Goal: Task Accomplishment & Management: Use online tool/utility

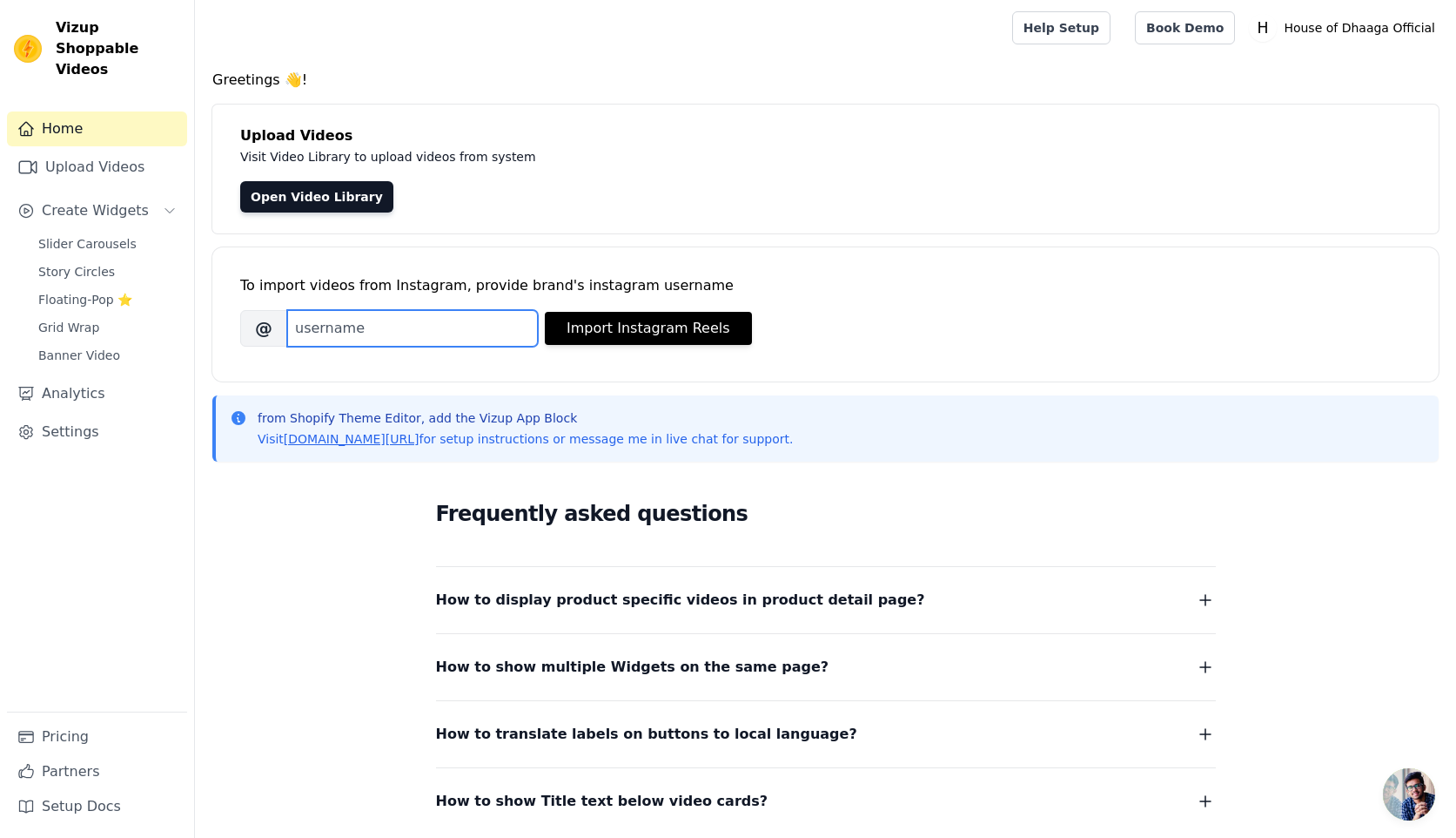
click at [450, 331] on input "Brand's Instagram Username" at bounding box center [412, 328] width 251 height 36
type input "houseofdhaaga"
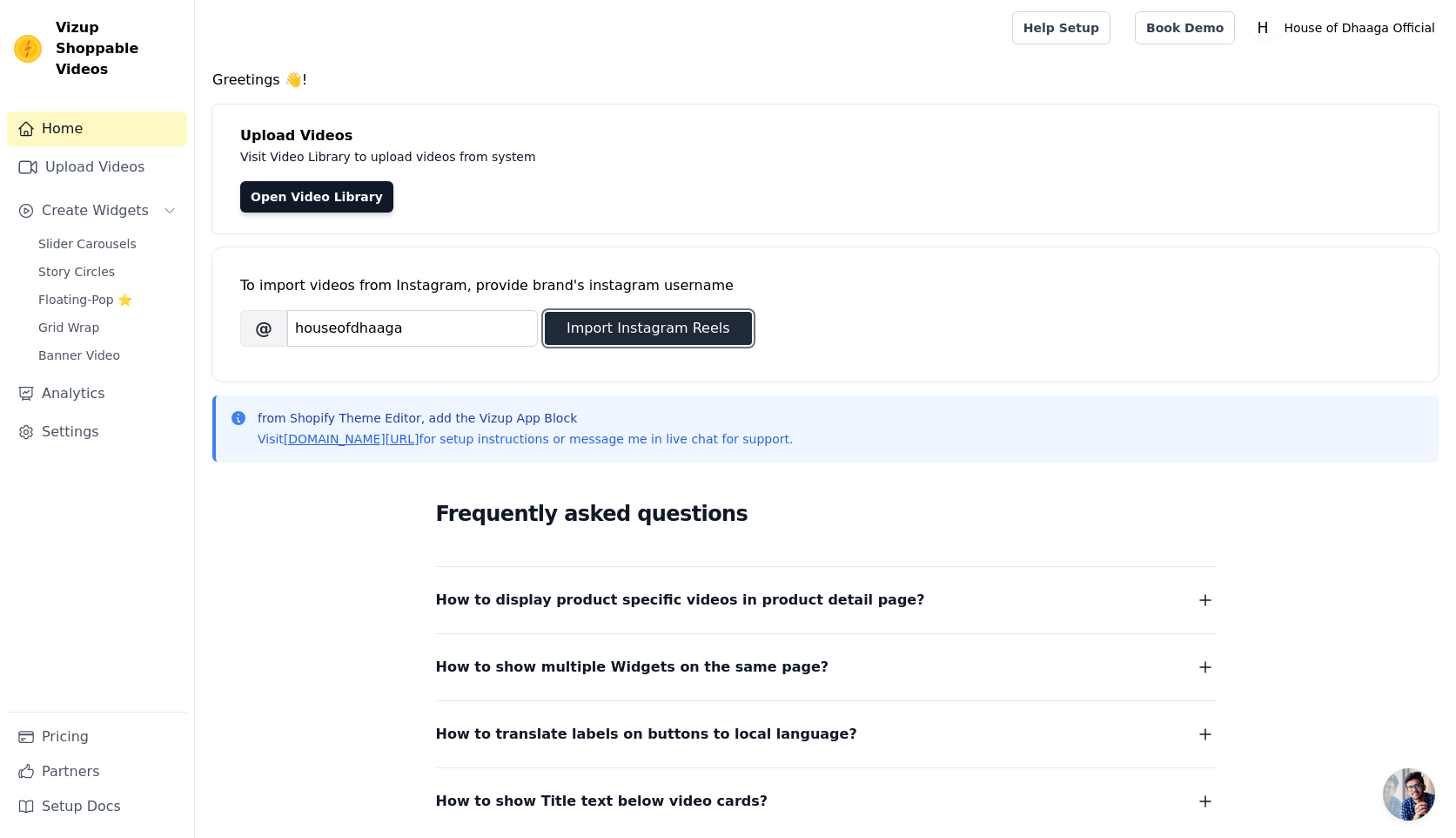
click at [654, 332] on button "Import Instagram Reels" at bounding box center [648, 328] width 207 height 34
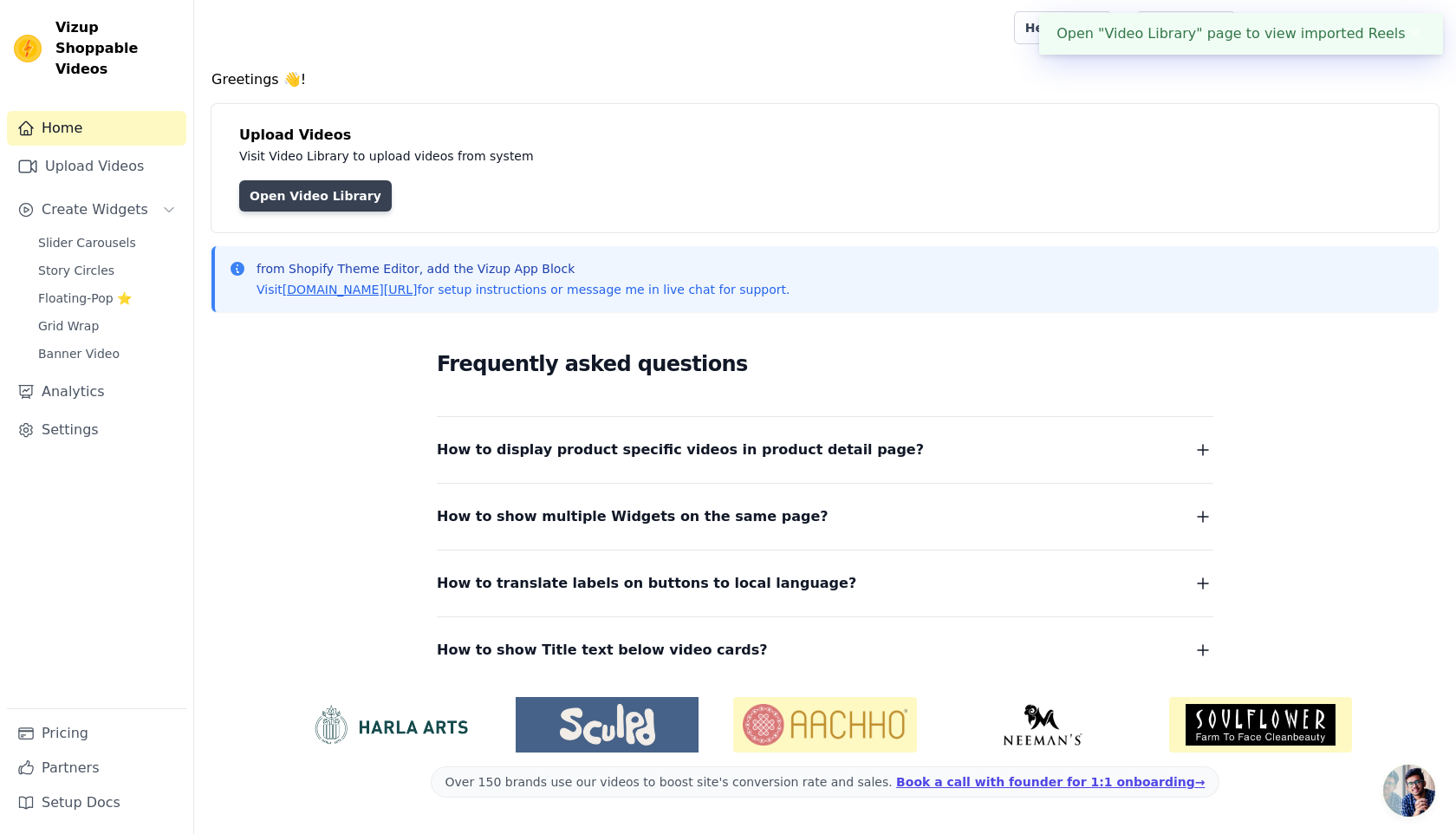
click at [302, 208] on link "Open Video Library" at bounding box center [315, 196] width 152 height 32
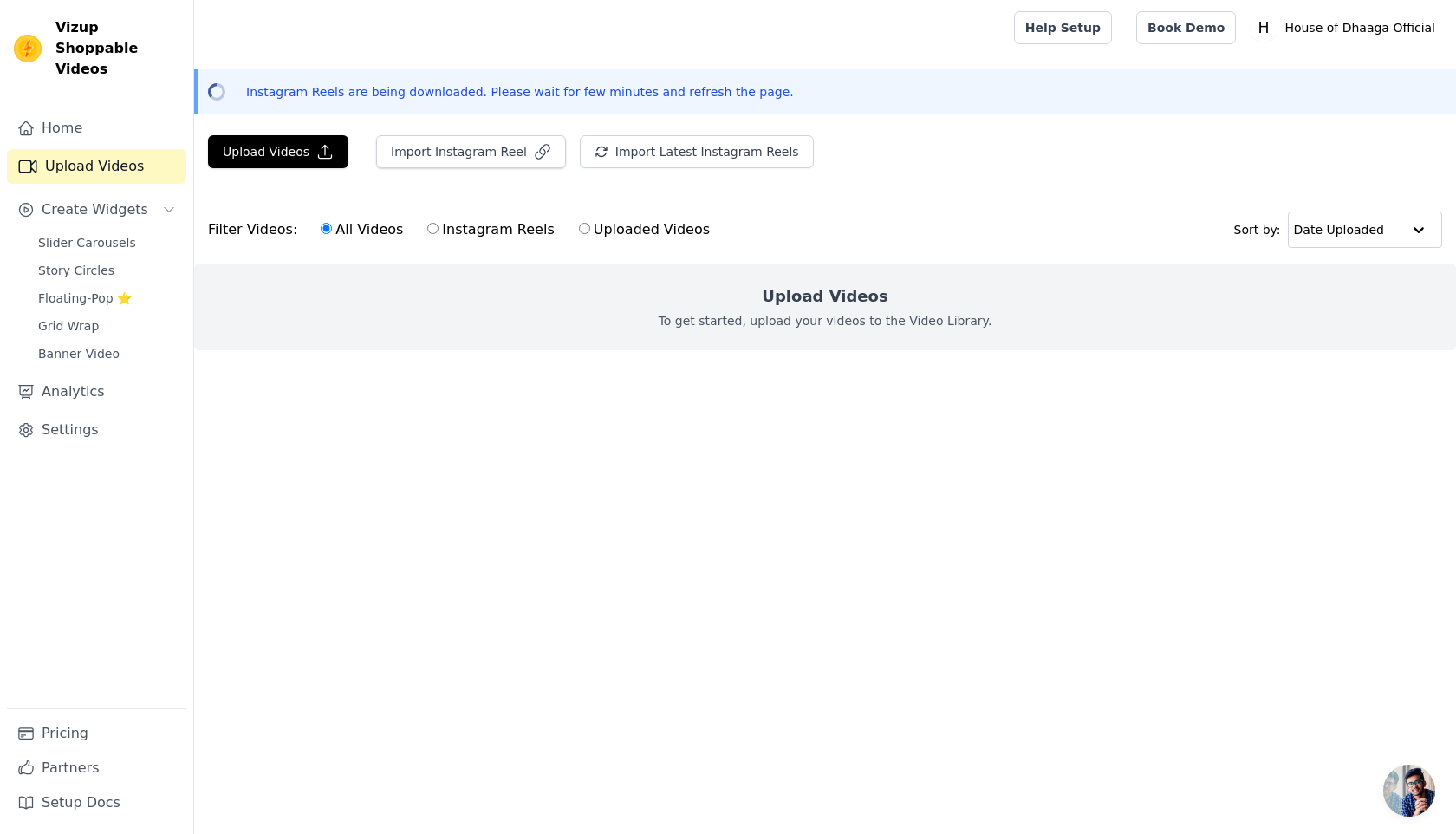
click at [462, 224] on label "Instagram Reels" at bounding box center [490, 229] width 128 height 23
click at [438, 224] on input "Instagram Reels" at bounding box center [433, 228] width 11 height 11
radio input "true"
click at [442, 142] on button "Import Instagram Reel" at bounding box center [471, 151] width 190 height 33
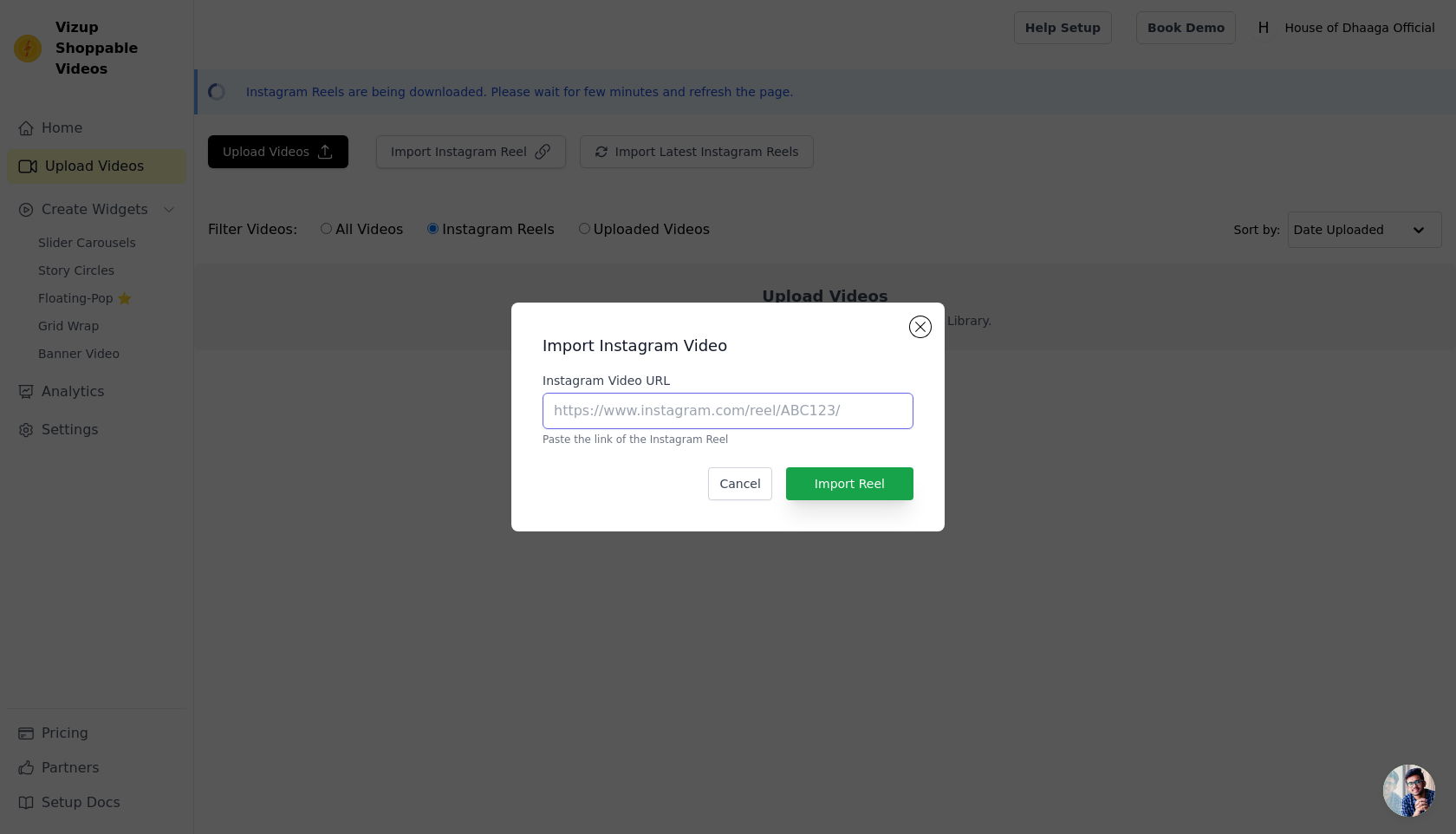
click at [704, 409] on input "Instagram Video URL" at bounding box center [728, 410] width 371 height 36
paste input "[URL][DOMAIN_NAME]"
type input "[URL][DOMAIN_NAME]"
click at [879, 490] on button "Import Reel" at bounding box center [849, 483] width 127 height 33
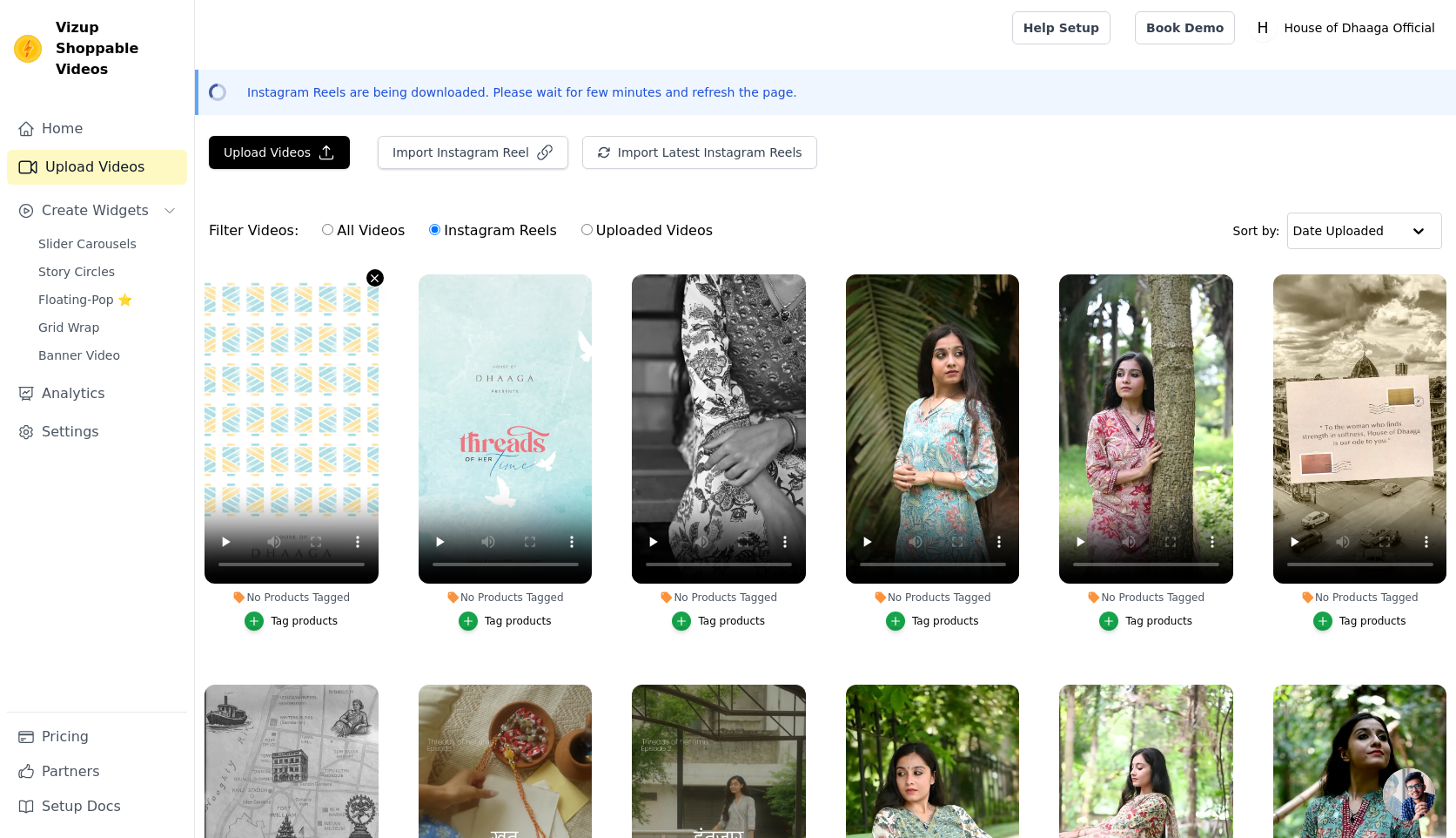
click at [373, 277] on icon "button" at bounding box center [376, 278] width 7 height 7
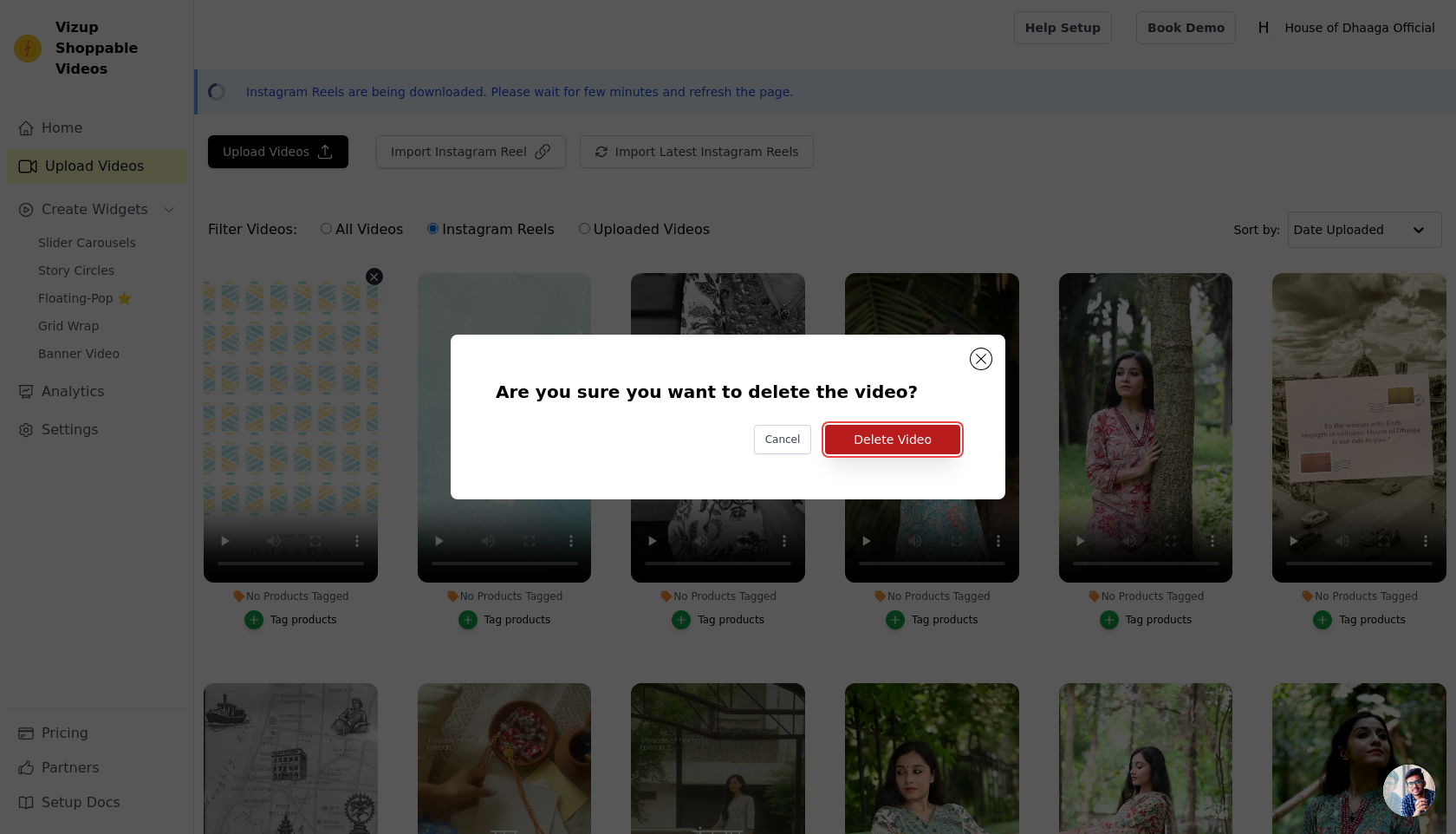
click at [901, 441] on button "Delete Video" at bounding box center [893, 439] width 135 height 30
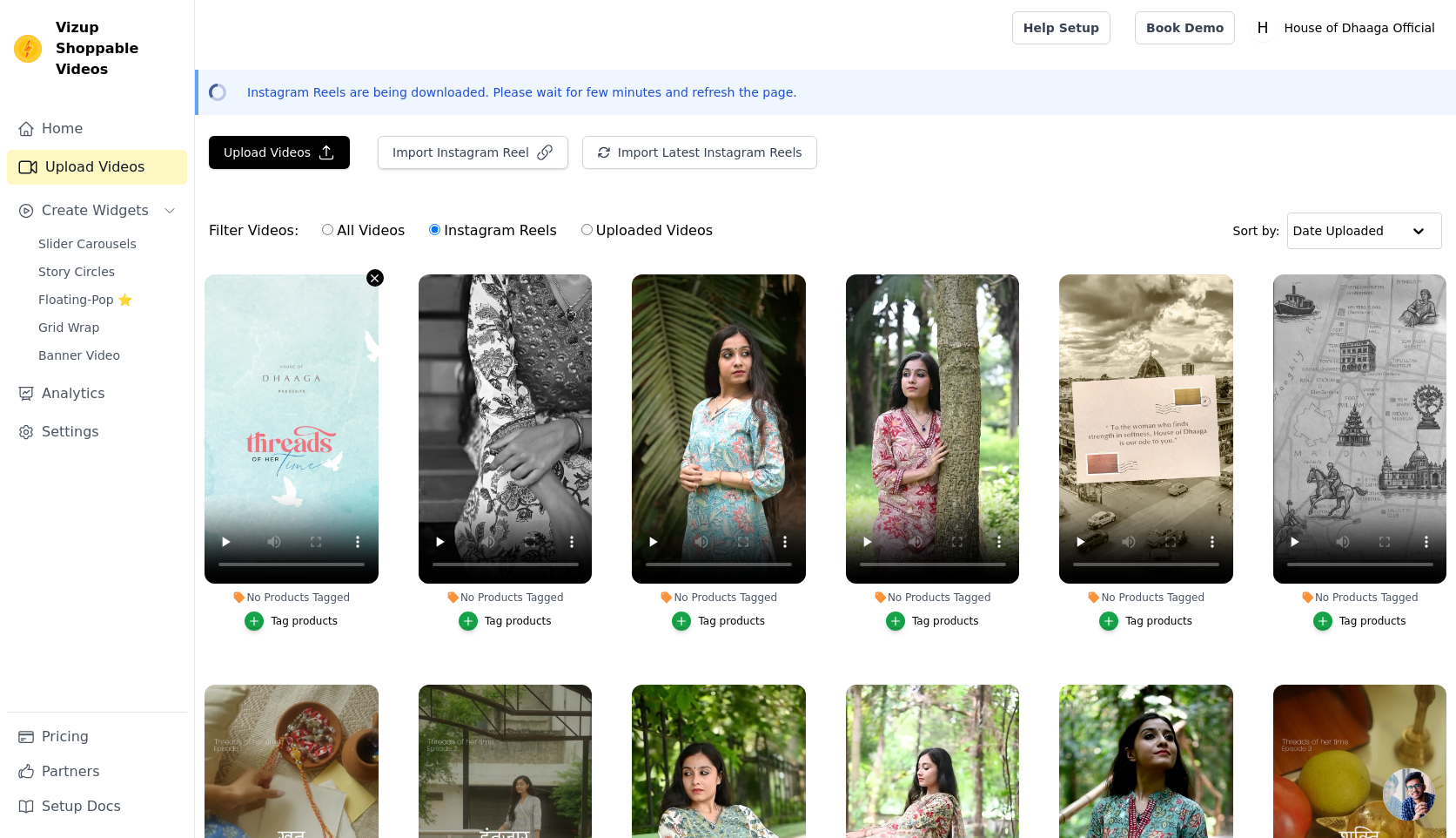
click at [378, 275] on icon "button" at bounding box center [375, 278] width 13 height 13
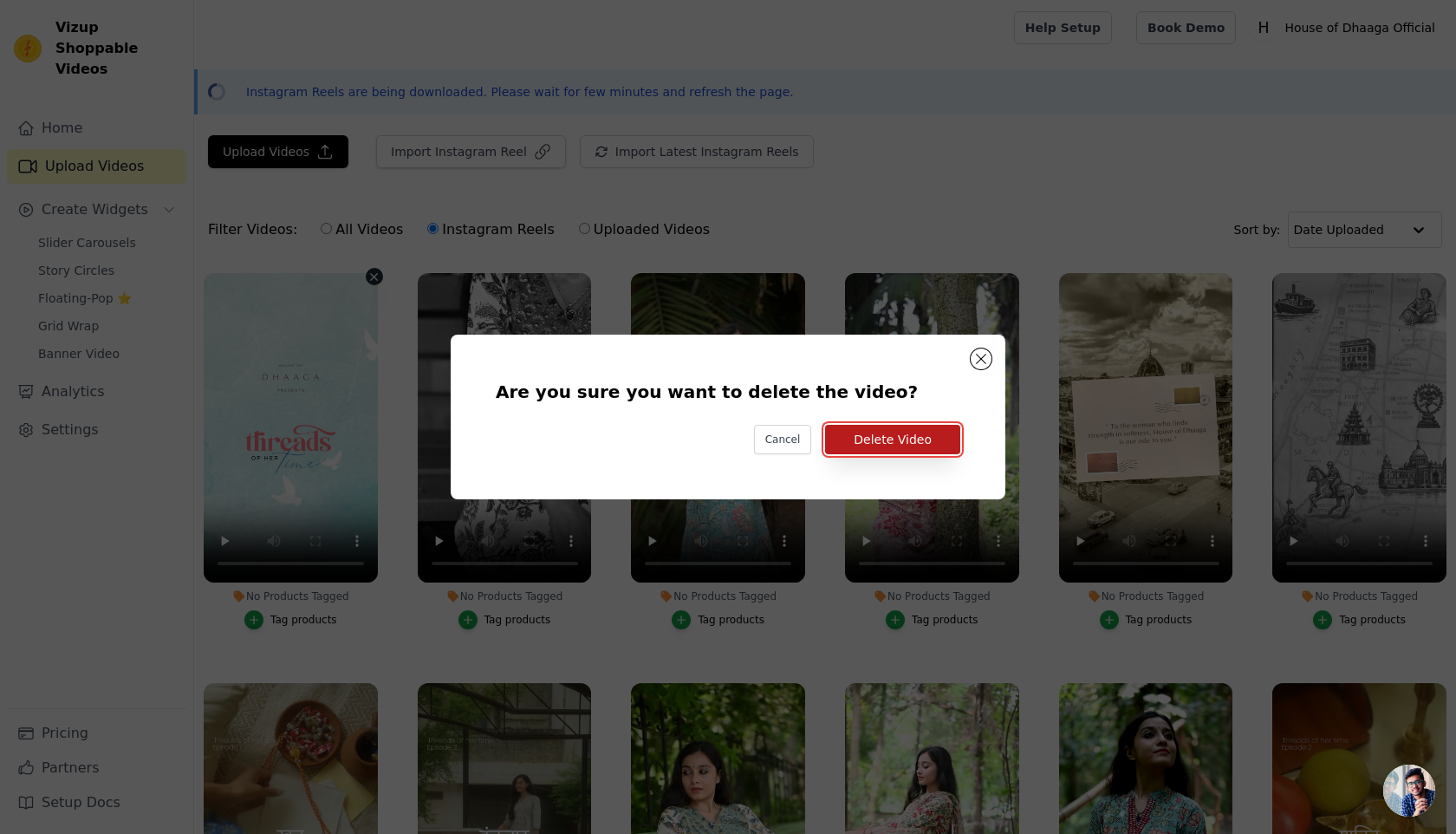
click at [929, 439] on button "Delete Video" at bounding box center [893, 439] width 135 height 30
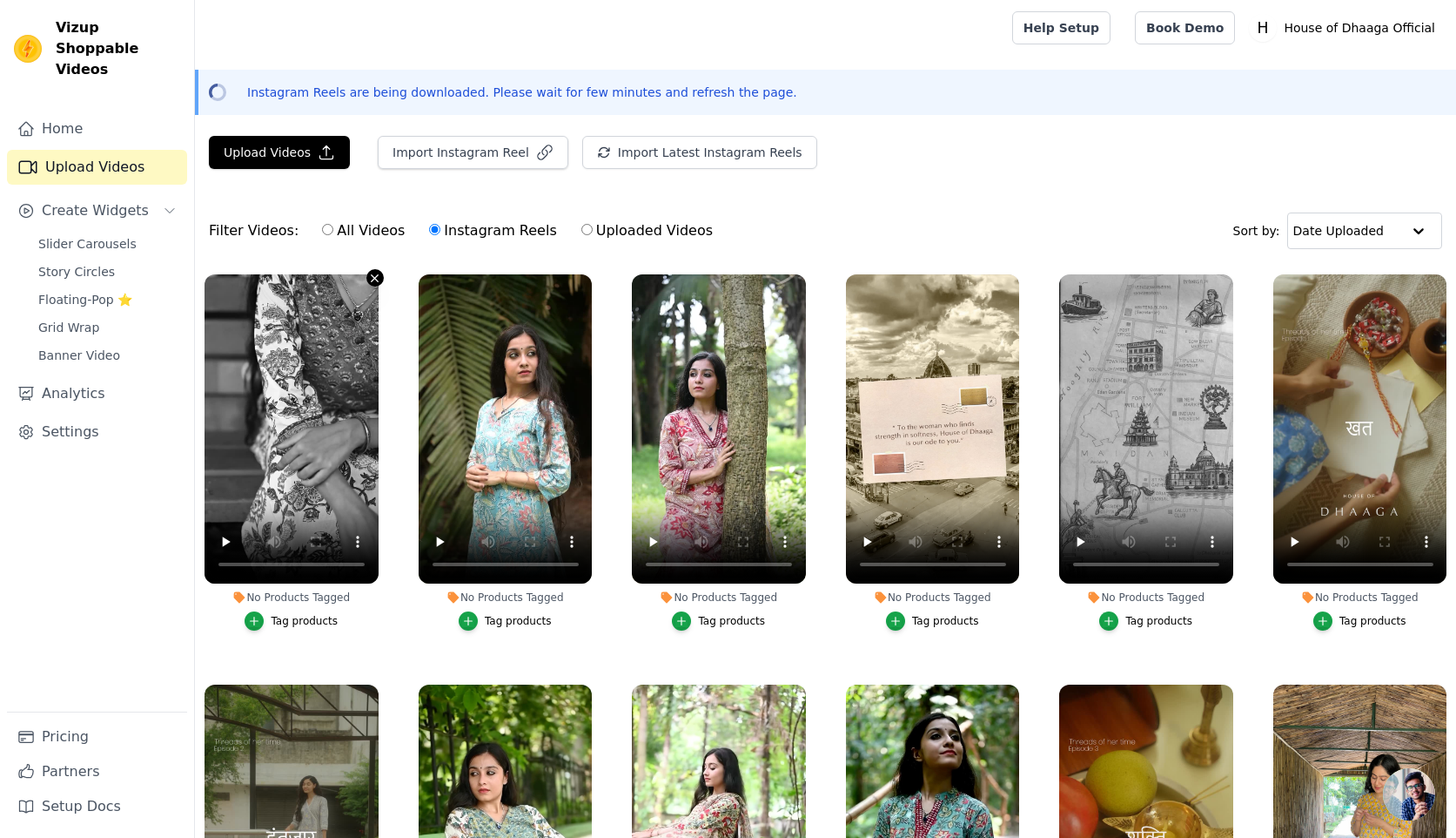
click at [374, 278] on icon "button" at bounding box center [376, 278] width 7 height 7
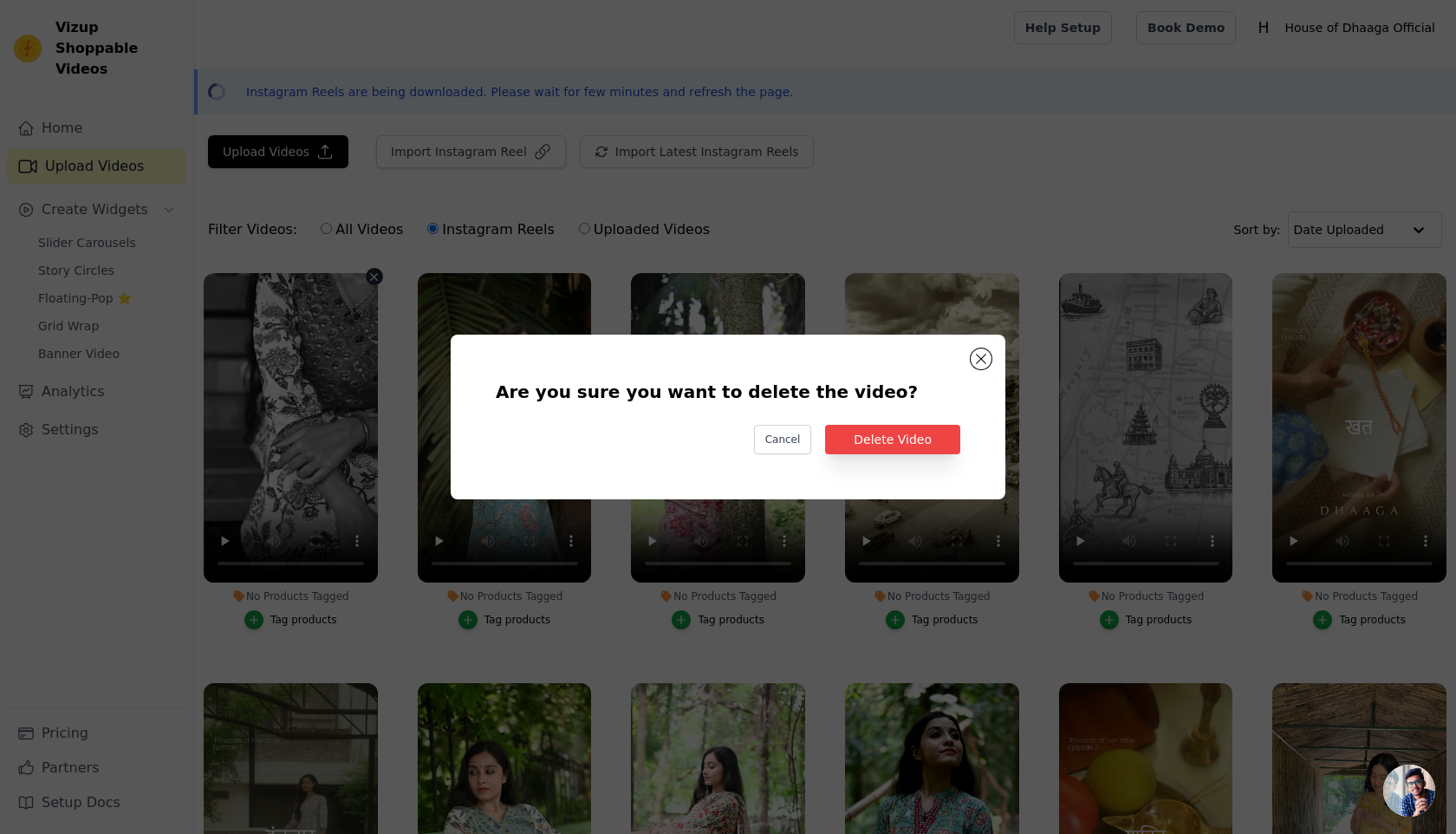
click at [919, 459] on div "Are you sure you want to delete the video? Cancel Delete Video" at bounding box center [728, 417] width 499 height 109
click at [909, 444] on button "Delete Video" at bounding box center [893, 439] width 135 height 30
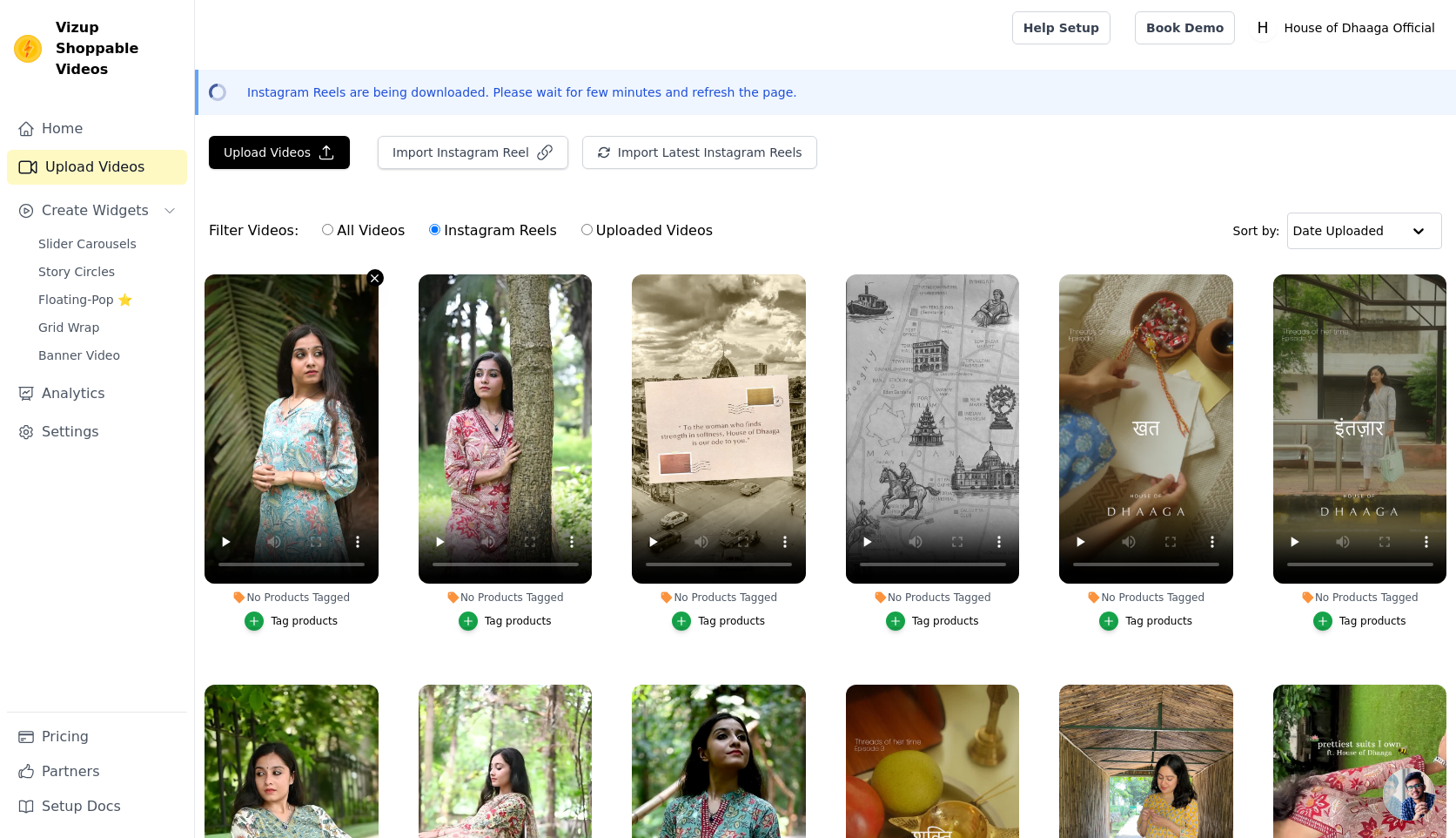
click at [374, 275] on icon "button" at bounding box center [375, 278] width 13 height 13
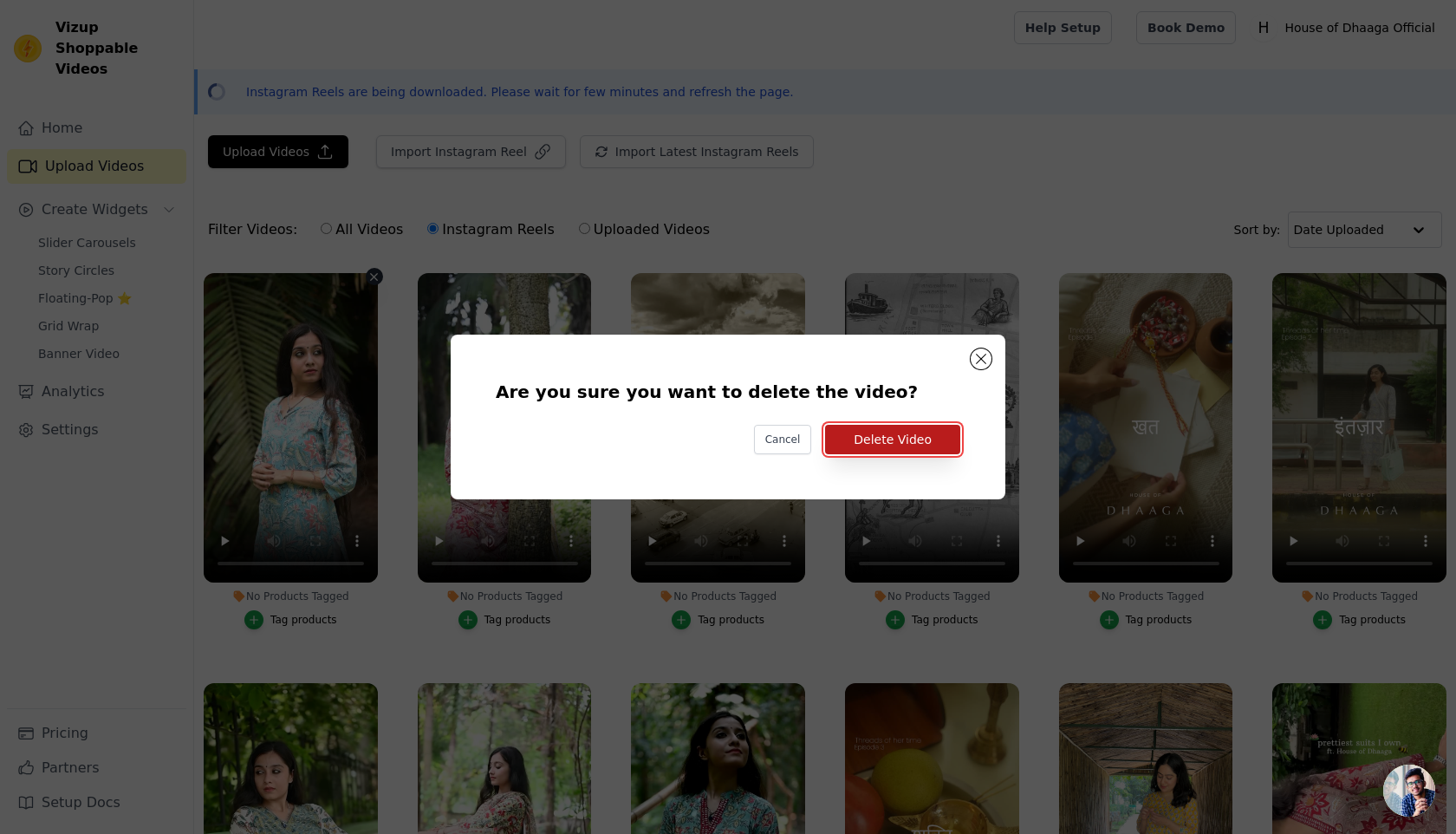
click at [910, 449] on button "Delete Video" at bounding box center [893, 439] width 135 height 30
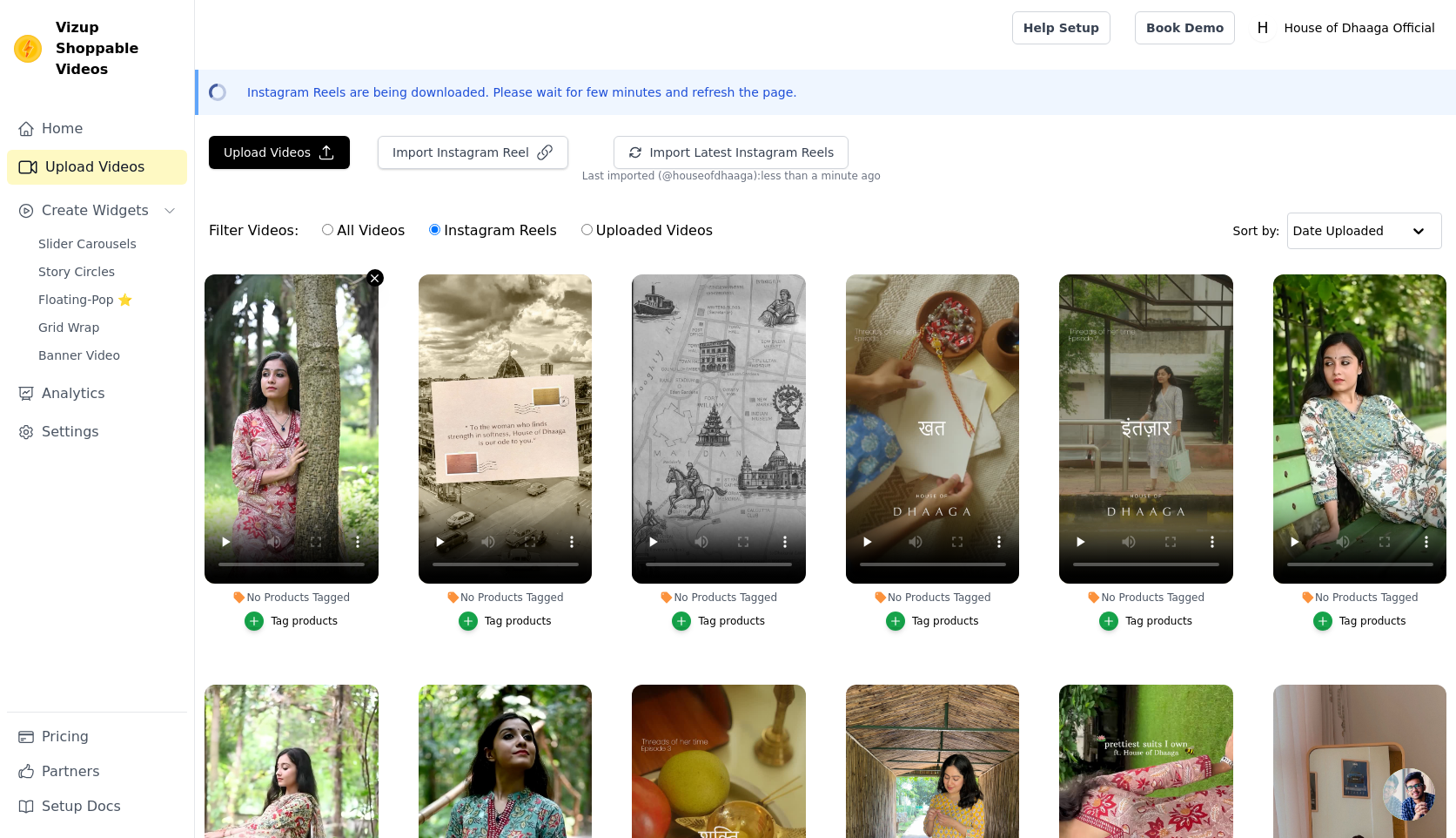
click at [369, 278] on icon "button" at bounding box center [375, 278] width 13 height 13
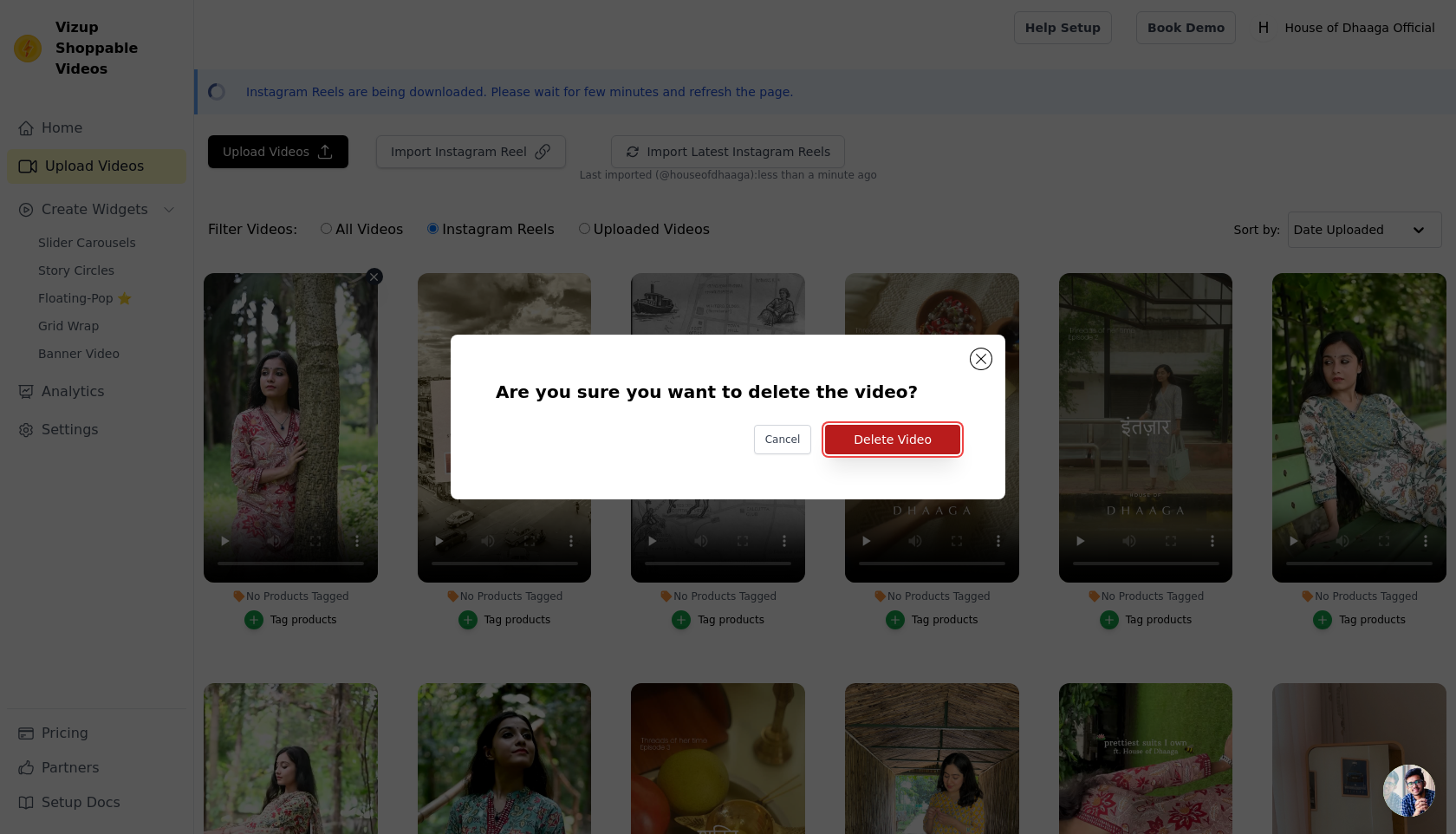
click at [887, 428] on button "Delete Video" at bounding box center [893, 439] width 135 height 30
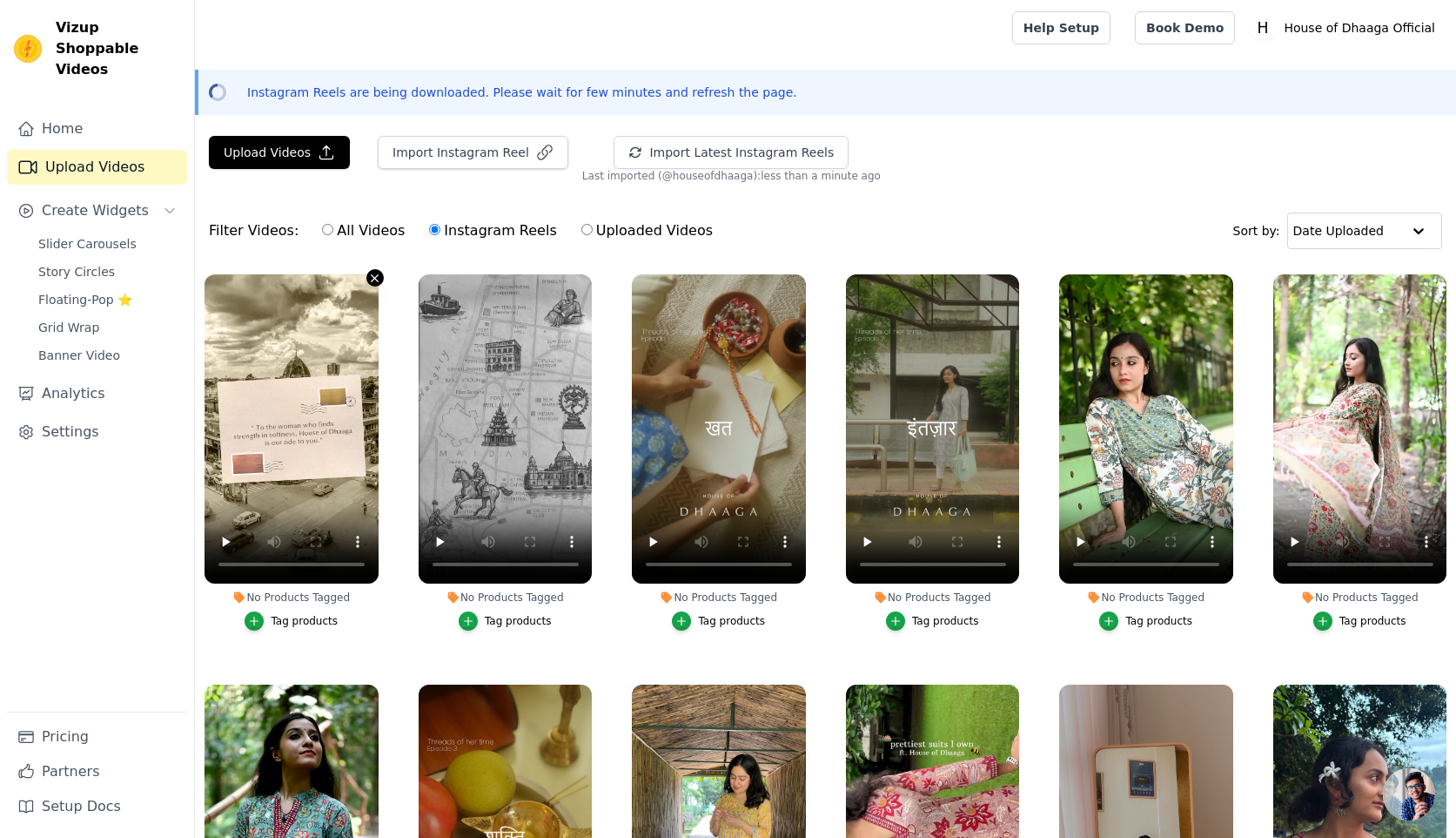
click at [372, 277] on icon "button" at bounding box center [375, 278] width 13 height 13
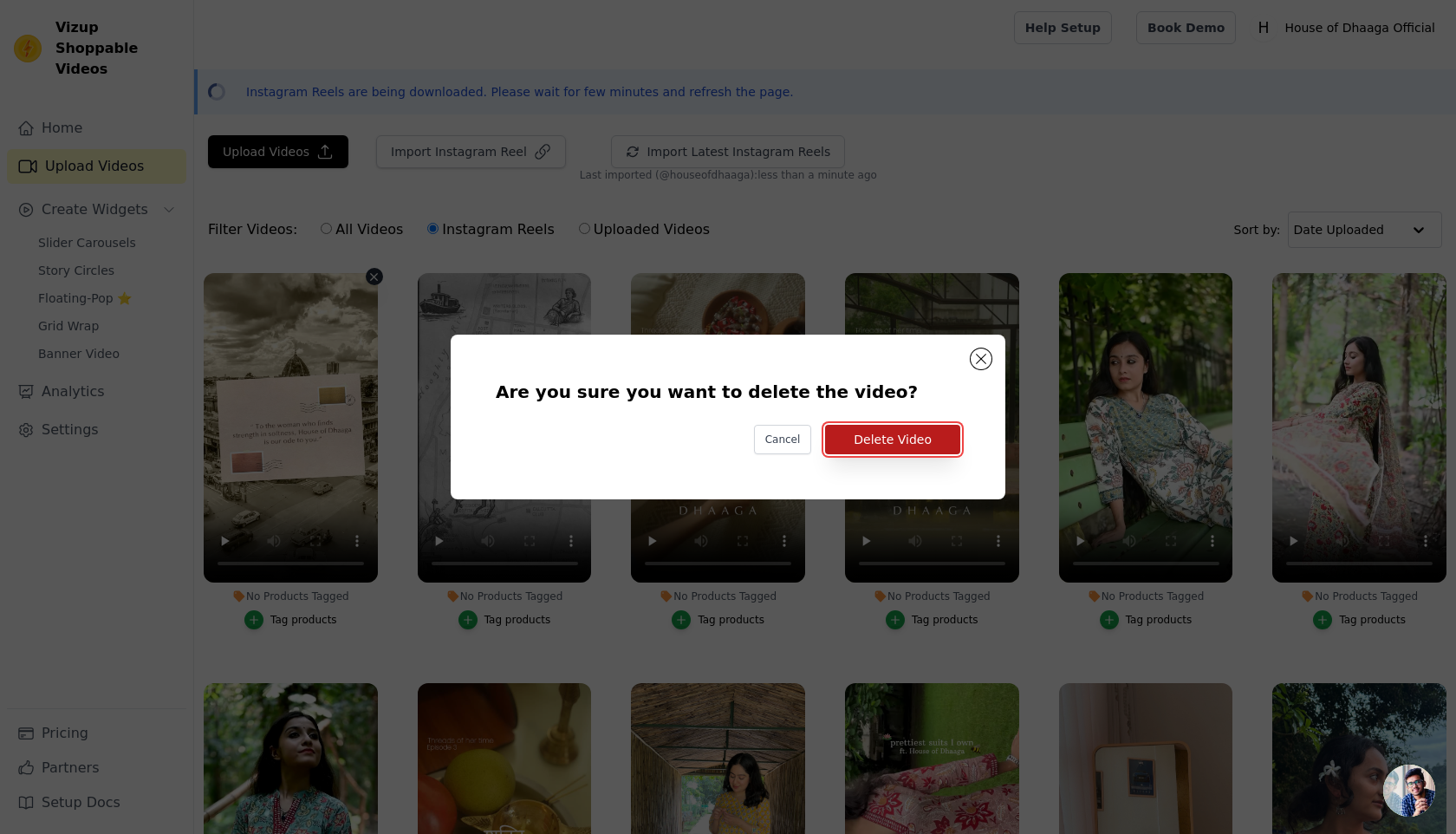
click at [872, 447] on button "Delete Video" at bounding box center [893, 439] width 135 height 30
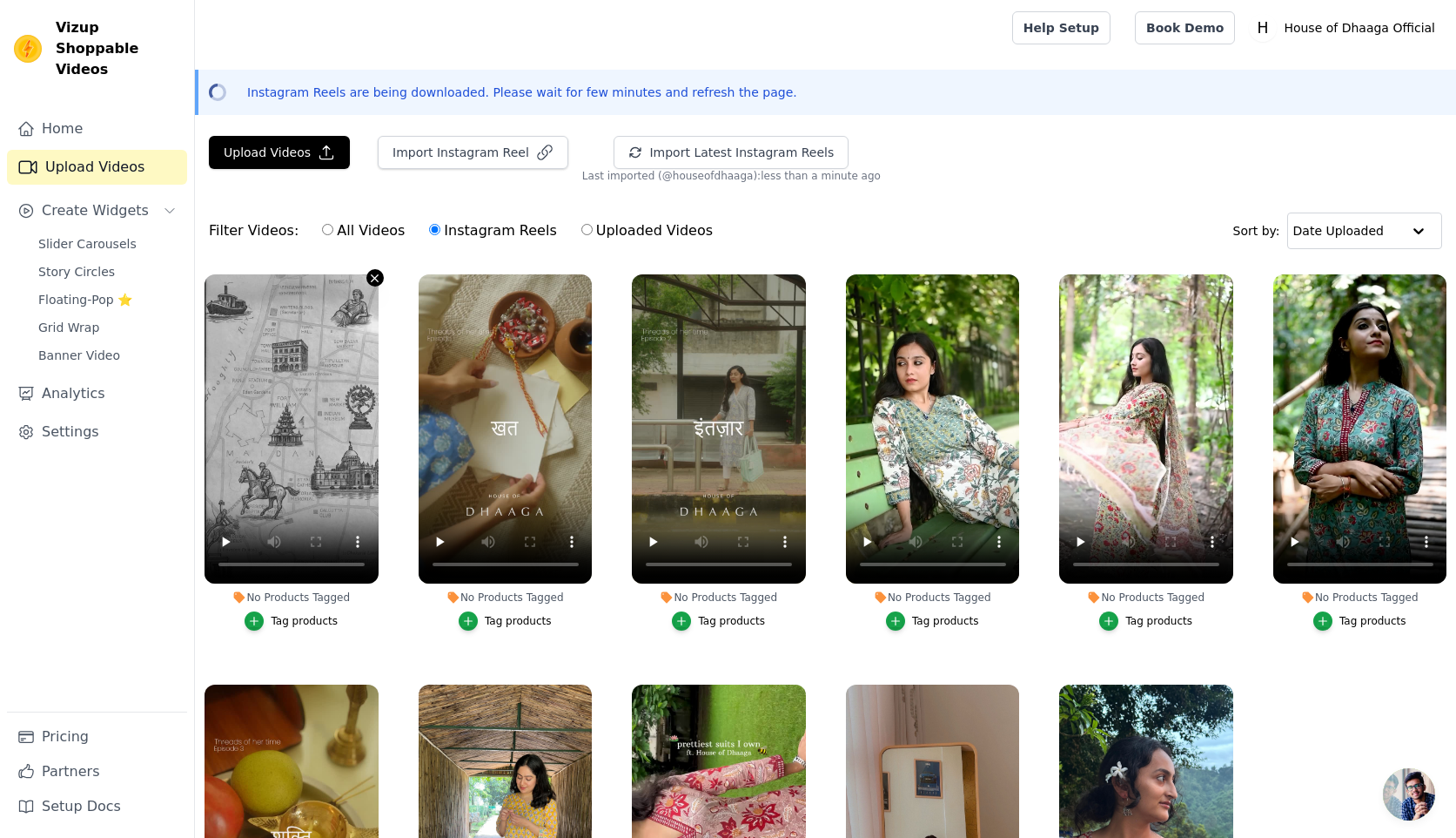
click at [374, 279] on icon "button" at bounding box center [375, 278] width 13 height 13
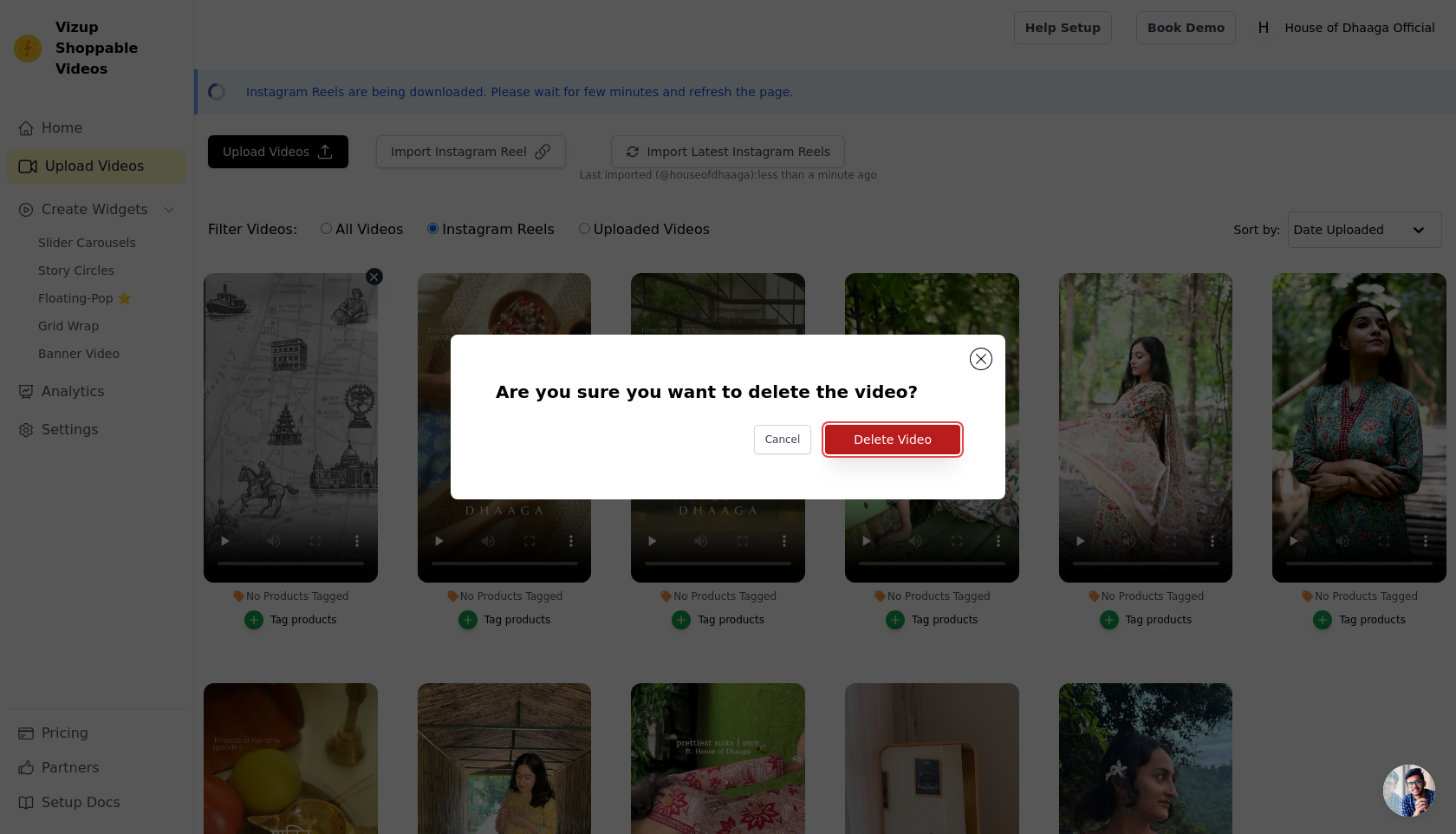
click at [898, 448] on button "Delete Video" at bounding box center [893, 439] width 135 height 30
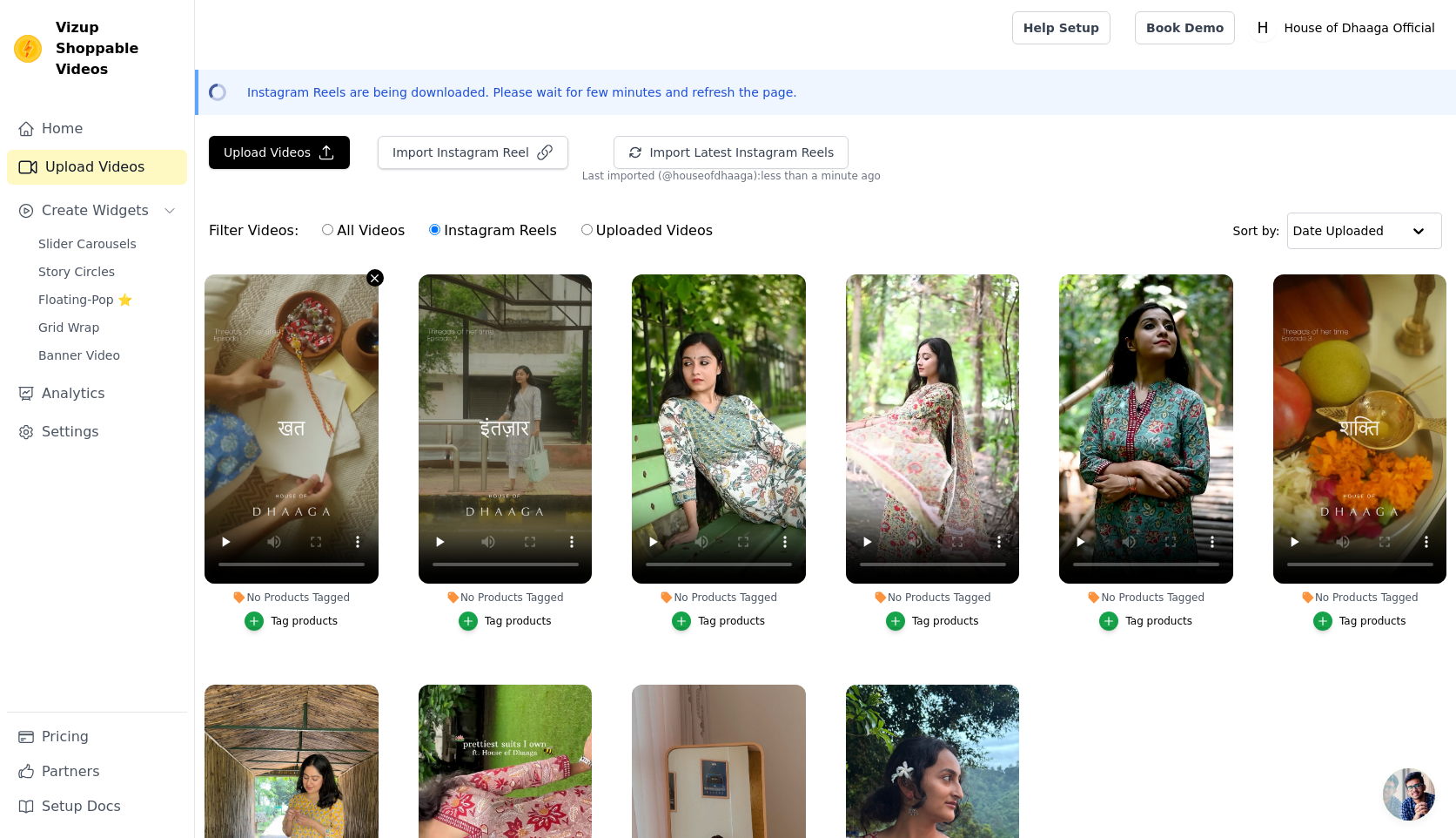
click at [372, 278] on icon "button" at bounding box center [375, 278] width 13 height 13
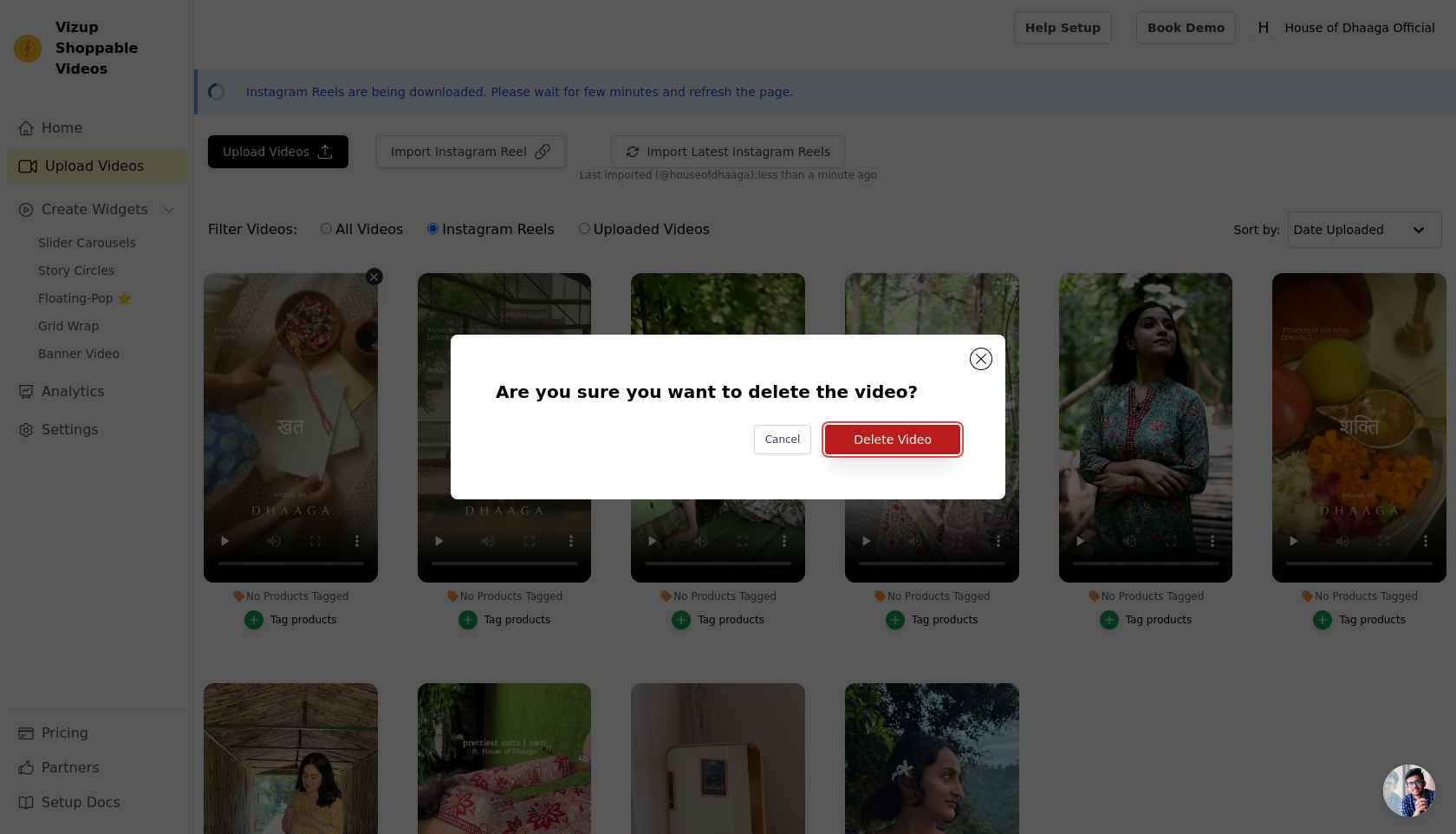
click at [873, 429] on button "Delete Video" at bounding box center [893, 439] width 135 height 30
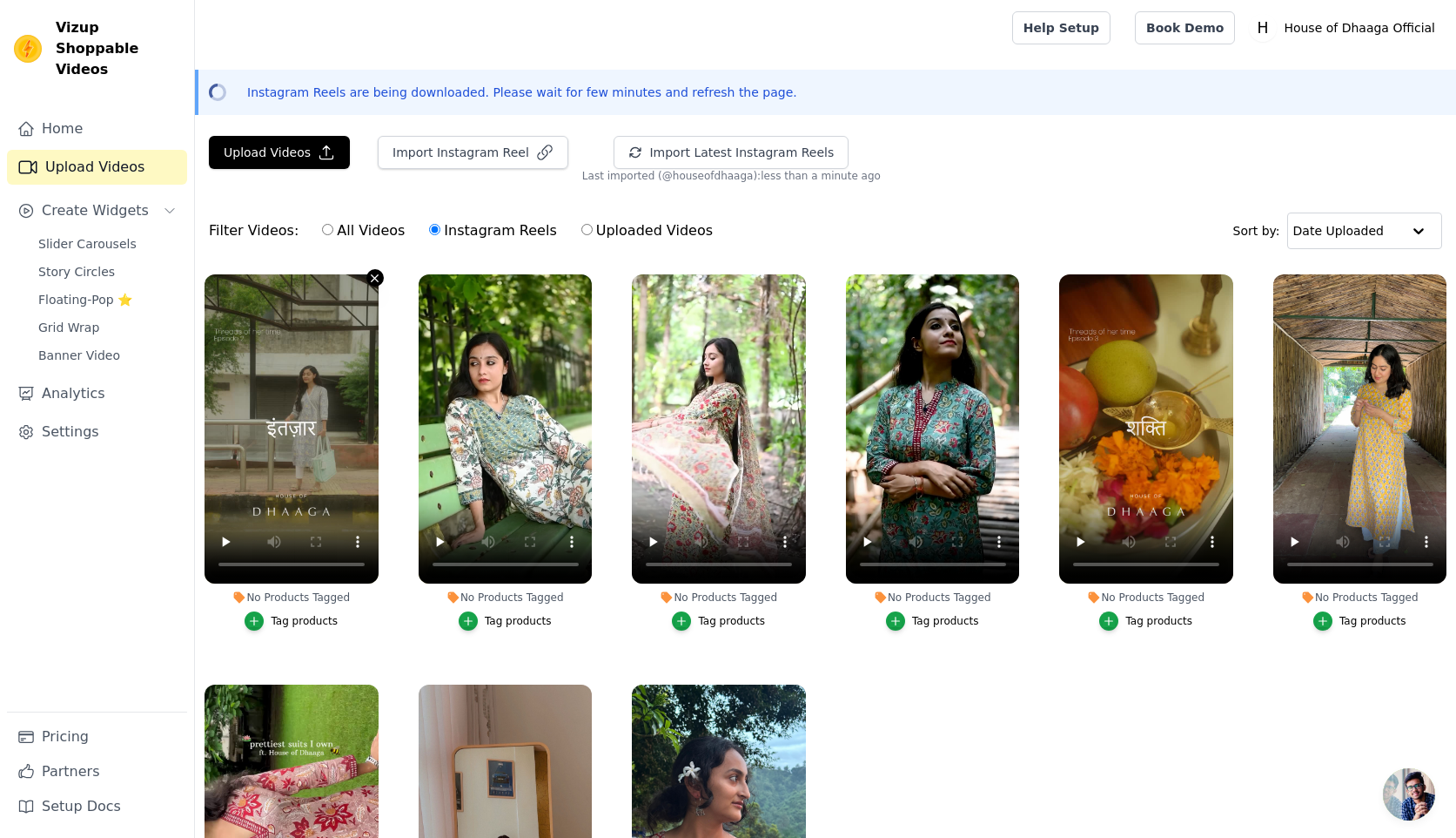
click at [375, 280] on icon "button" at bounding box center [375, 278] width 13 height 13
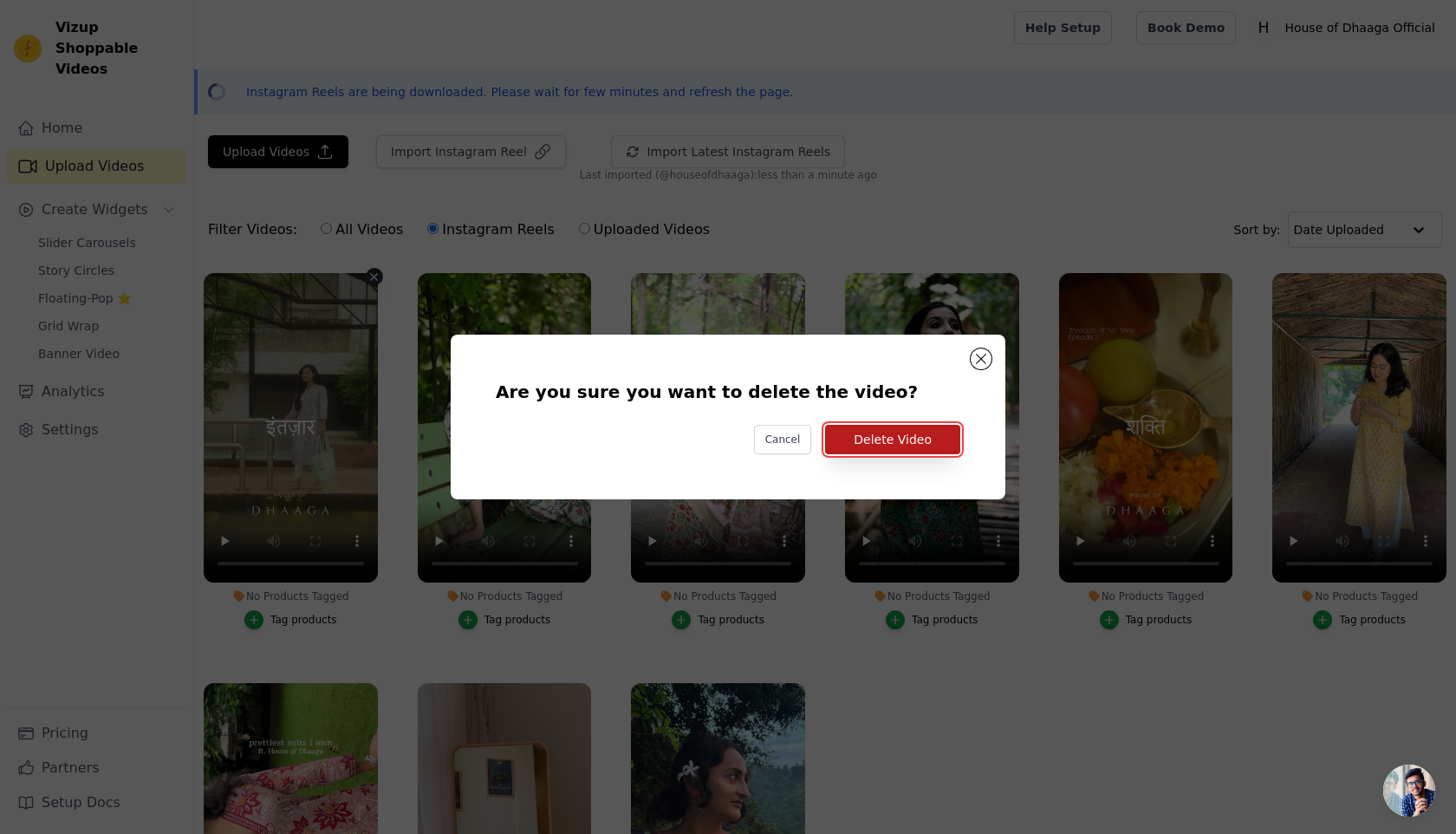
click at [884, 434] on button "Delete Video" at bounding box center [893, 439] width 135 height 30
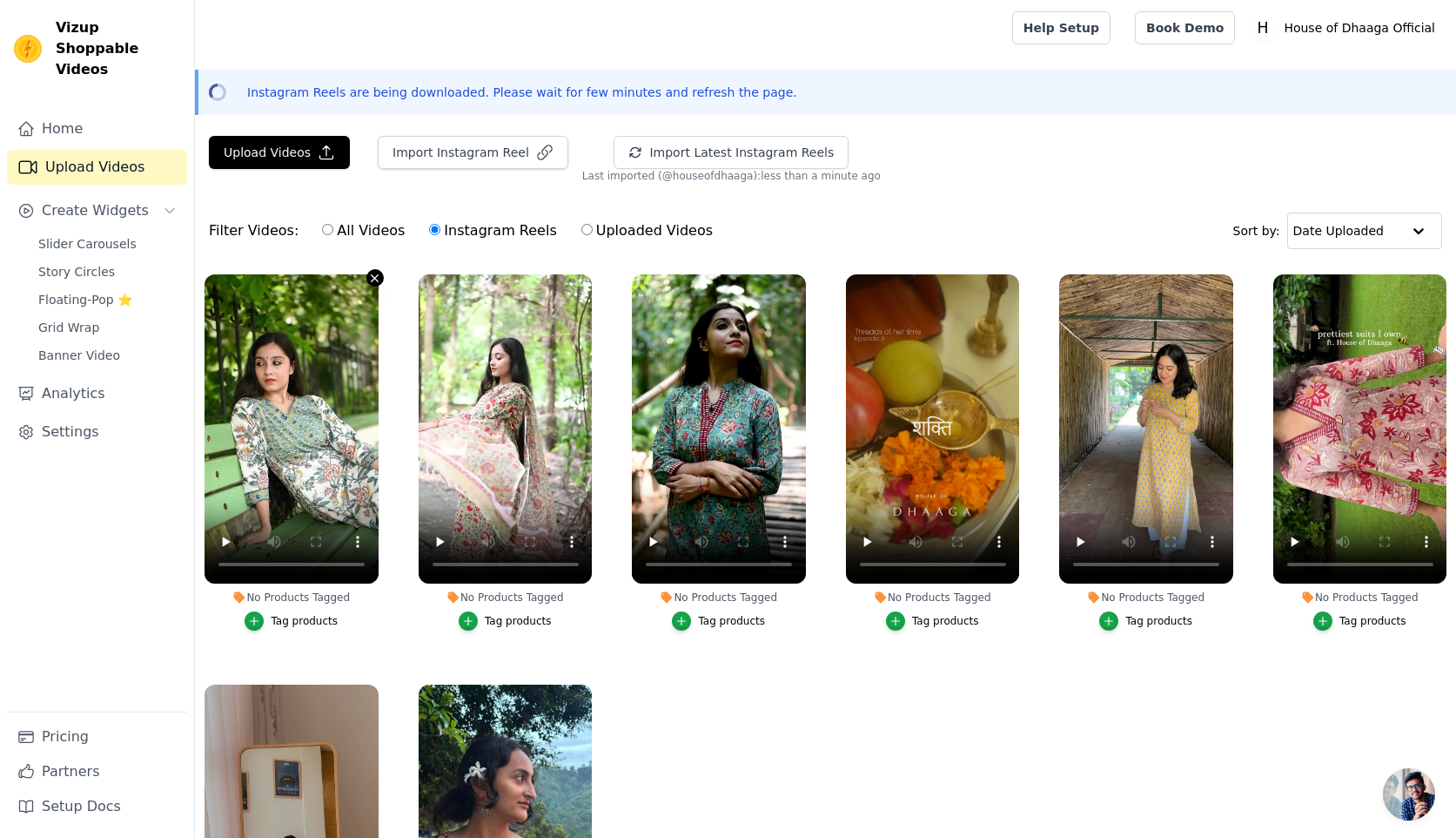
click at [371, 277] on icon "button" at bounding box center [375, 278] width 13 height 13
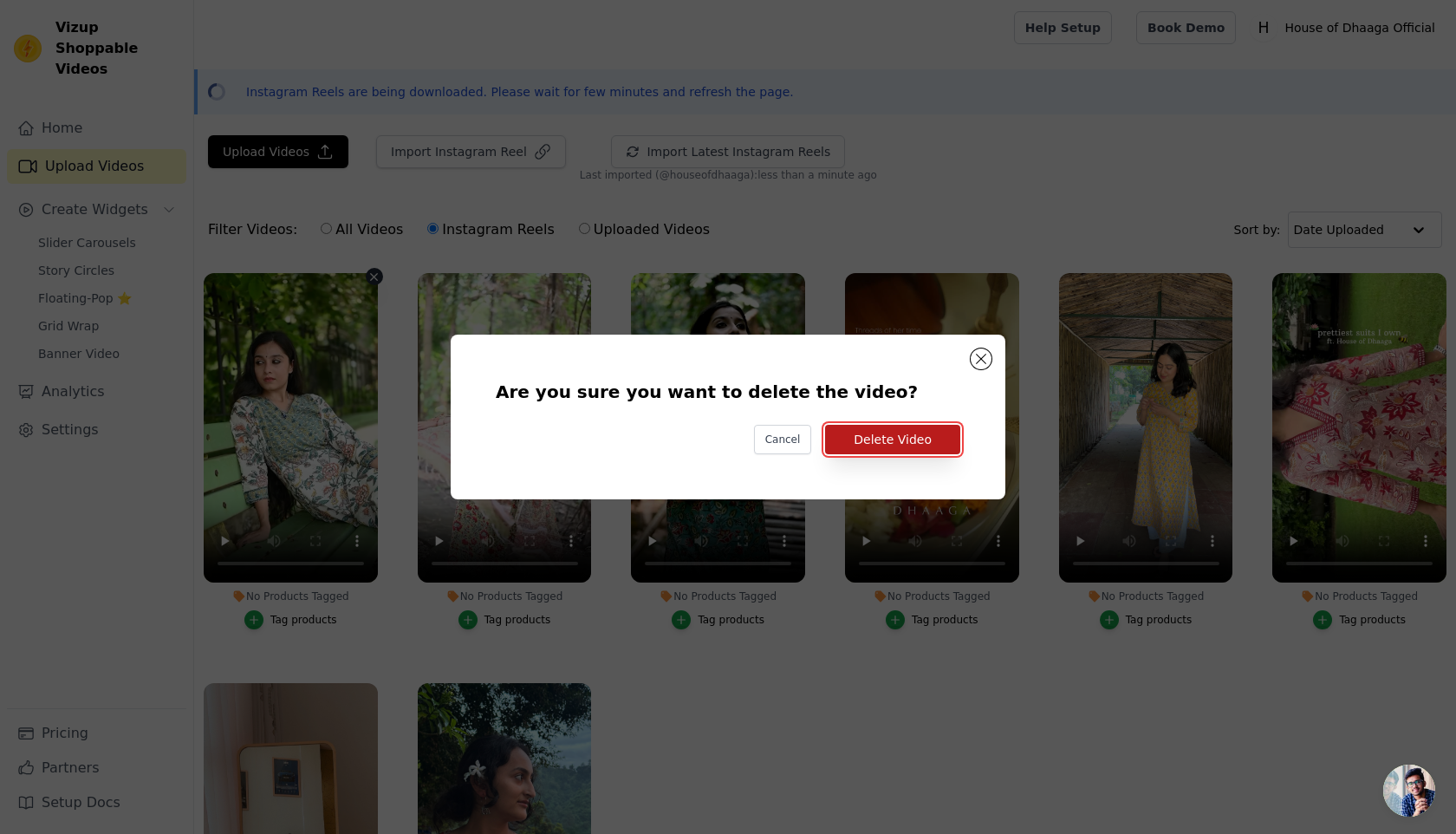
click at [890, 437] on button "Delete Video" at bounding box center [893, 439] width 135 height 30
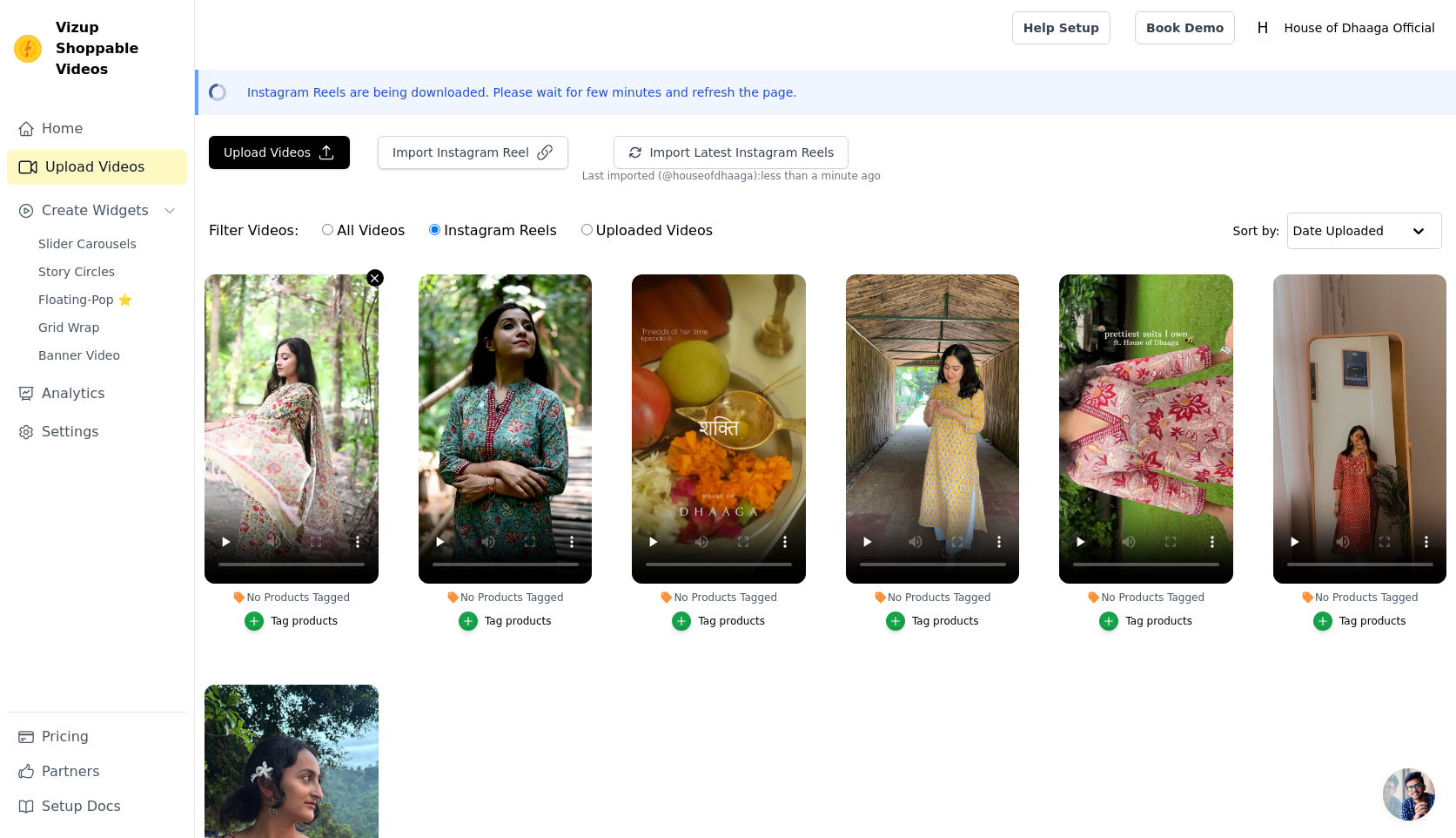
click at [376, 277] on icon "button" at bounding box center [375, 278] width 13 height 13
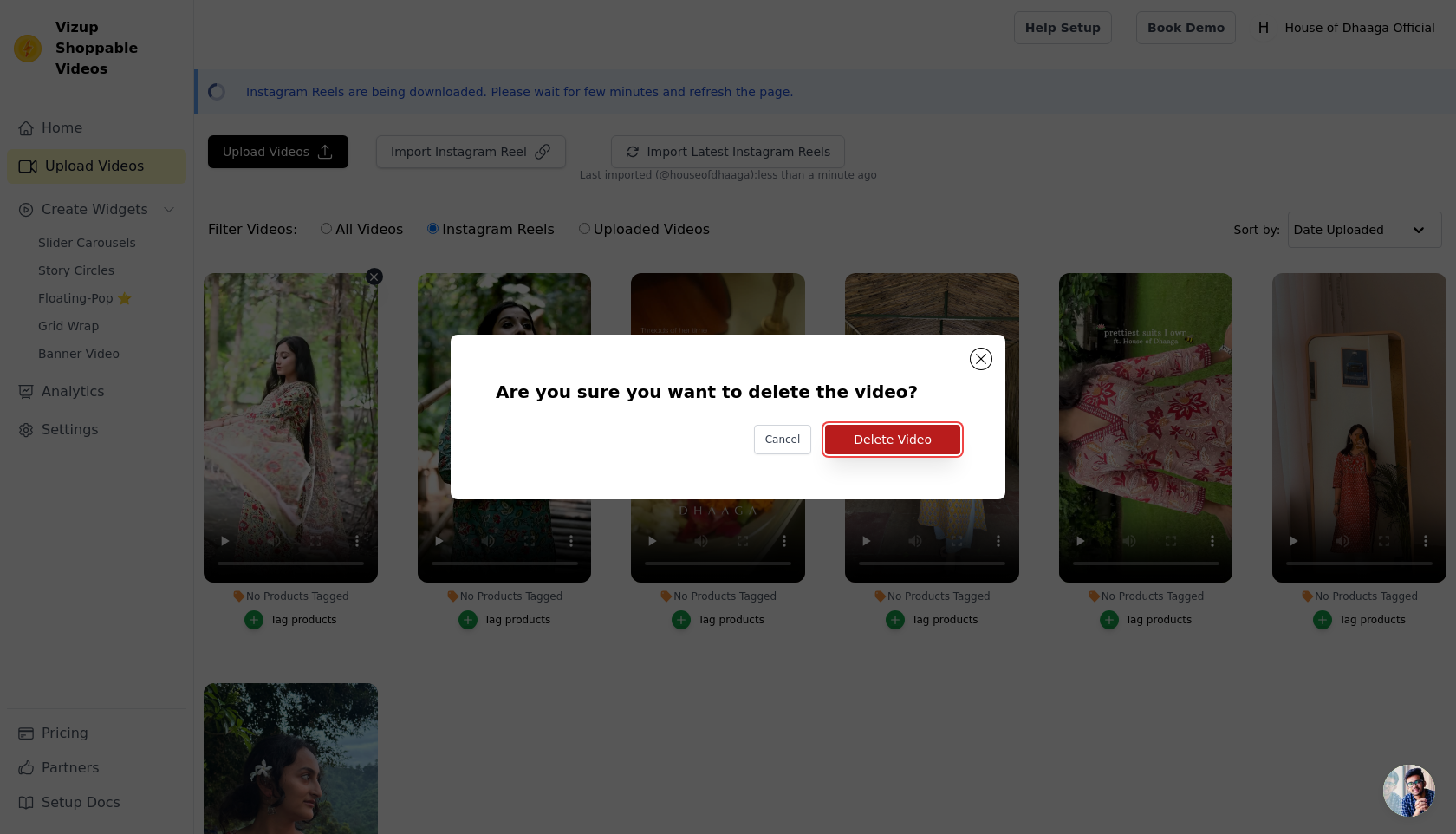
click at [883, 439] on button "Delete Video" at bounding box center [893, 439] width 135 height 30
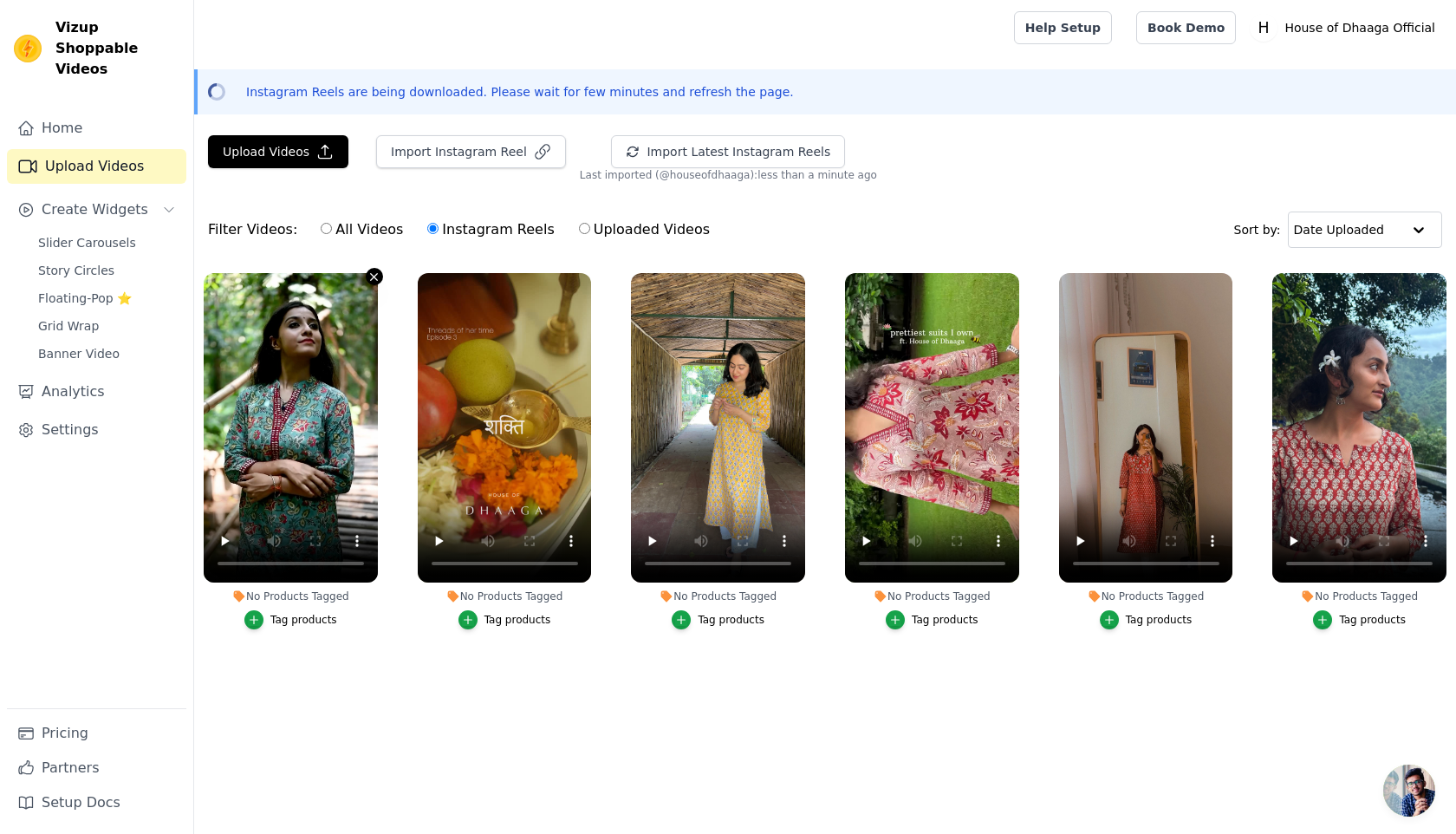
click at [373, 279] on icon "button" at bounding box center [374, 277] width 13 height 13
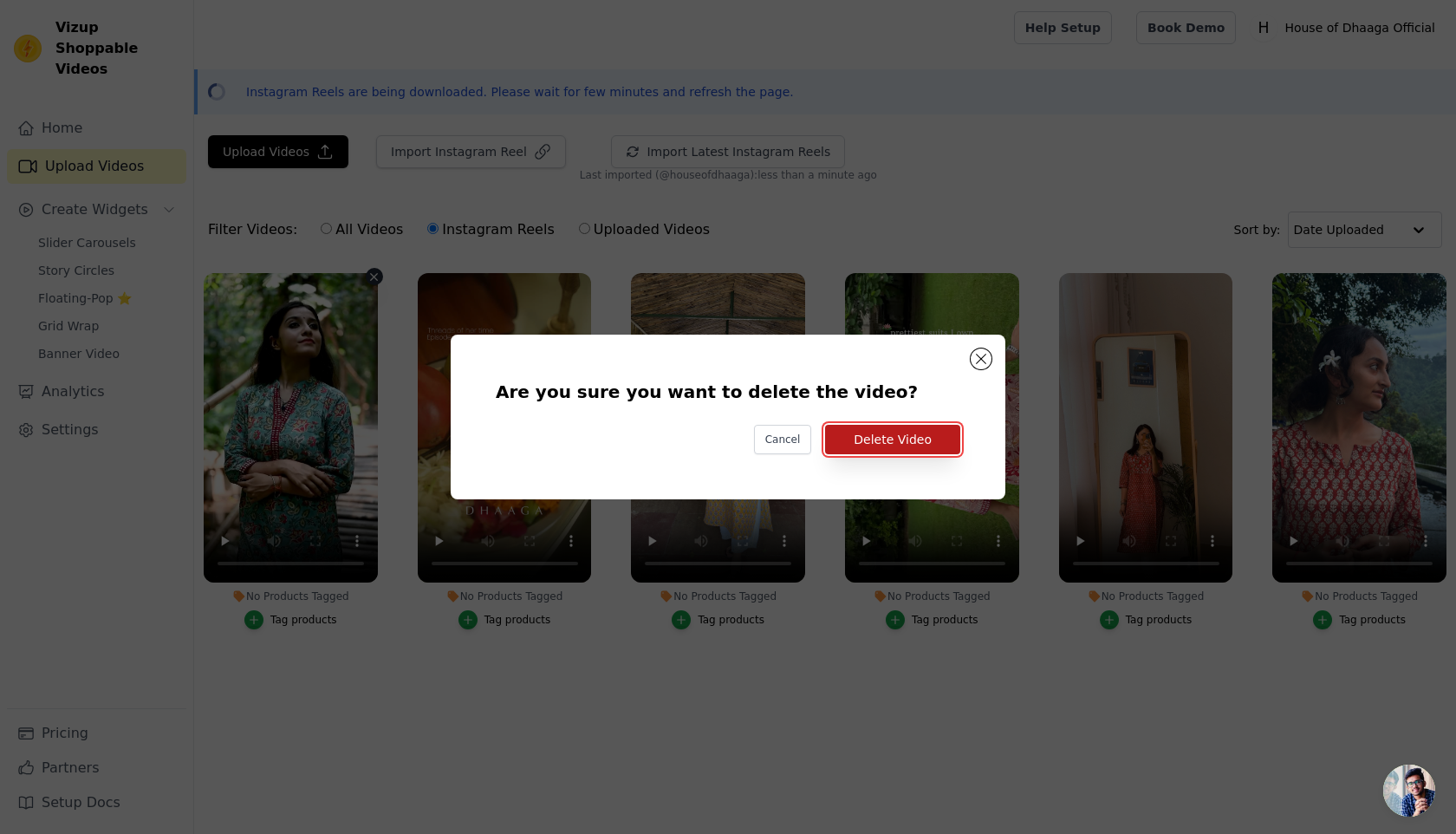
click at [929, 441] on button "Delete Video" at bounding box center [893, 439] width 135 height 30
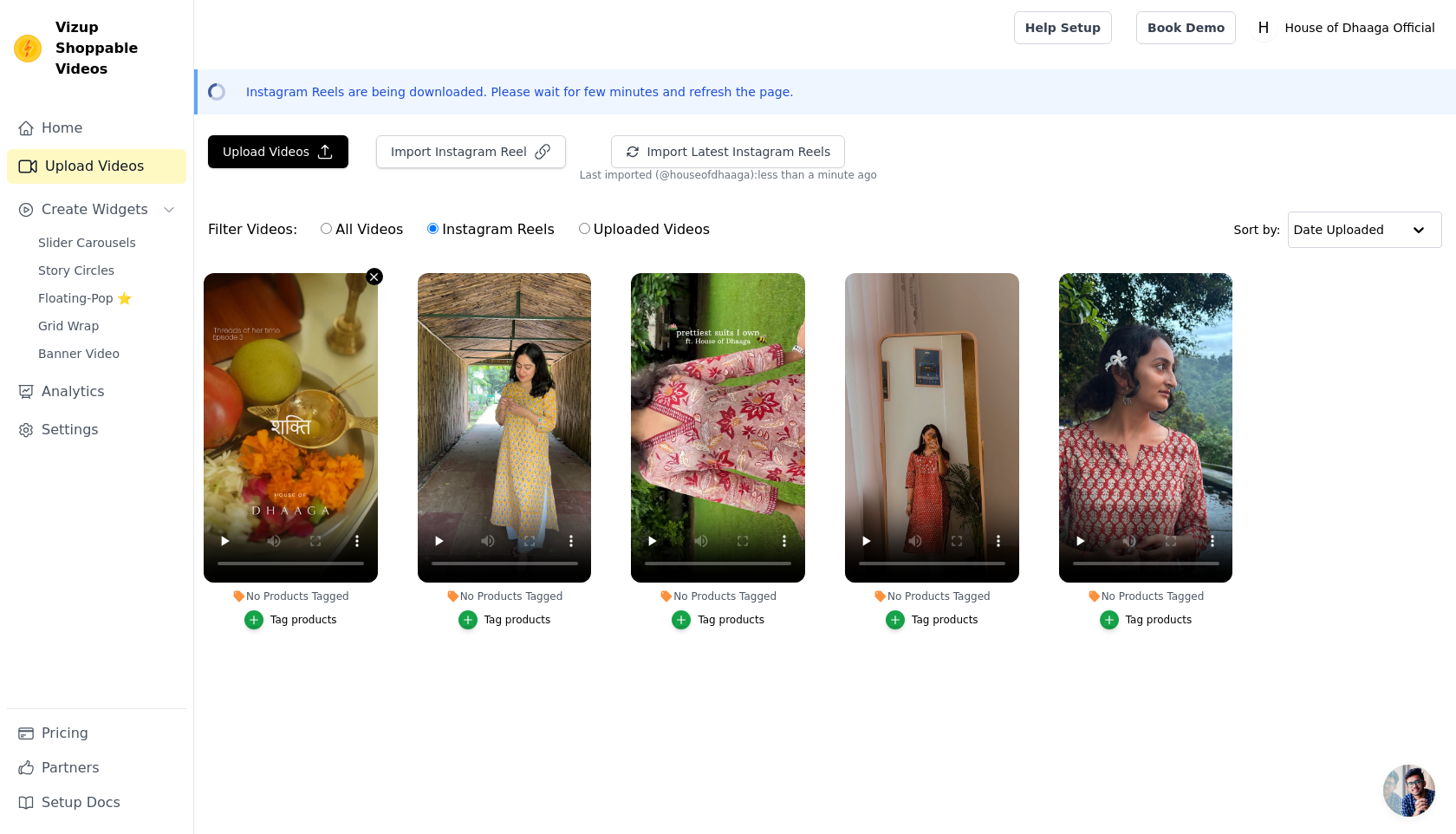
click at [369, 276] on icon "button" at bounding box center [374, 277] width 13 height 13
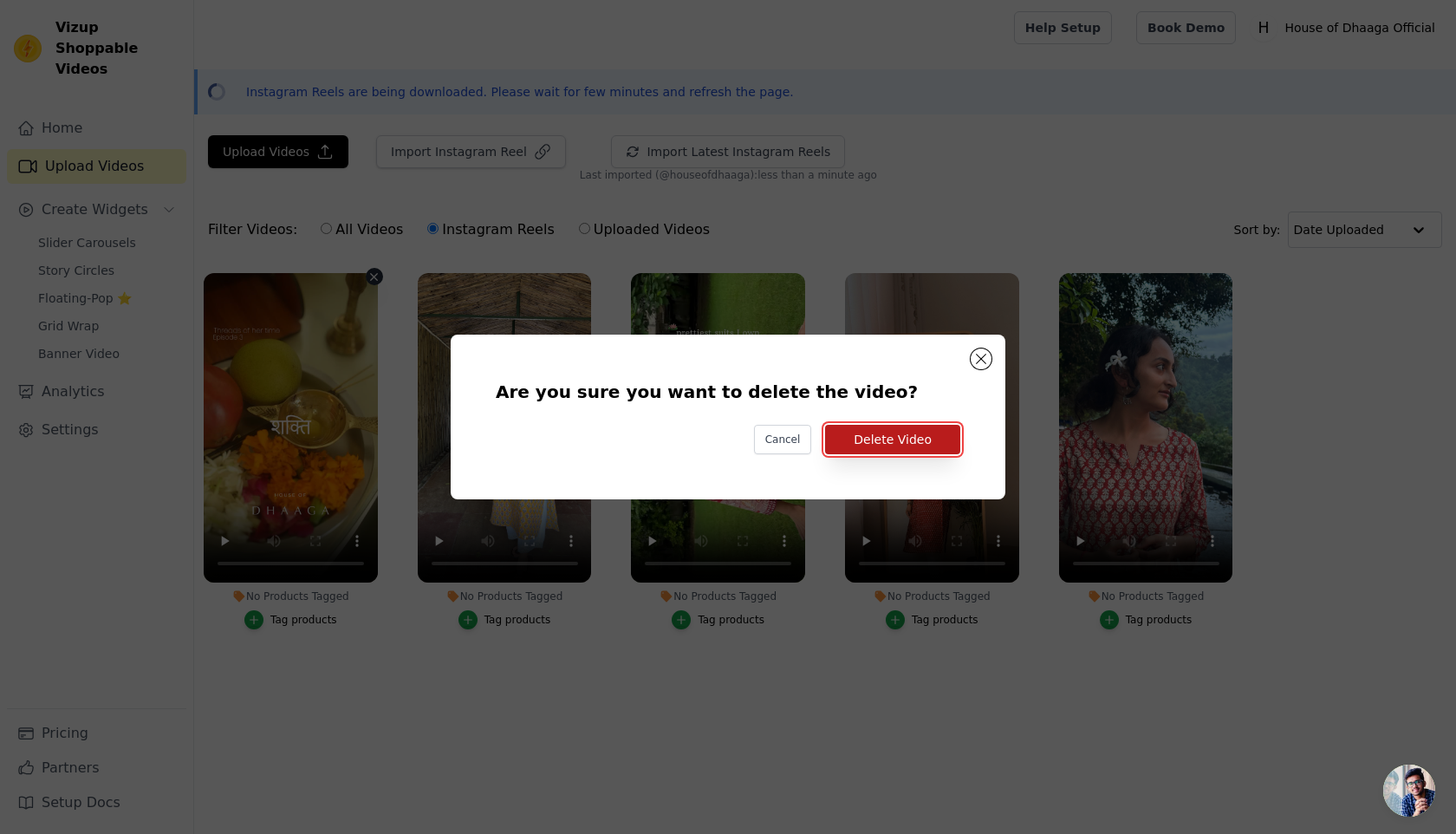
click at [898, 428] on button "Delete Video" at bounding box center [893, 439] width 135 height 30
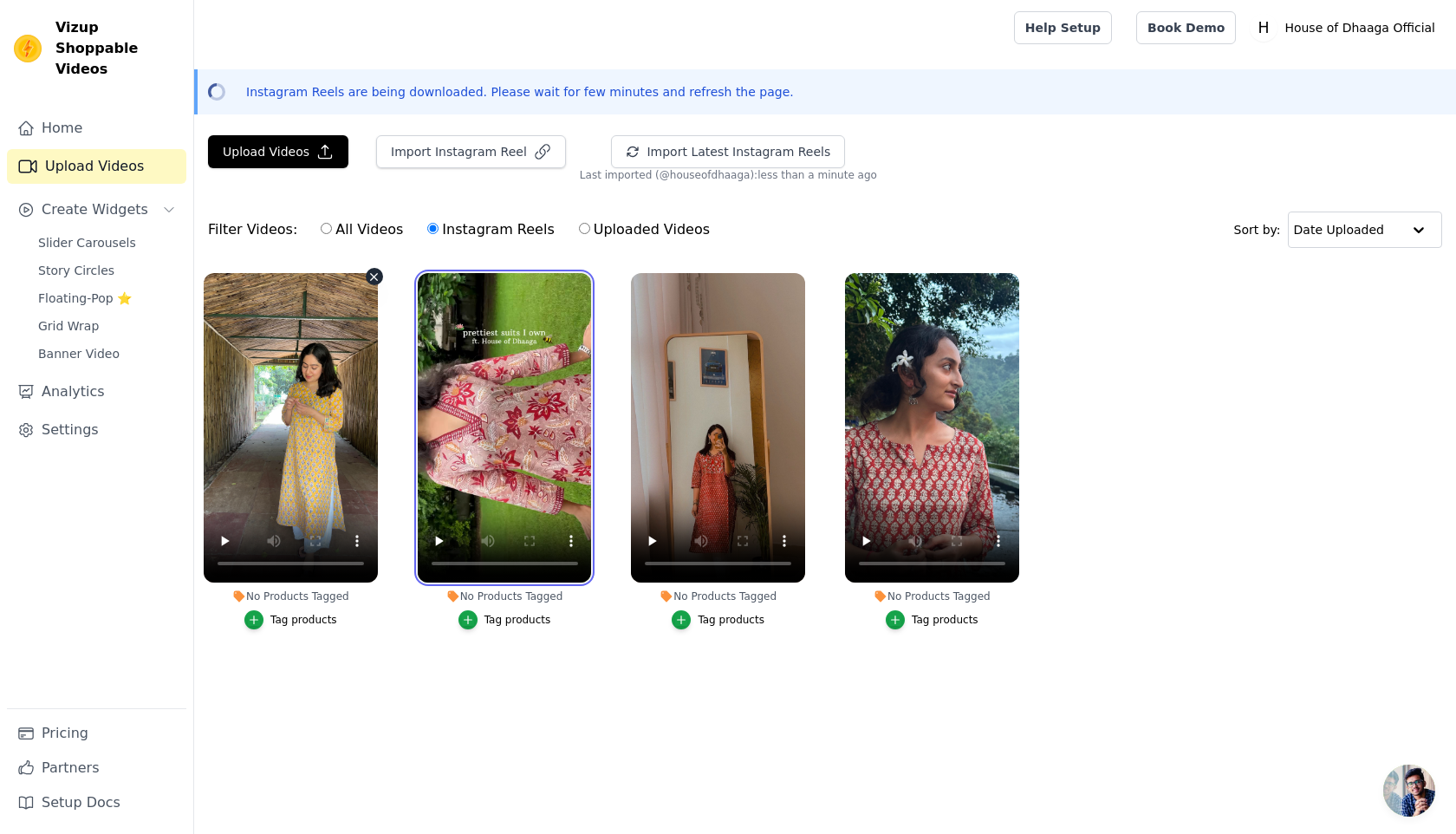
drag, startPoint x: 463, startPoint y: 399, endPoint x: 254, endPoint y: 398, distance: 209.0
click at [254, 398] on ul "No Products Tagged Tag products No Products Tagged Tag products No Products Tag…" at bounding box center [825, 468] width 1262 height 410
click at [470, 616] on icon "button" at bounding box center [467, 619] width 12 height 12
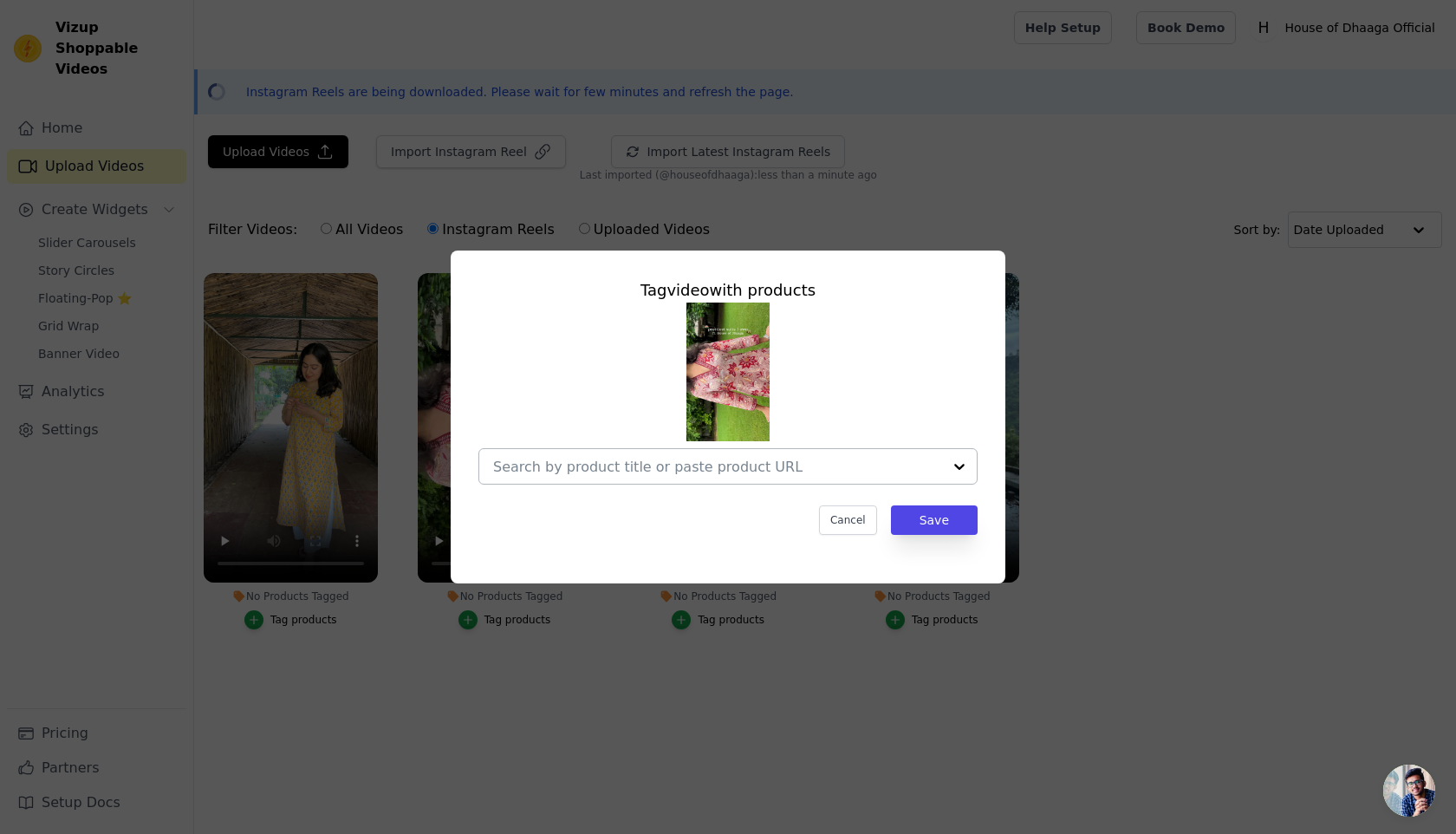
click at [650, 465] on input "No Products Tagged Tag video with products Cancel Save Tag products" at bounding box center [718, 467] width 449 height 16
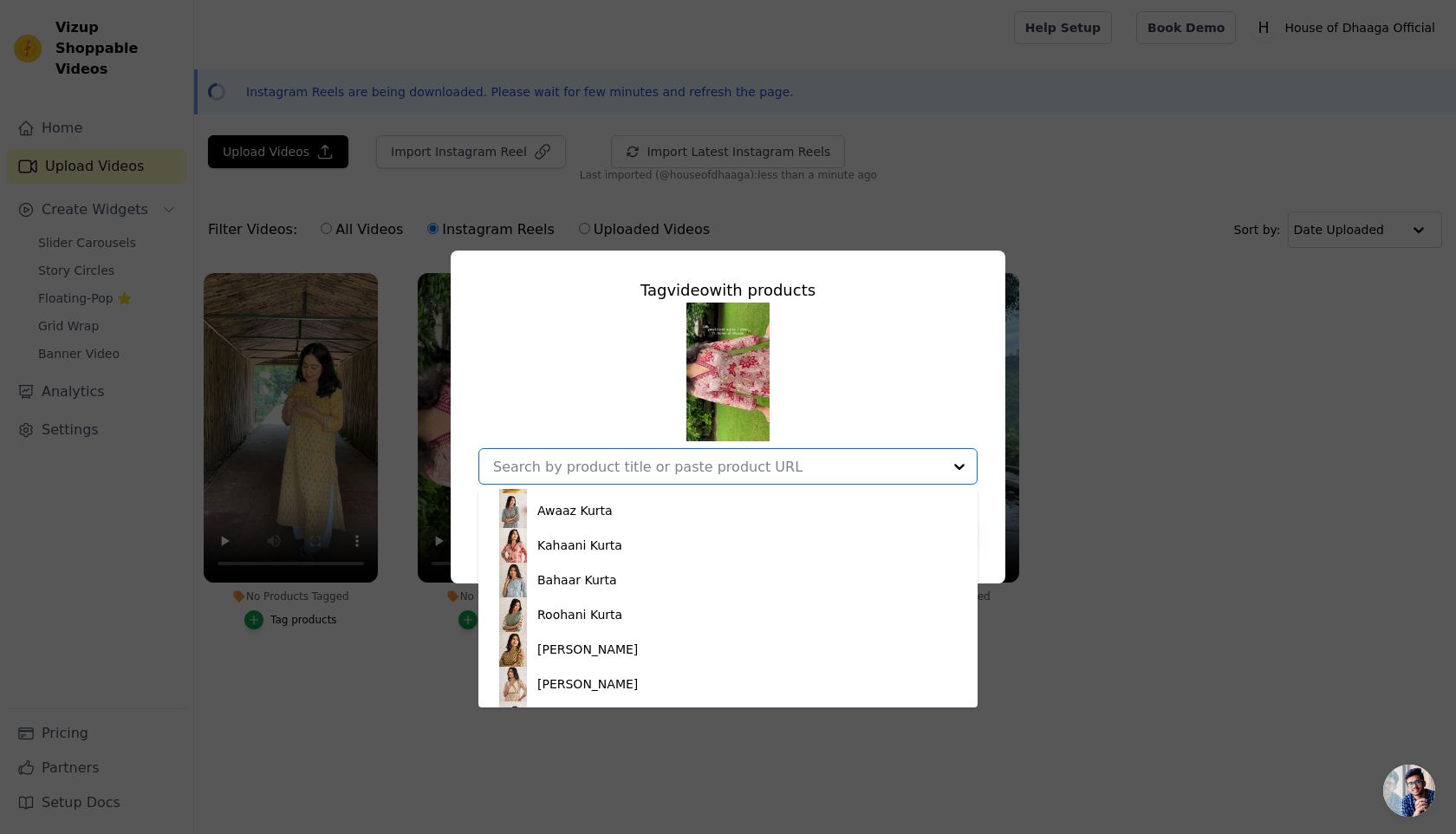
scroll to position [519, 0]
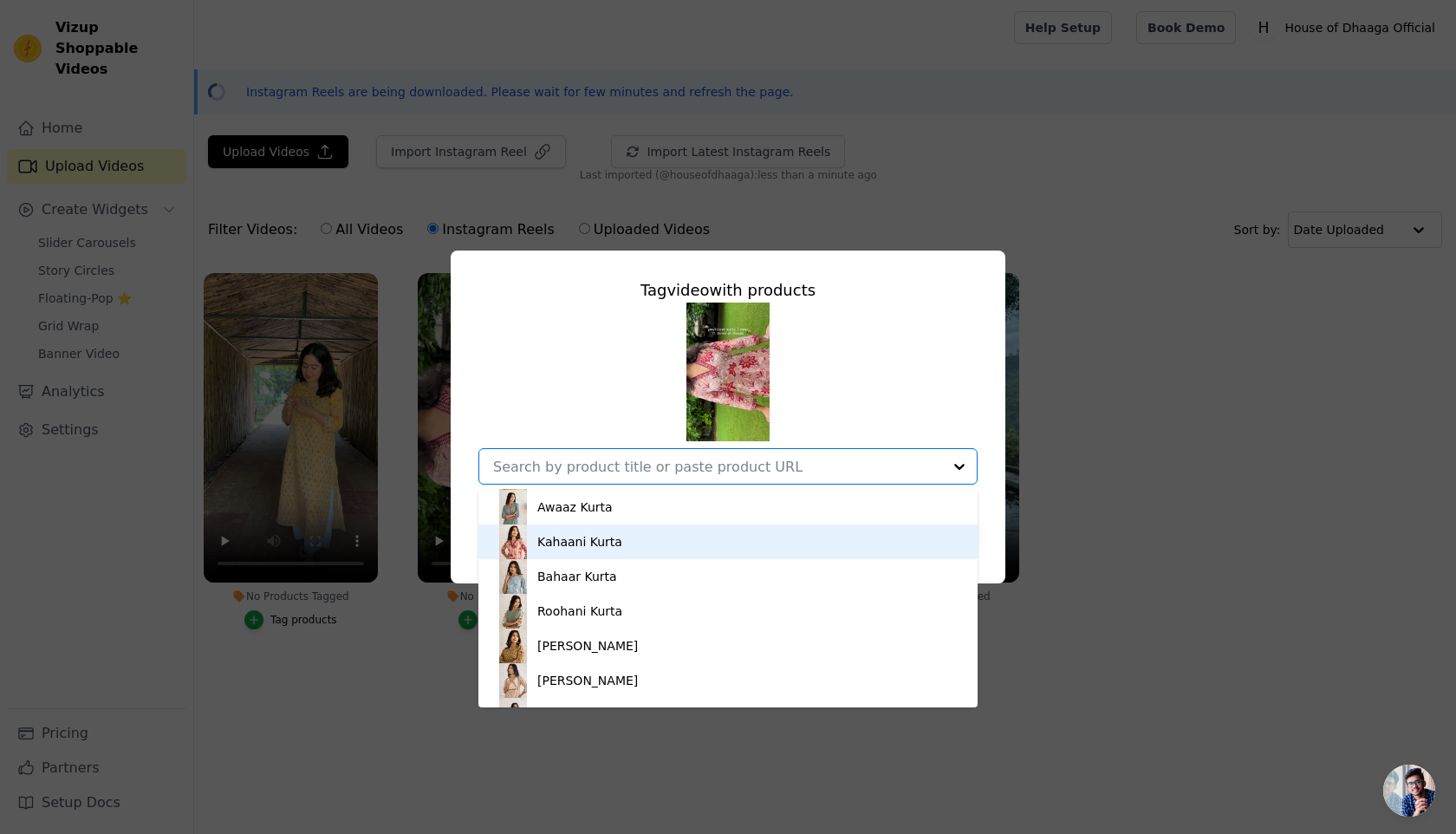
click at [588, 548] on div "Kahaani Kurta" at bounding box center [580, 541] width 85 height 17
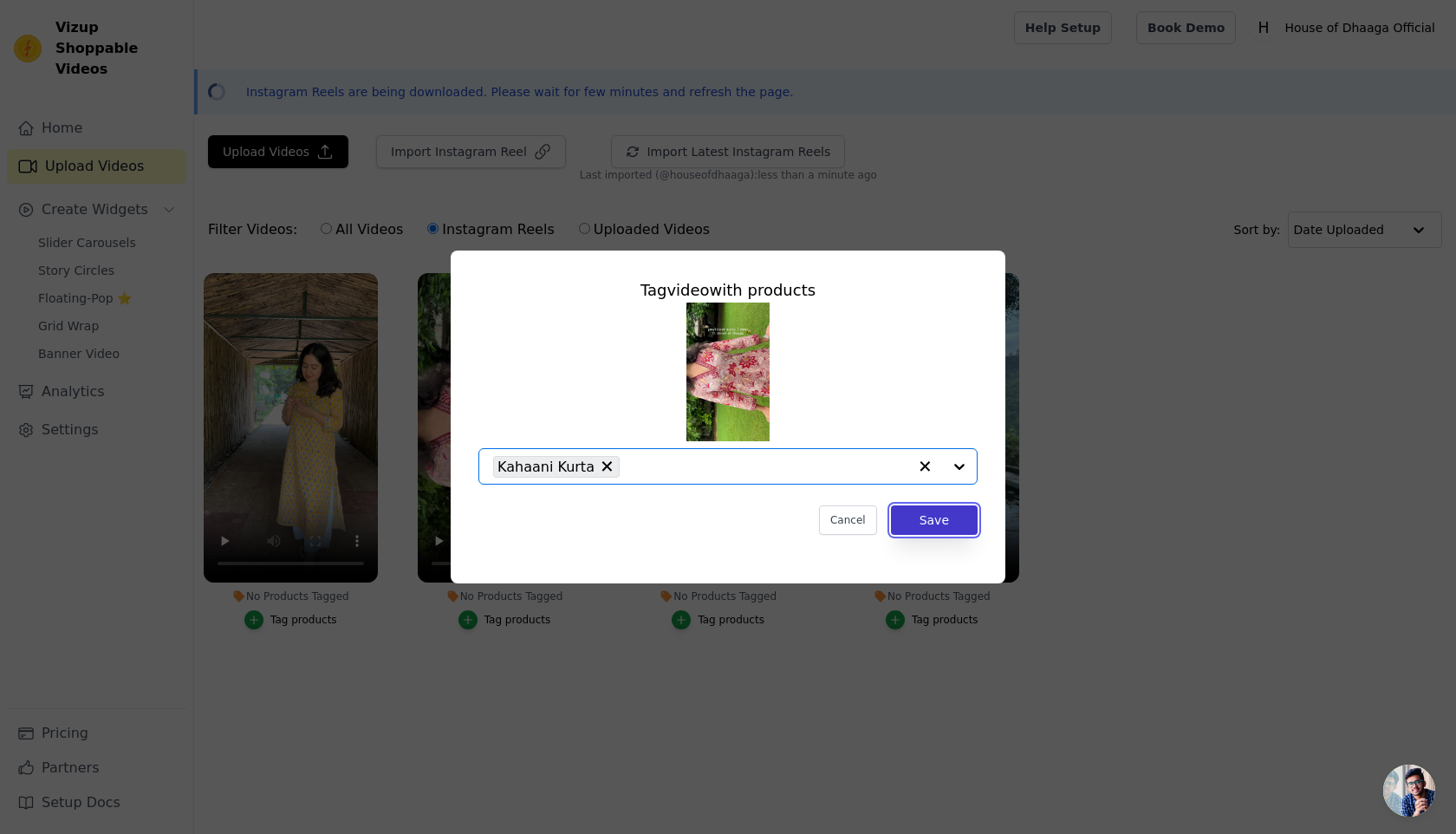
click at [937, 530] on button "Save" at bounding box center [934, 519] width 87 height 30
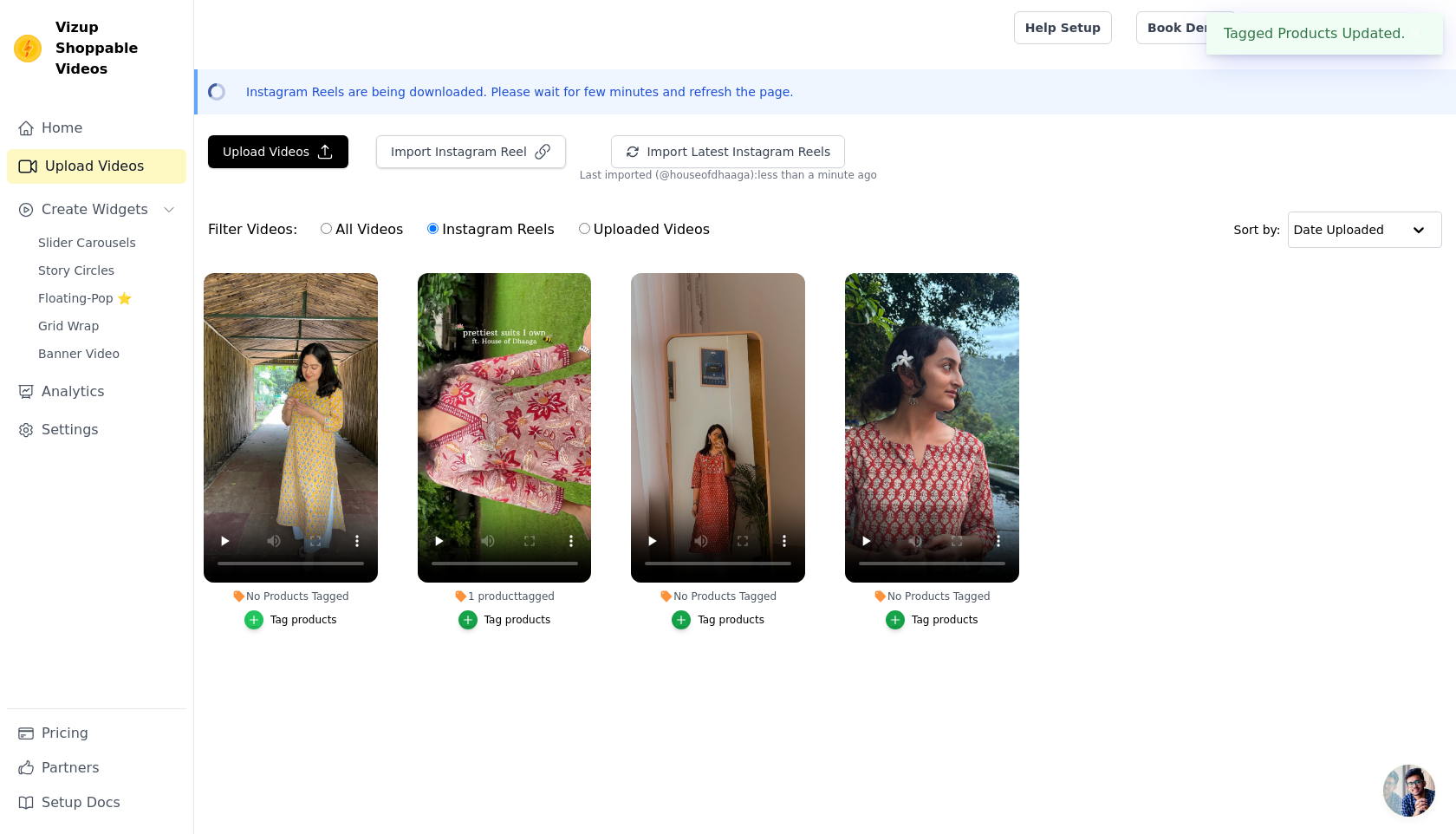
click at [260, 617] on icon "button" at bounding box center [253, 619] width 12 height 12
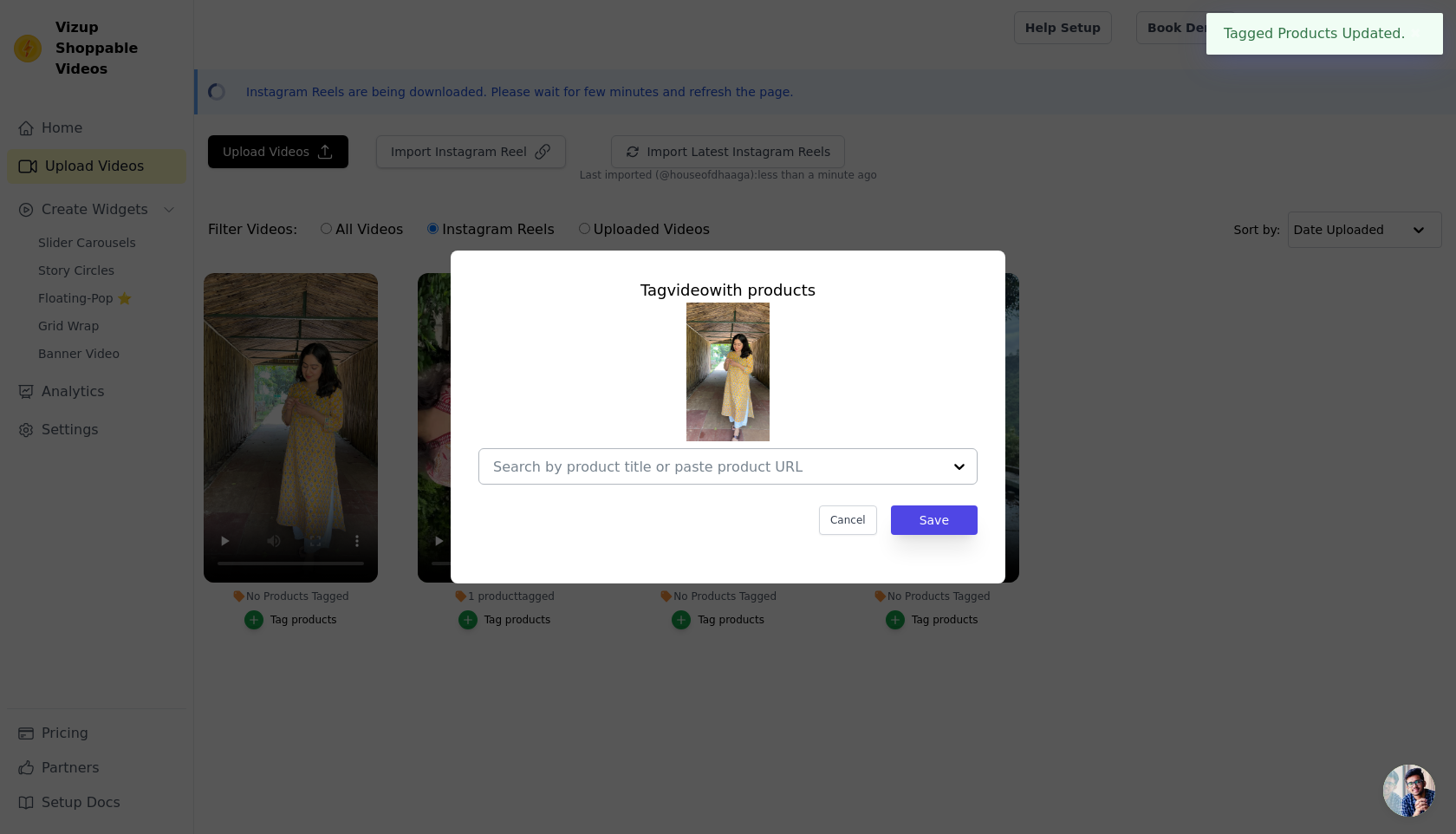
click at [641, 480] on div at bounding box center [718, 466] width 449 height 34
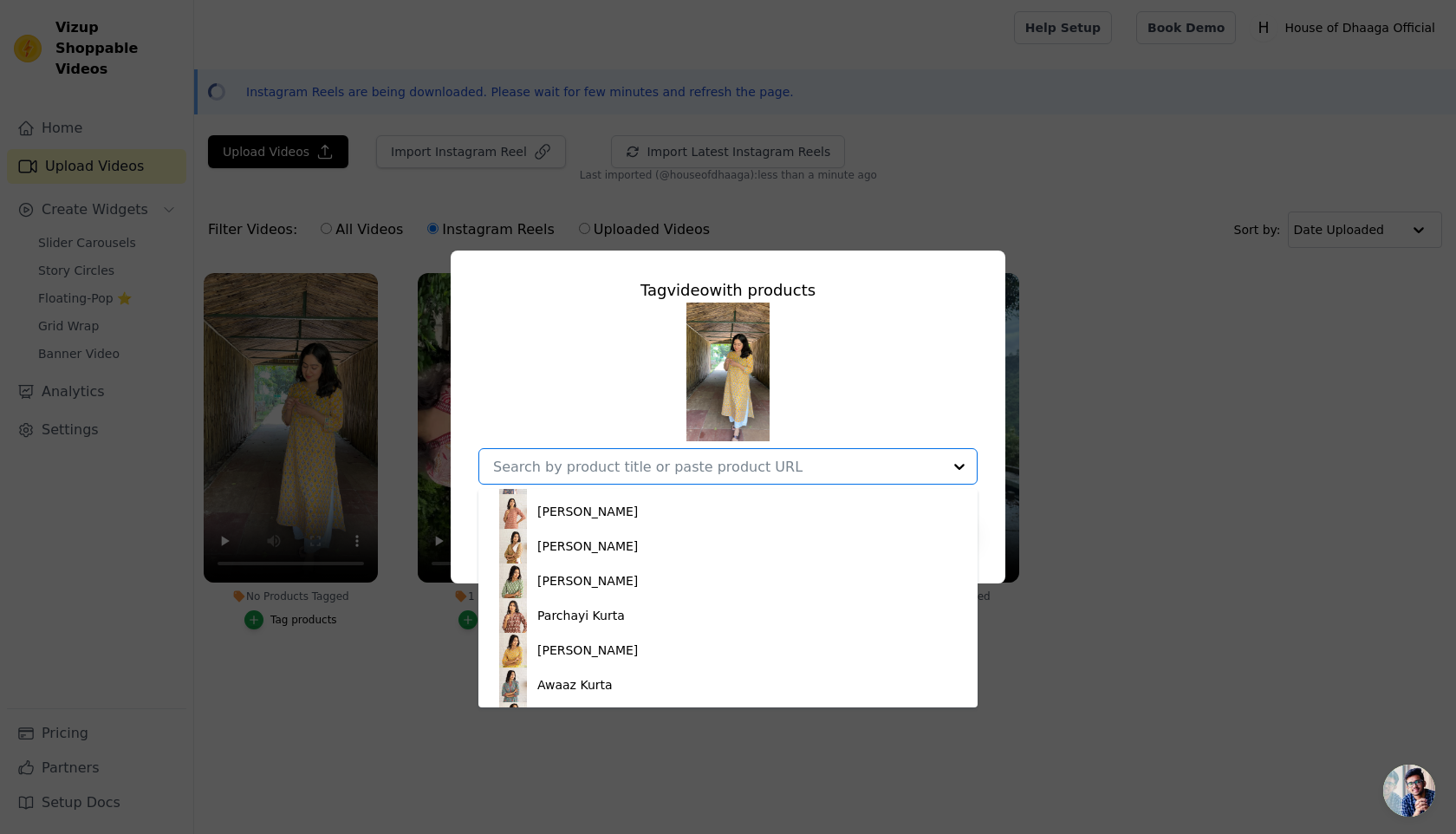
scroll to position [350, 0]
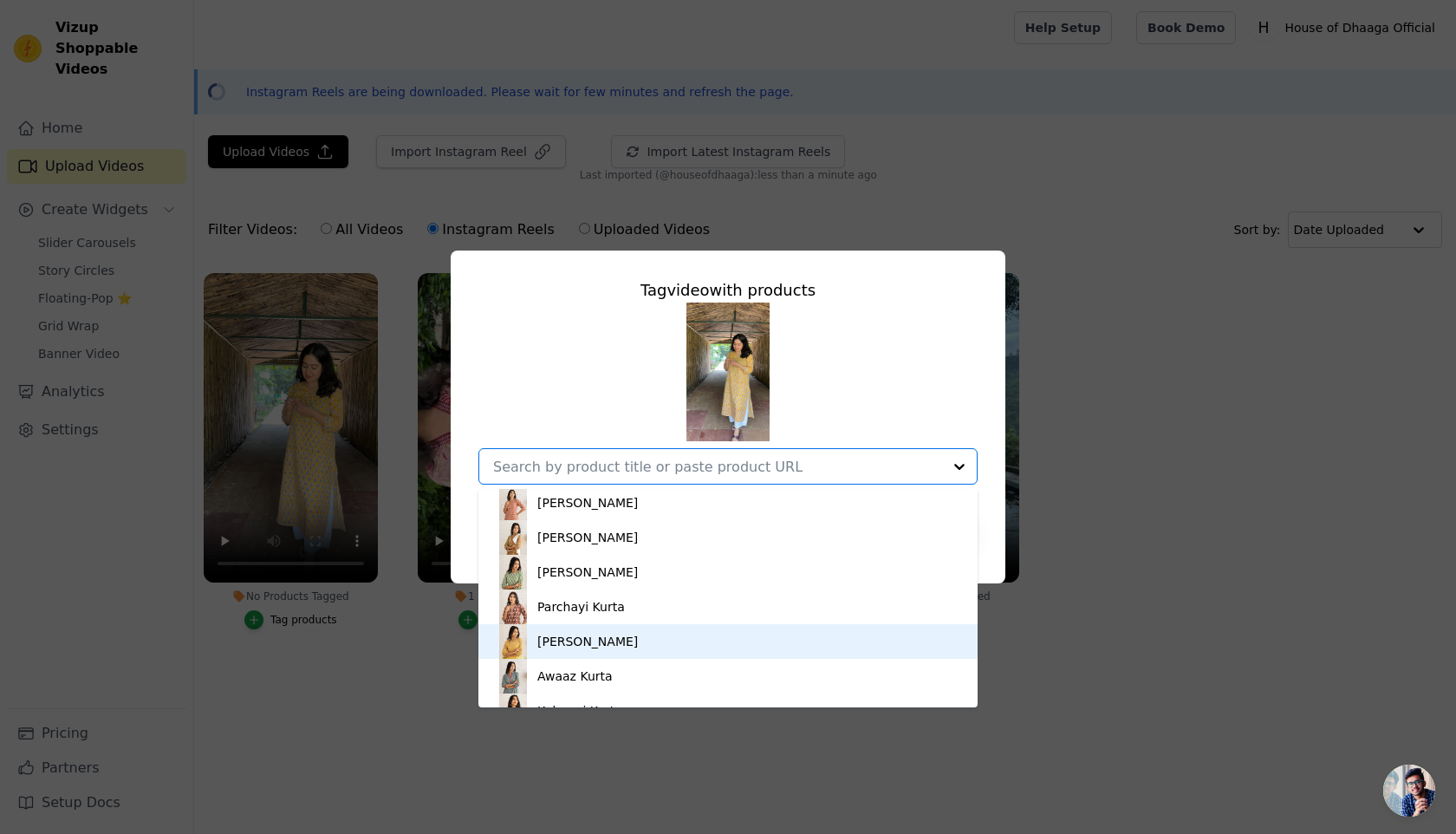
click at [581, 641] on div "[PERSON_NAME]" at bounding box center [588, 641] width 101 height 17
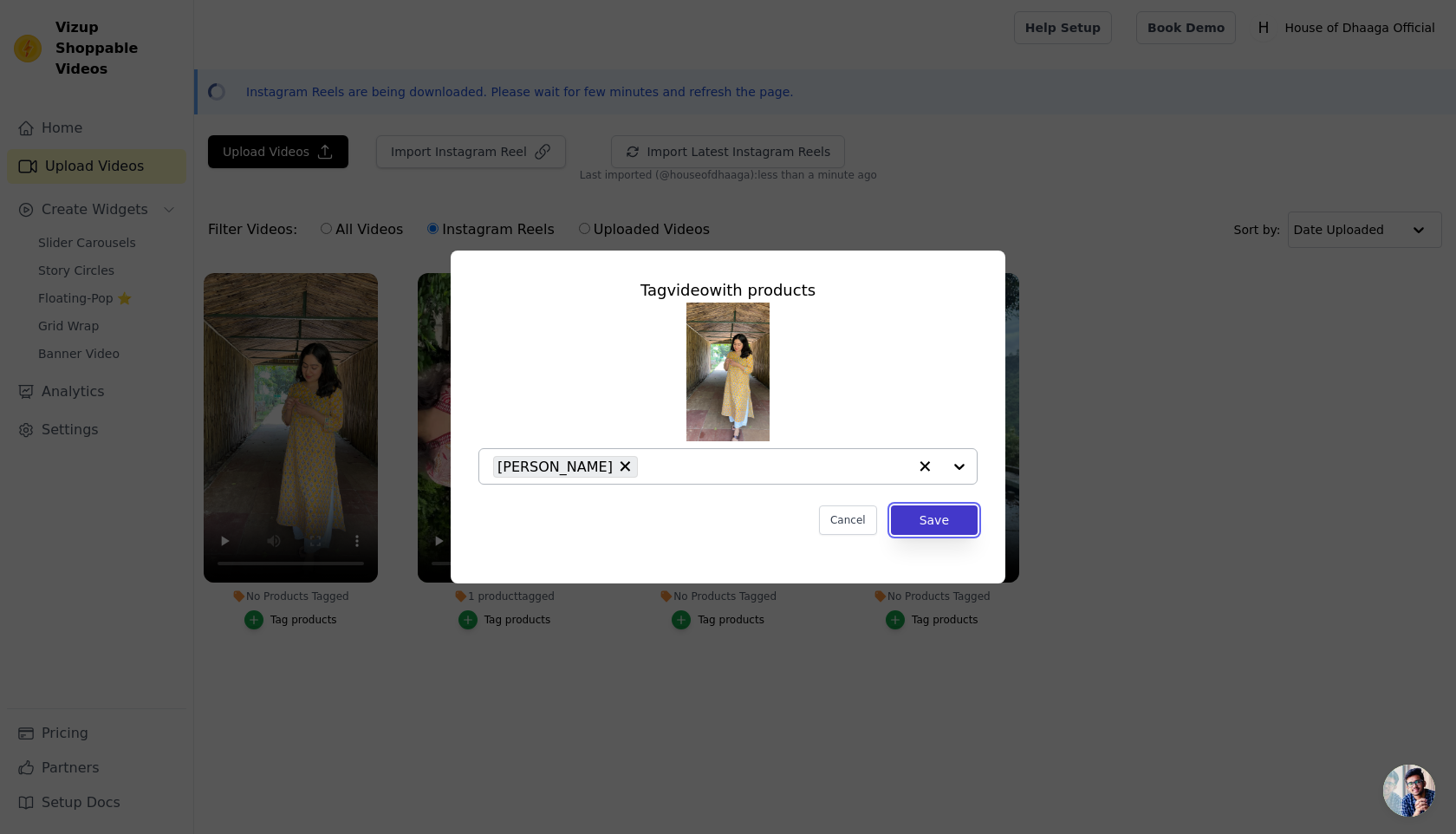
click at [935, 530] on button "Save" at bounding box center [934, 519] width 87 height 30
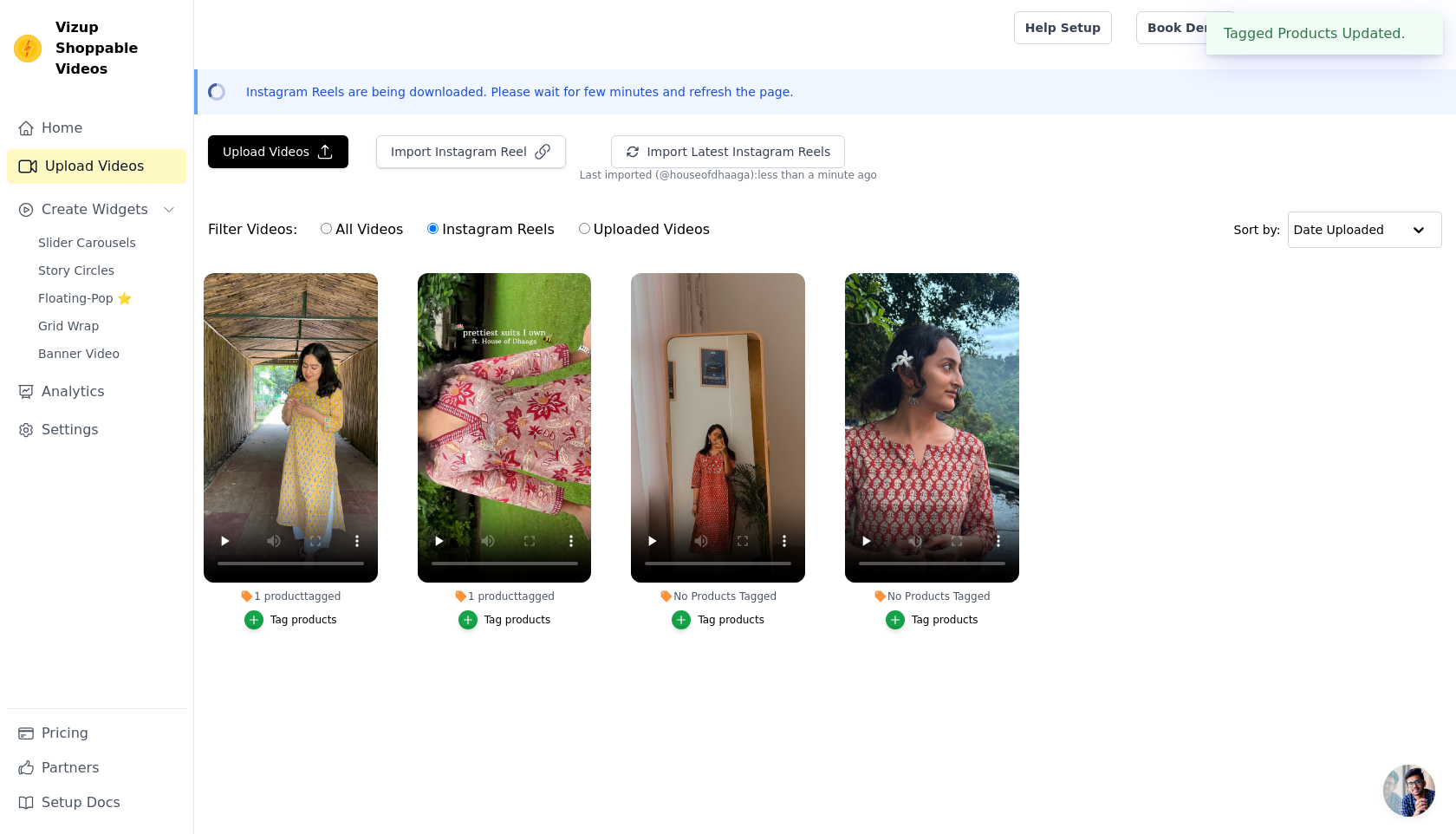
click at [721, 622] on div "Tag products" at bounding box center [731, 619] width 67 height 14
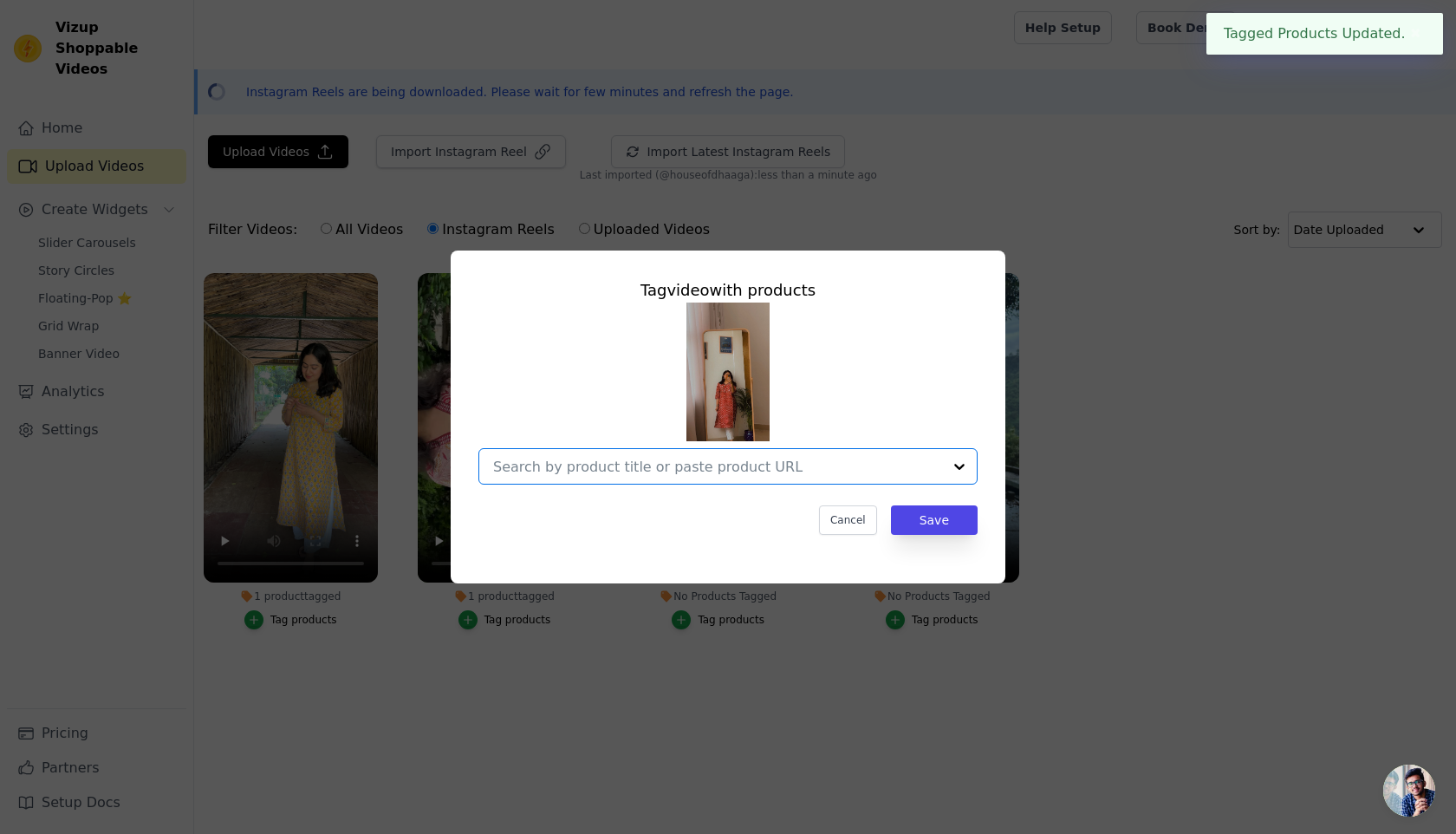
click at [689, 472] on input "No Products Tagged Tag video with products Option undefined, selected. Select i…" at bounding box center [718, 467] width 449 height 16
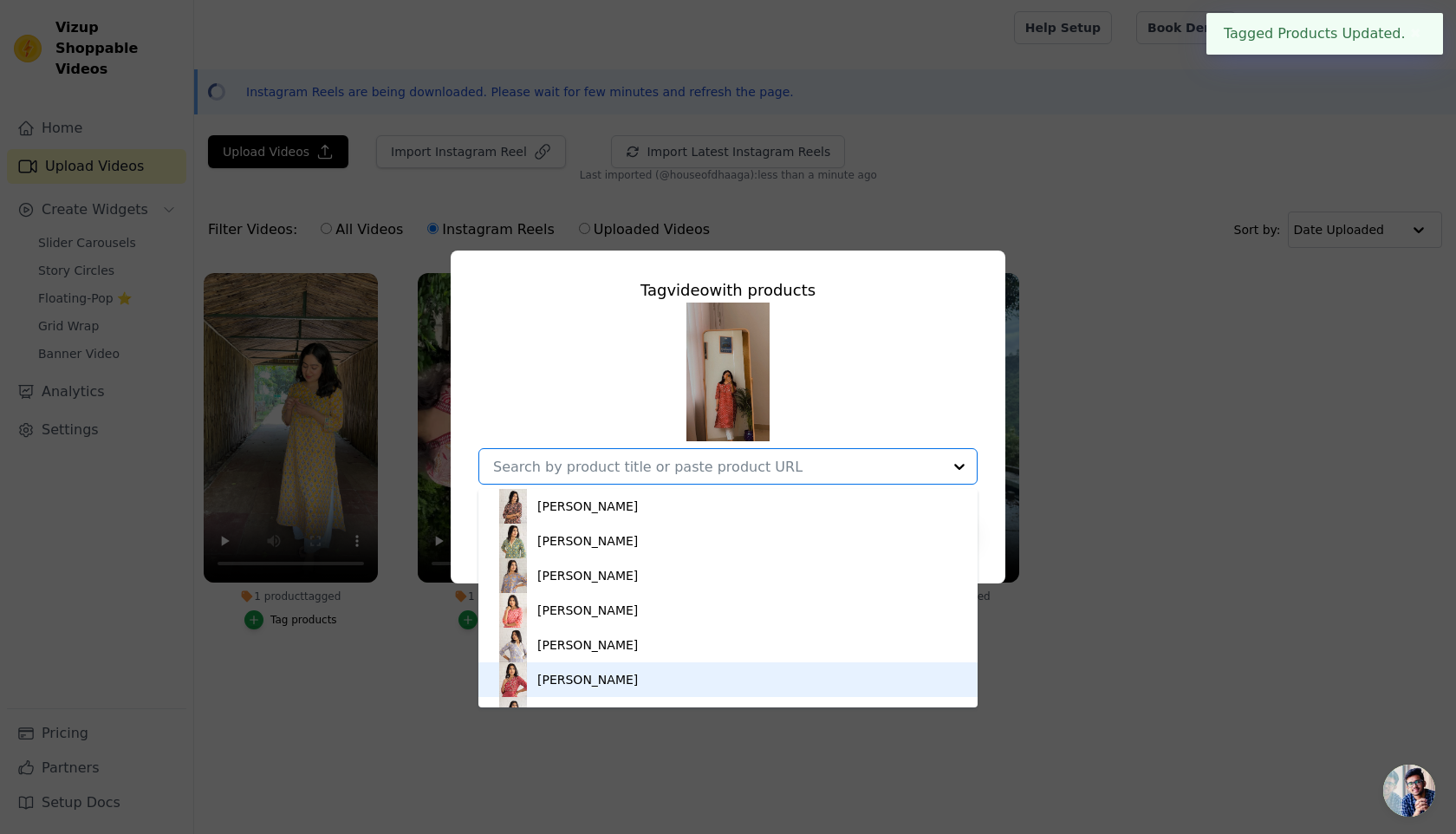
click at [639, 662] on div "[PERSON_NAME]" at bounding box center [728, 679] width 464 height 34
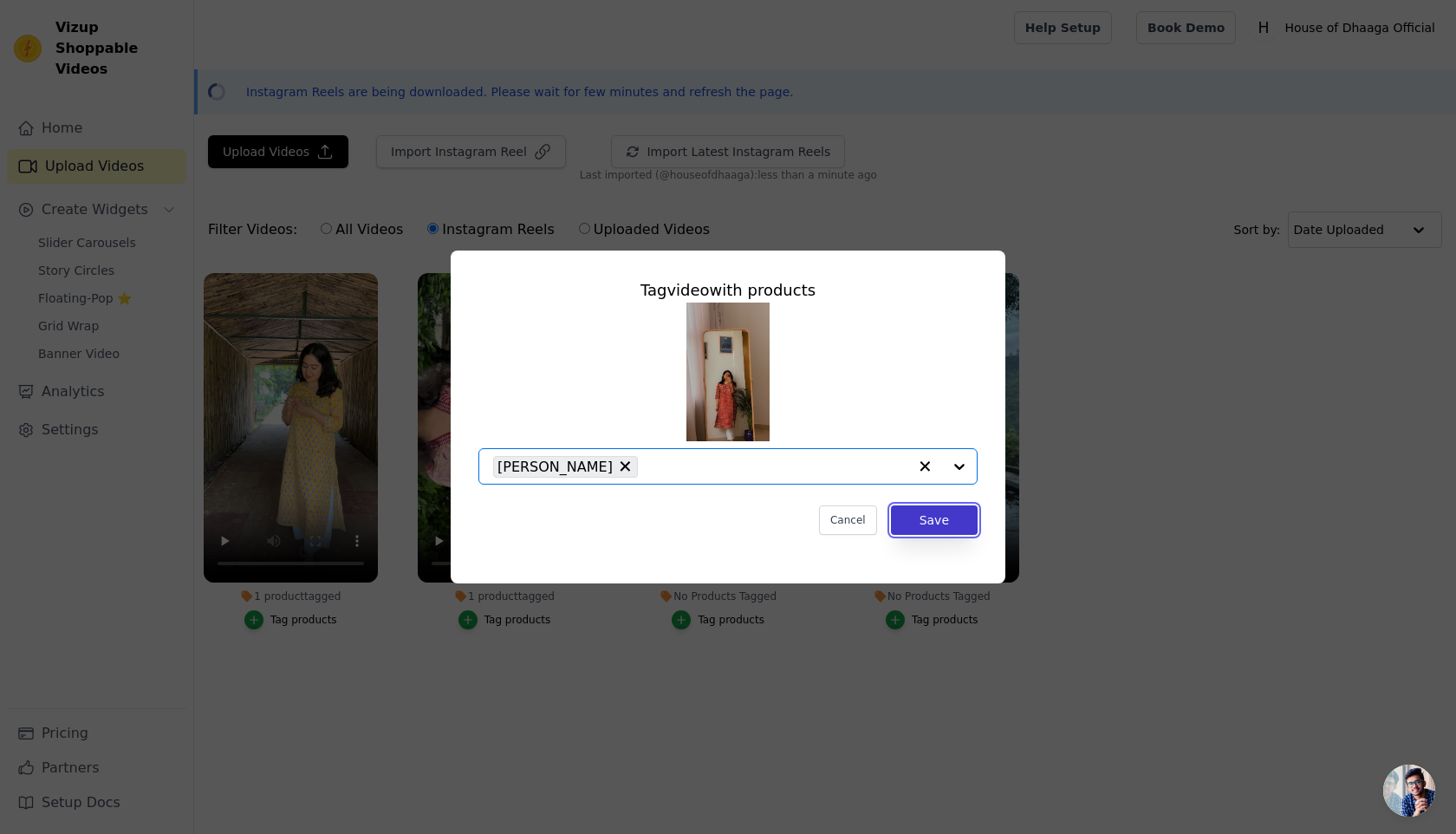
click at [931, 519] on button "Save" at bounding box center [934, 519] width 87 height 30
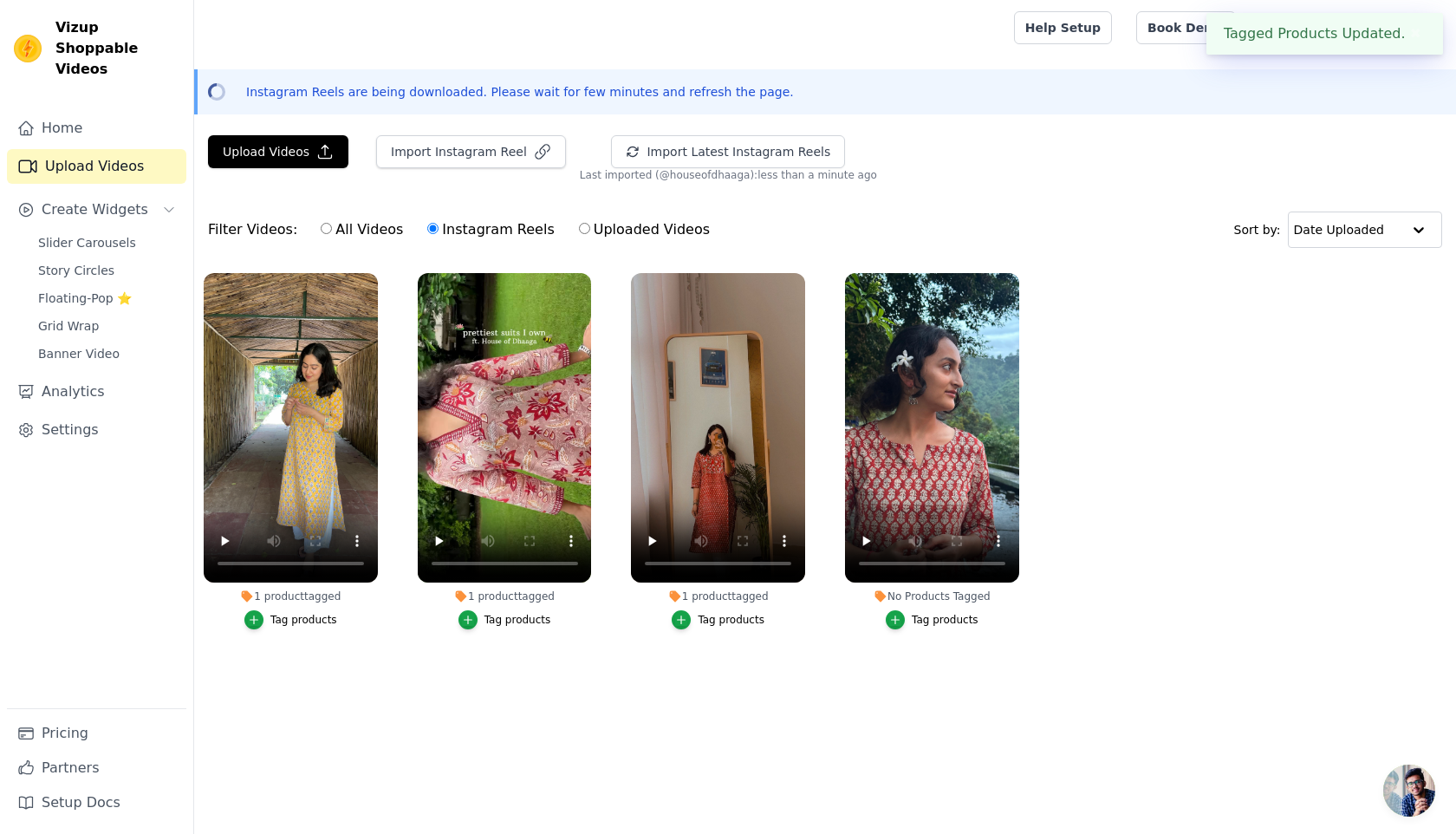
click at [918, 617] on div "Tag products" at bounding box center [945, 619] width 67 height 14
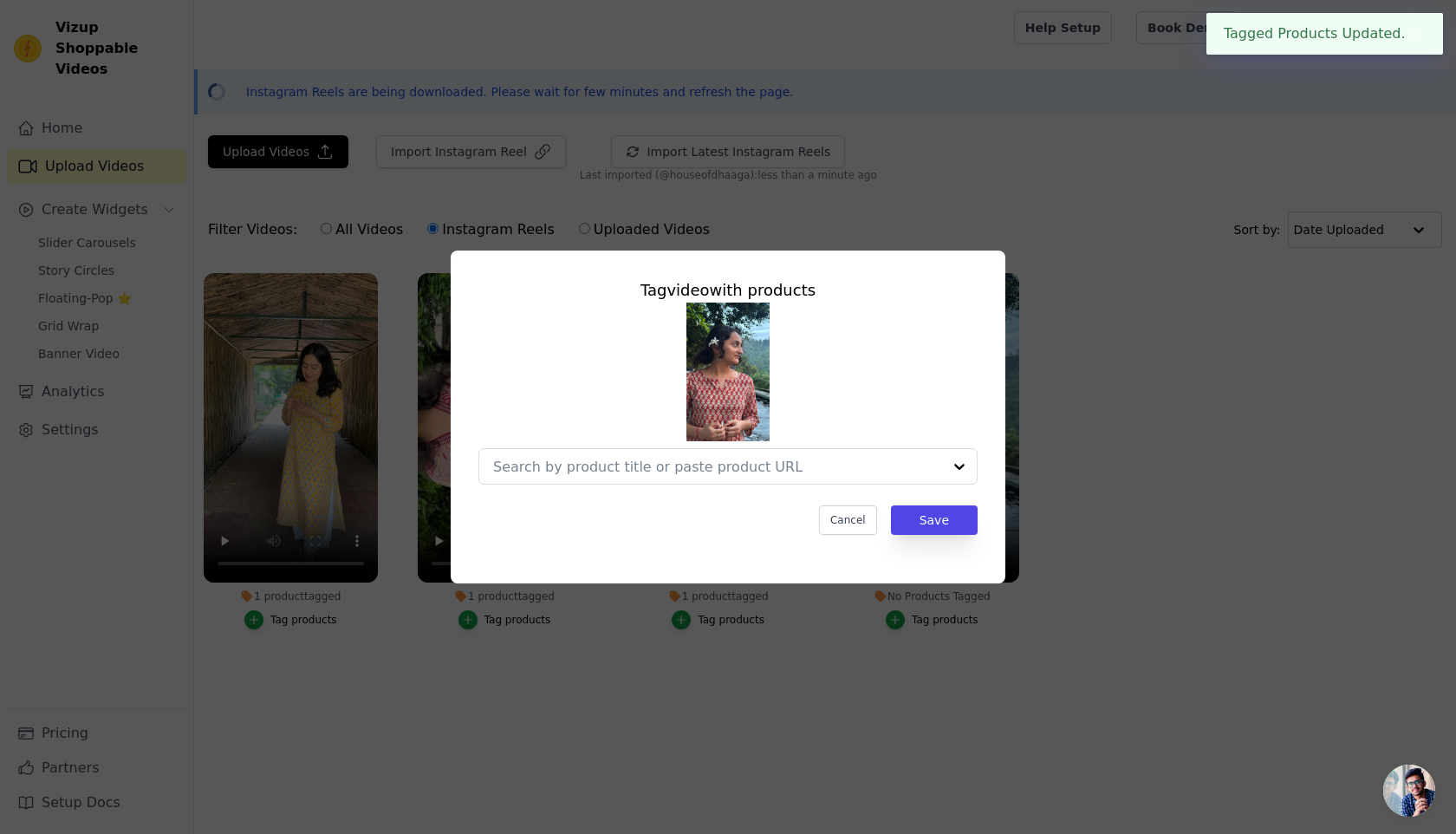
click at [668, 490] on div "Tag video with products Cancel Save" at bounding box center [728, 406] width 527 height 284
click at [655, 468] on input "No Products Tagged Tag video with products Cancel Save Tag products" at bounding box center [718, 467] width 449 height 16
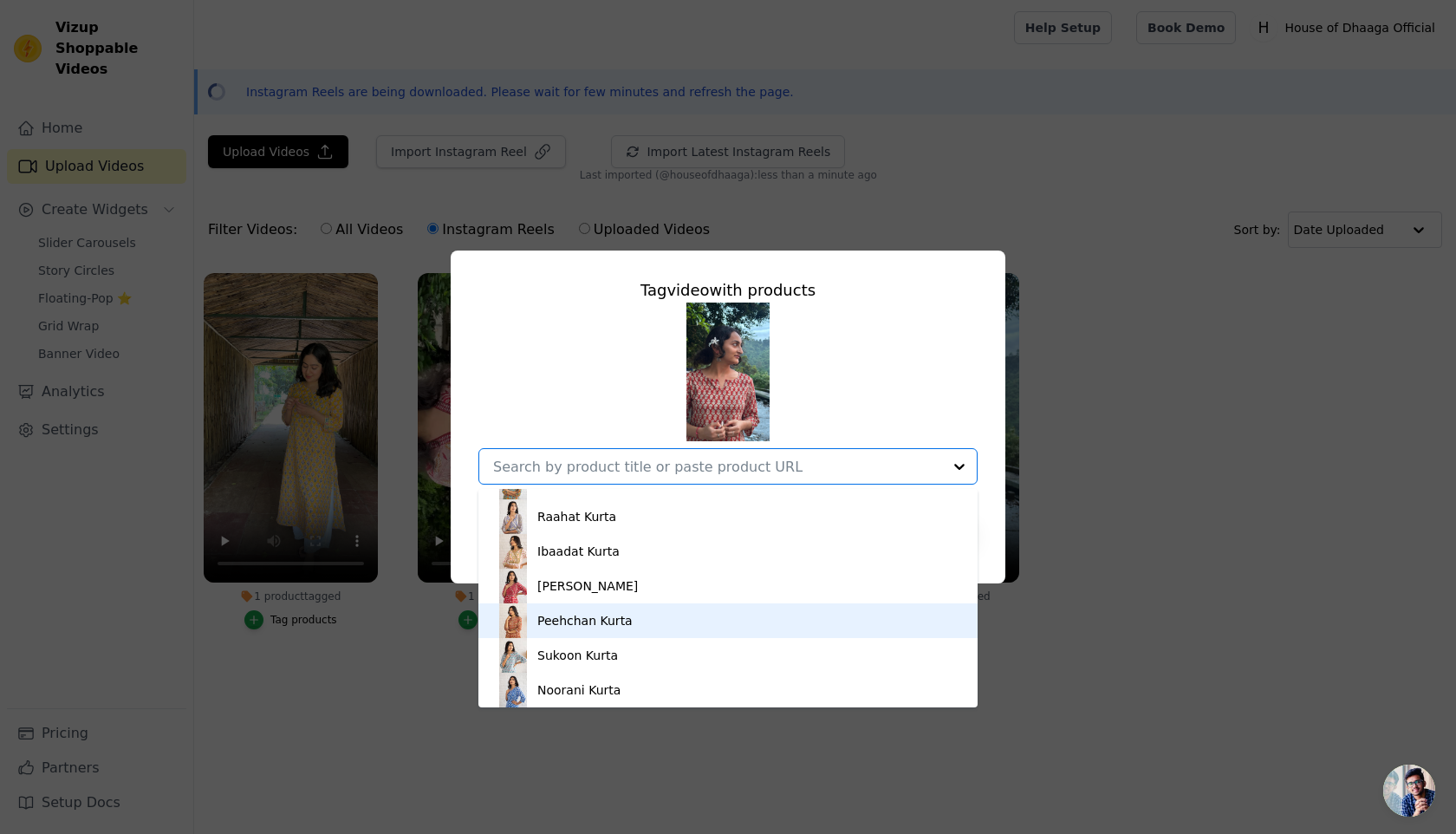
scroll to position [1030, 0]
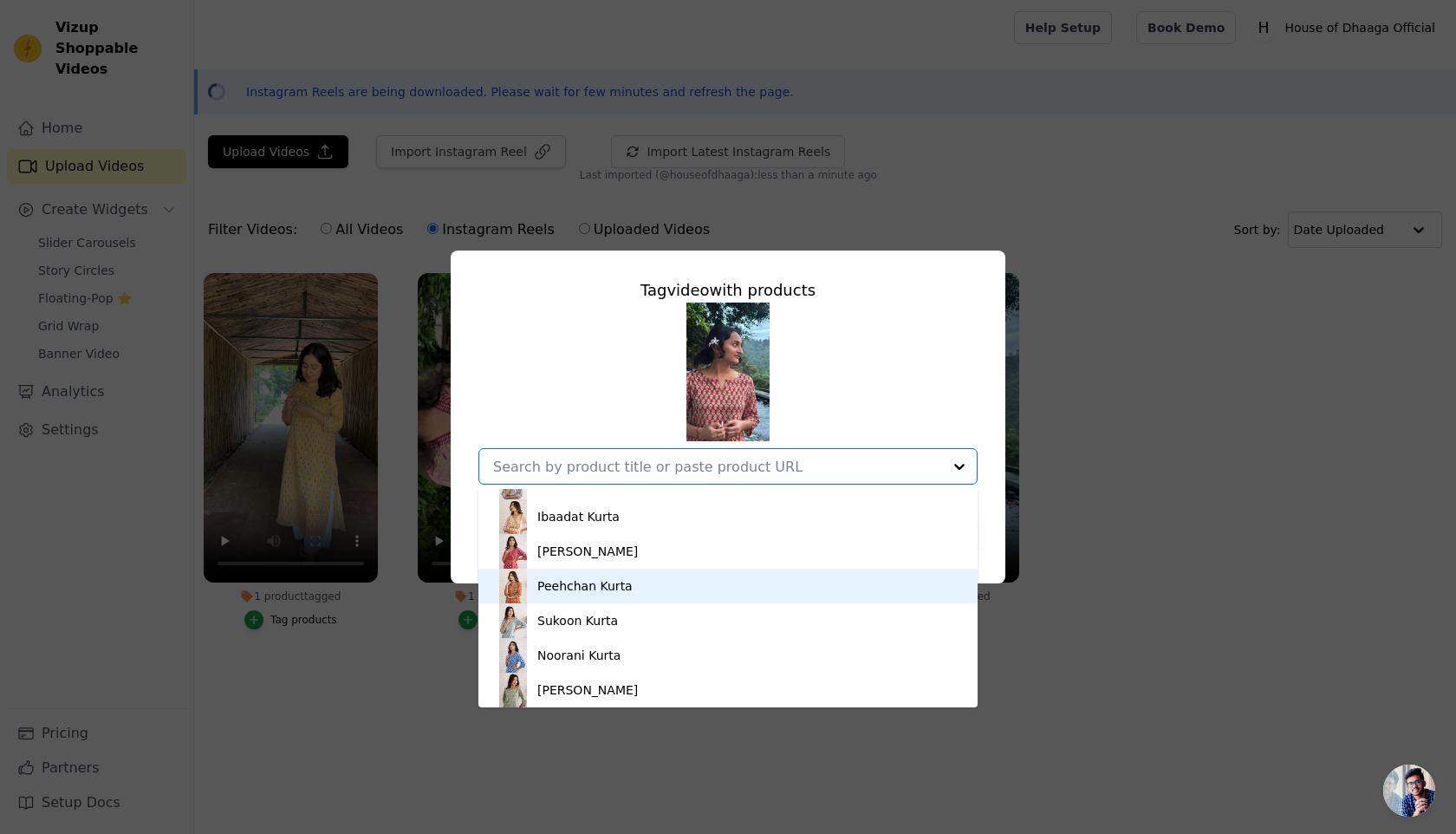
click at [606, 581] on div "Peehchan Kurta" at bounding box center [585, 585] width 96 height 17
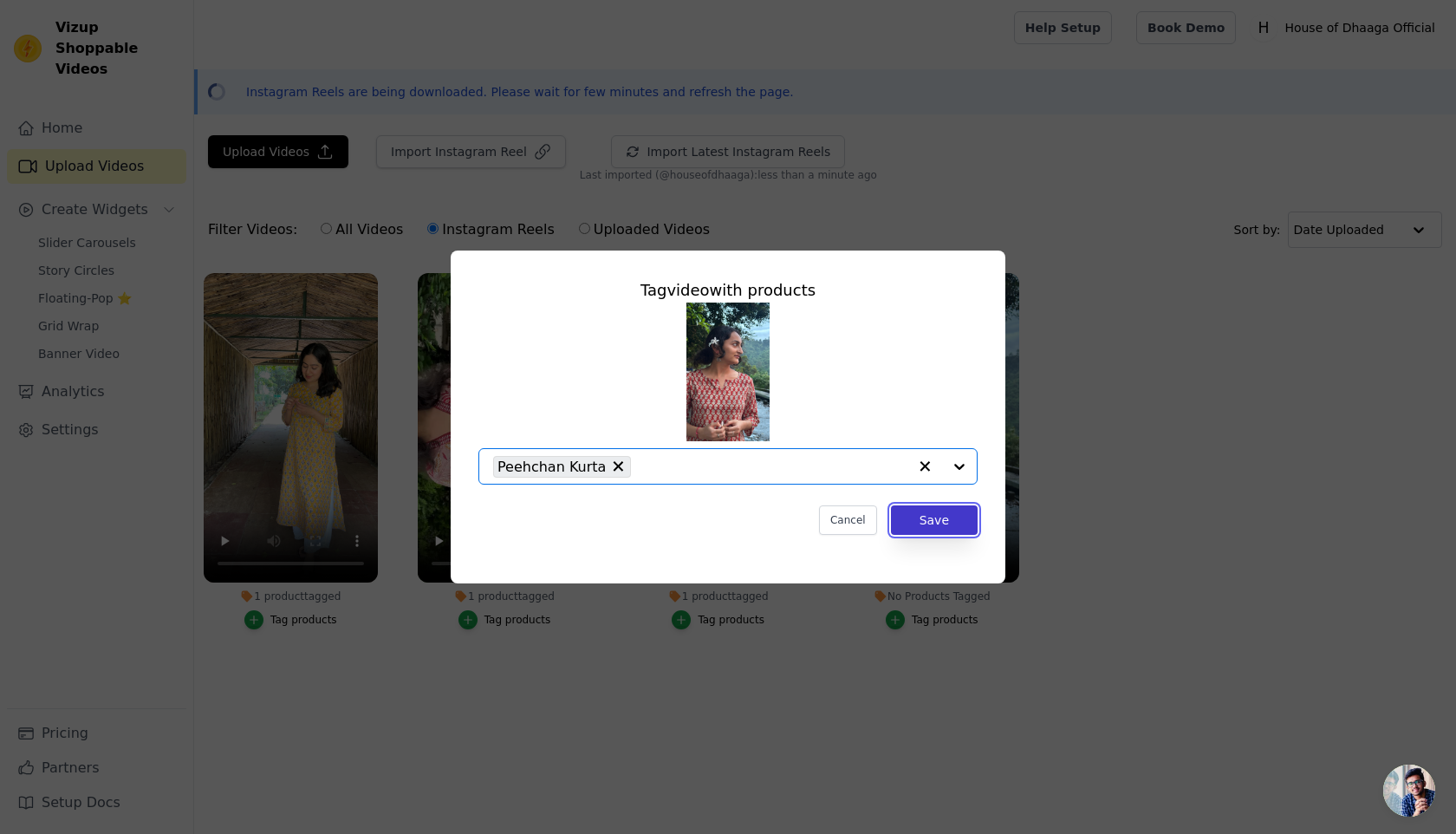
click at [948, 514] on button "Save" at bounding box center [934, 519] width 87 height 30
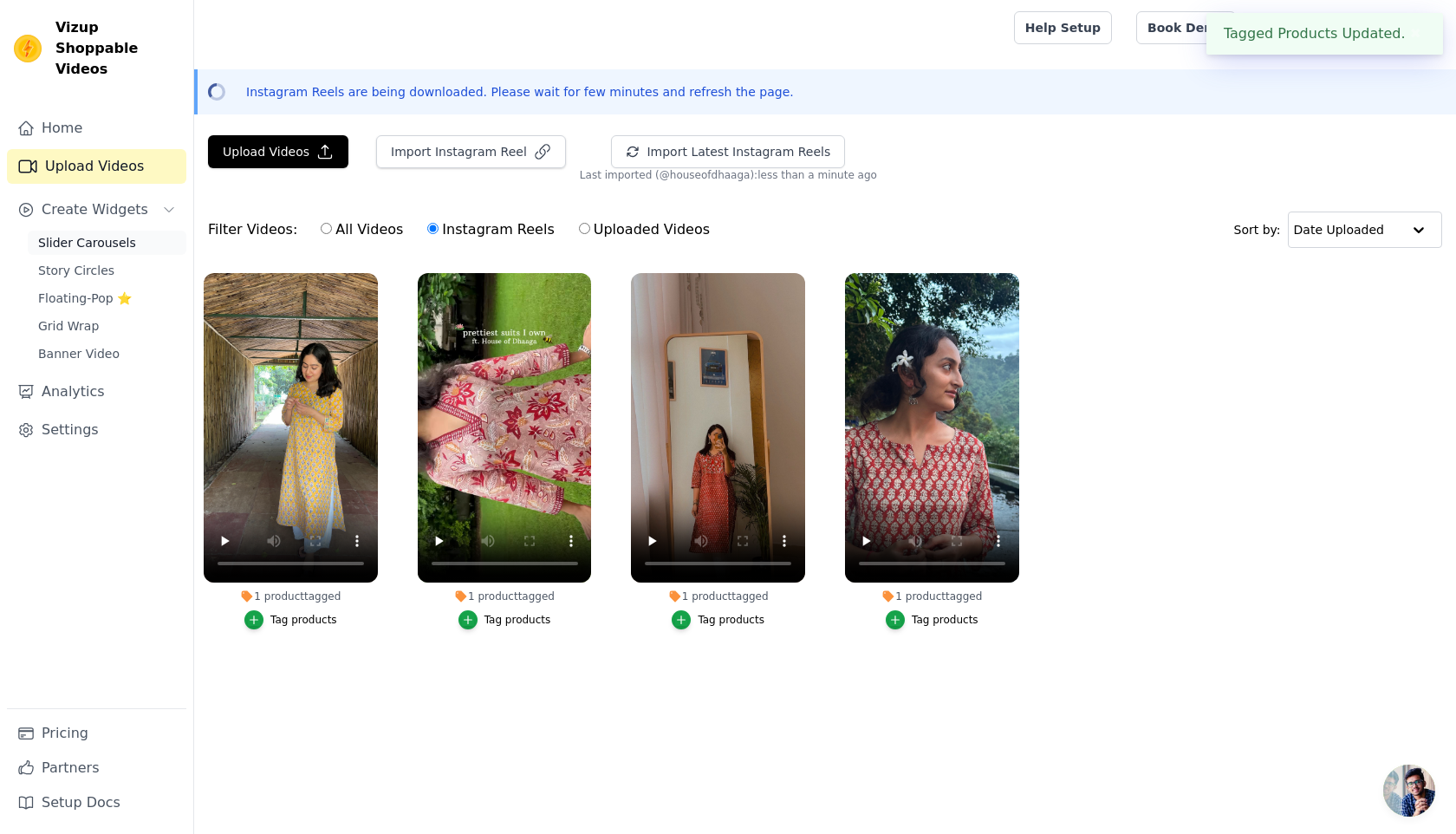
click at [96, 234] on span "Slider Carousels" at bounding box center [87, 243] width 98 height 17
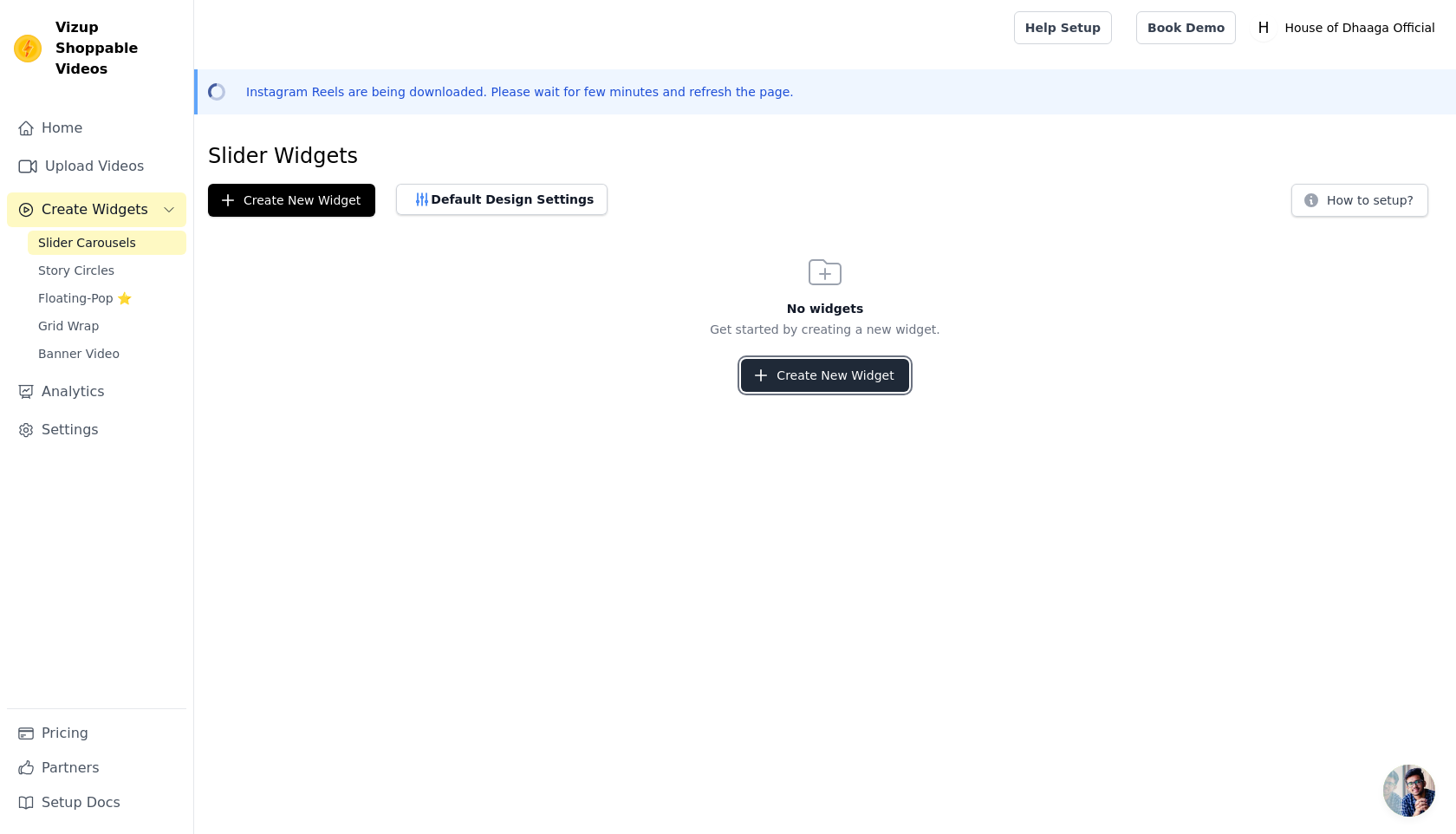
click at [819, 387] on button "Create New Widget" at bounding box center [825, 375] width 168 height 33
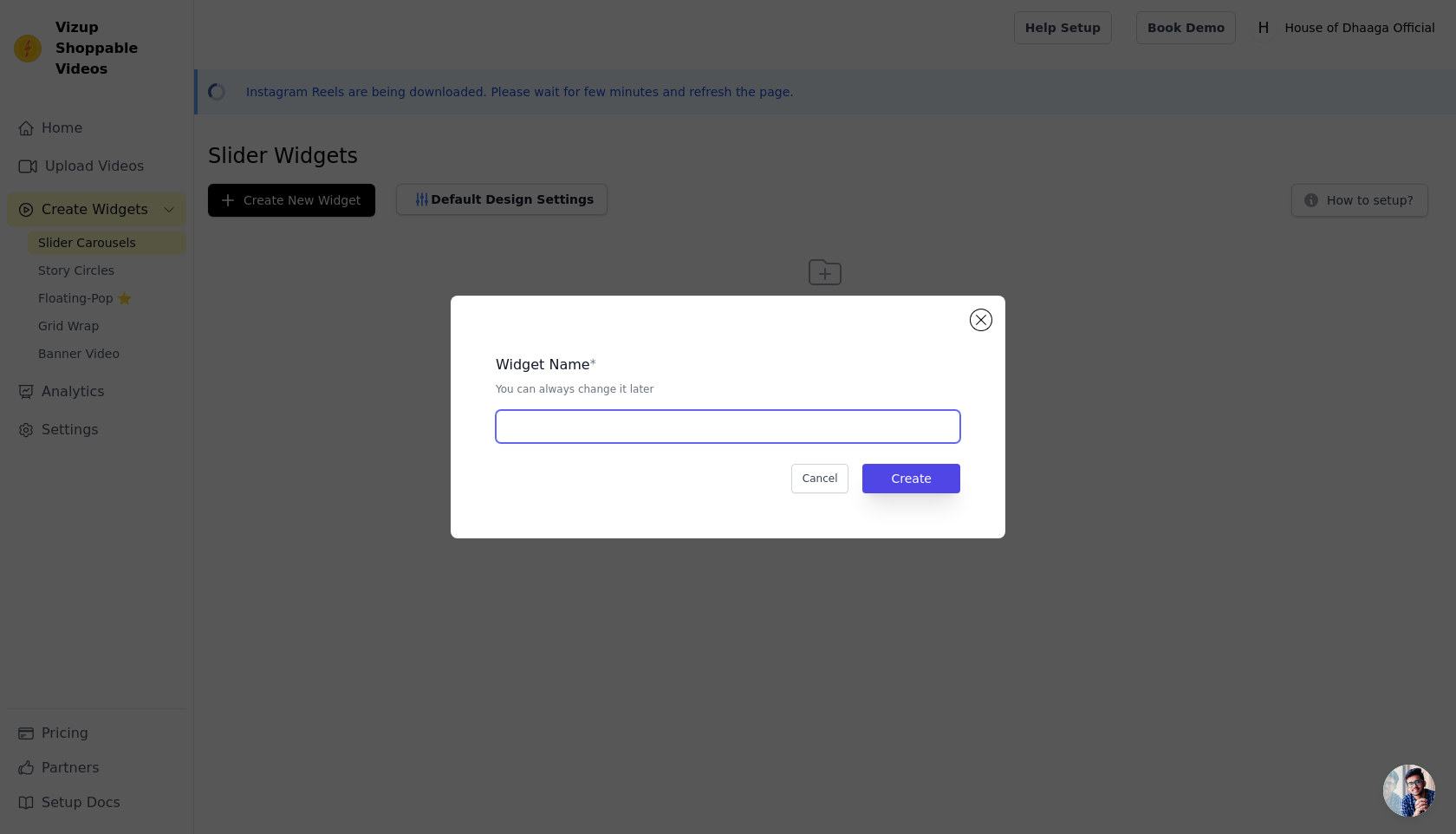
click at [608, 432] on input "text" at bounding box center [728, 426] width 464 height 33
type input "Clients"
click at [902, 467] on button "Create" at bounding box center [911, 478] width 98 height 30
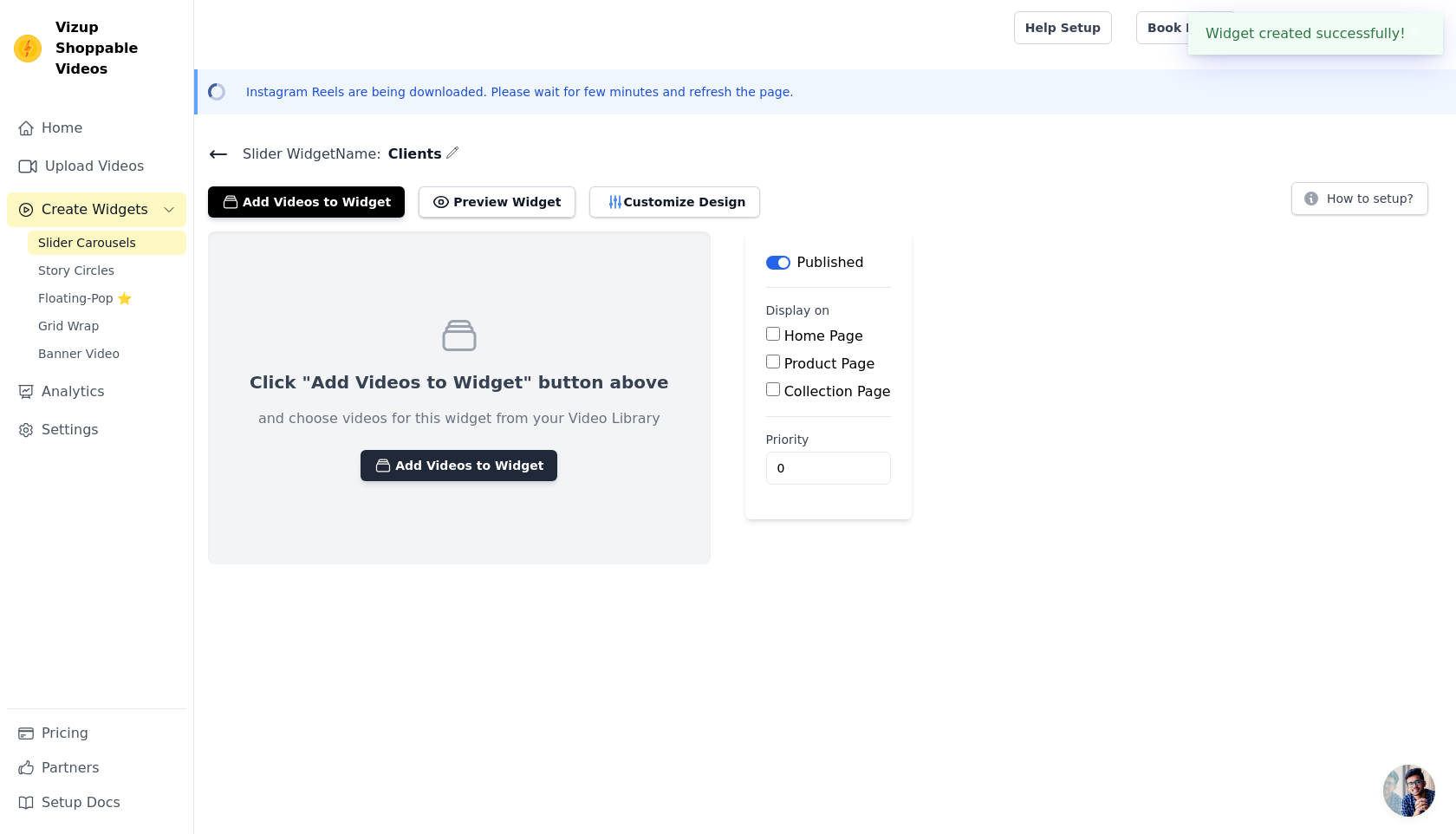
click at [391, 468] on button "Add Videos to Widget" at bounding box center [459, 465] width 197 height 32
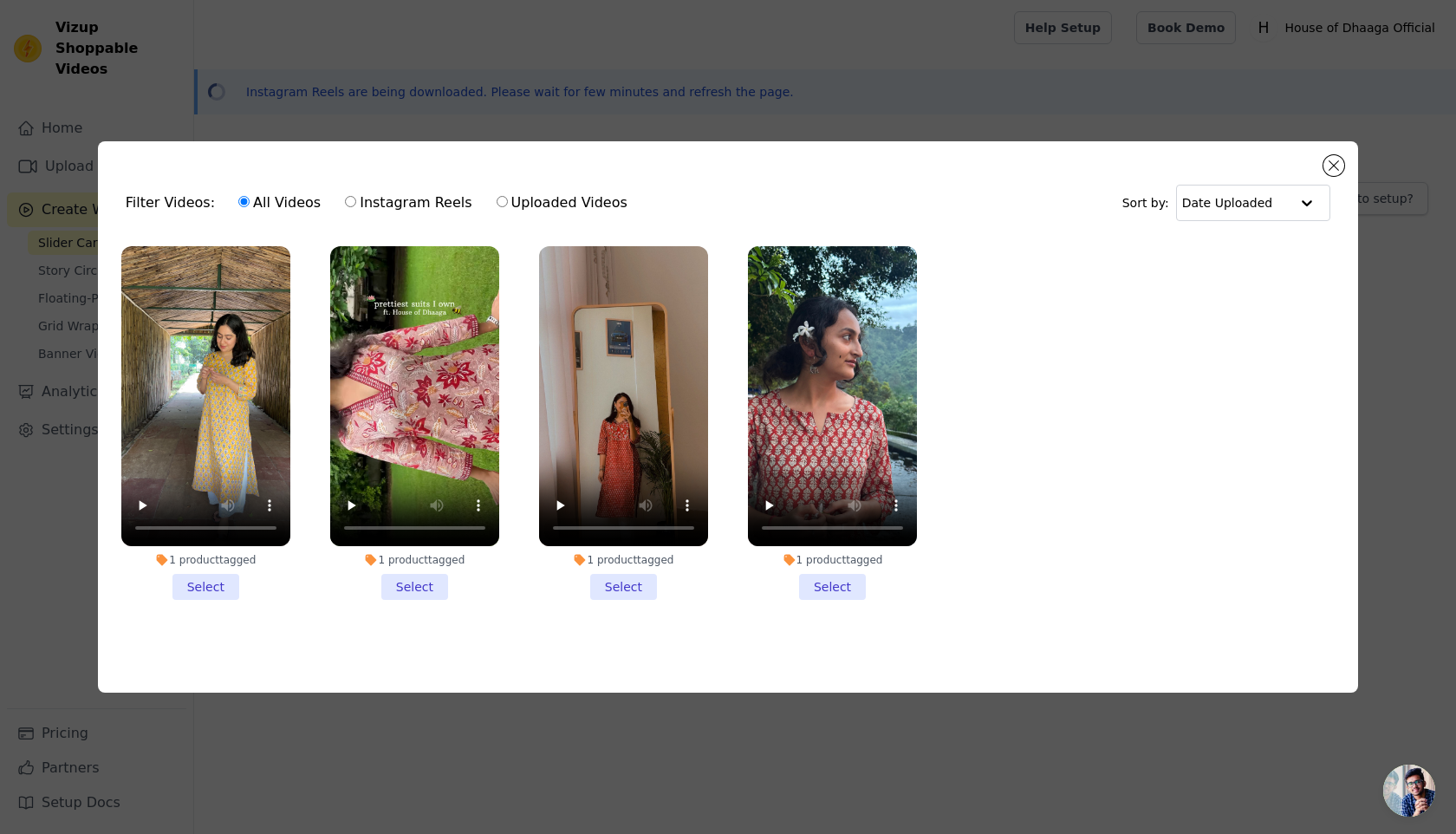
click at [199, 589] on li "1 product tagged Select" at bounding box center [206, 423] width 169 height 354
click at [0, 0] on input "1 product tagged Select" at bounding box center [0, 0] width 0 height 0
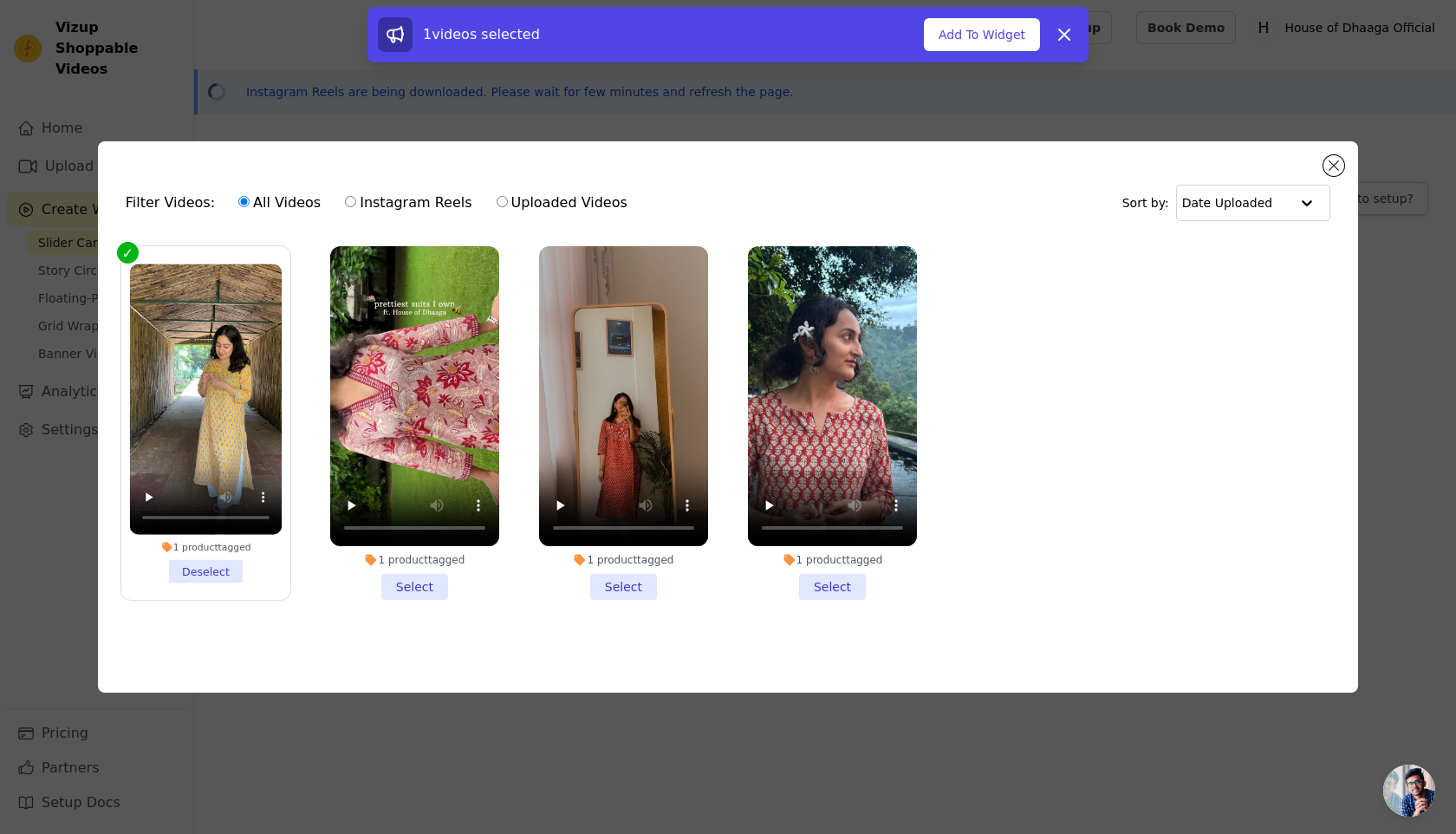
click at [416, 582] on li "1 product tagged Select" at bounding box center [414, 423] width 169 height 354
click at [0, 0] on input "1 product tagged Select" at bounding box center [0, 0] width 0 height 0
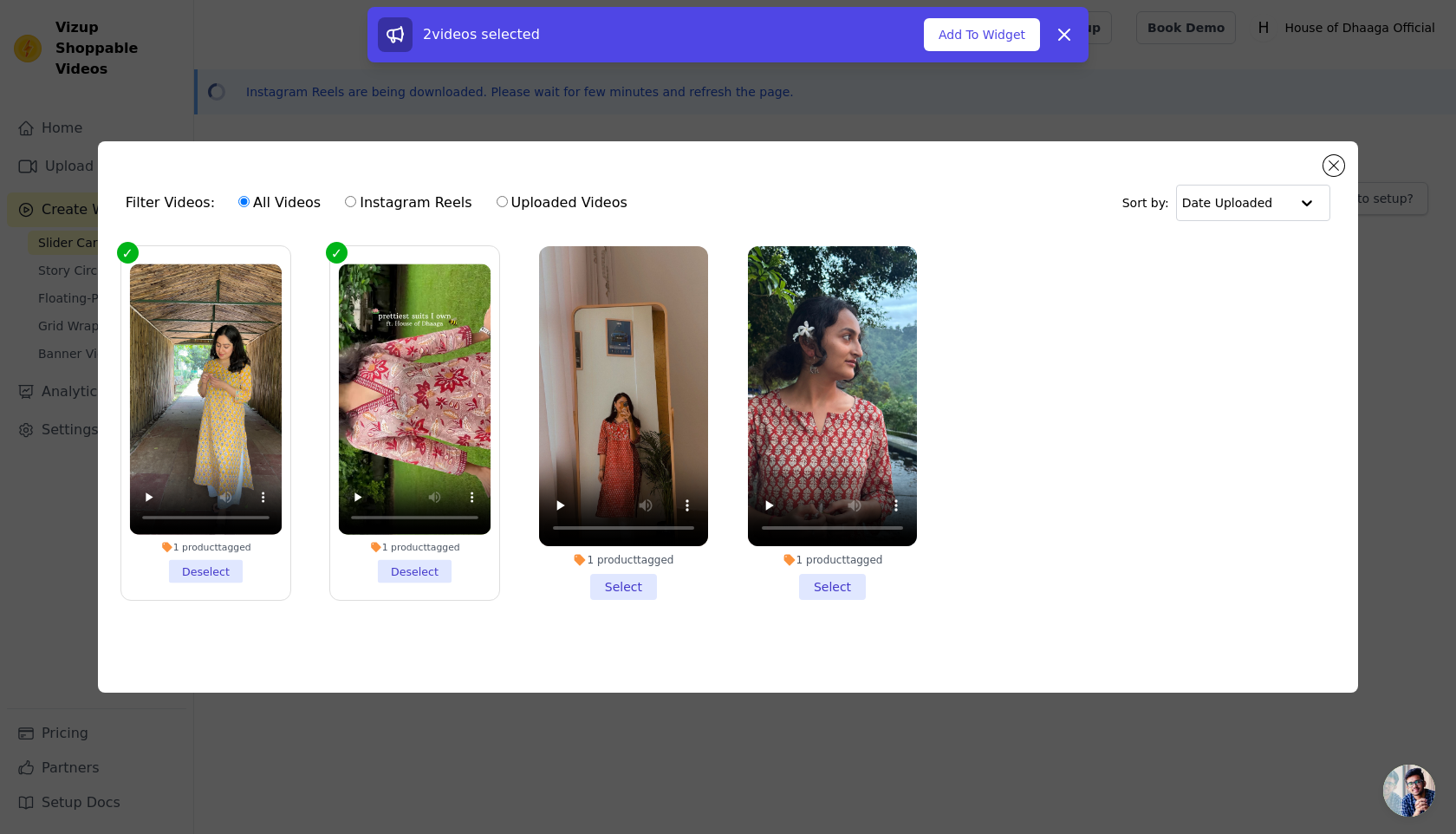
click at [620, 590] on li "1 product tagged Select" at bounding box center [623, 423] width 169 height 354
click at [0, 0] on input "1 product tagged Select" at bounding box center [0, 0] width 0 height 0
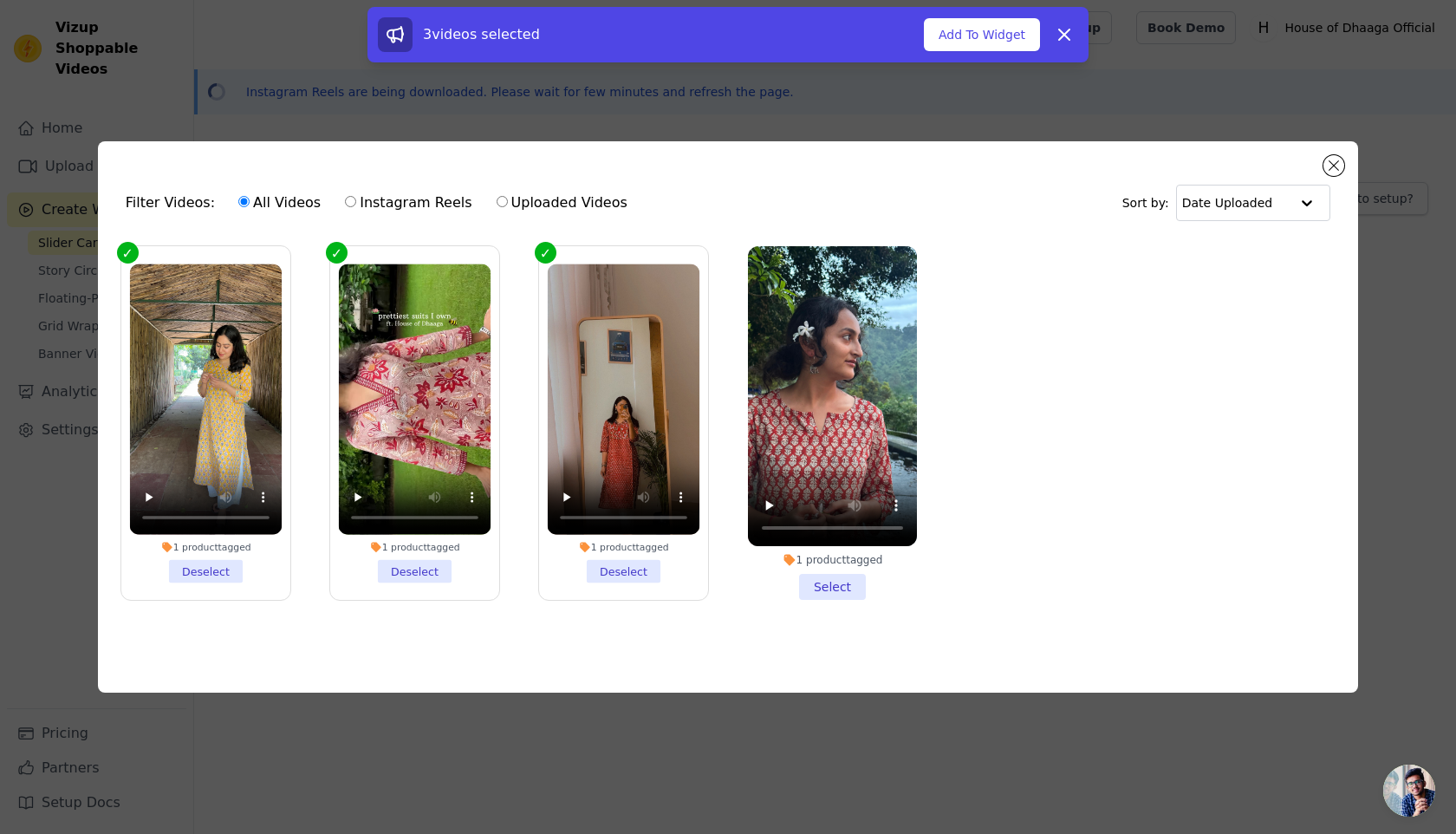
click at [796, 587] on li "1 product tagged Select" at bounding box center [832, 423] width 169 height 354
click at [0, 0] on input "1 product tagged Select" at bounding box center [0, 0] width 0 height 0
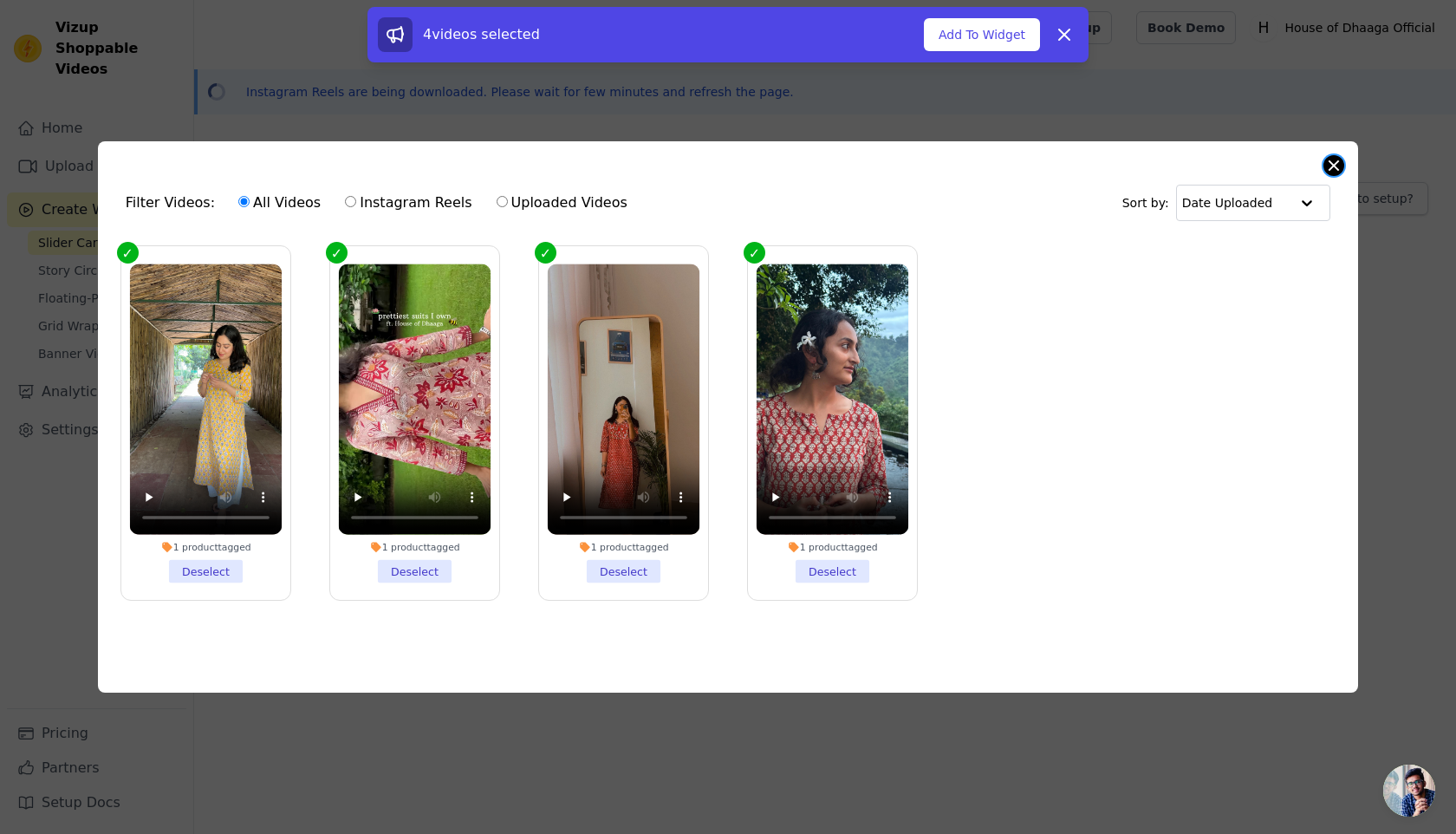
click at [1335, 158] on button "Close modal" at bounding box center [1333, 165] width 21 height 21
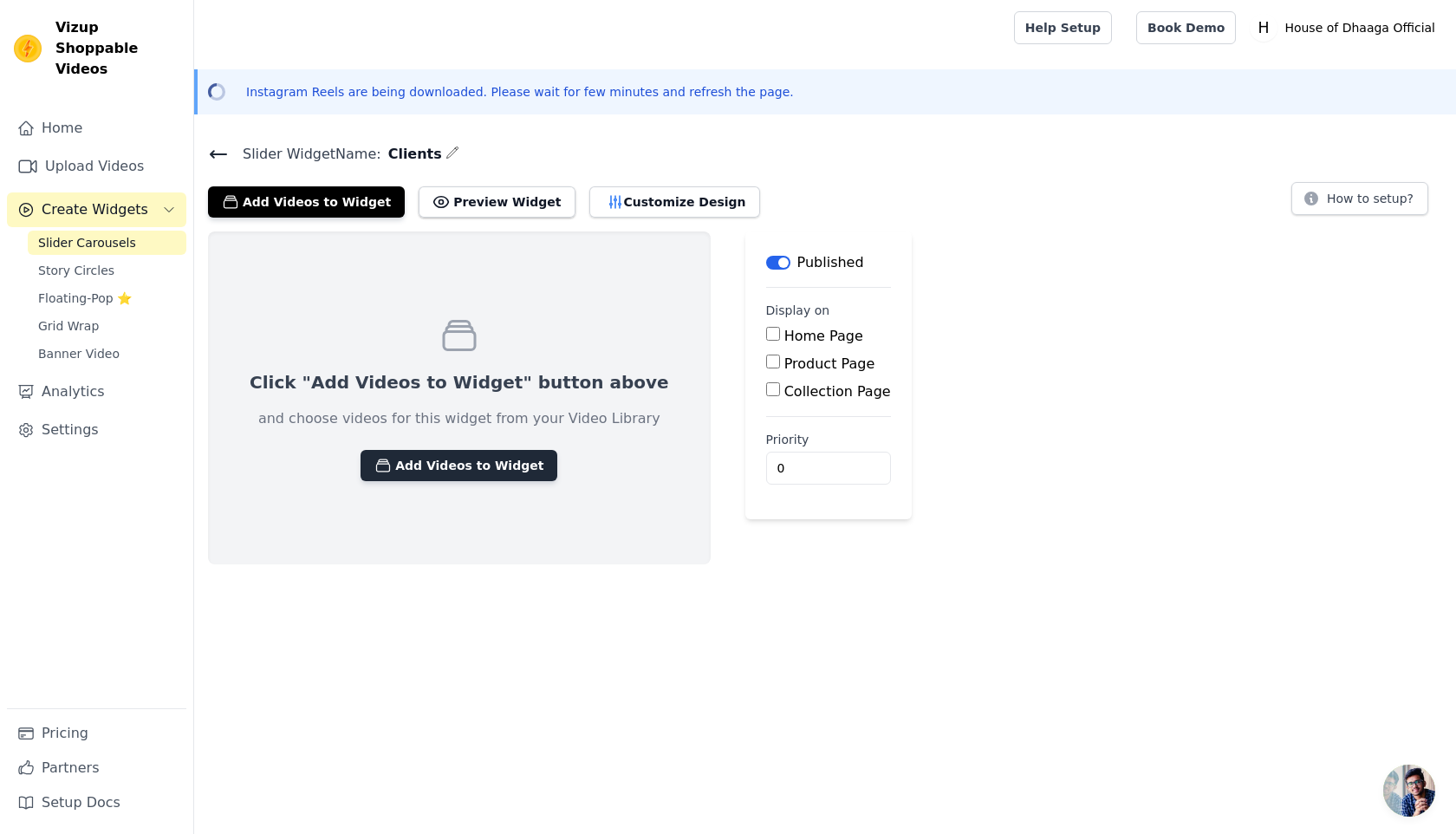
click at [473, 450] on button "Add Videos to Widget" at bounding box center [459, 465] width 197 height 32
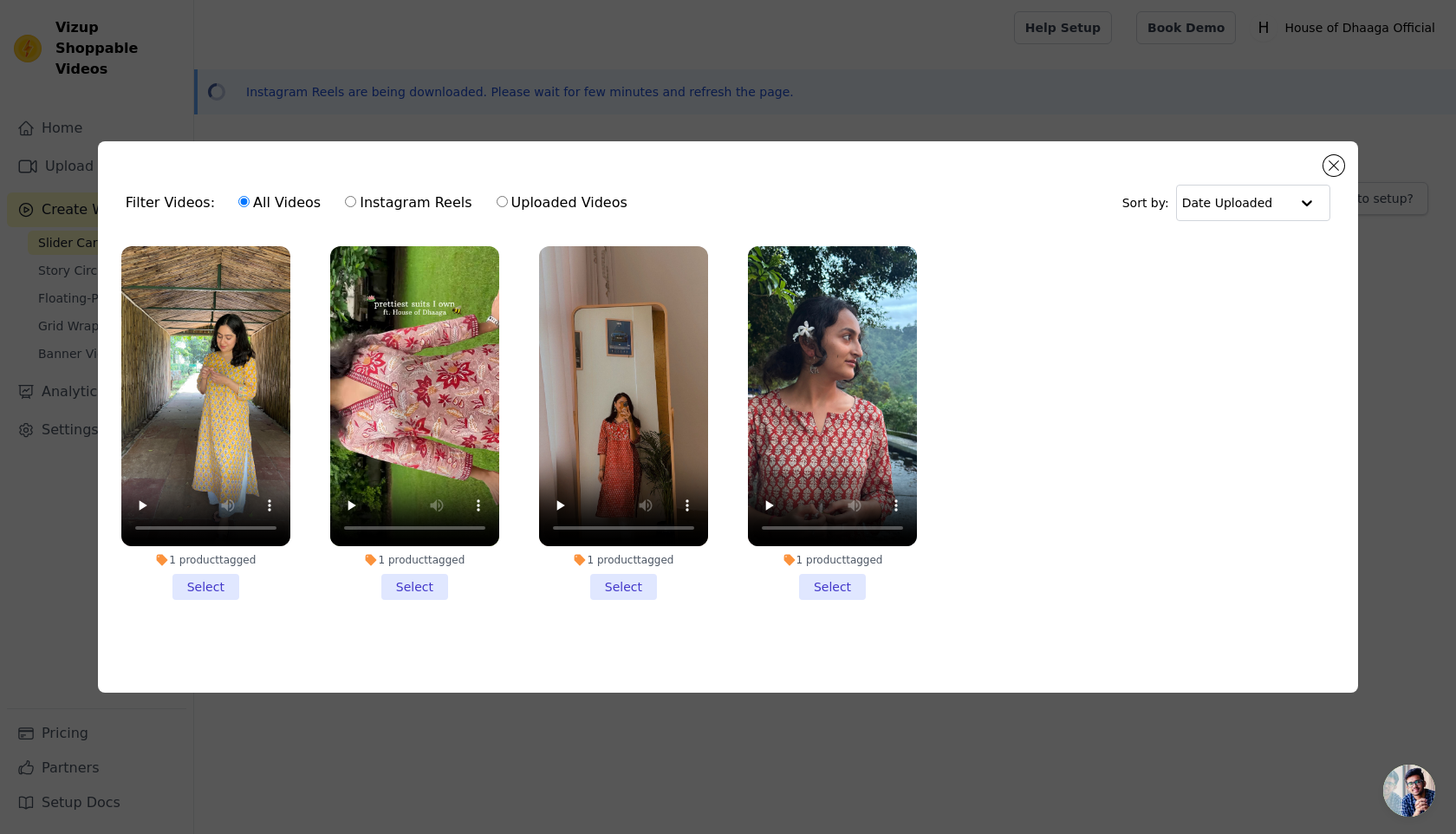
click at [225, 588] on li "1 product tagged Select" at bounding box center [206, 423] width 169 height 354
click at [0, 0] on input "1 product tagged Select" at bounding box center [0, 0] width 0 height 0
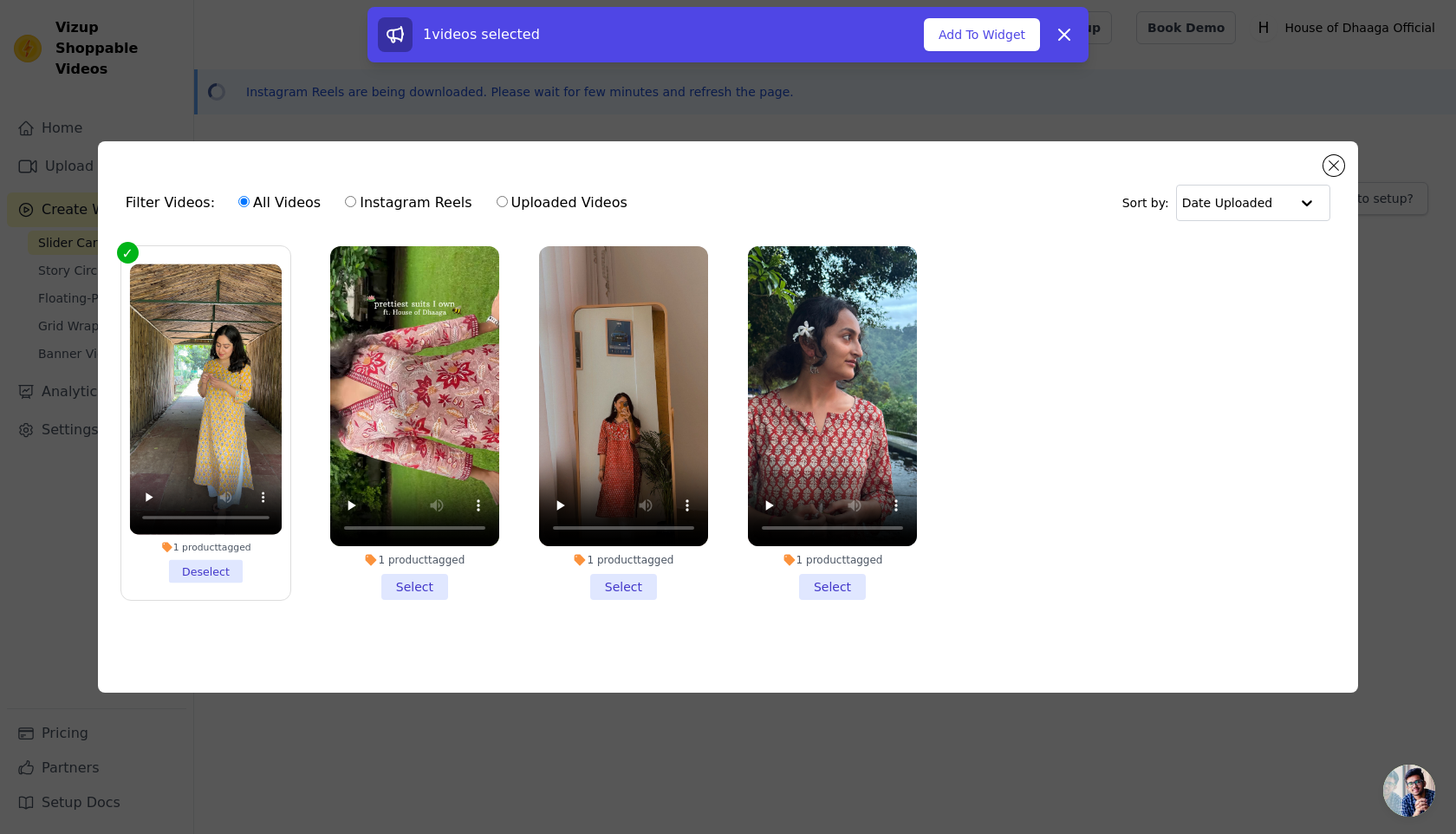
click at [436, 585] on li "1 product tagged Select" at bounding box center [414, 423] width 169 height 354
click at [0, 0] on input "1 product tagged Select" at bounding box center [0, 0] width 0 height 0
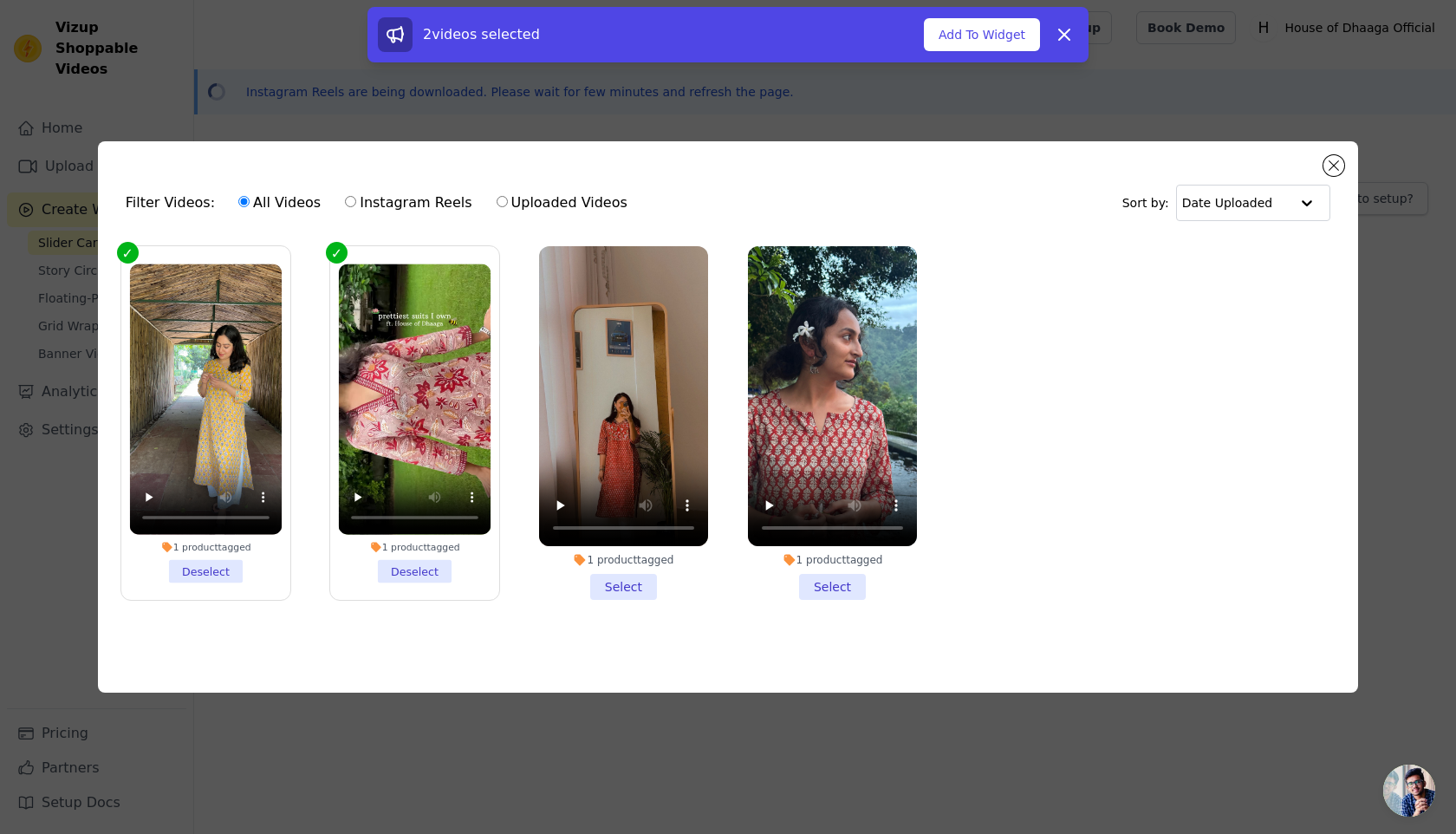
click at [618, 578] on li "1 product tagged Select" at bounding box center [623, 423] width 169 height 354
click at [0, 0] on input "1 product tagged Select" at bounding box center [0, 0] width 0 height 0
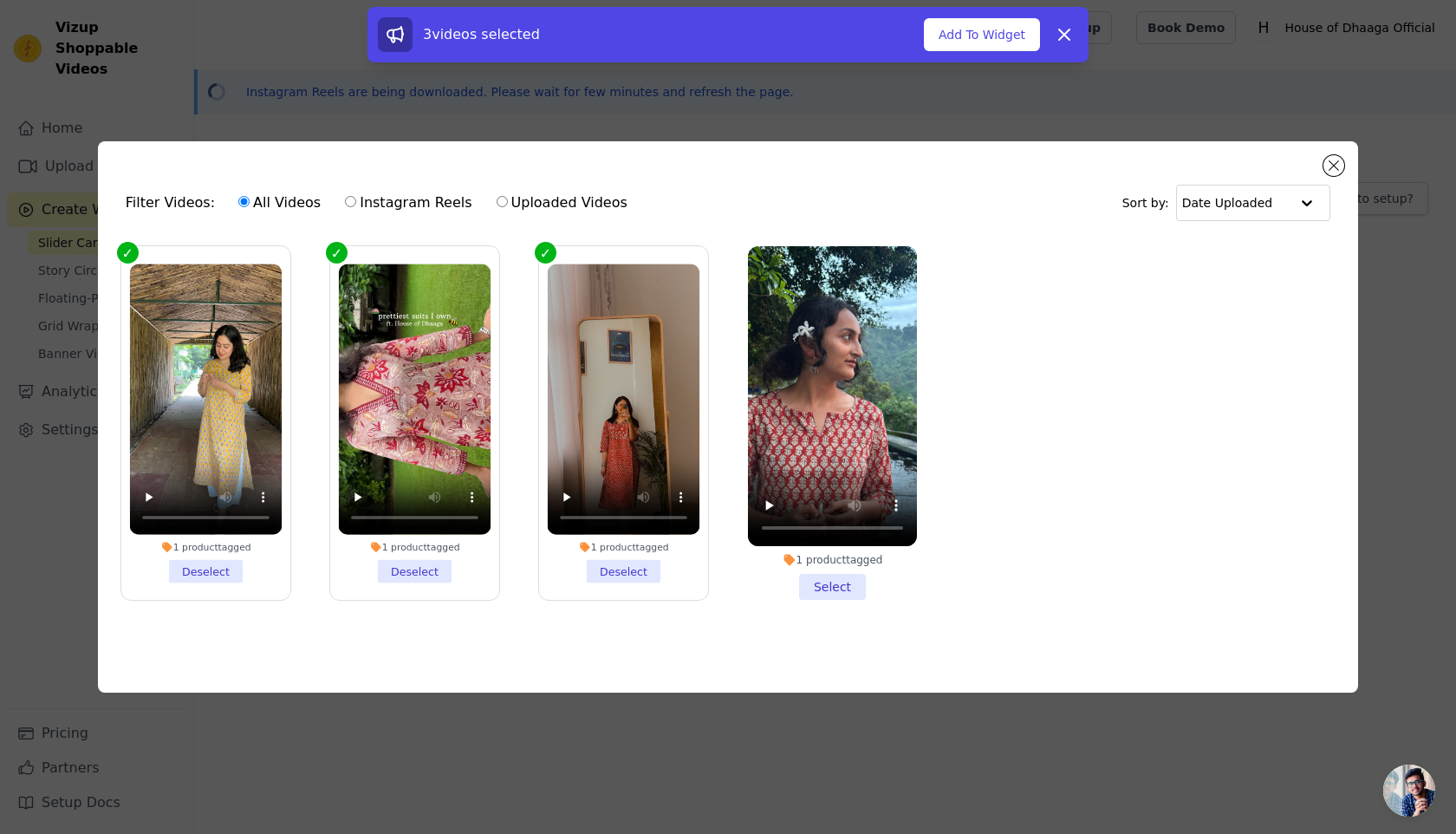
click at [819, 584] on li "1 product tagged Select" at bounding box center [832, 423] width 169 height 354
click at [0, 0] on input "1 product tagged Select" at bounding box center [0, 0] width 0 height 0
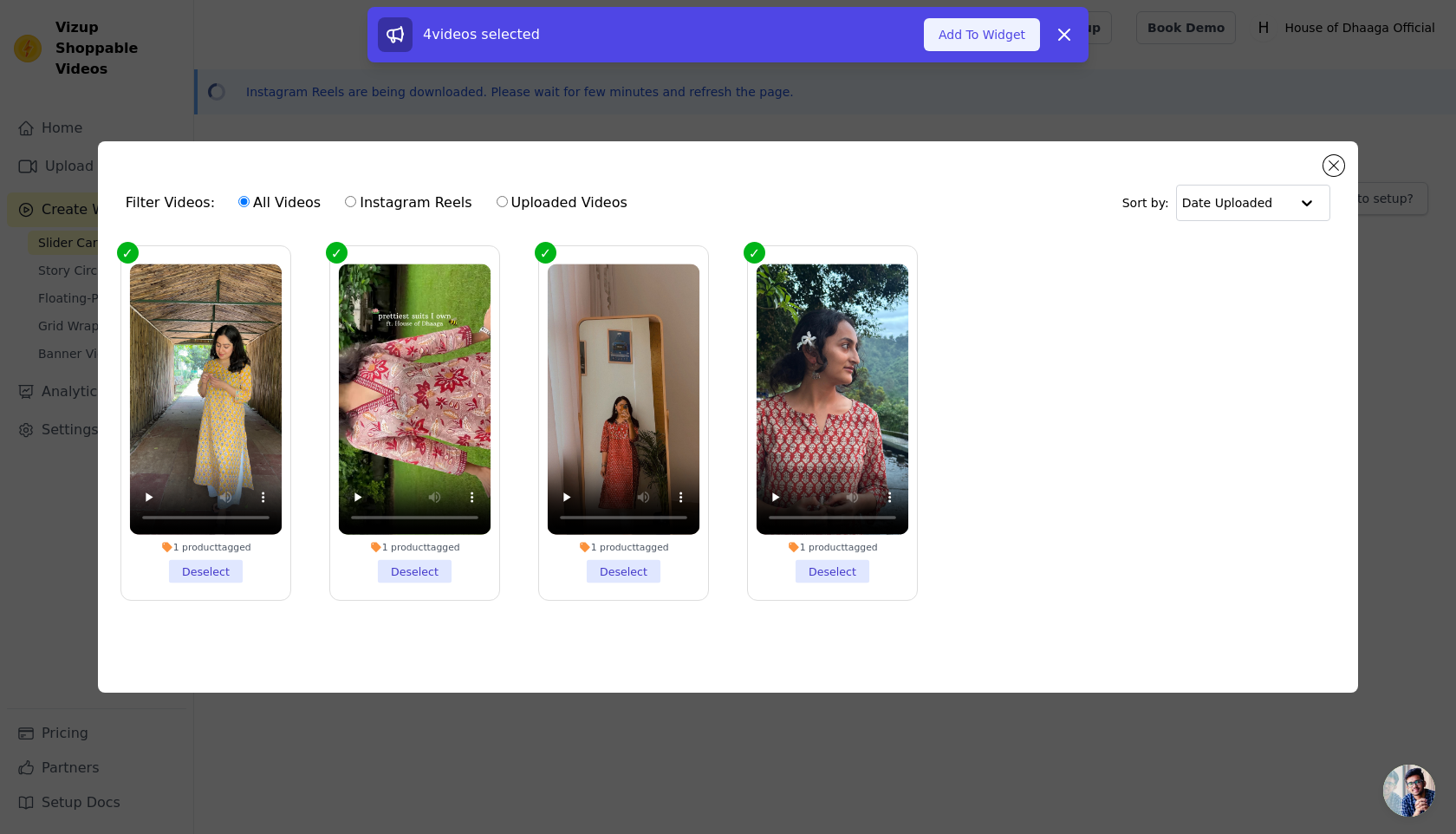
click at [971, 43] on button "Add To Widget" at bounding box center [982, 34] width 116 height 33
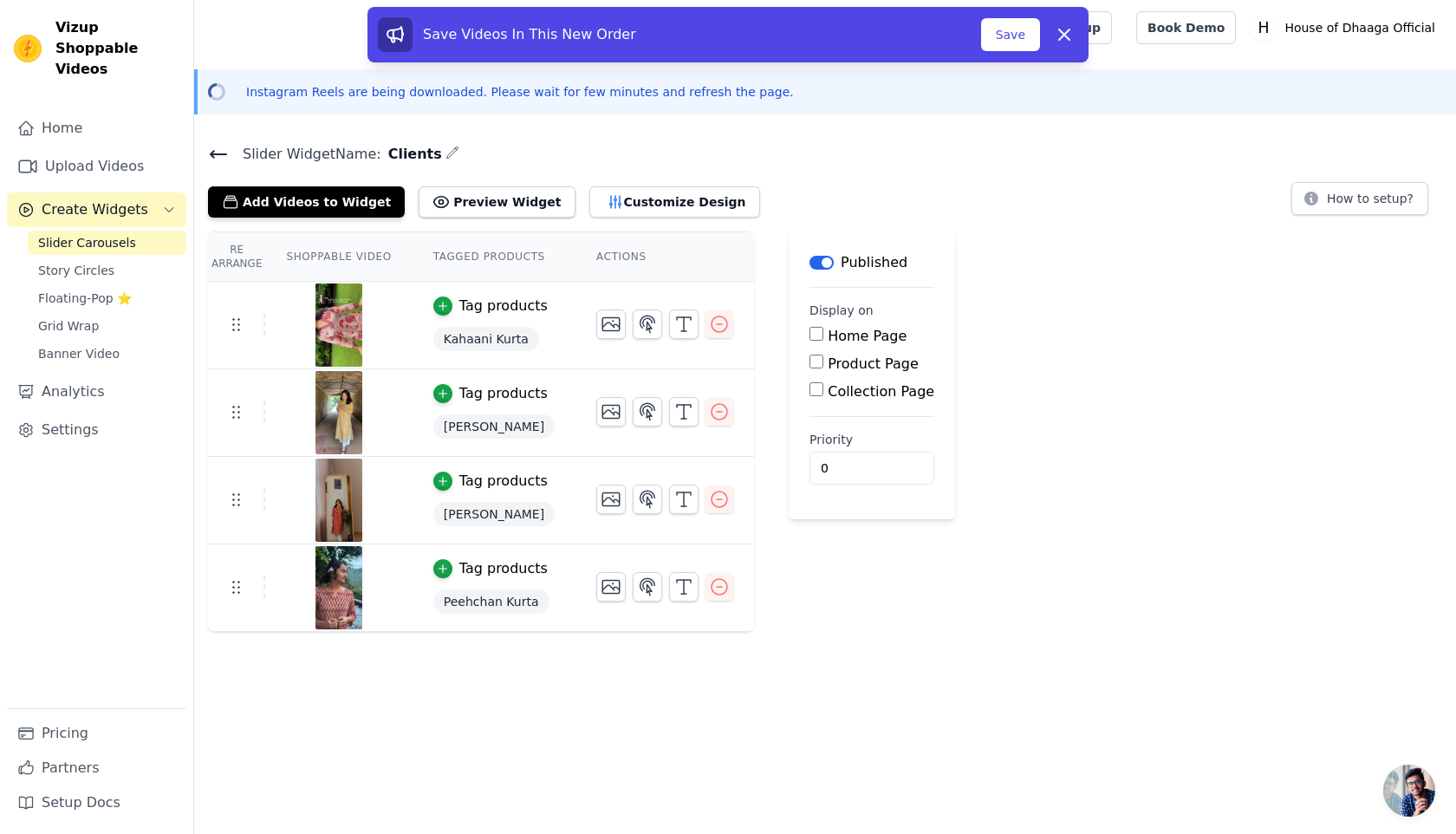
click at [846, 337] on label "Home Page" at bounding box center [866, 335] width 78 height 16
click at [823, 337] on input "Home Page" at bounding box center [816, 333] width 14 height 14
checkbox input "true"
click at [989, 47] on button "Save" at bounding box center [1010, 34] width 59 height 33
click at [463, 212] on button "Preview Widget" at bounding box center [496, 202] width 156 height 32
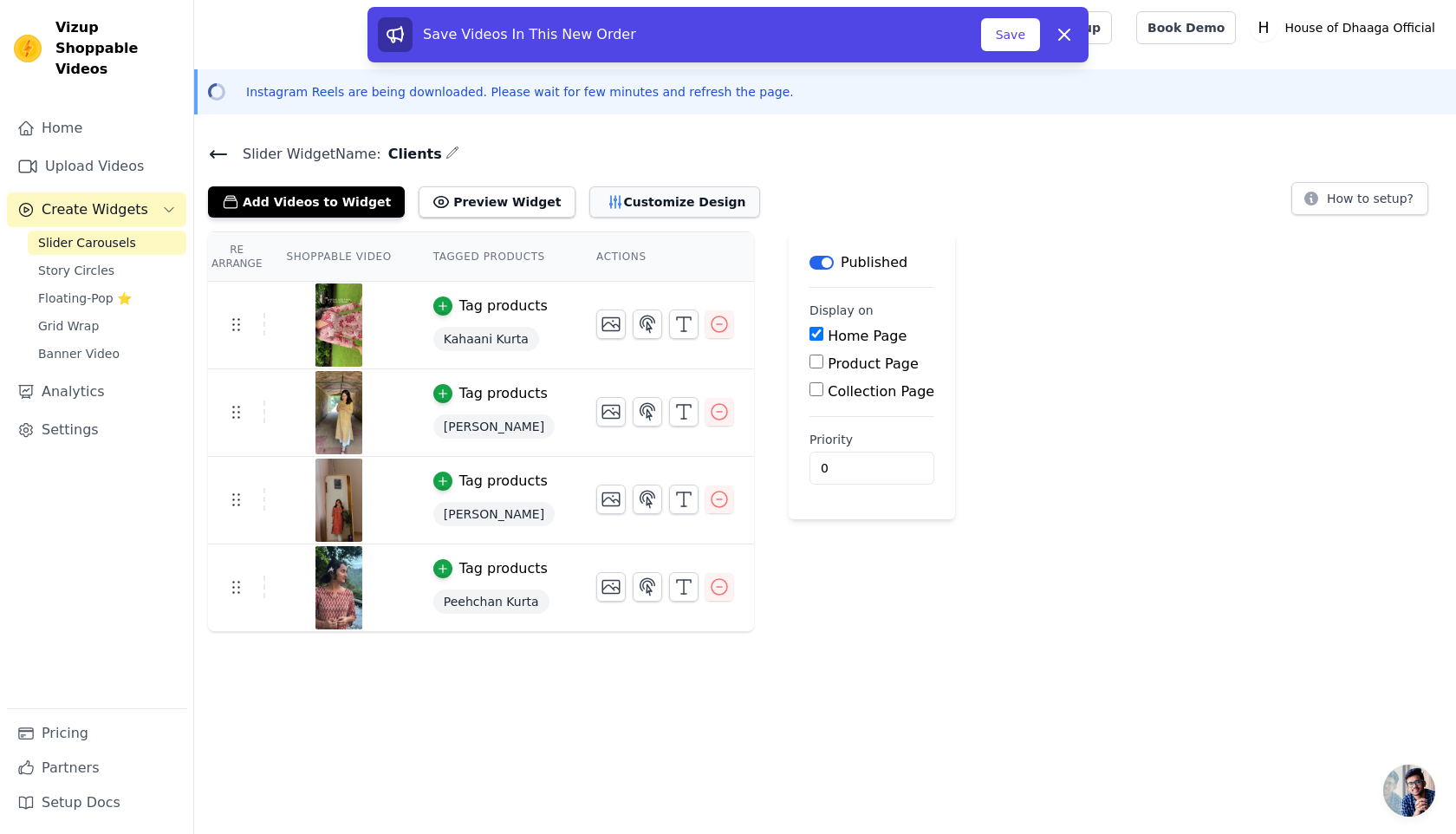
click at [634, 201] on button "Customize Design" at bounding box center [674, 202] width 170 height 32
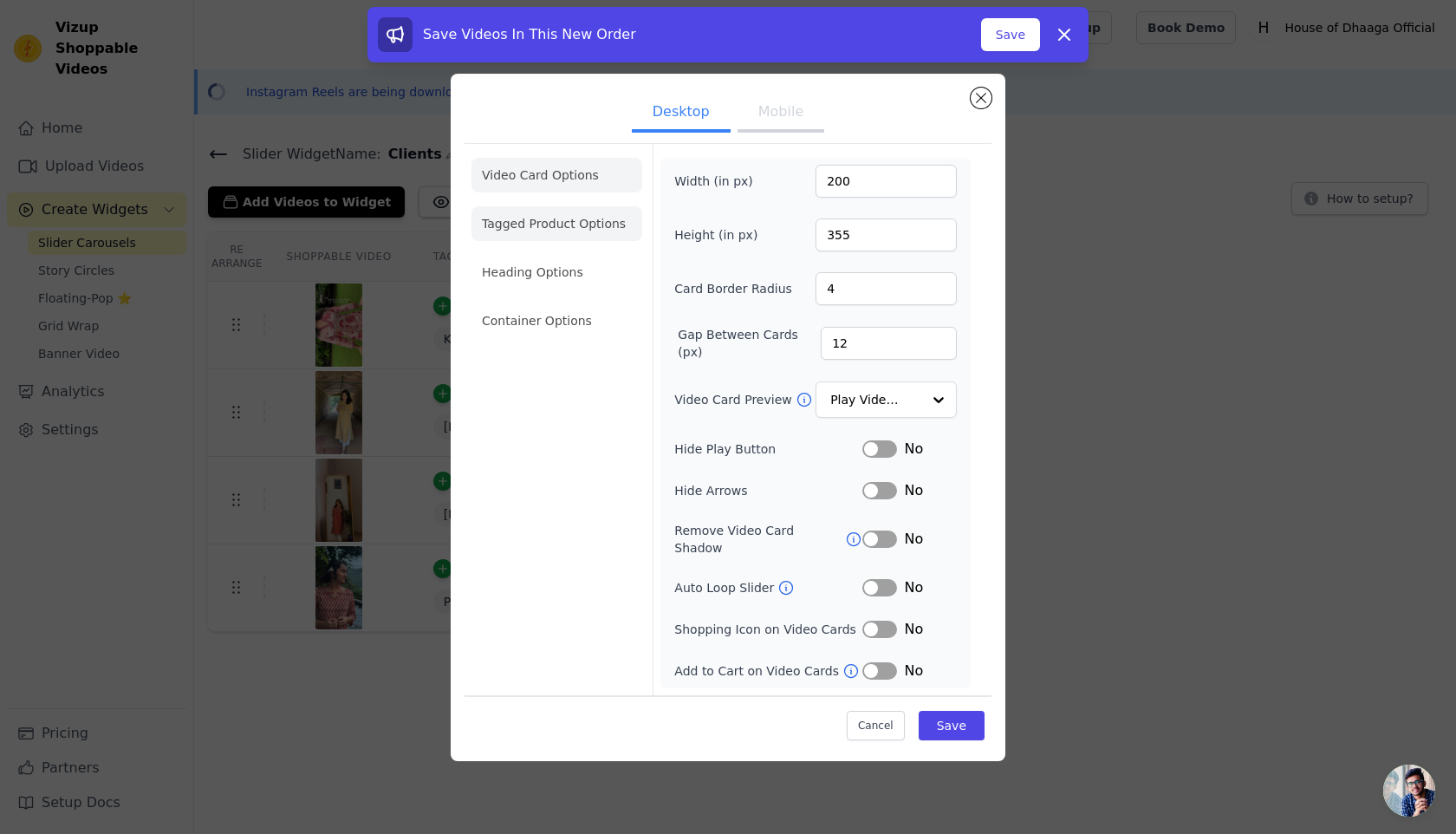
click at [544, 236] on li "Tagged Product Options" at bounding box center [556, 224] width 170 height 34
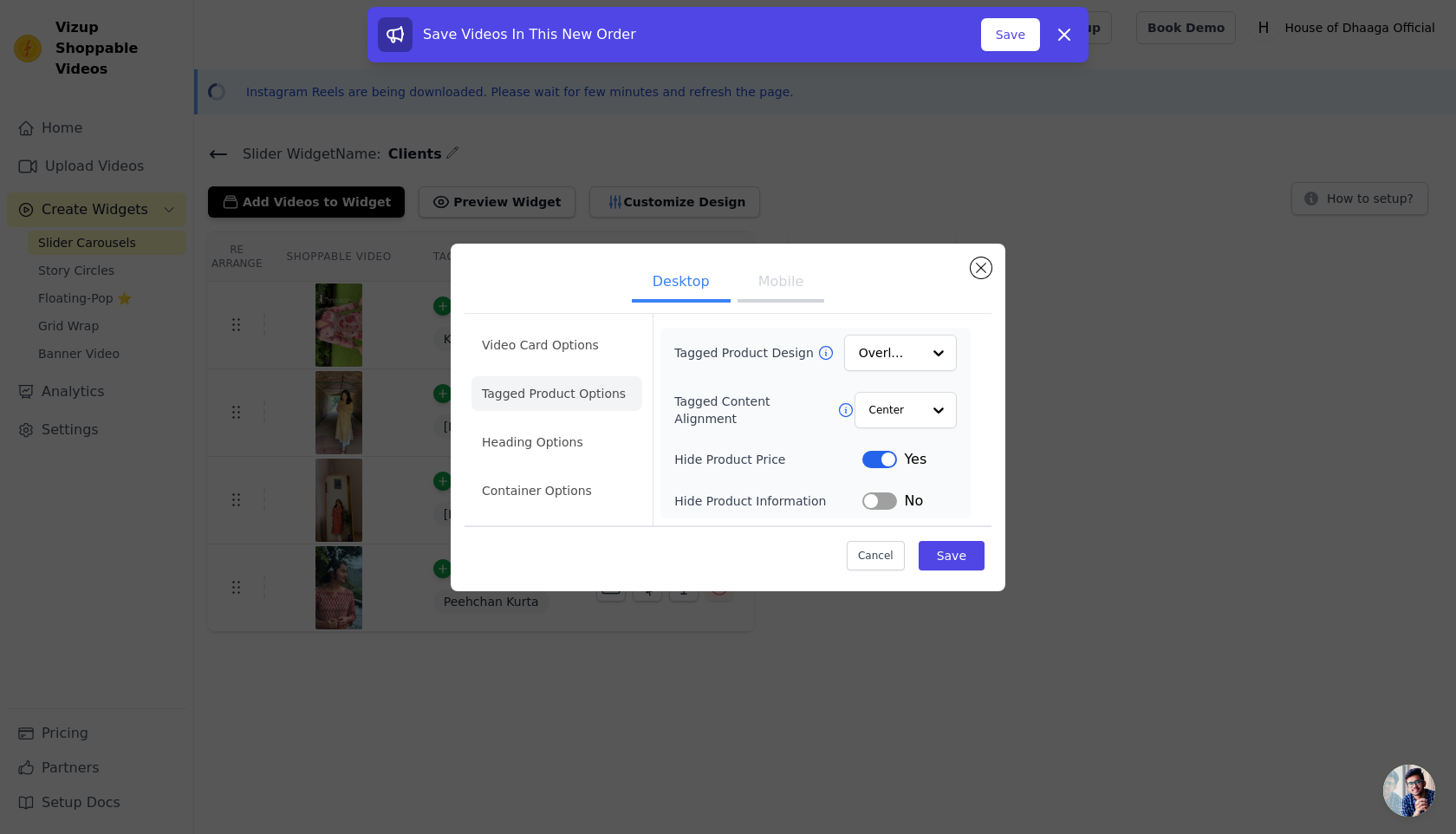
click at [882, 500] on button "Label" at bounding box center [880, 500] width 34 height 17
click at [549, 439] on li "Heading Options" at bounding box center [556, 442] width 170 height 34
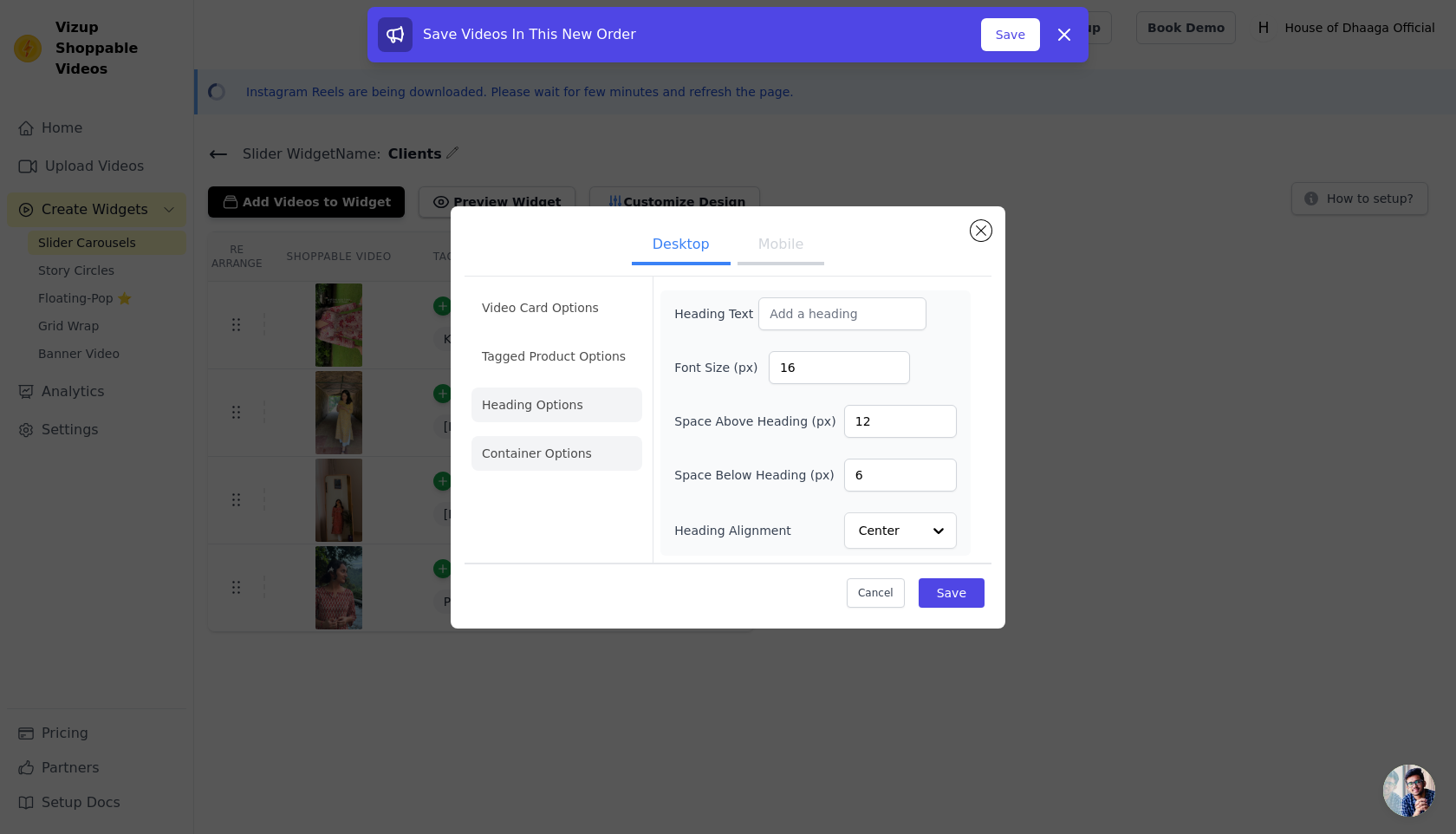
click at [541, 456] on li "Container Options" at bounding box center [556, 454] width 170 height 34
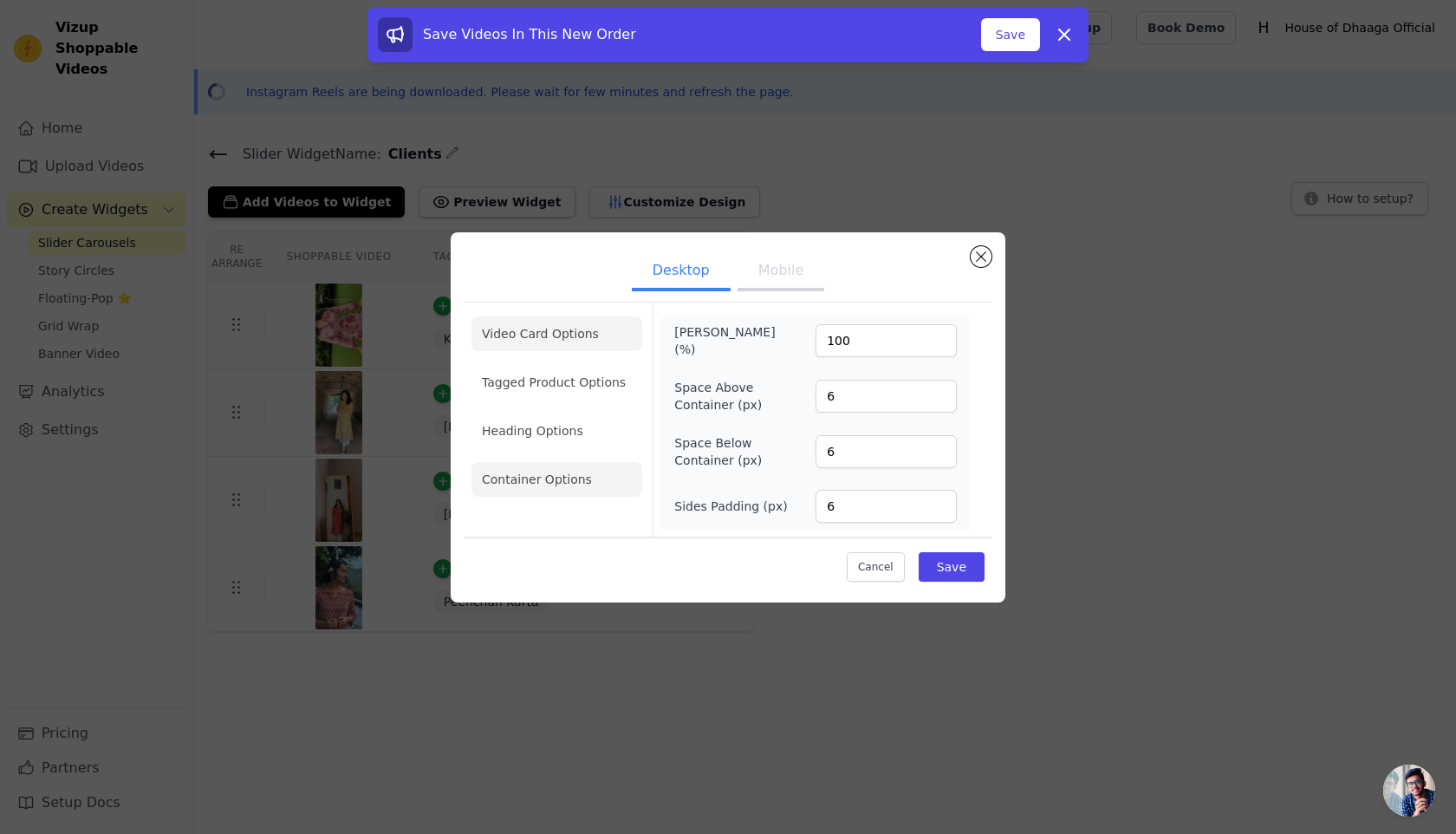
click at [558, 341] on li "Video Card Options" at bounding box center [556, 334] width 170 height 34
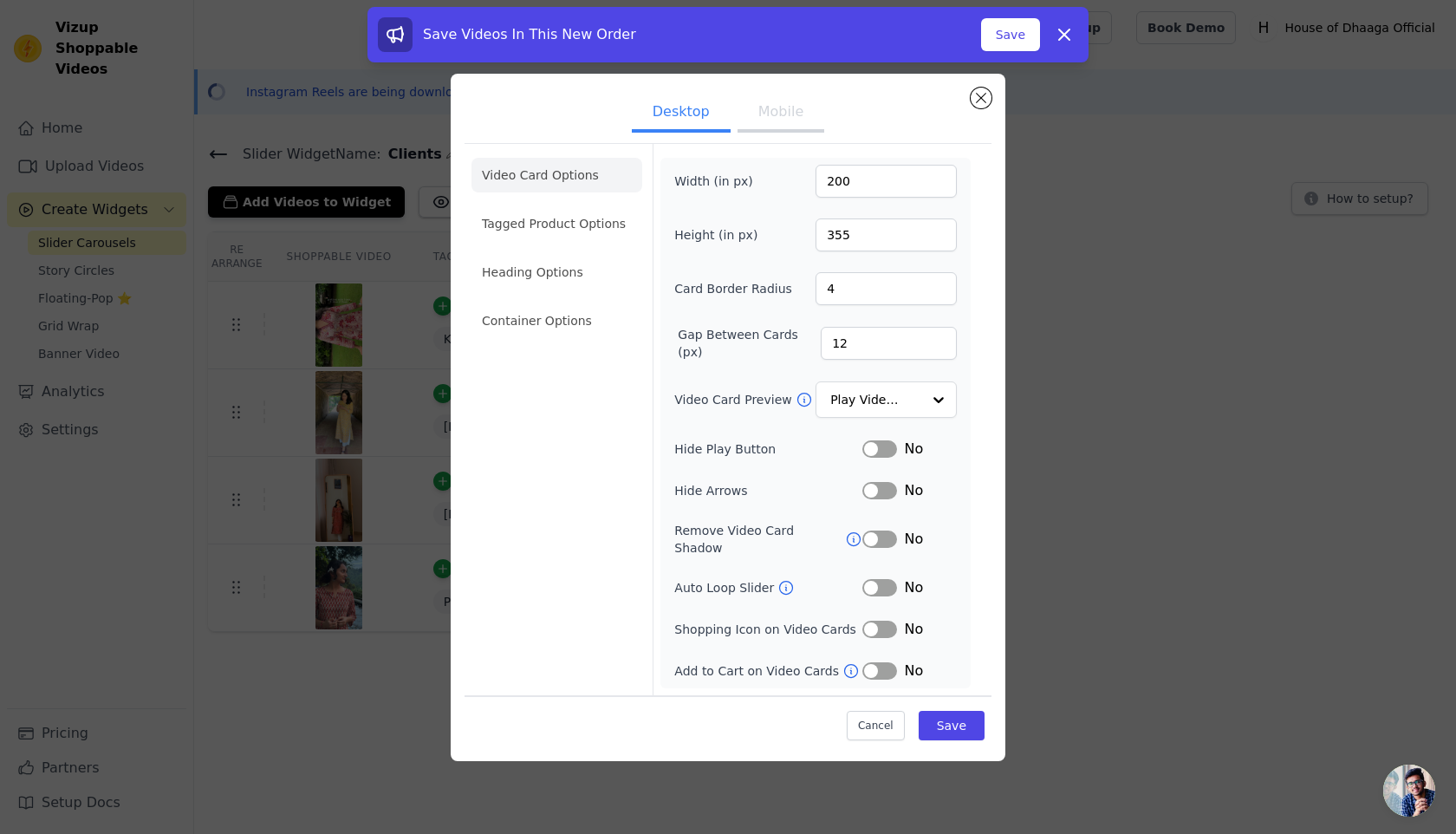
click at [878, 455] on button "Label" at bounding box center [880, 448] width 34 height 17
click at [876, 494] on button "Label" at bounding box center [880, 490] width 34 height 17
click at [881, 583] on button "Label" at bounding box center [880, 587] width 34 height 17
click at [879, 665] on button "Label" at bounding box center [880, 670] width 34 height 17
click at [879, 664] on button "Label" at bounding box center [880, 670] width 34 height 17
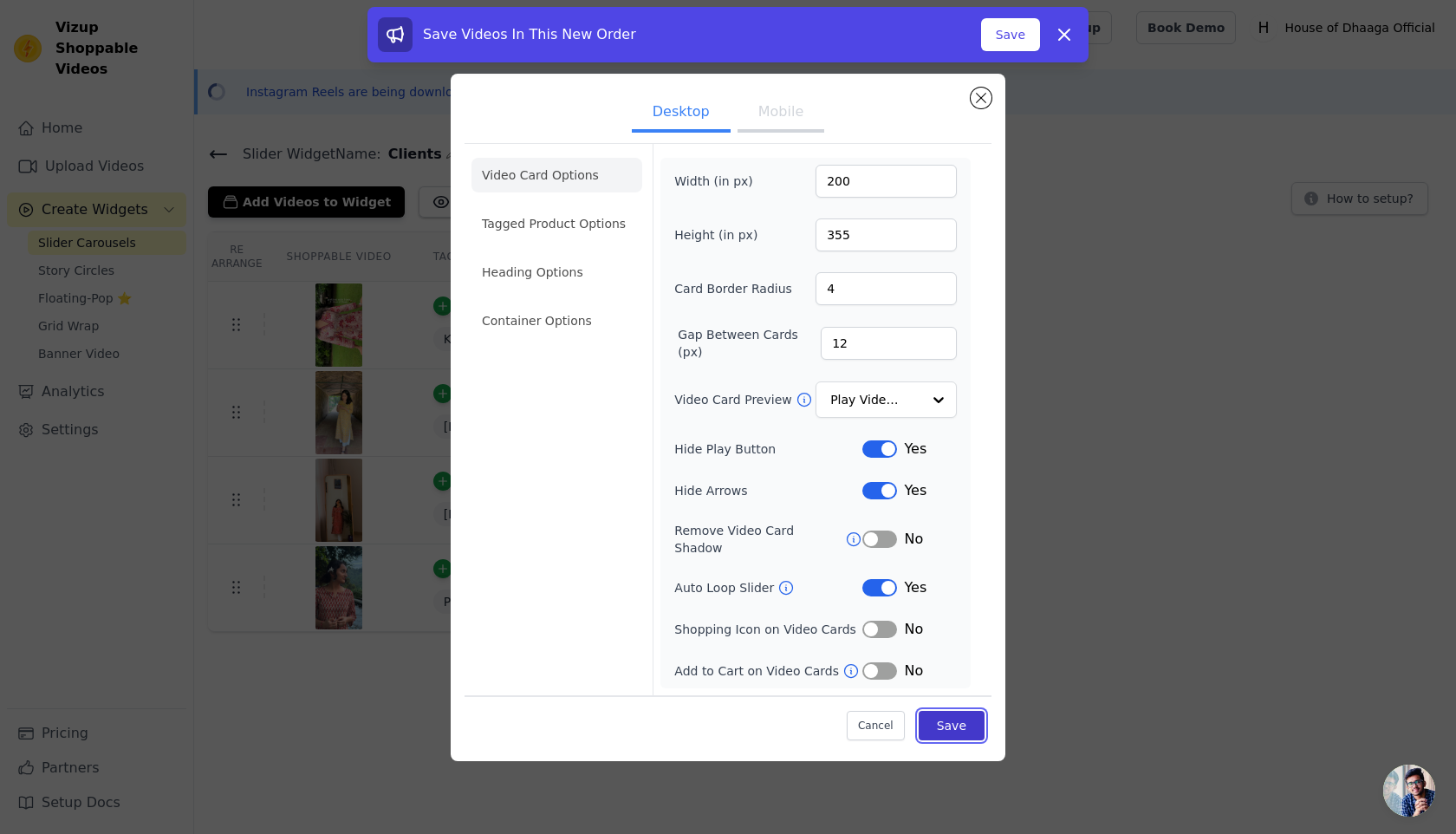
click at [935, 710] on button "Save" at bounding box center [951, 725] width 66 height 30
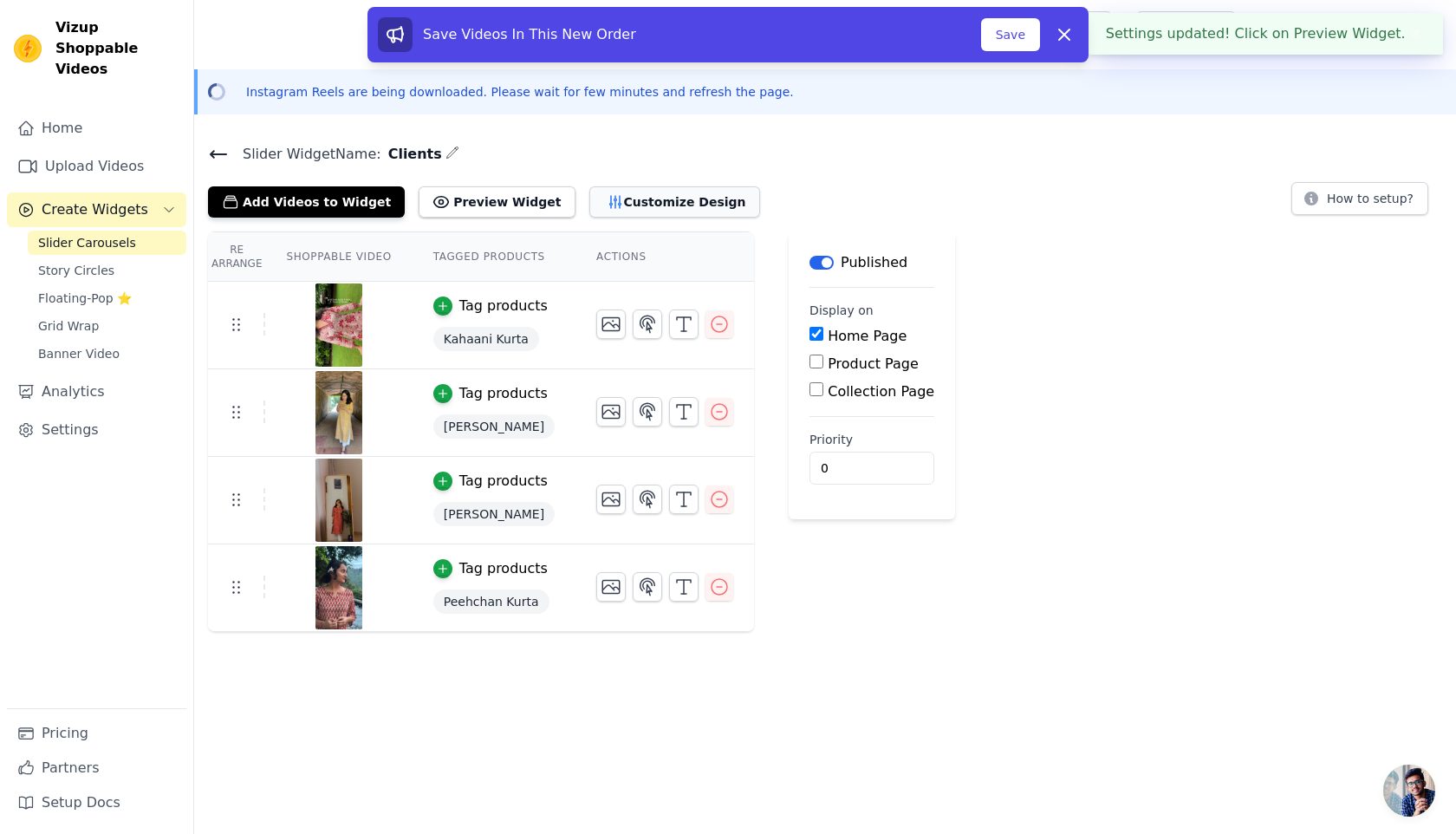
click at [623, 211] on button "Customize Design" at bounding box center [674, 202] width 170 height 32
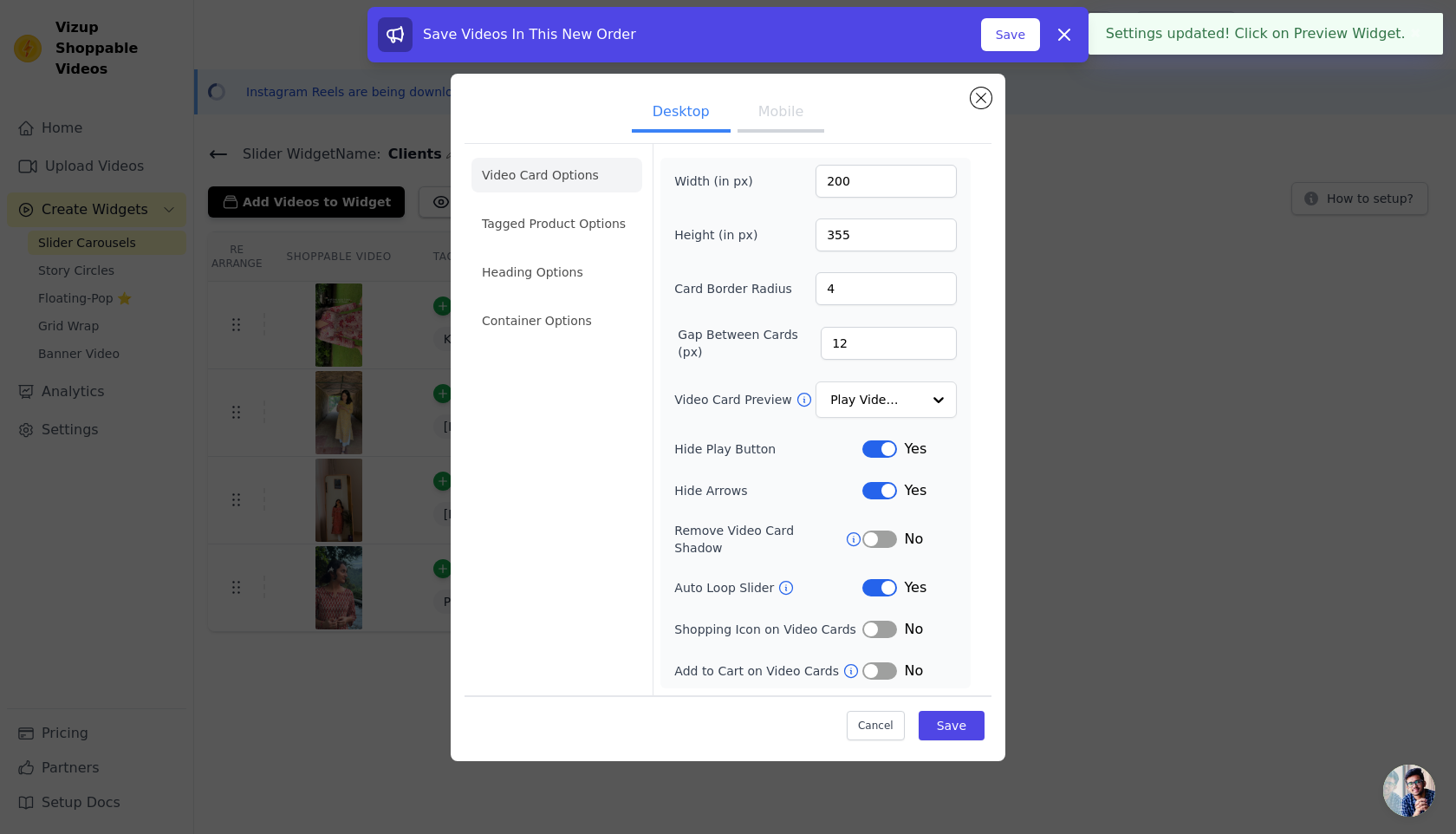
click at [785, 131] on button "Mobile" at bounding box center [781, 114] width 87 height 38
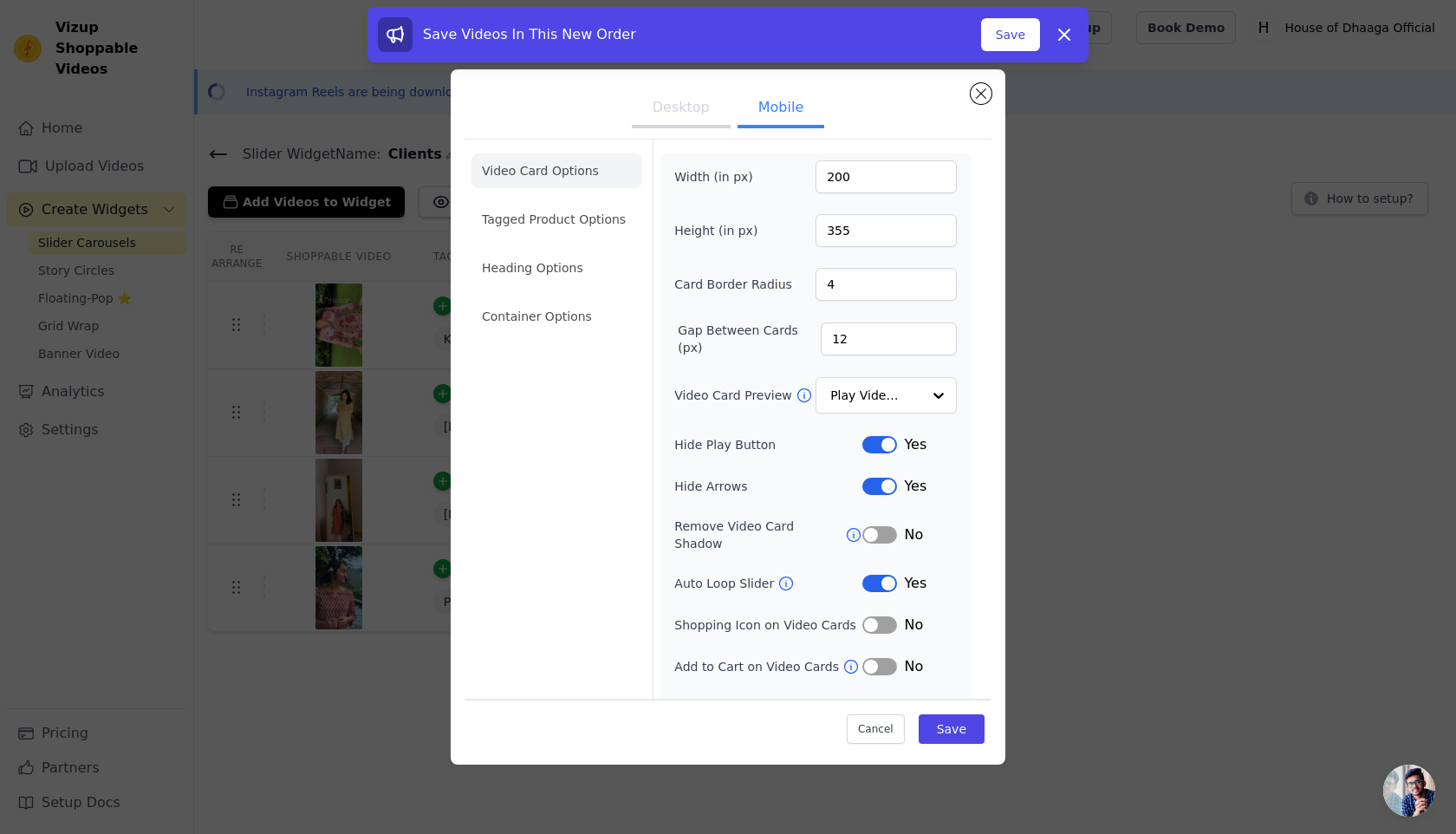
scroll to position [20, 0]
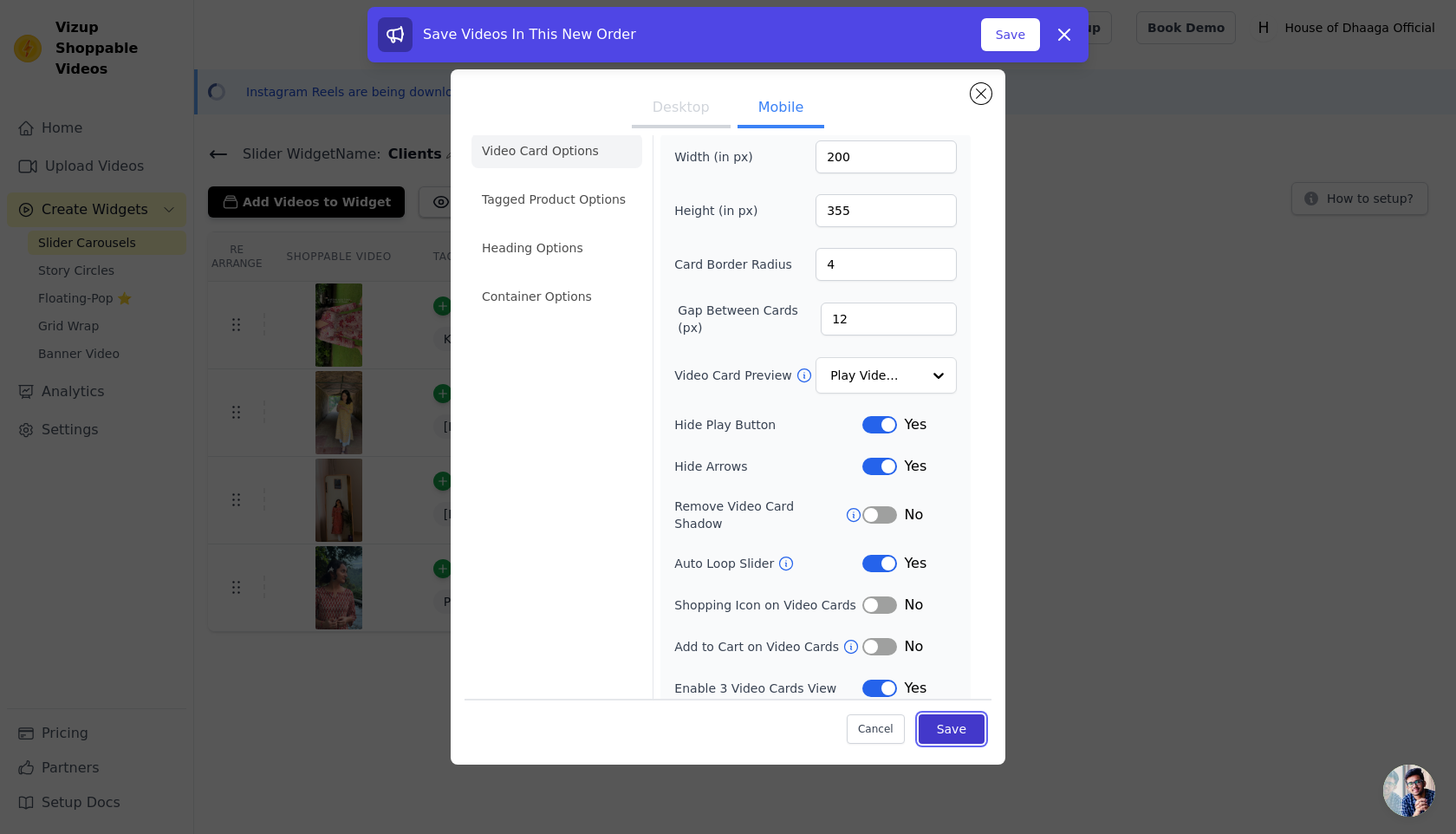
click at [953, 740] on button "Save" at bounding box center [951, 729] width 66 height 30
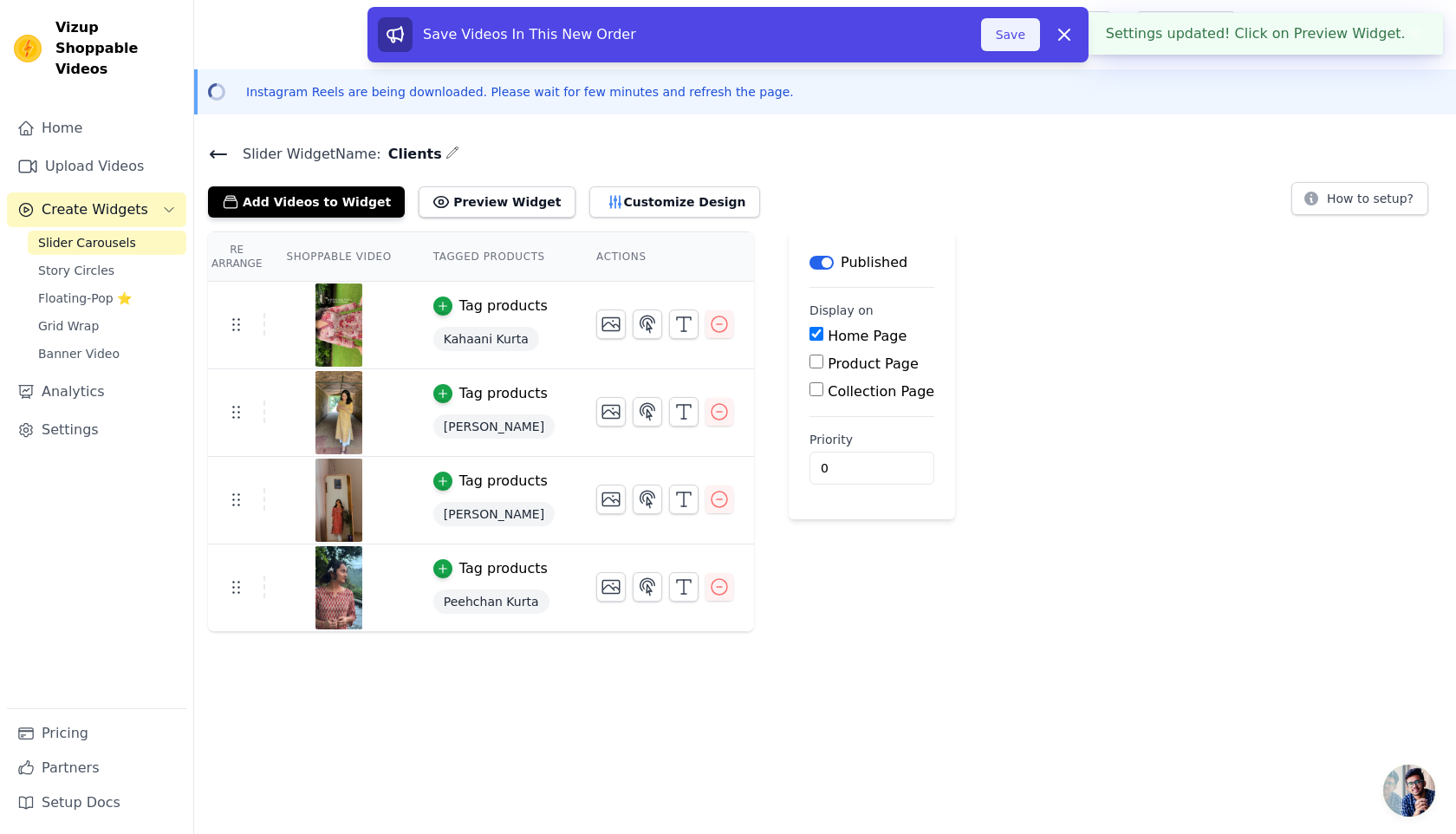
click at [1009, 37] on button "Save" at bounding box center [1010, 34] width 59 height 33
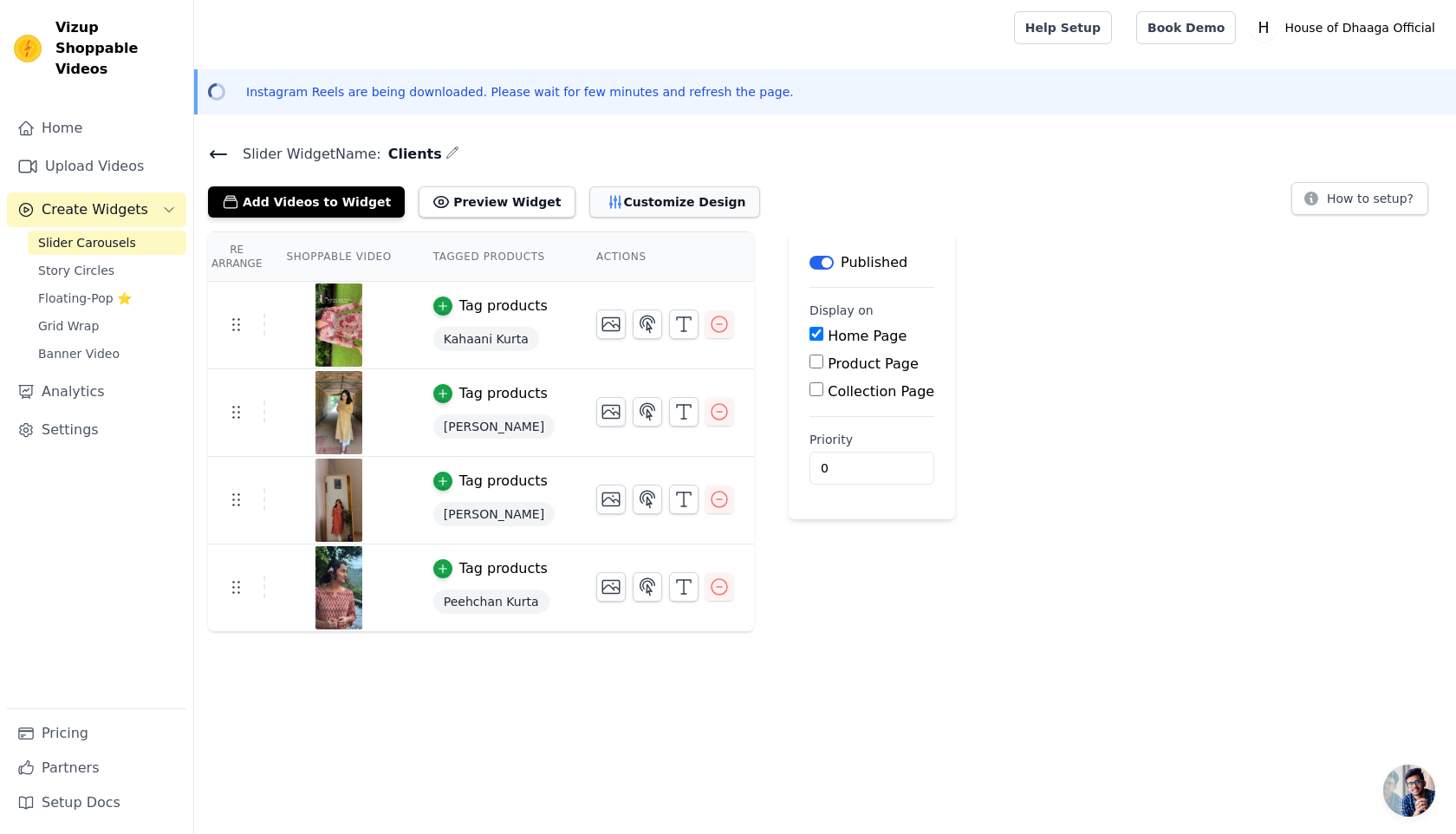
click at [662, 208] on button "Customize Design" at bounding box center [674, 202] width 170 height 32
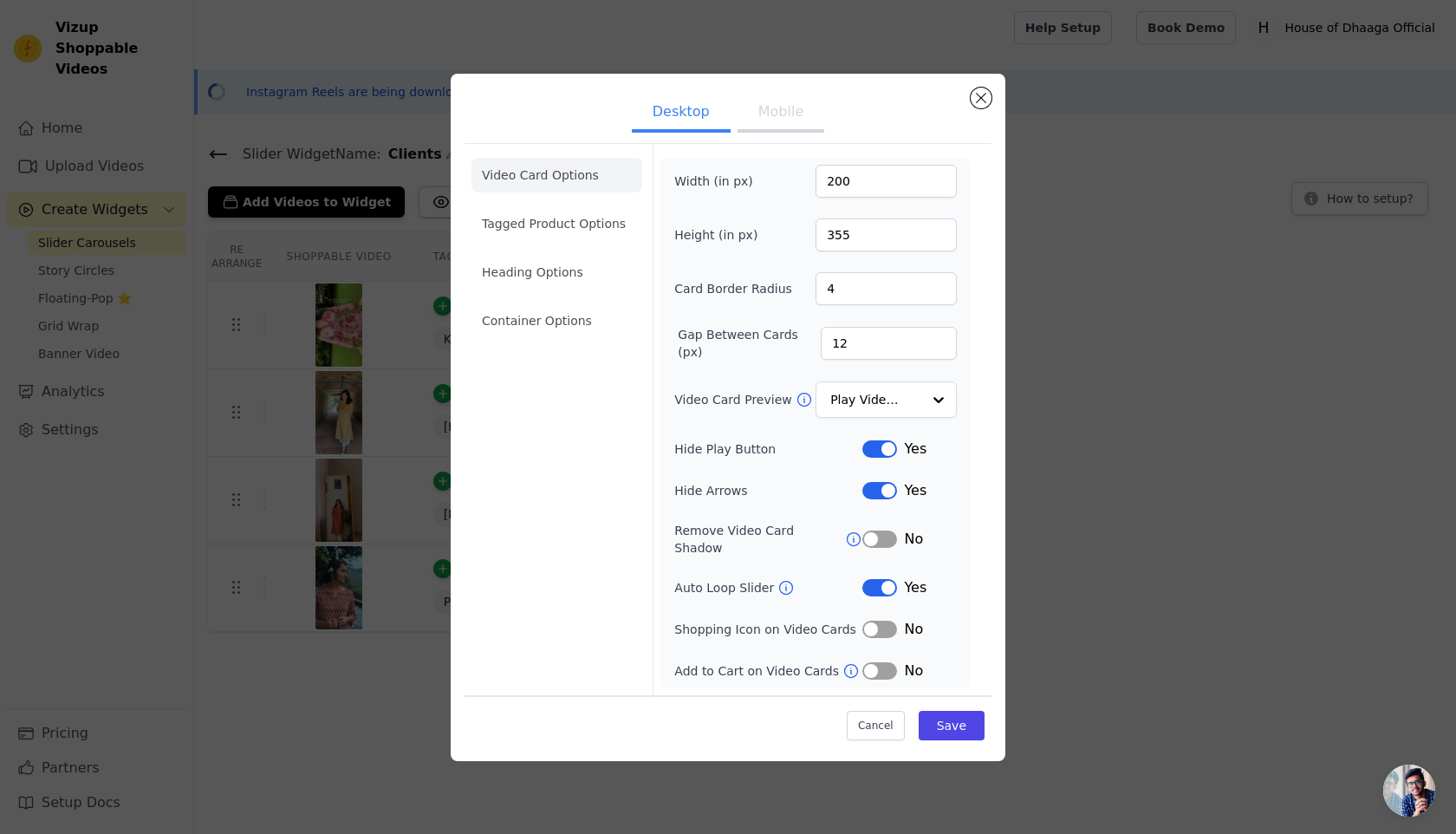
click at [800, 119] on button "Mobile" at bounding box center [781, 114] width 87 height 38
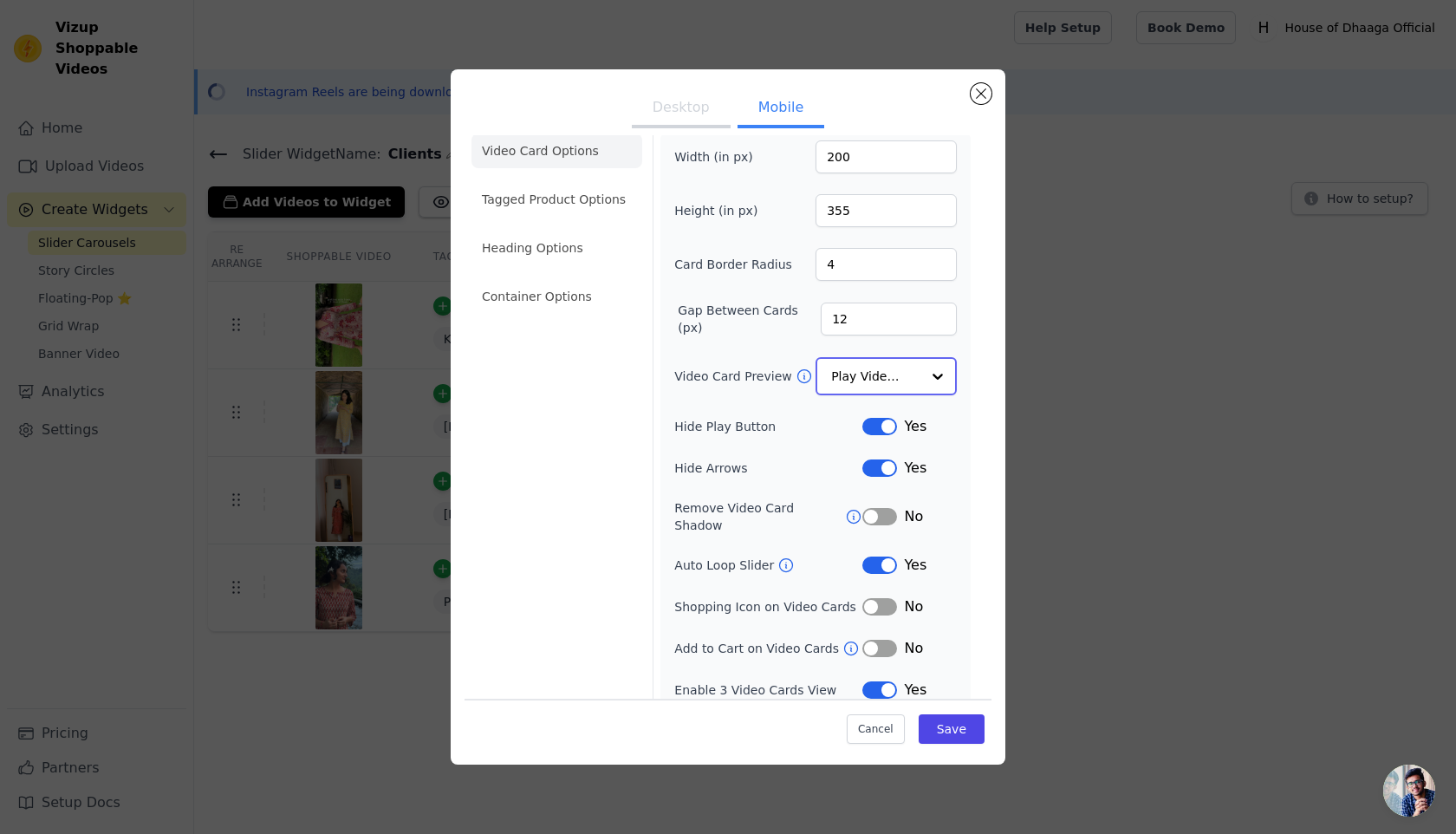
click at [844, 362] on input "Video Card Preview" at bounding box center [875, 376] width 89 height 34
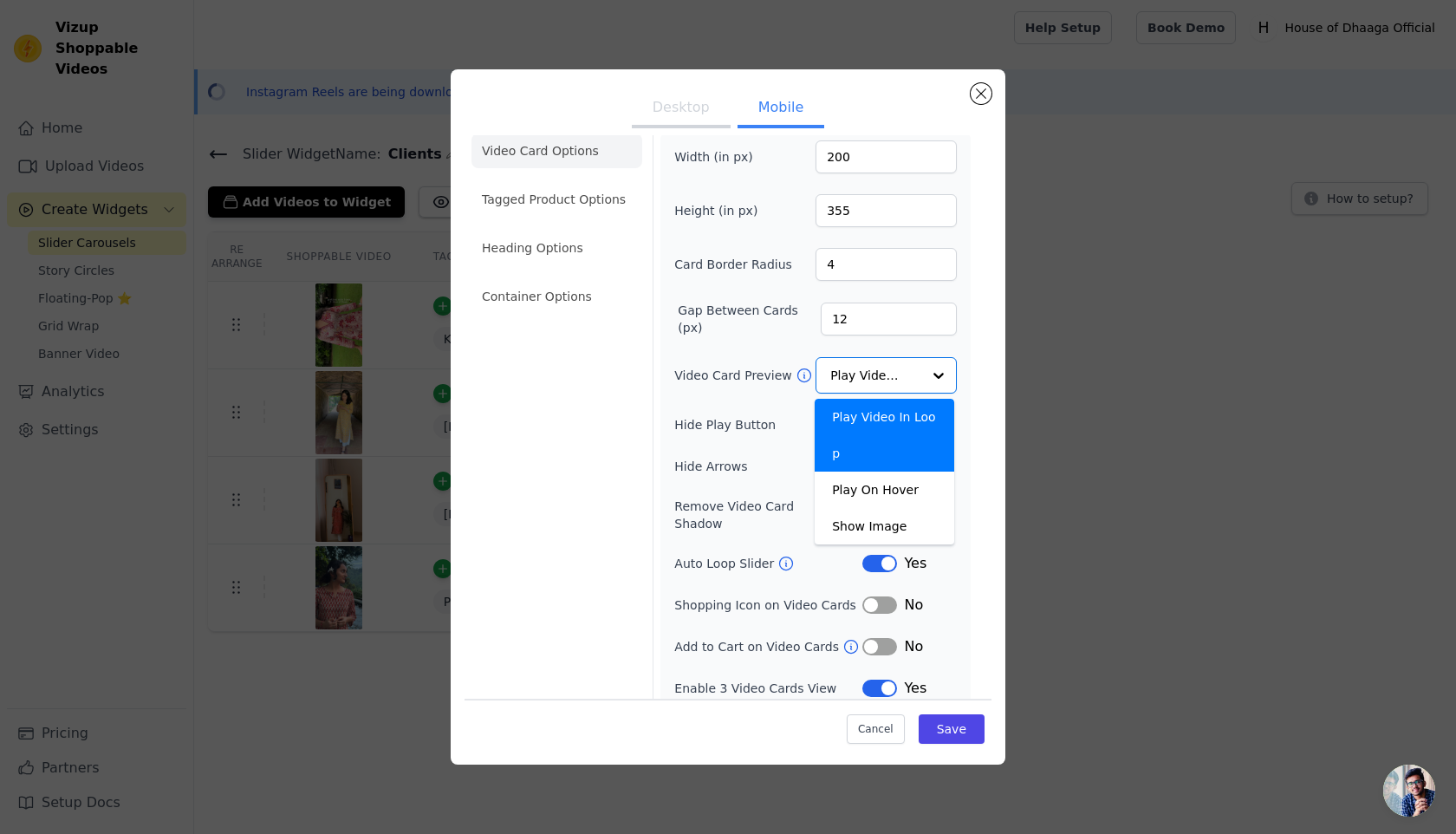
click at [742, 358] on div "Video Card Preview Play Video In Loop Play On Hover Show Image Option Play Vide…" at bounding box center [815, 375] width 282 height 36
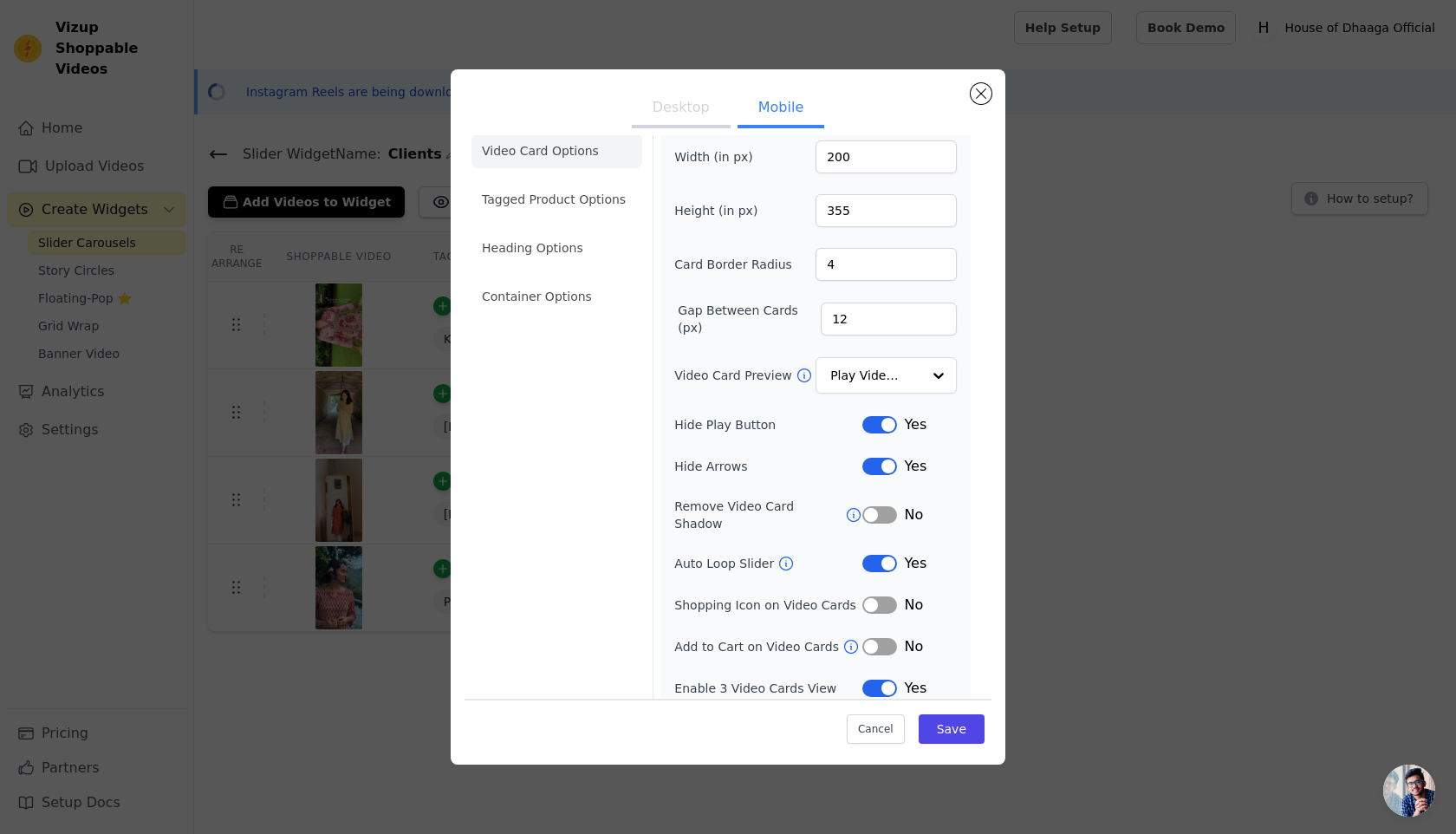
click at [653, 114] on button "Desktop" at bounding box center [682, 109] width 99 height 38
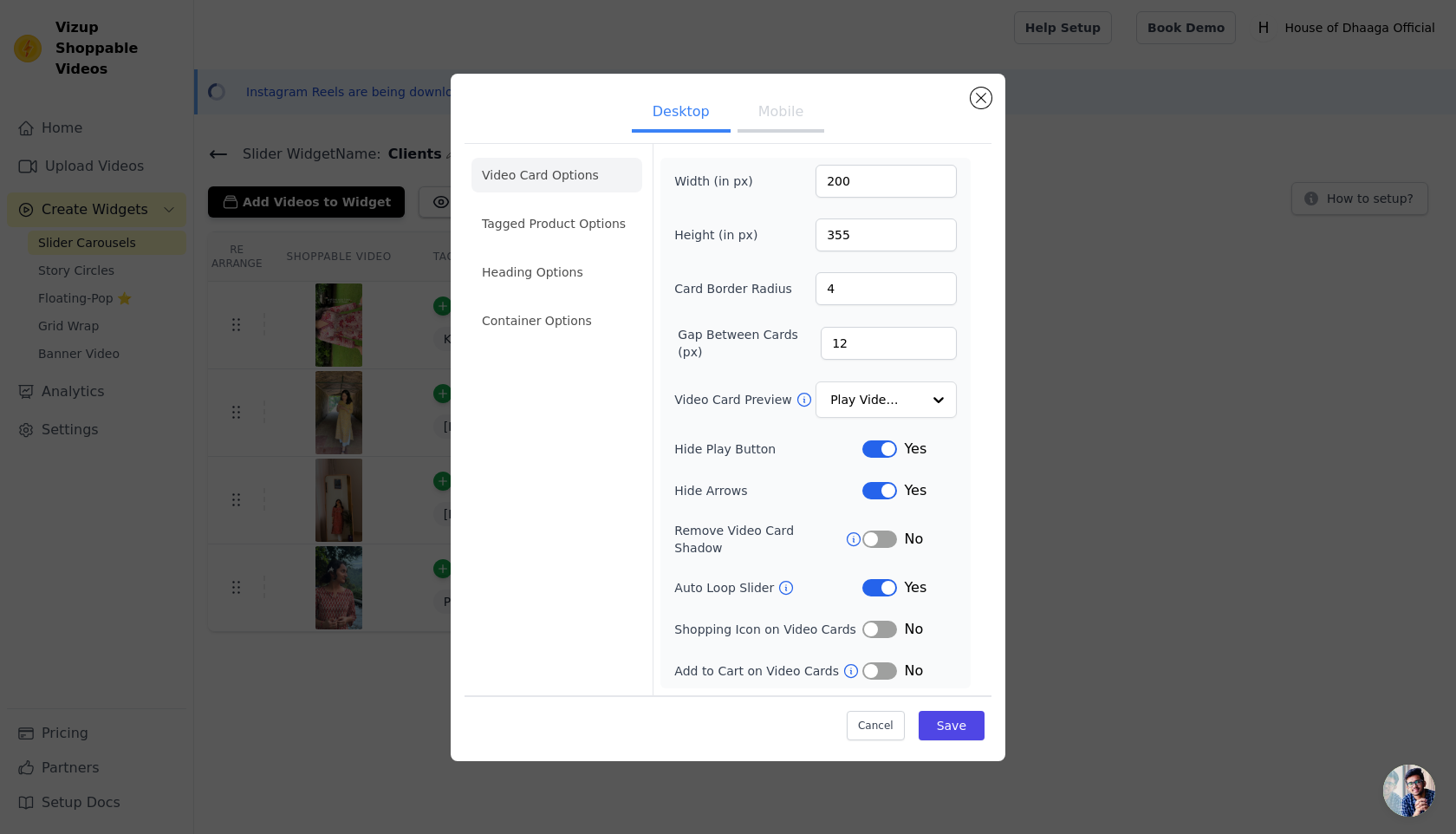
scroll to position [0, 0]
click at [880, 405] on input "Video Card Preview" at bounding box center [875, 399] width 89 height 34
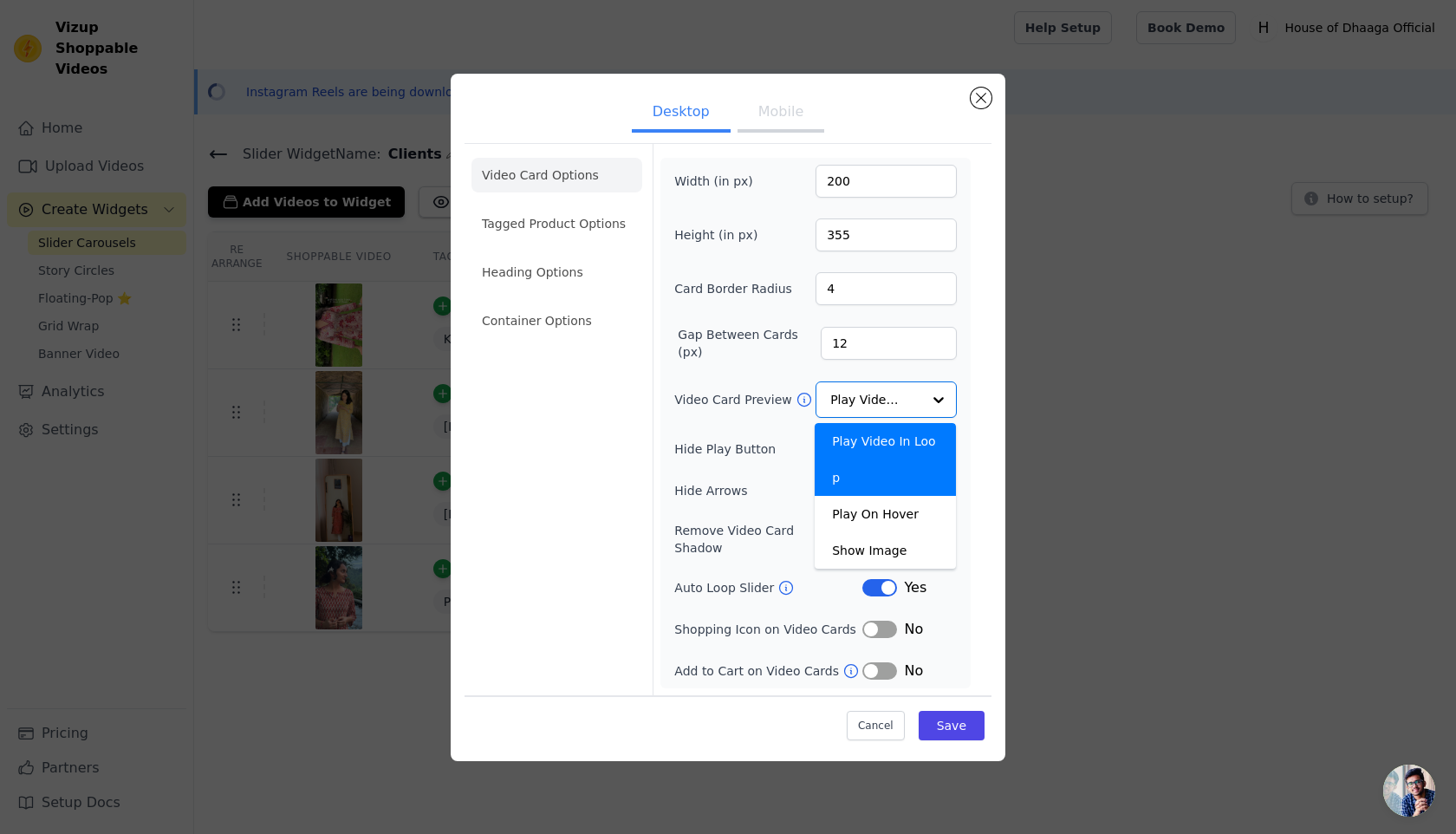
click at [774, 118] on button "Mobile" at bounding box center [781, 114] width 87 height 38
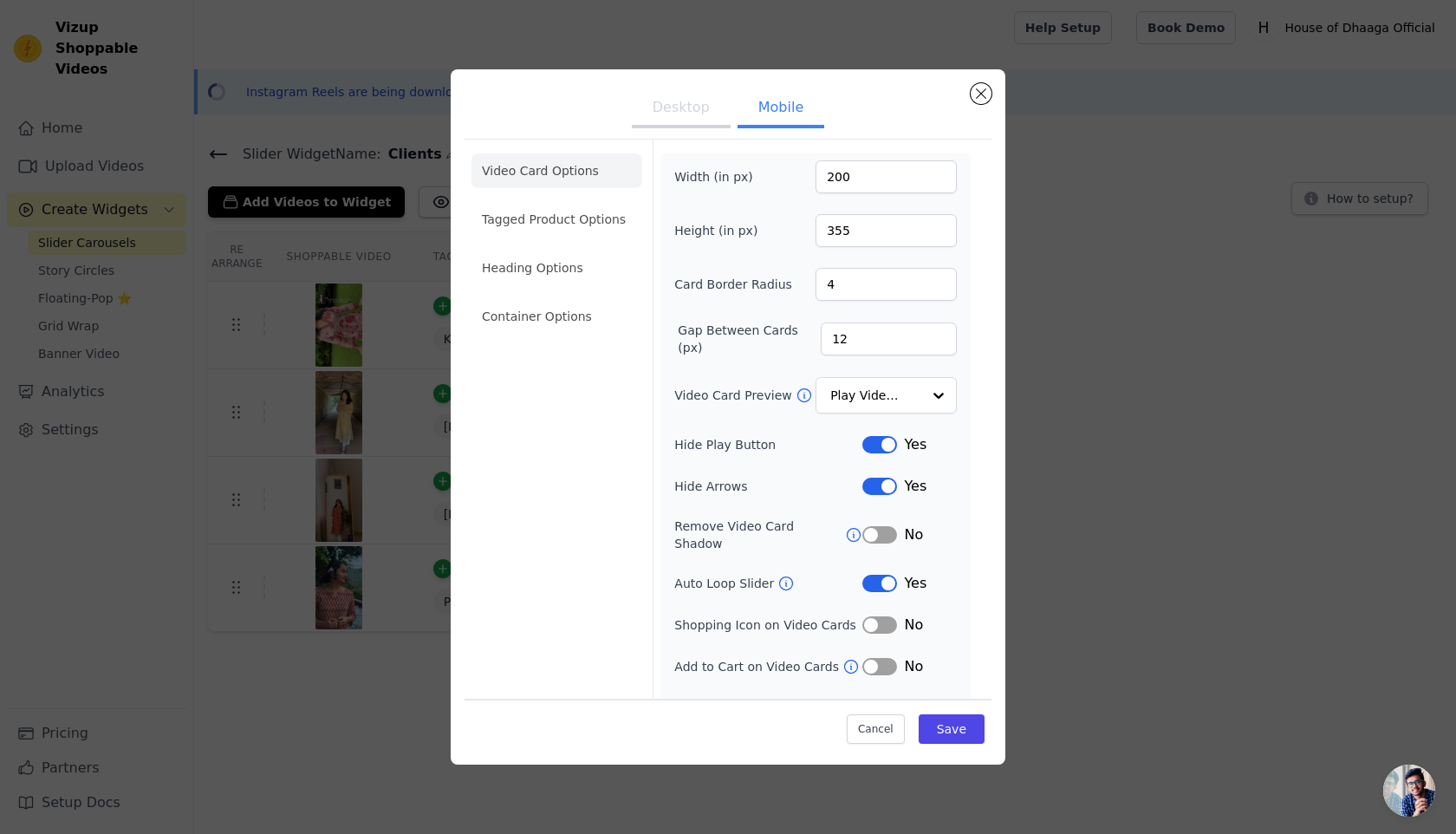
scroll to position [20, 0]
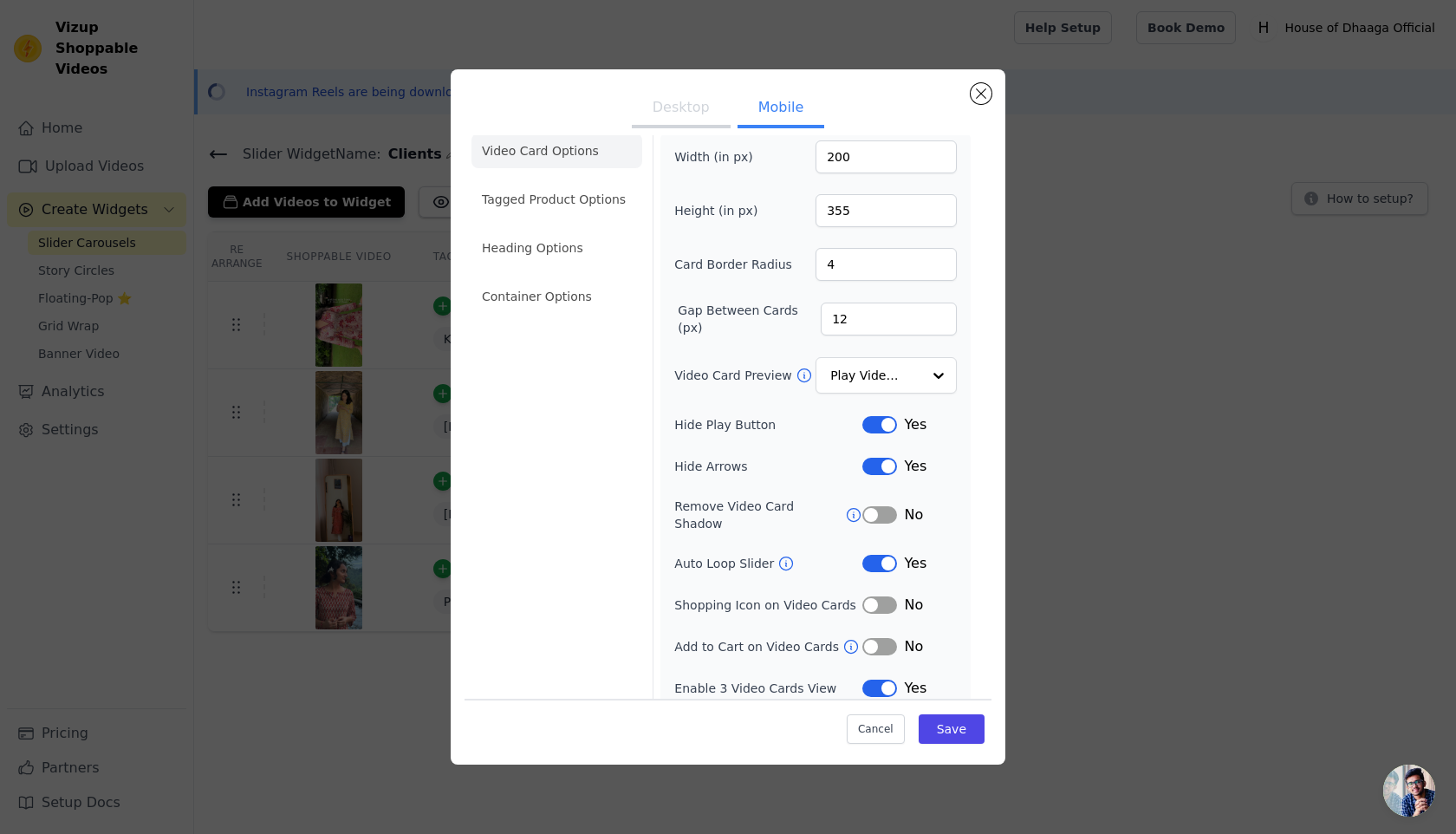
click at [884, 680] on button "Label" at bounding box center [880, 688] width 34 height 17
click at [948, 707] on div "Cancel Save" at bounding box center [728, 725] width 527 height 52
click at [948, 725] on button "Save" at bounding box center [951, 729] width 66 height 30
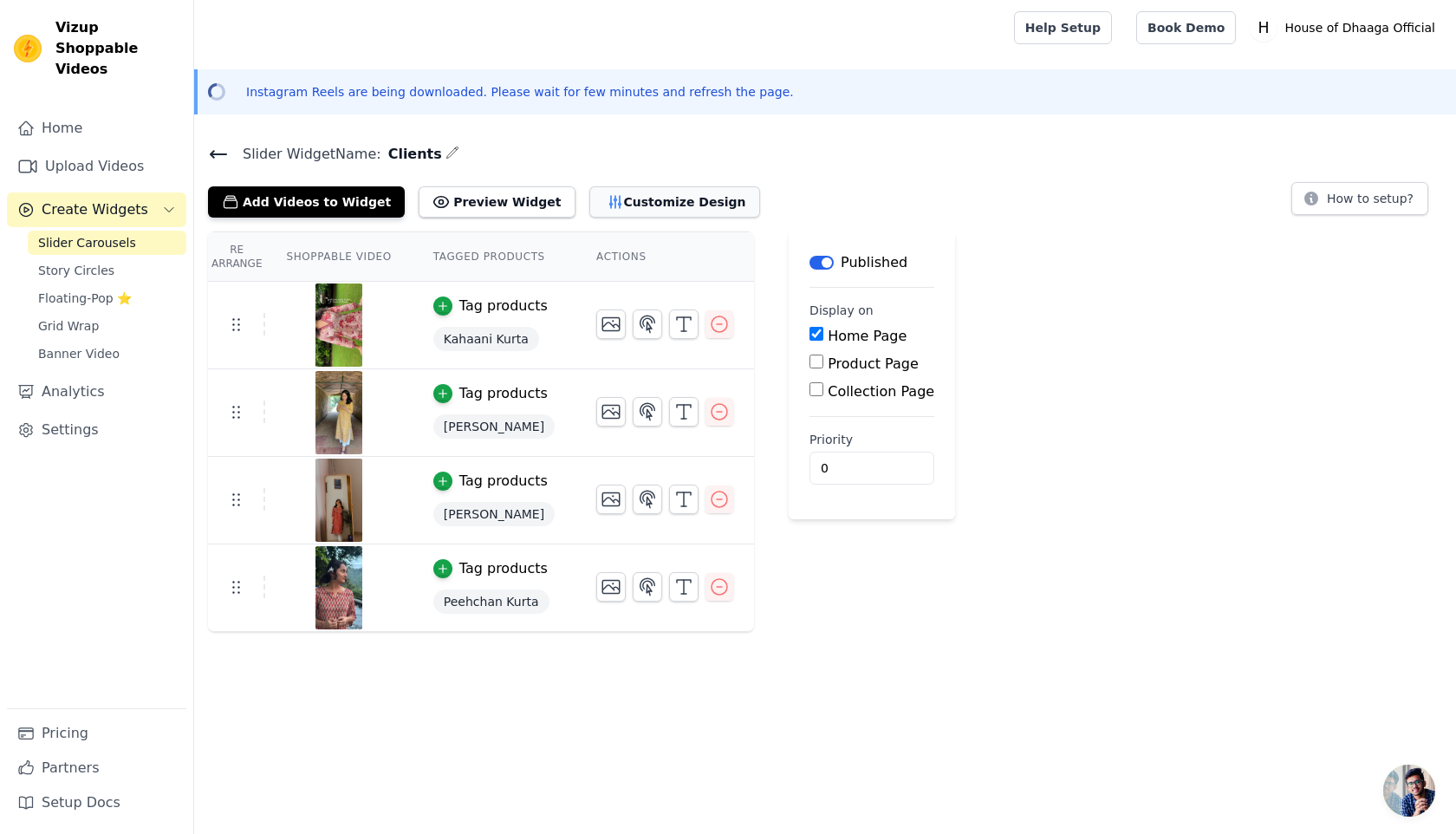
click at [665, 196] on button "Customize Design" at bounding box center [674, 202] width 170 height 32
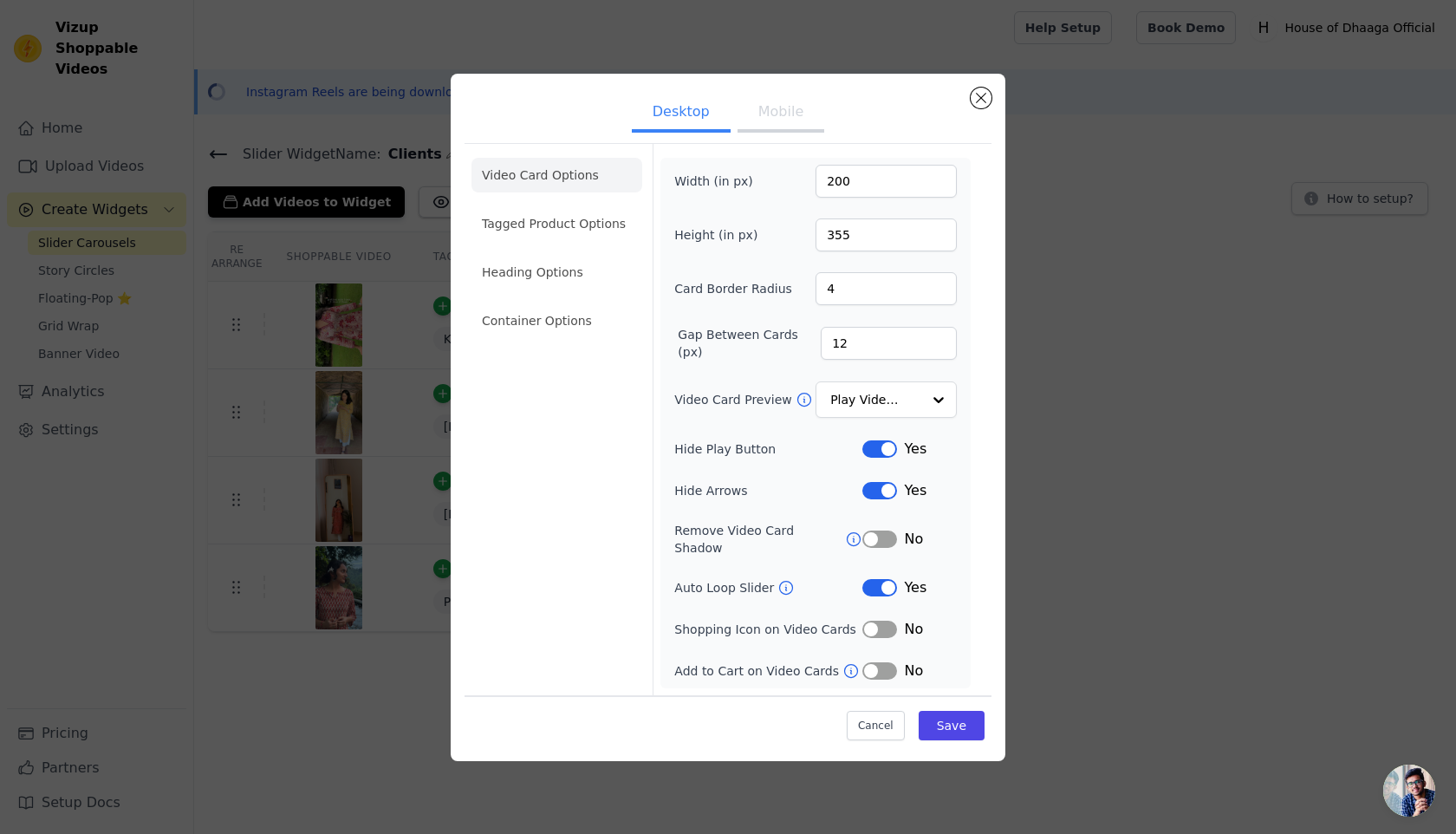
click at [890, 581] on button "Label" at bounding box center [880, 587] width 34 height 17
click at [954, 710] on button "Save" at bounding box center [951, 725] width 66 height 30
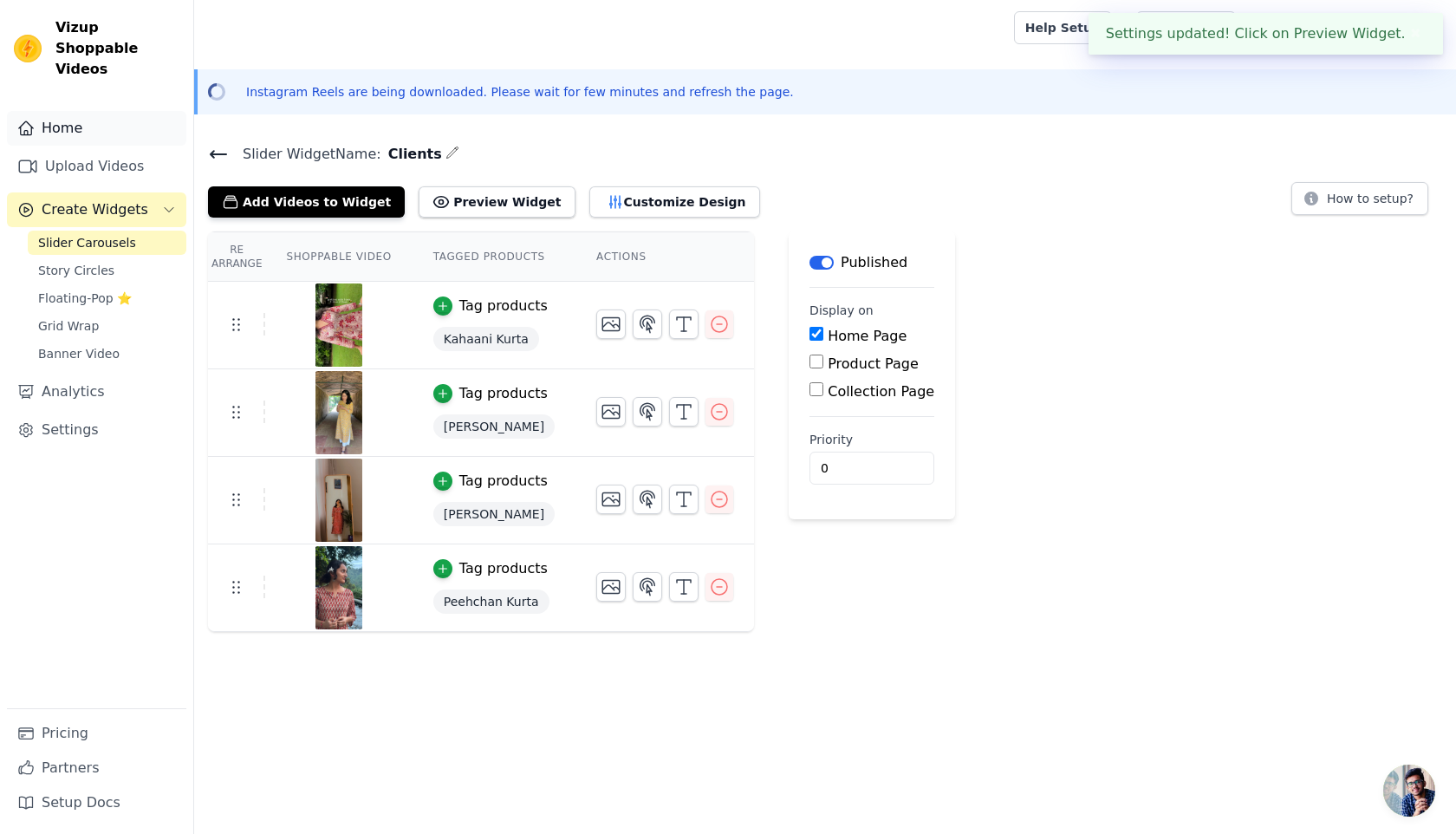
click at [107, 111] on link "Home" at bounding box center [96, 128] width 179 height 34
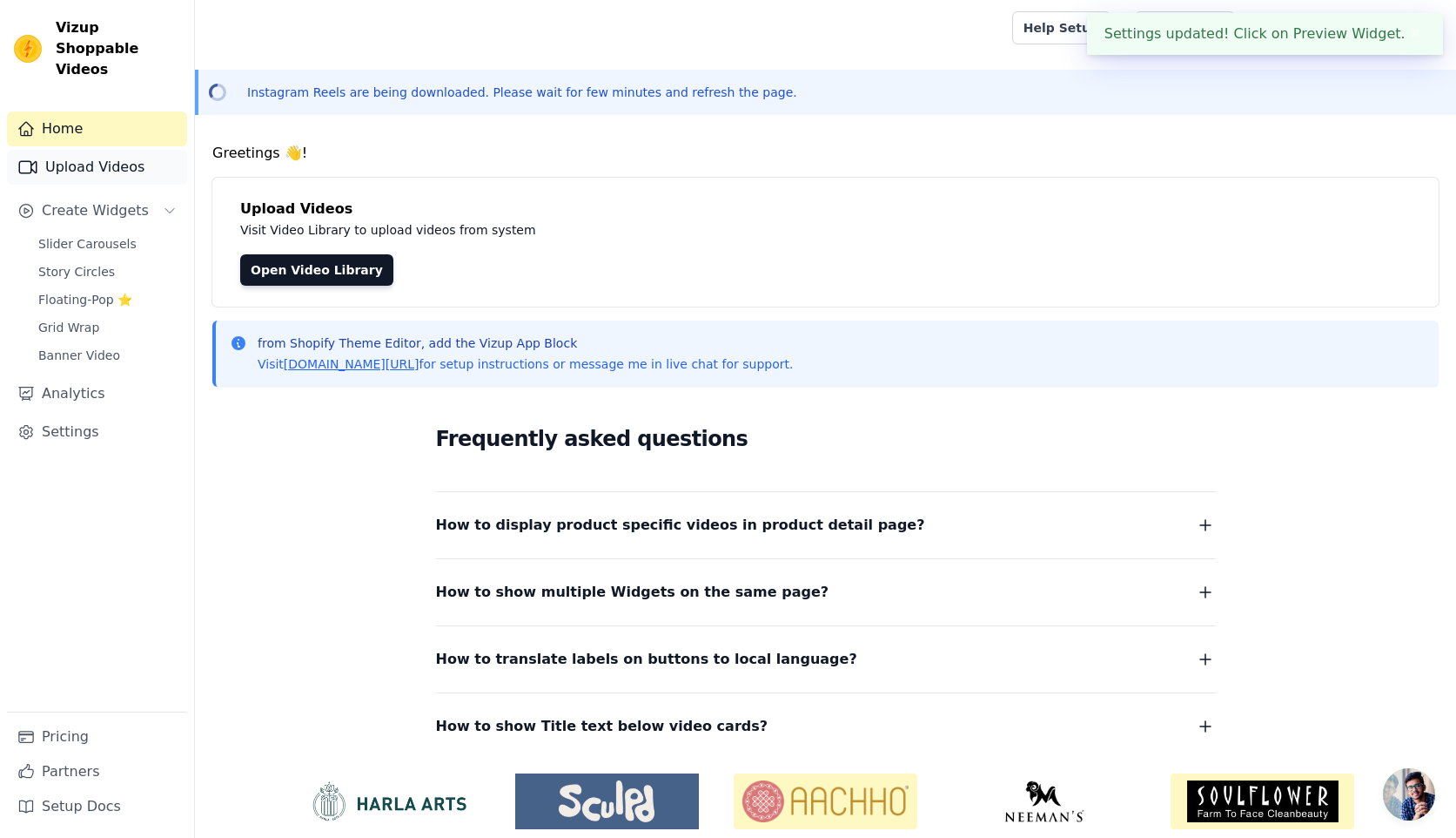
click at [106, 149] on link "Upload Videos" at bounding box center [97, 167] width 180 height 34
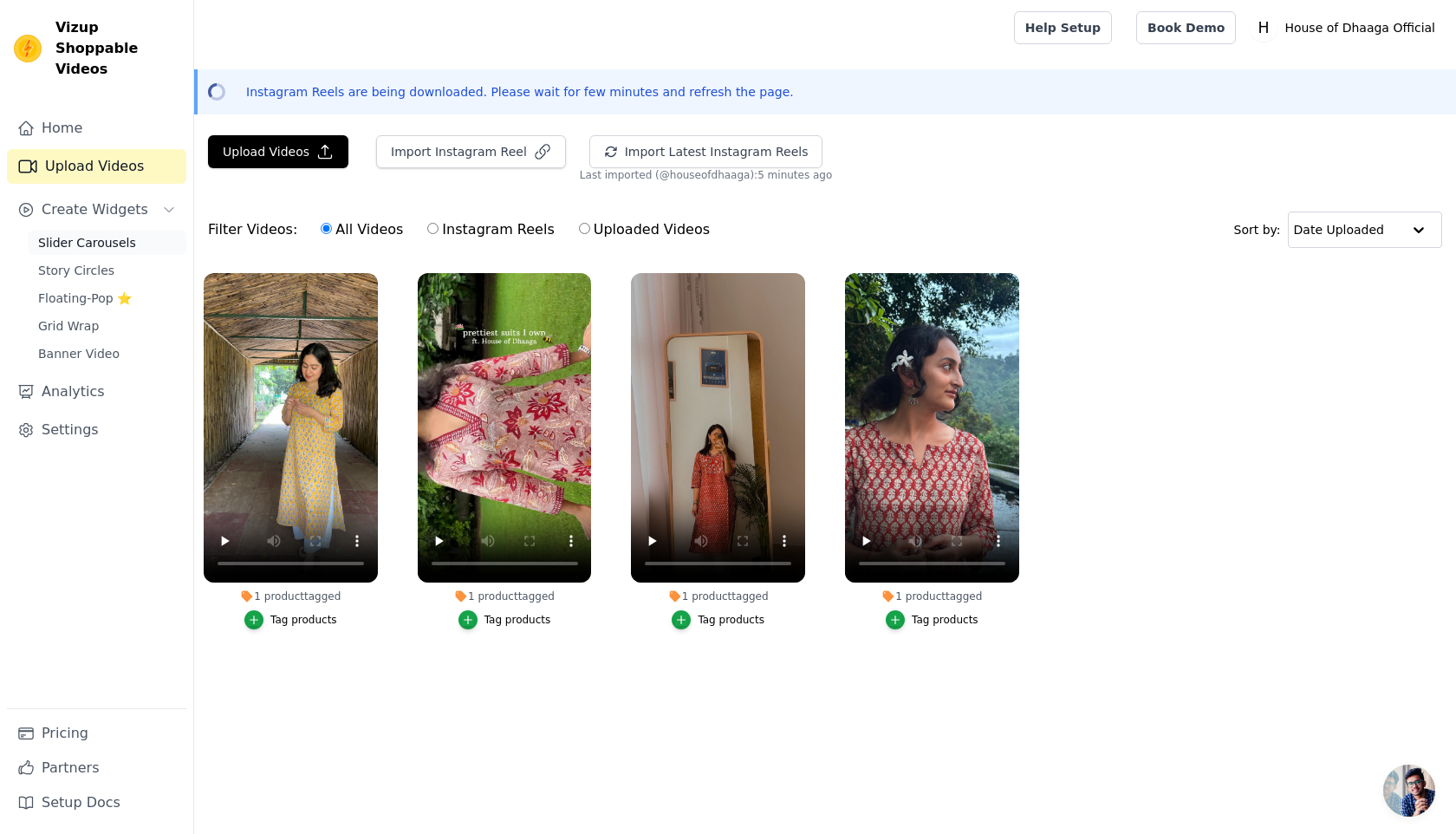
click at [133, 231] on link "Slider Carousels" at bounding box center [107, 243] width 159 height 24
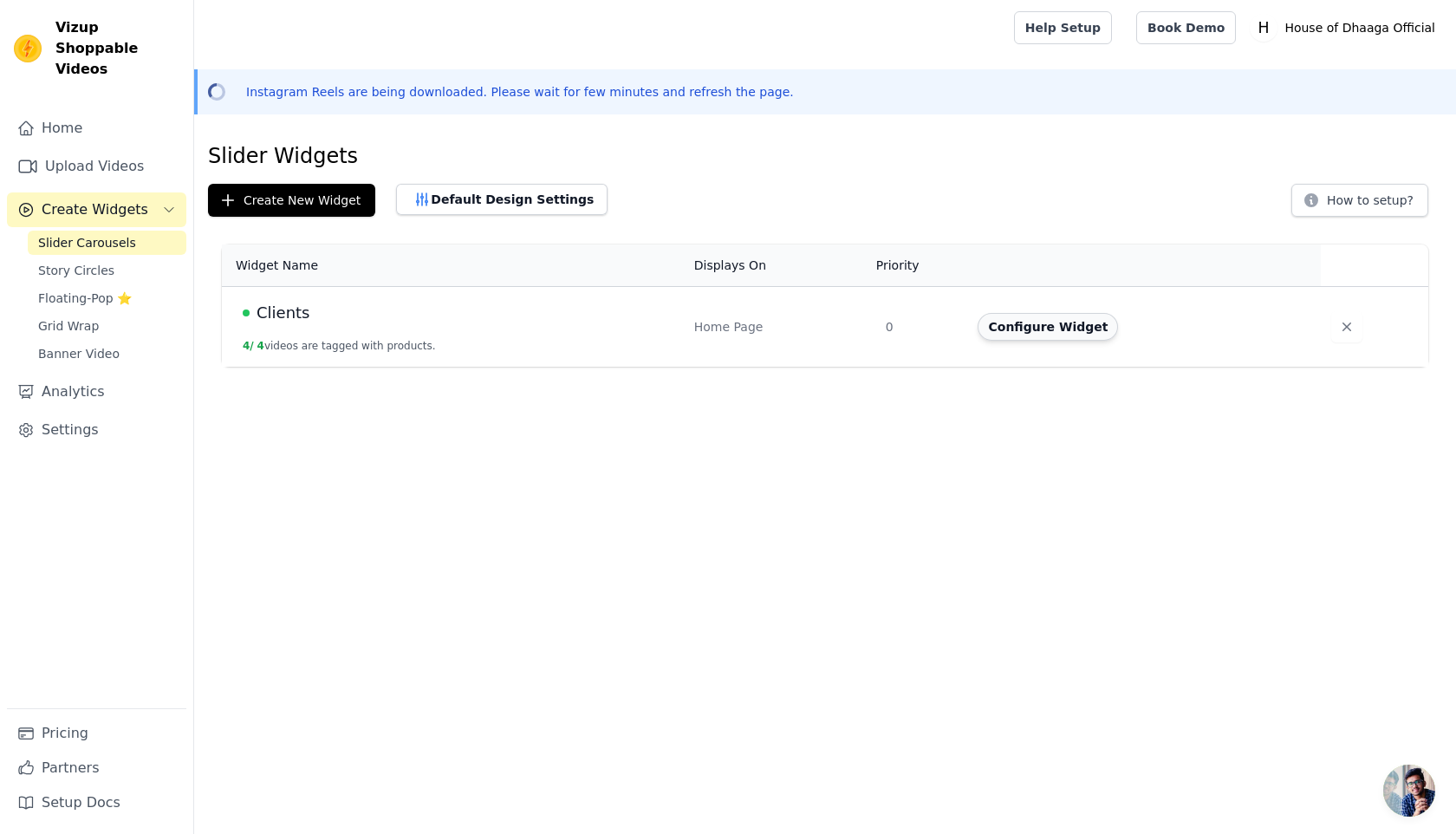
click at [1078, 330] on button "Configure Widget" at bounding box center [1048, 326] width 141 height 28
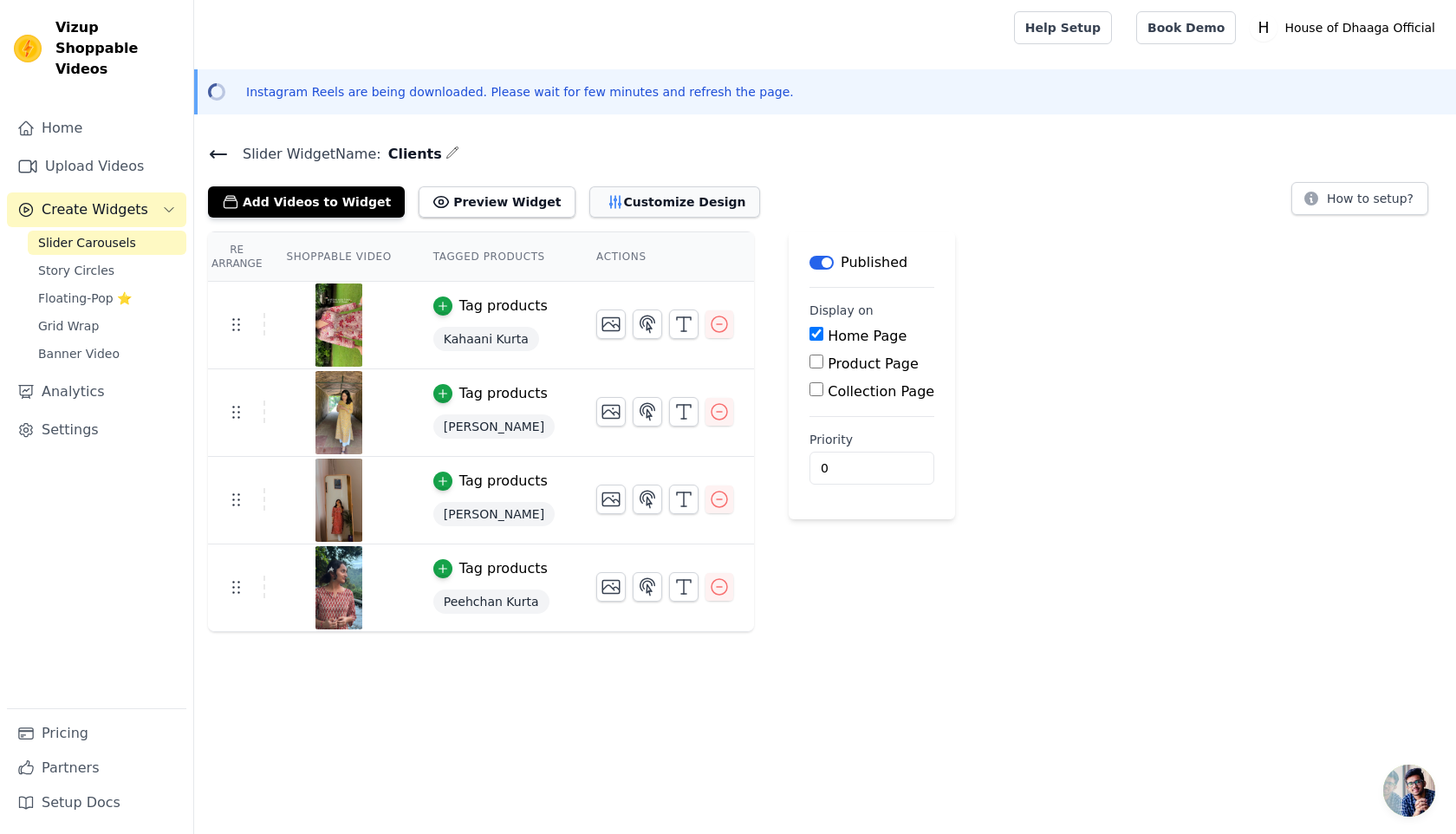
click at [670, 206] on button "Customize Design" at bounding box center [674, 202] width 170 height 32
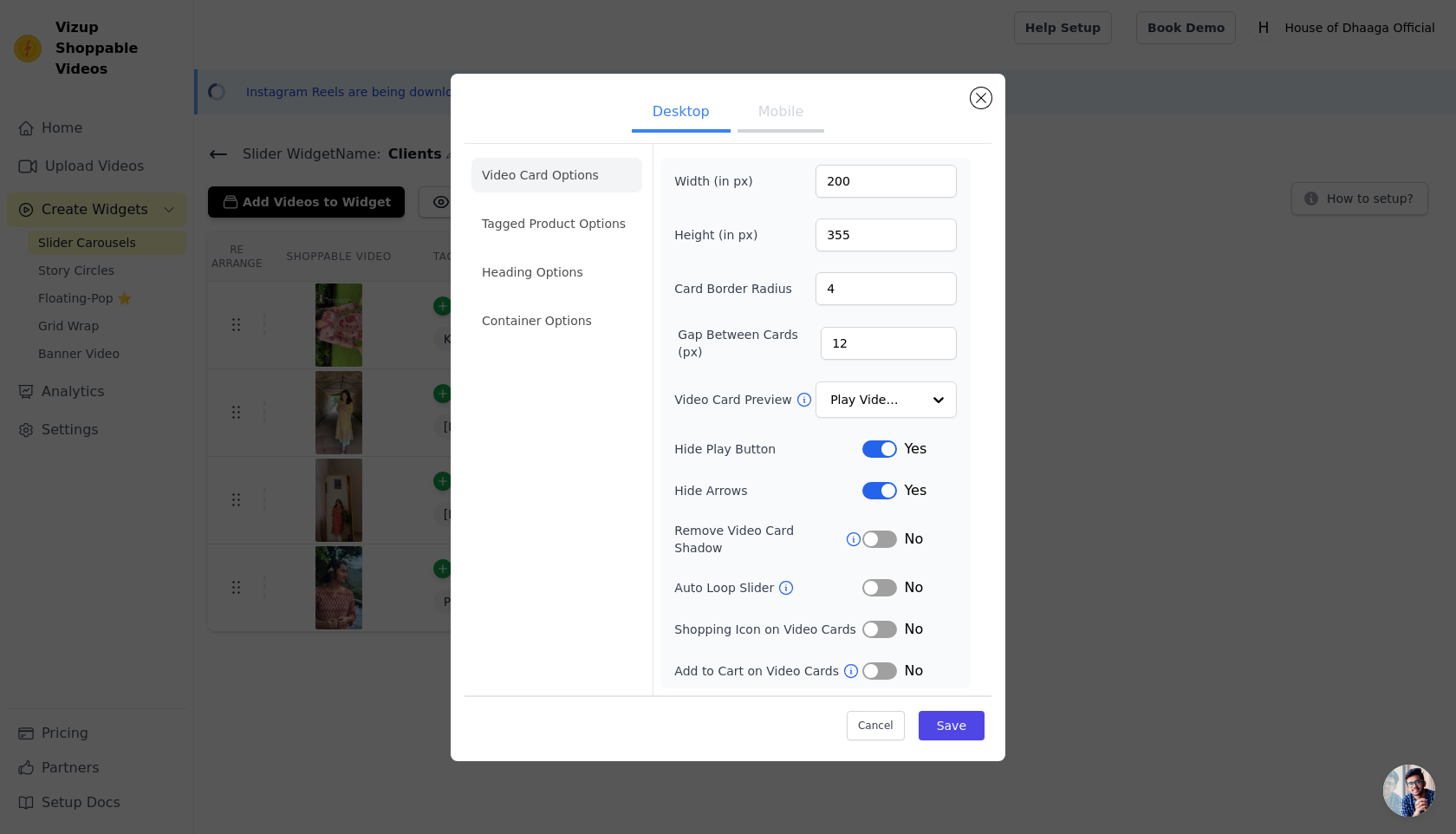
click at [766, 126] on button "Mobile" at bounding box center [781, 114] width 87 height 38
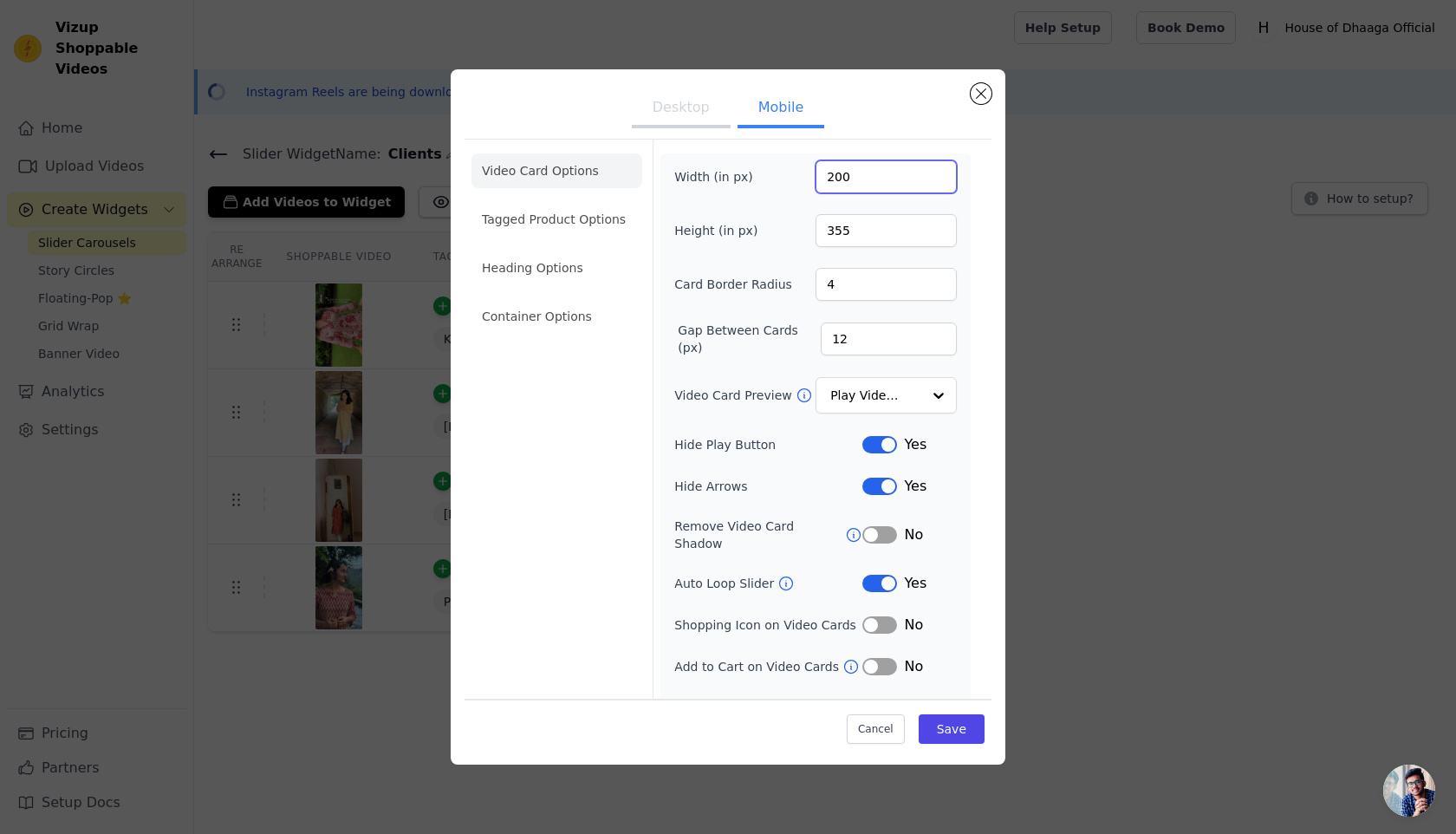
click at [829, 183] on input "200" at bounding box center [886, 177] width 142 height 33
click at [838, 235] on input "355" at bounding box center [886, 230] width 142 height 33
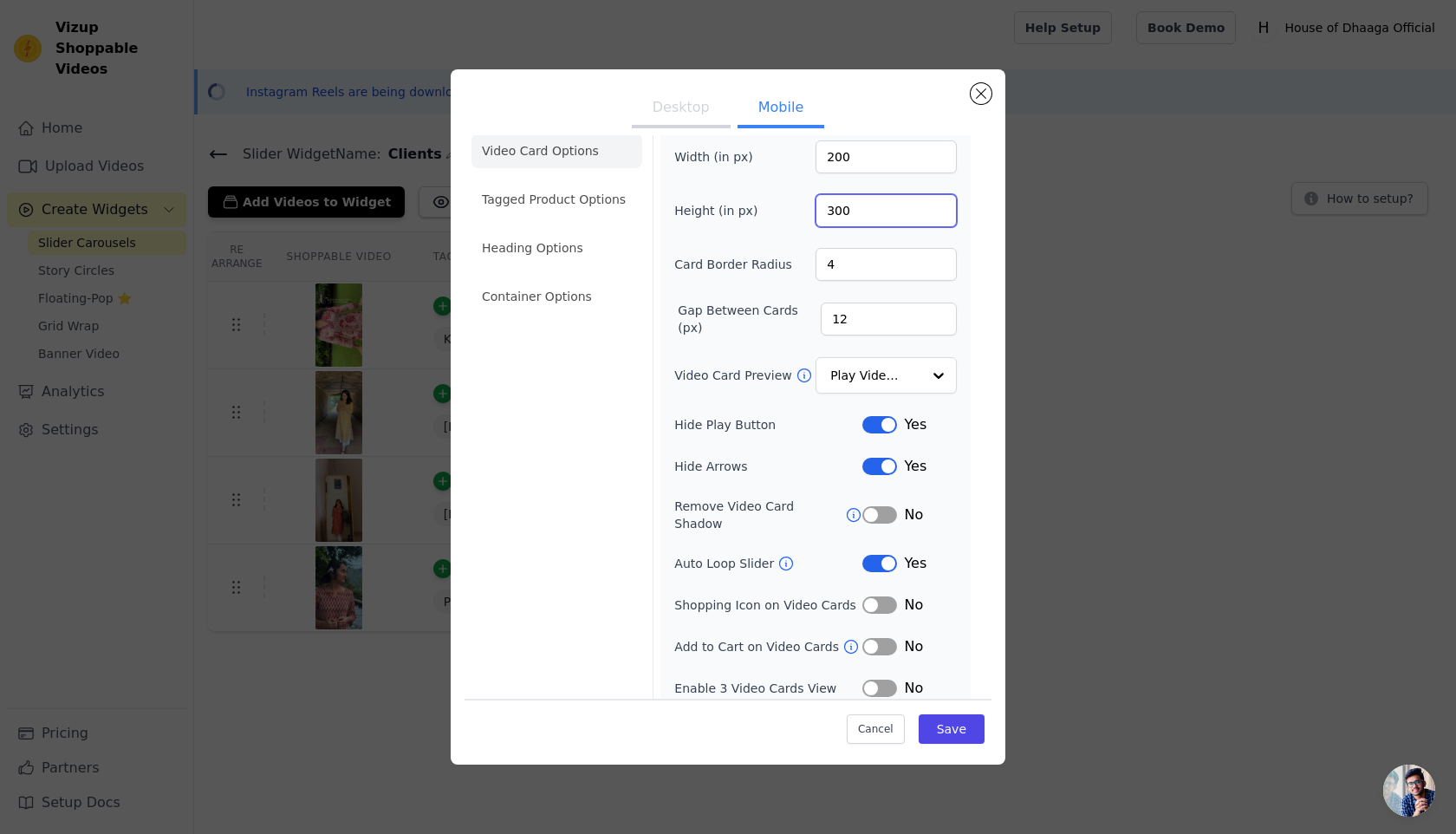
type input "300"
click at [876, 680] on button "Label" at bounding box center [880, 688] width 34 height 17
click at [940, 725] on button "Save" at bounding box center [951, 729] width 66 height 30
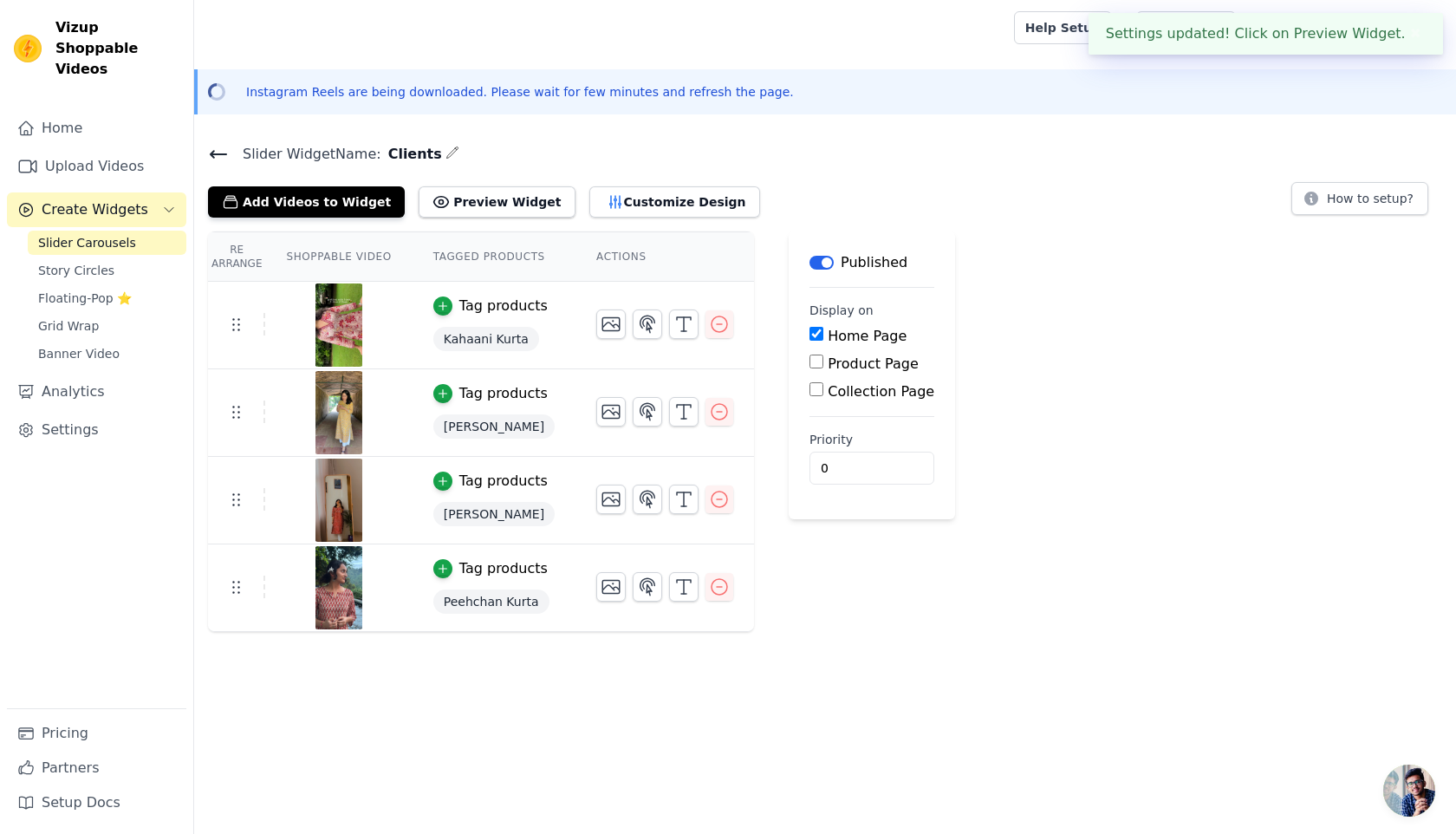
click at [219, 156] on icon at bounding box center [218, 154] width 21 height 21
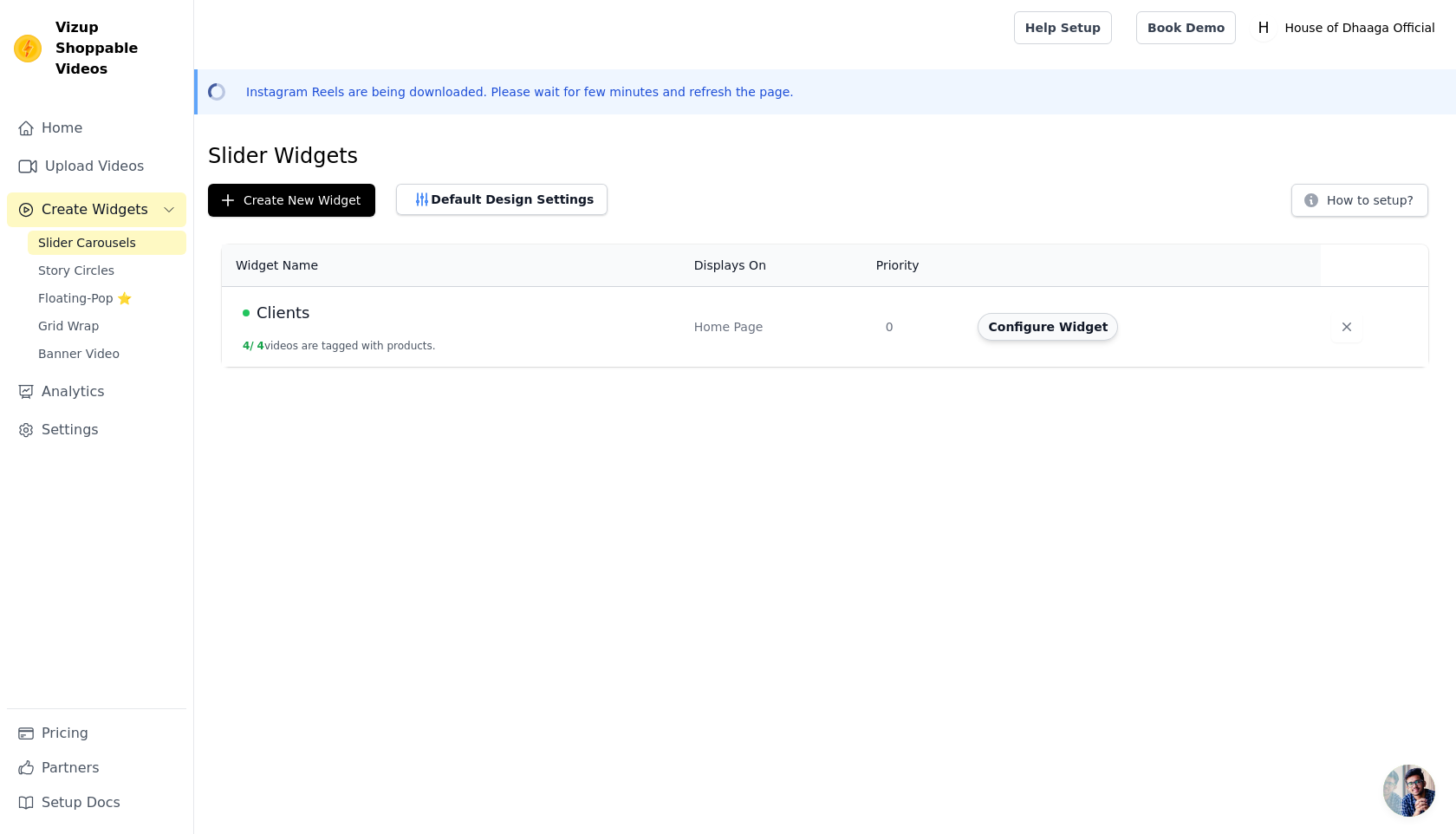
click at [1030, 325] on button "Configure Widget" at bounding box center [1048, 326] width 141 height 28
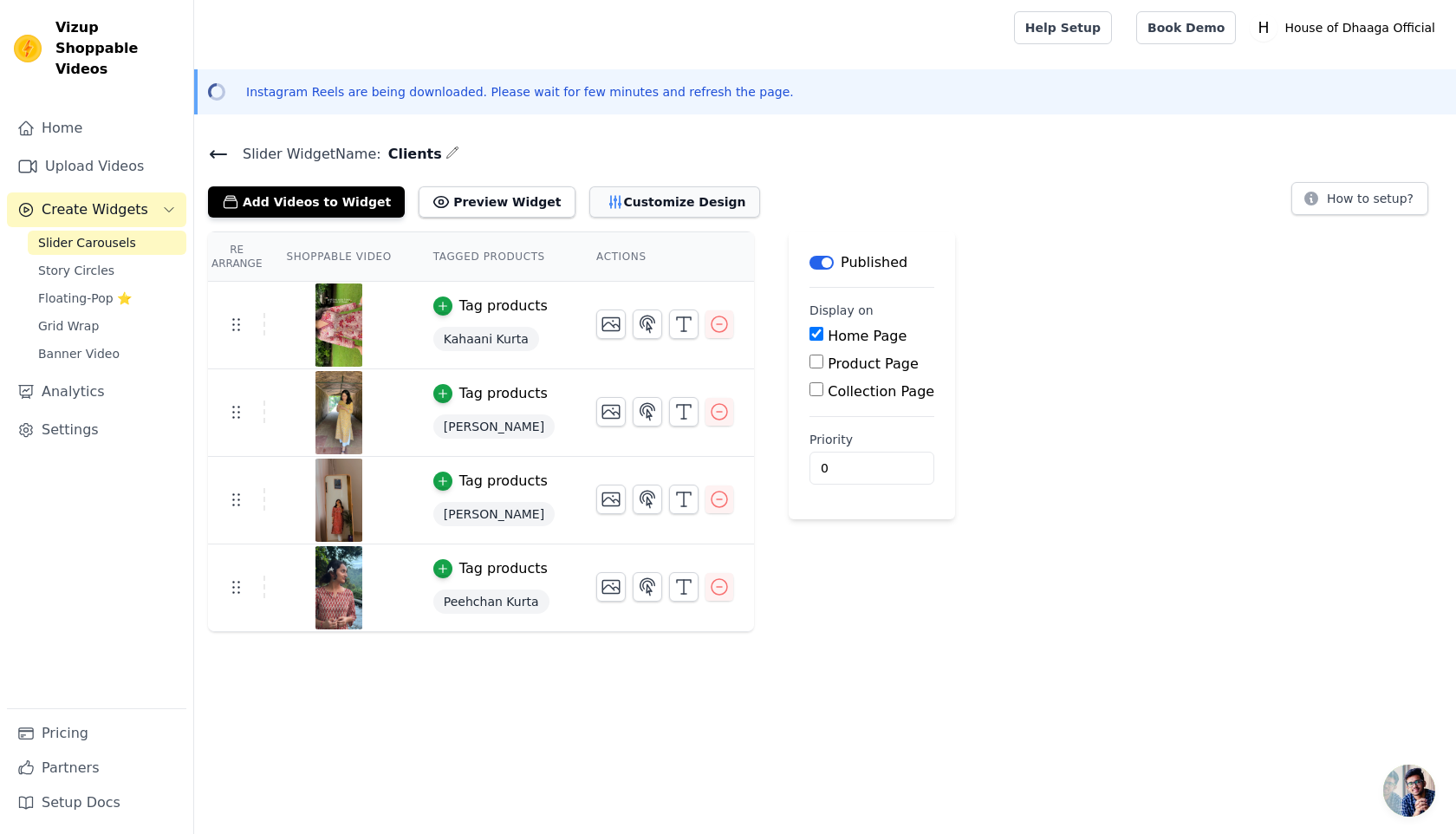
click at [661, 192] on button "Customize Design" at bounding box center [674, 202] width 170 height 32
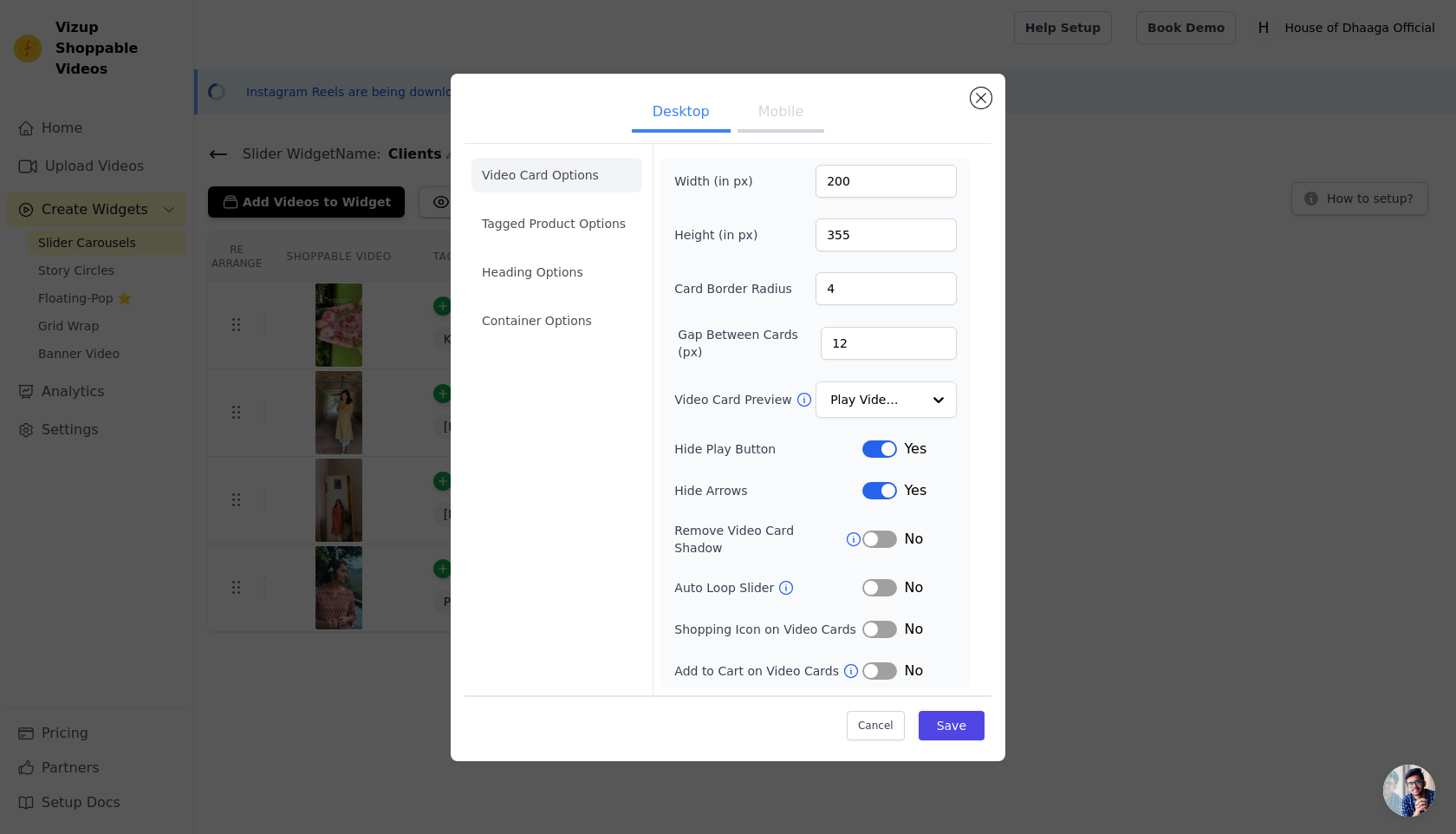
click at [794, 124] on button "Mobile" at bounding box center [781, 114] width 87 height 38
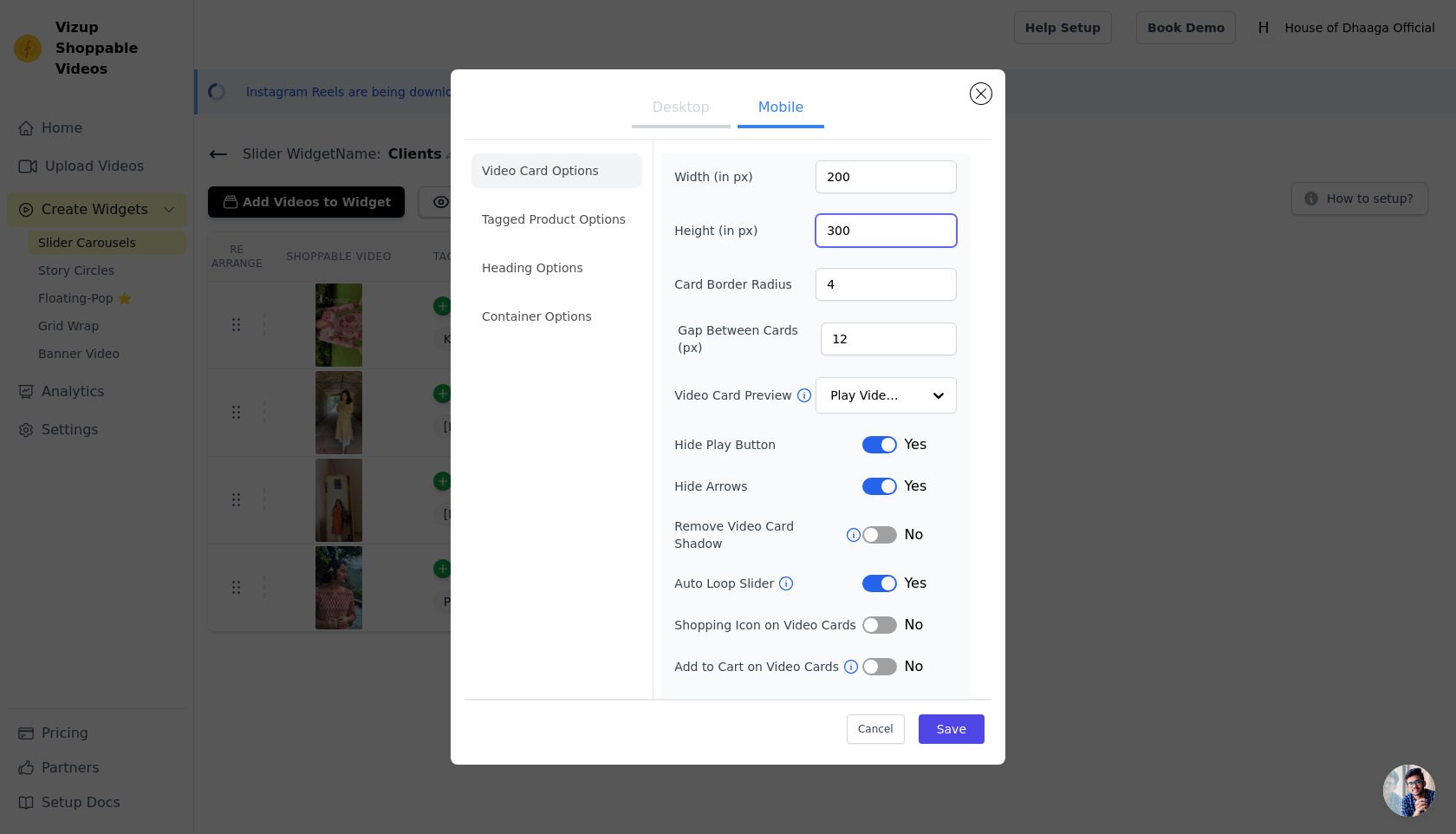
click at [840, 235] on input "300" at bounding box center [886, 230] width 142 height 33
click at [866, 178] on input "200" at bounding box center [886, 177] width 142 height 33
type input "145"
click at [957, 741] on button "Save" at bounding box center [951, 729] width 66 height 30
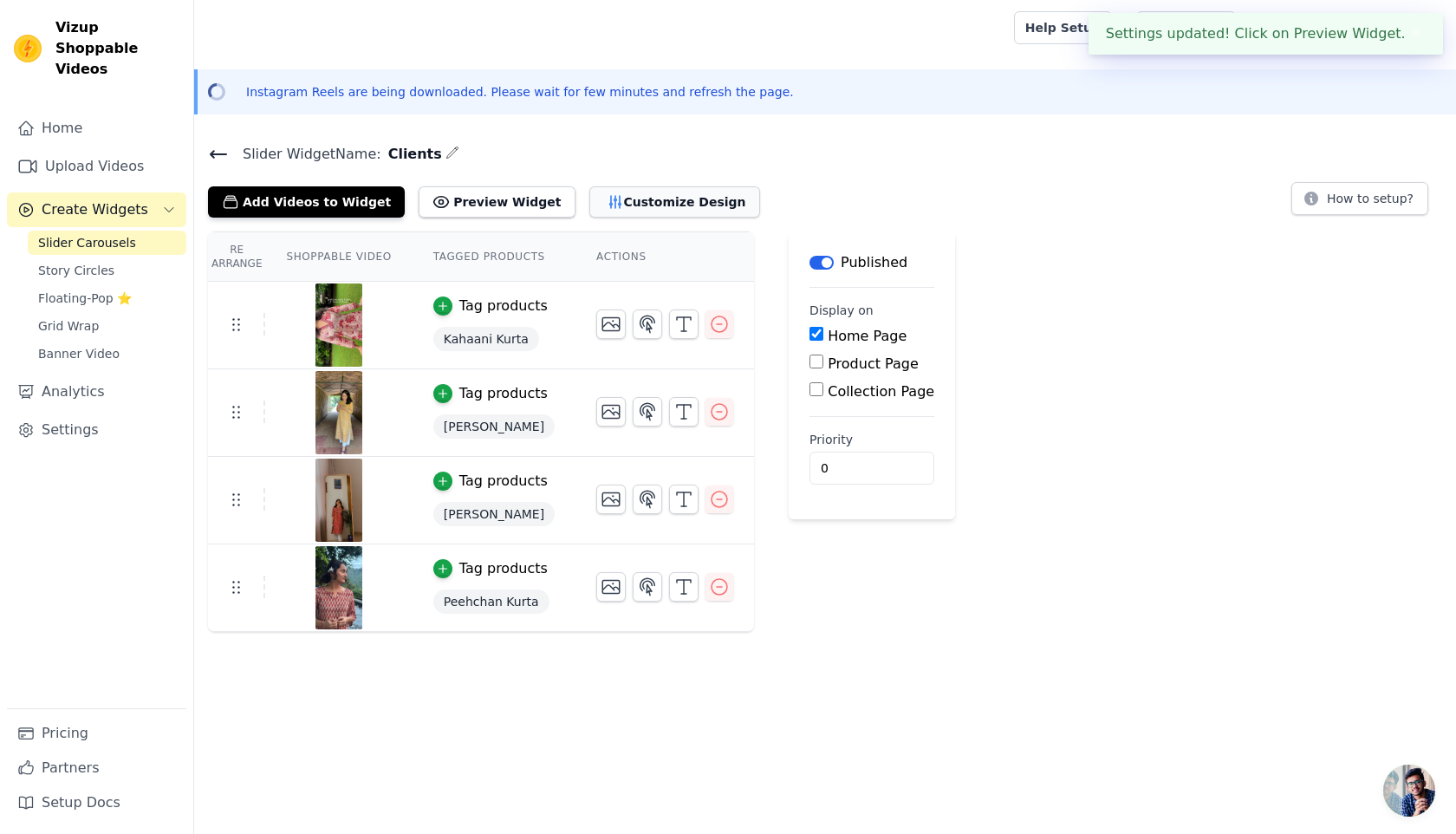
click at [629, 206] on button "Customize Design" at bounding box center [674, 202] width 170 height 32
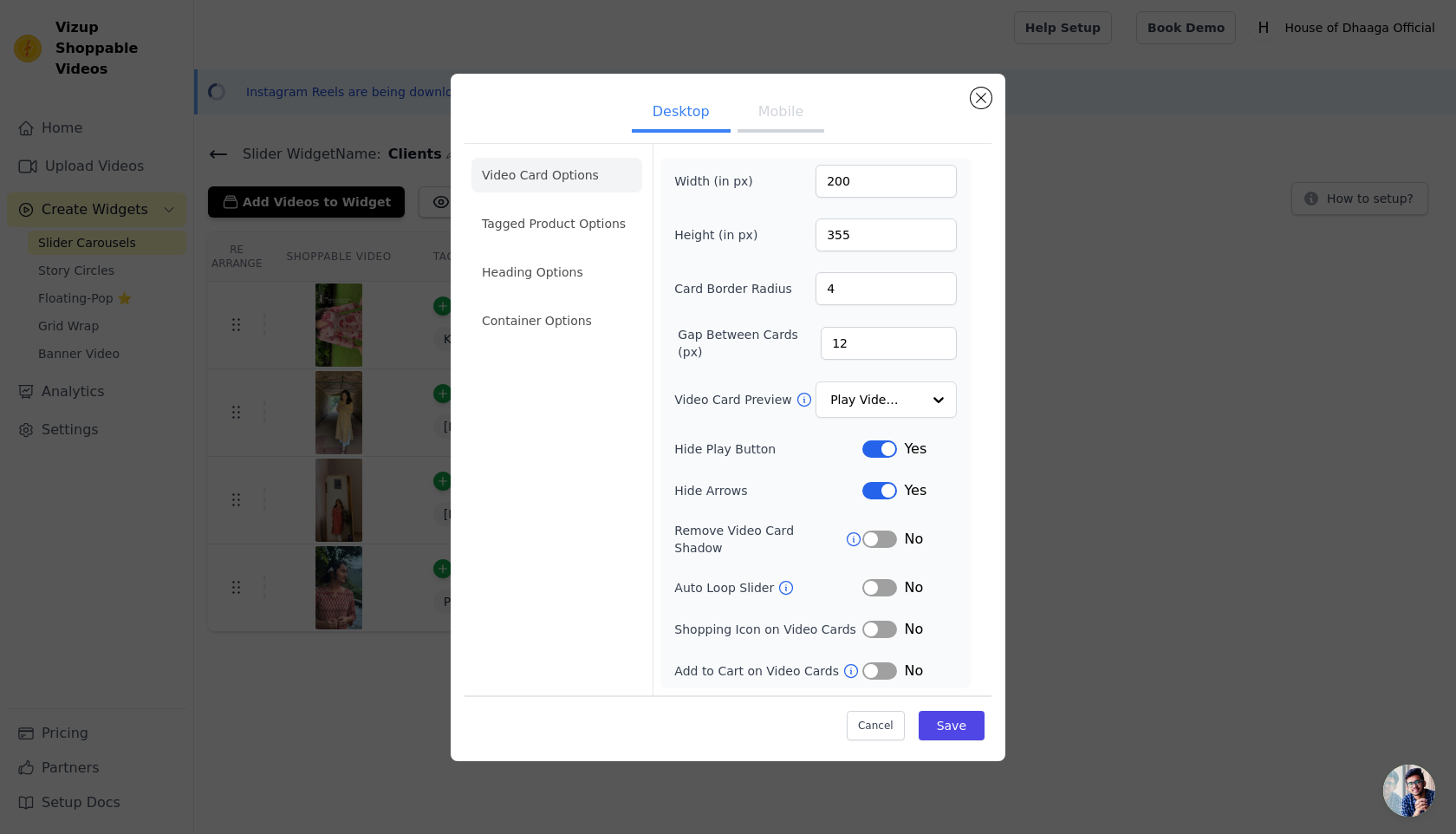
click at [777, 124] on button "Mobile" at bounding box center [781, 114] width 87 height 38
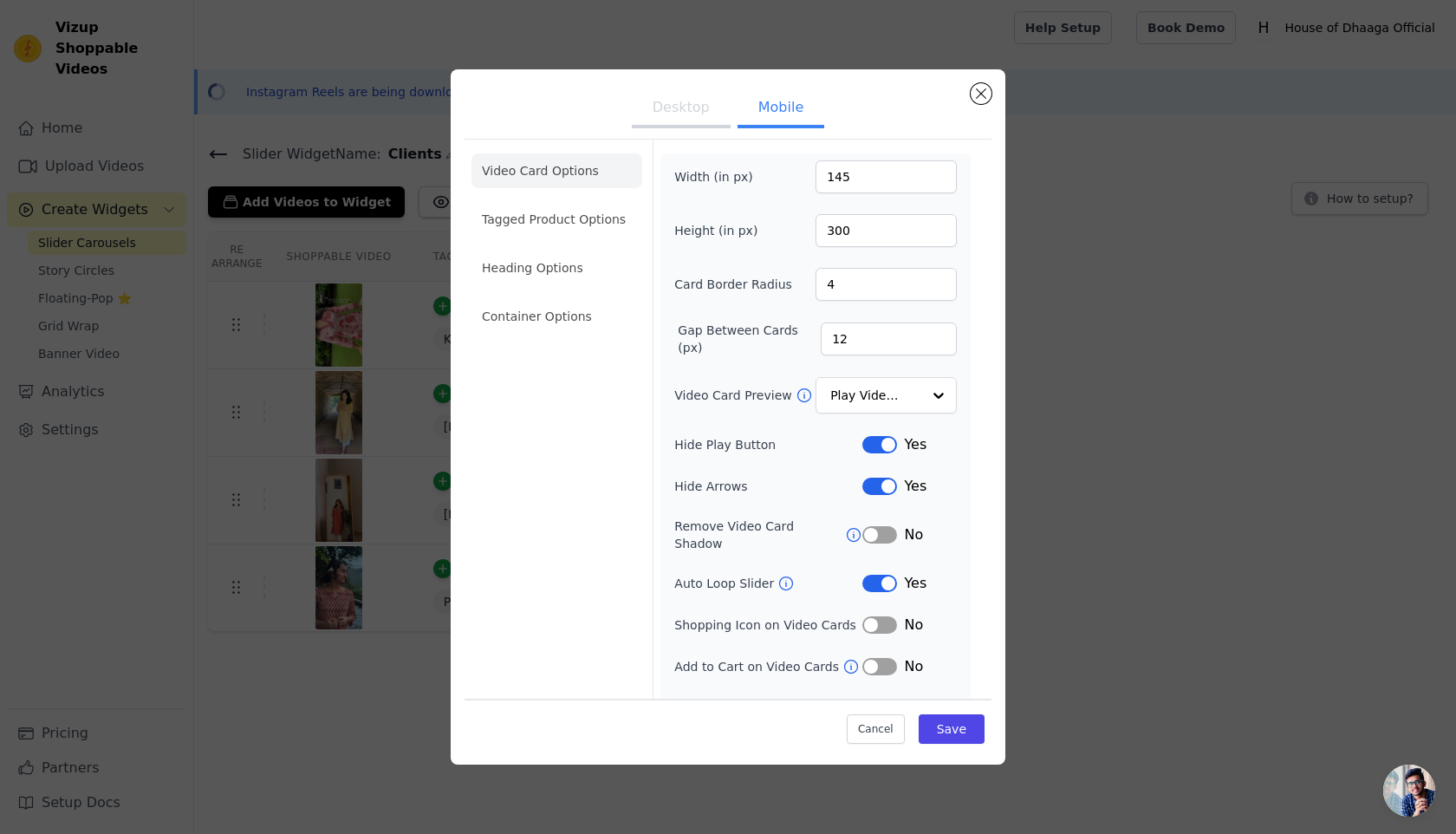
scroll to position [20, 0]
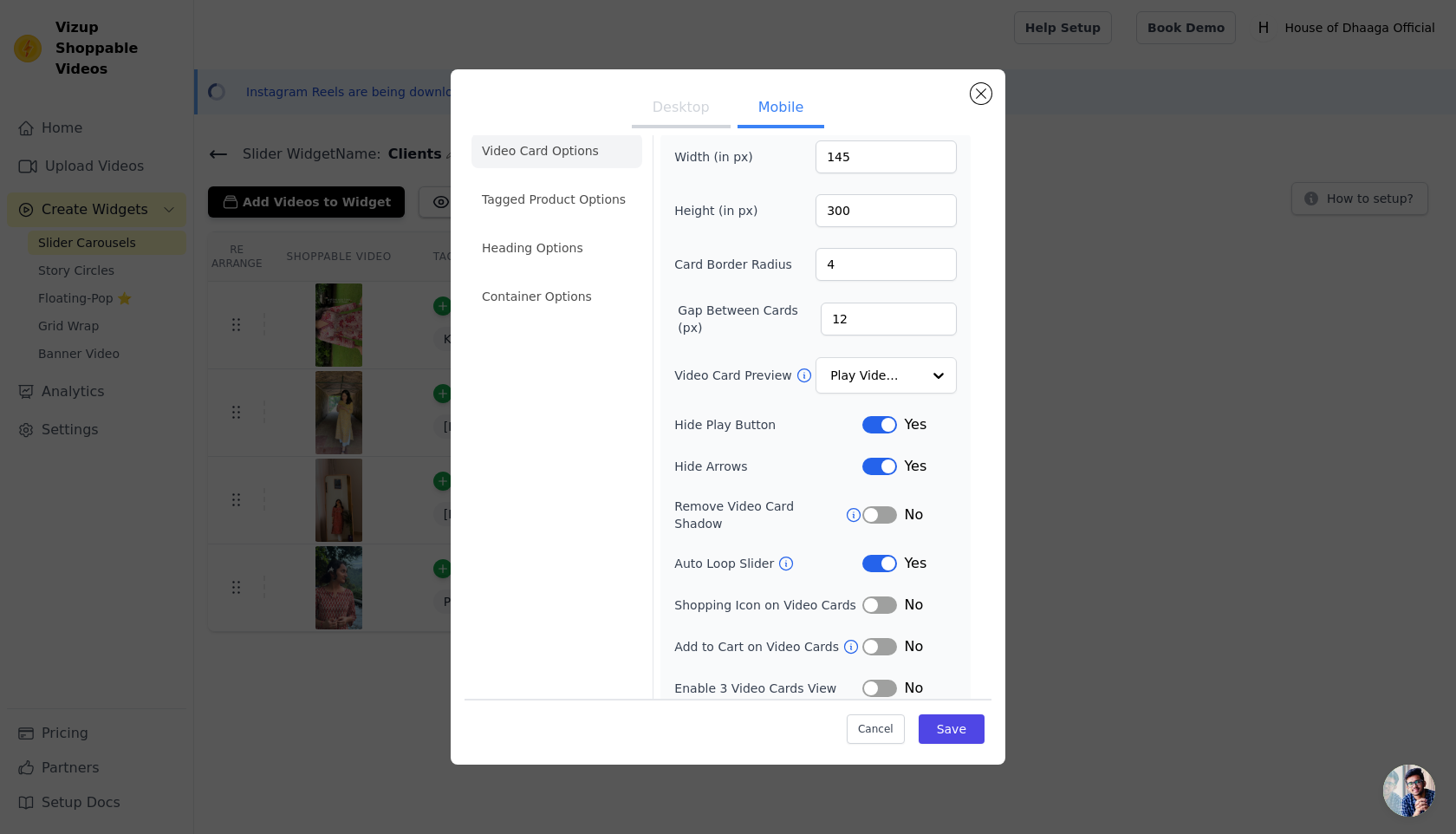
click at [871, 554] on button "Label" at bounding box center [880, 563] width 34 height 17
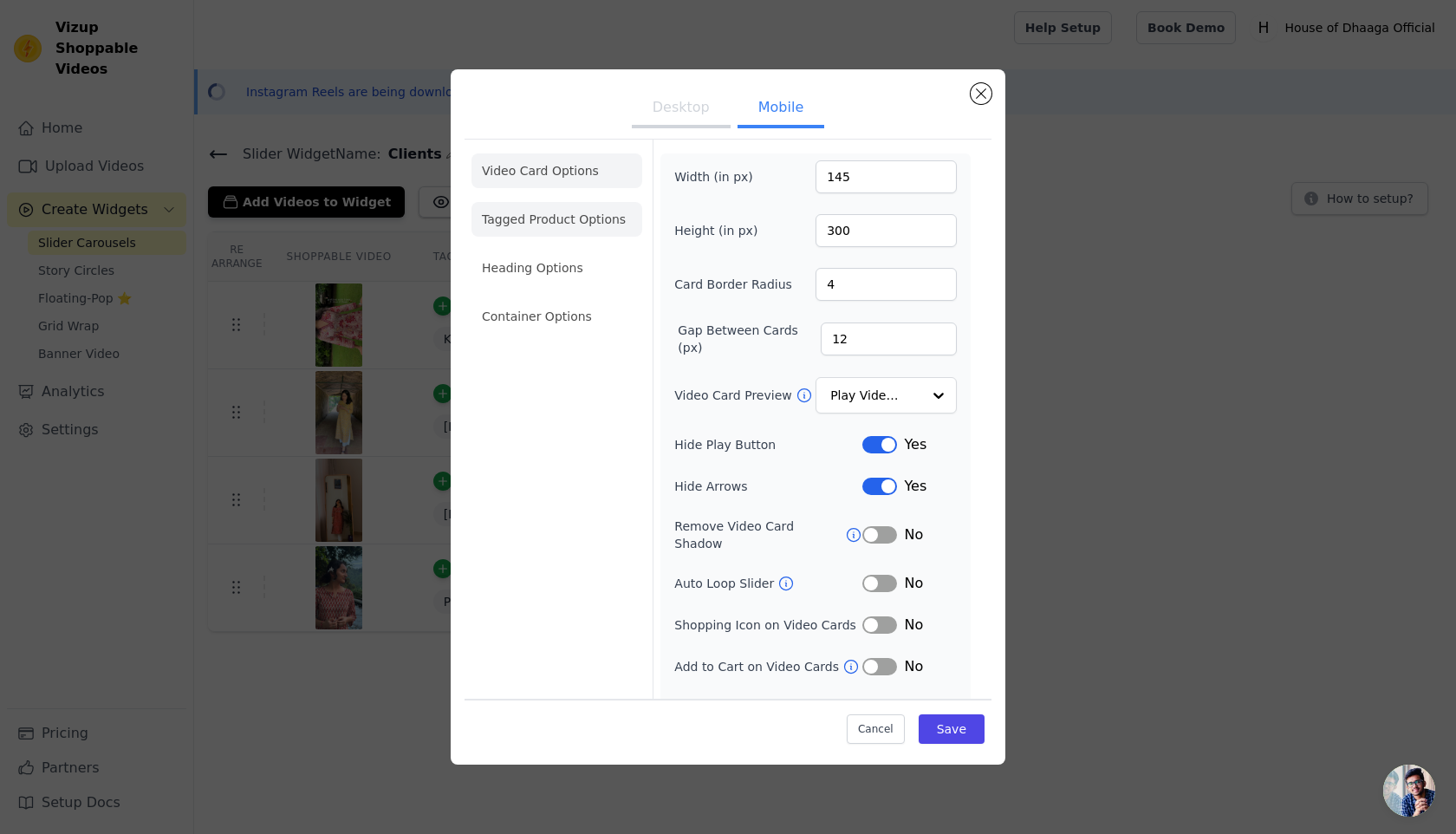
click at [617, 223] on li "Tagged Product Options" at bounding box center [556, 219] width 170 height 34
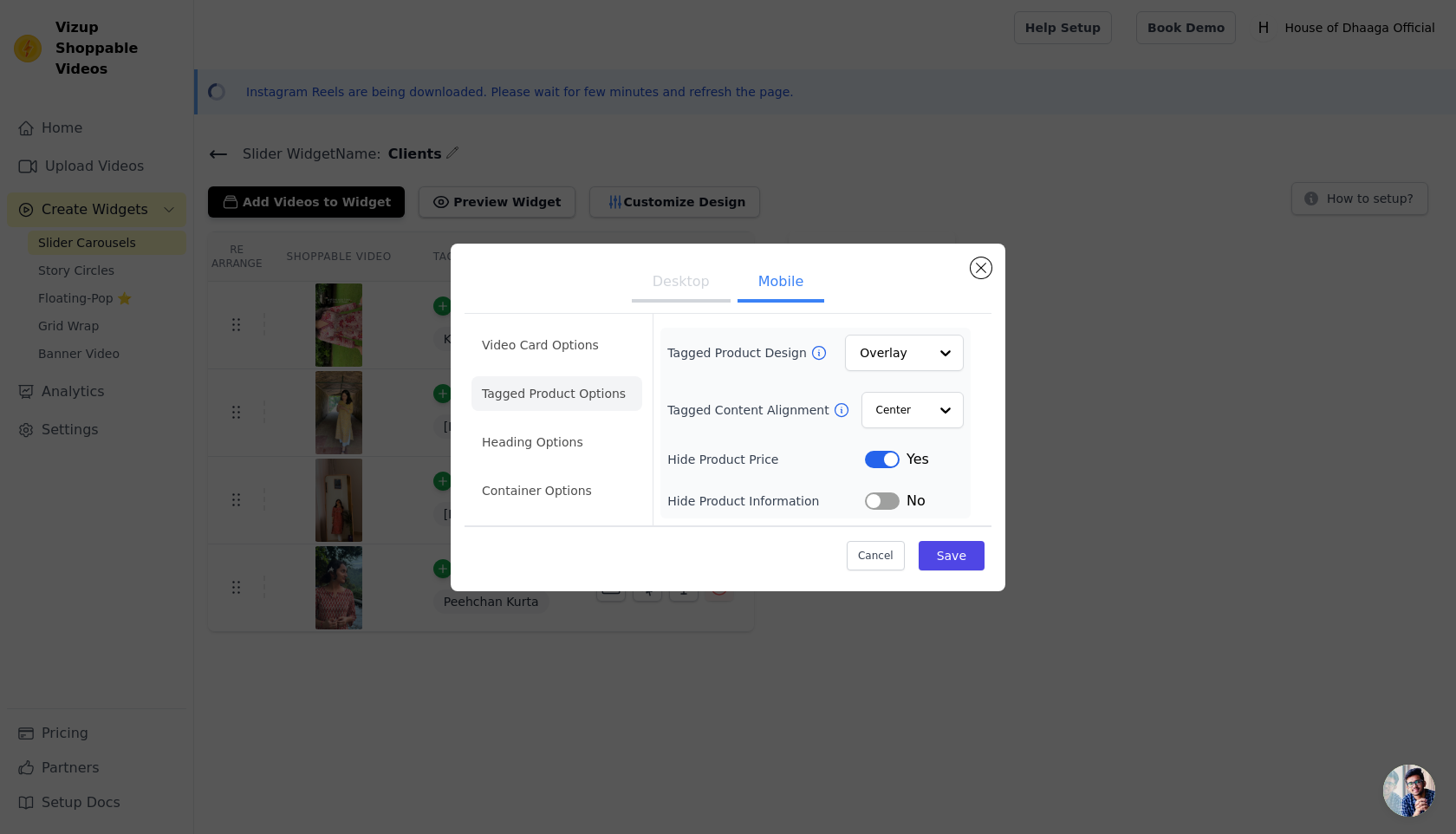
click at [873, 505] on button "Label" at bounding box center [882, 500] width 34 height 17
click at [950, 556] on button "Save" at bounding box center [951, 555] width 66 height 30
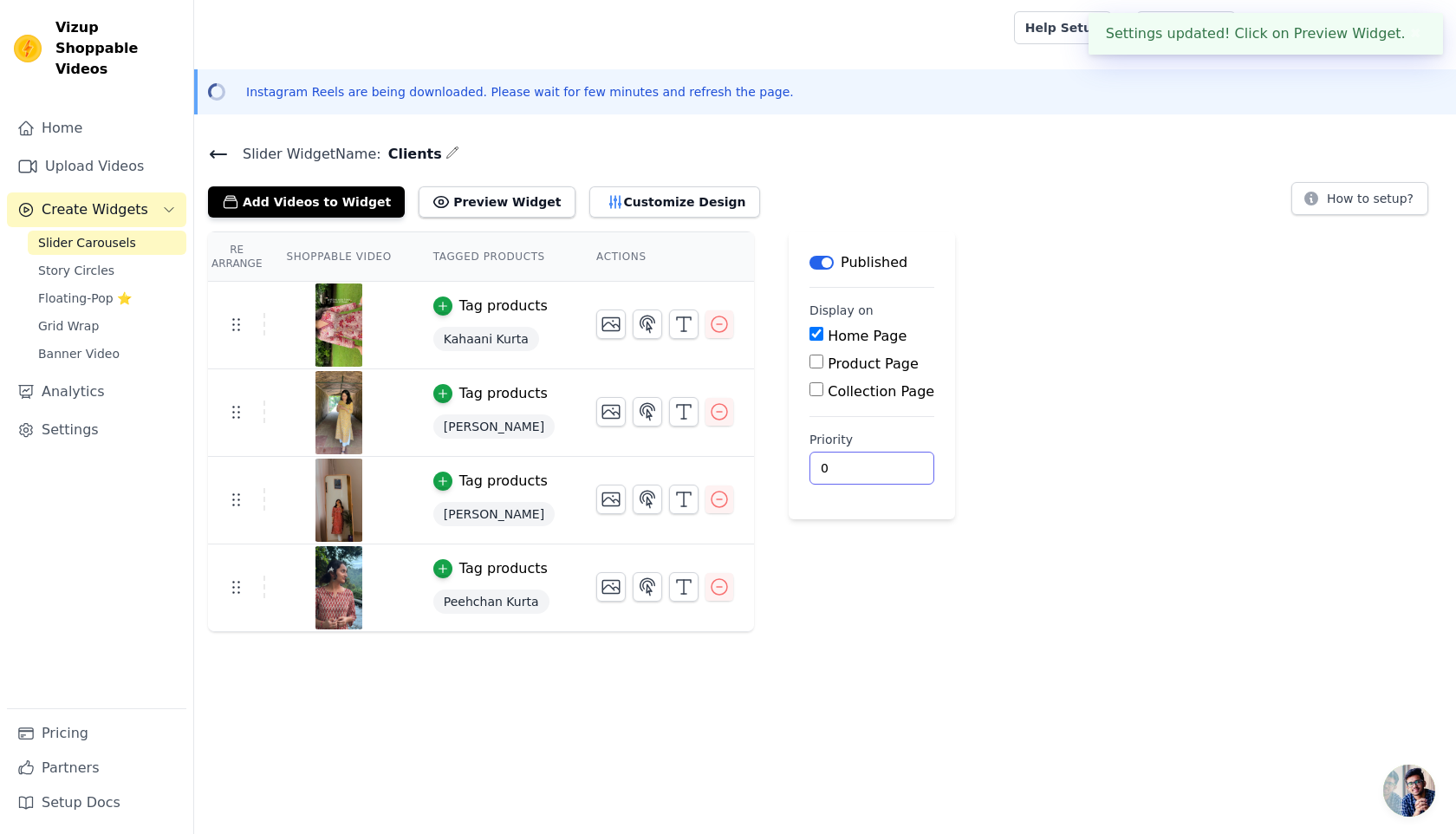
click at [882, 458] on input "0" at bounding box center [872, 468] width 124 height 33
click at [656, 208] on button "Customize Design" at bounding box center [674, 202] width 170 height 32
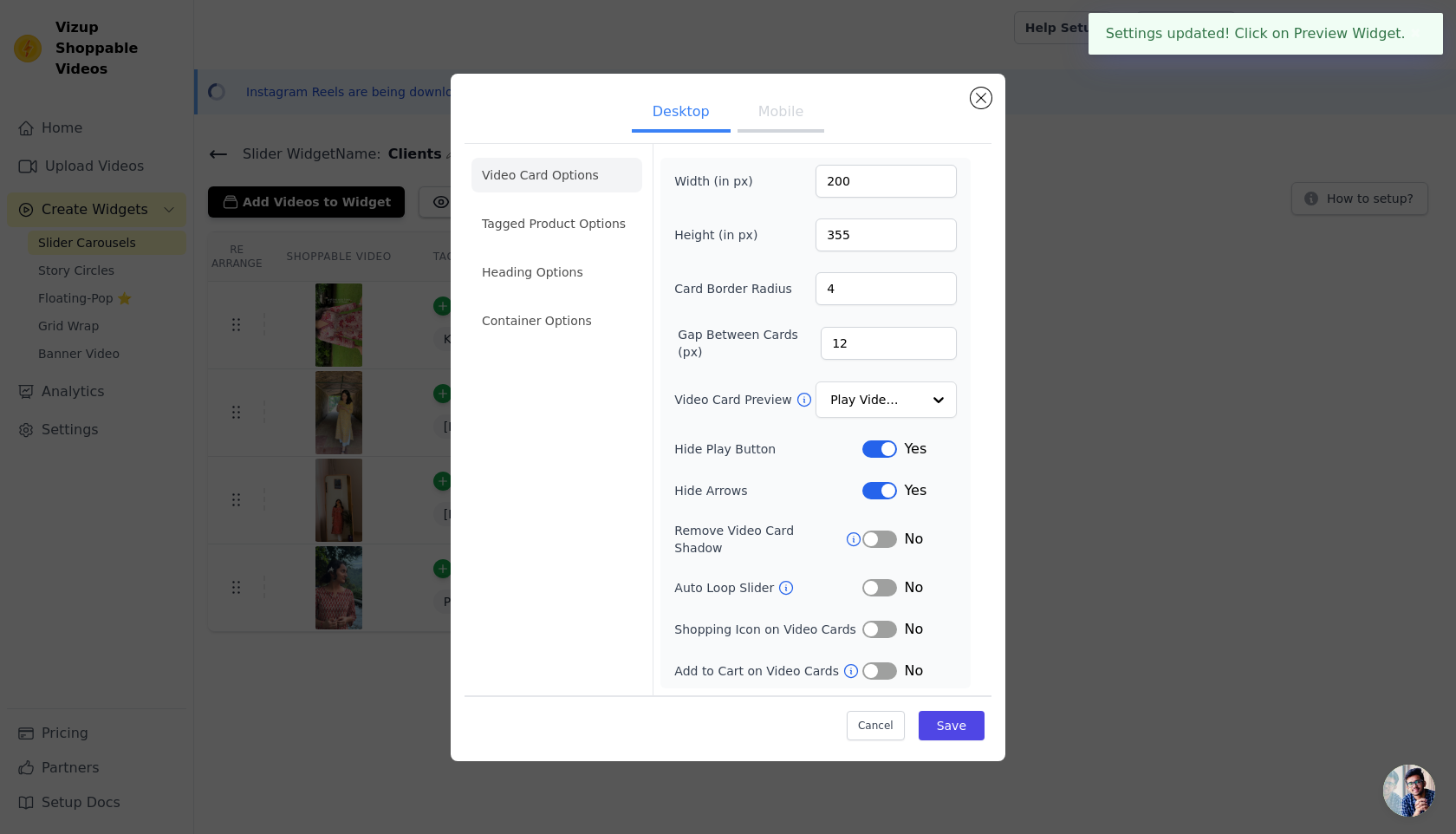
click at [797, 116] on button "Mobile" at bounding box center [781, 114] width 87 height 38
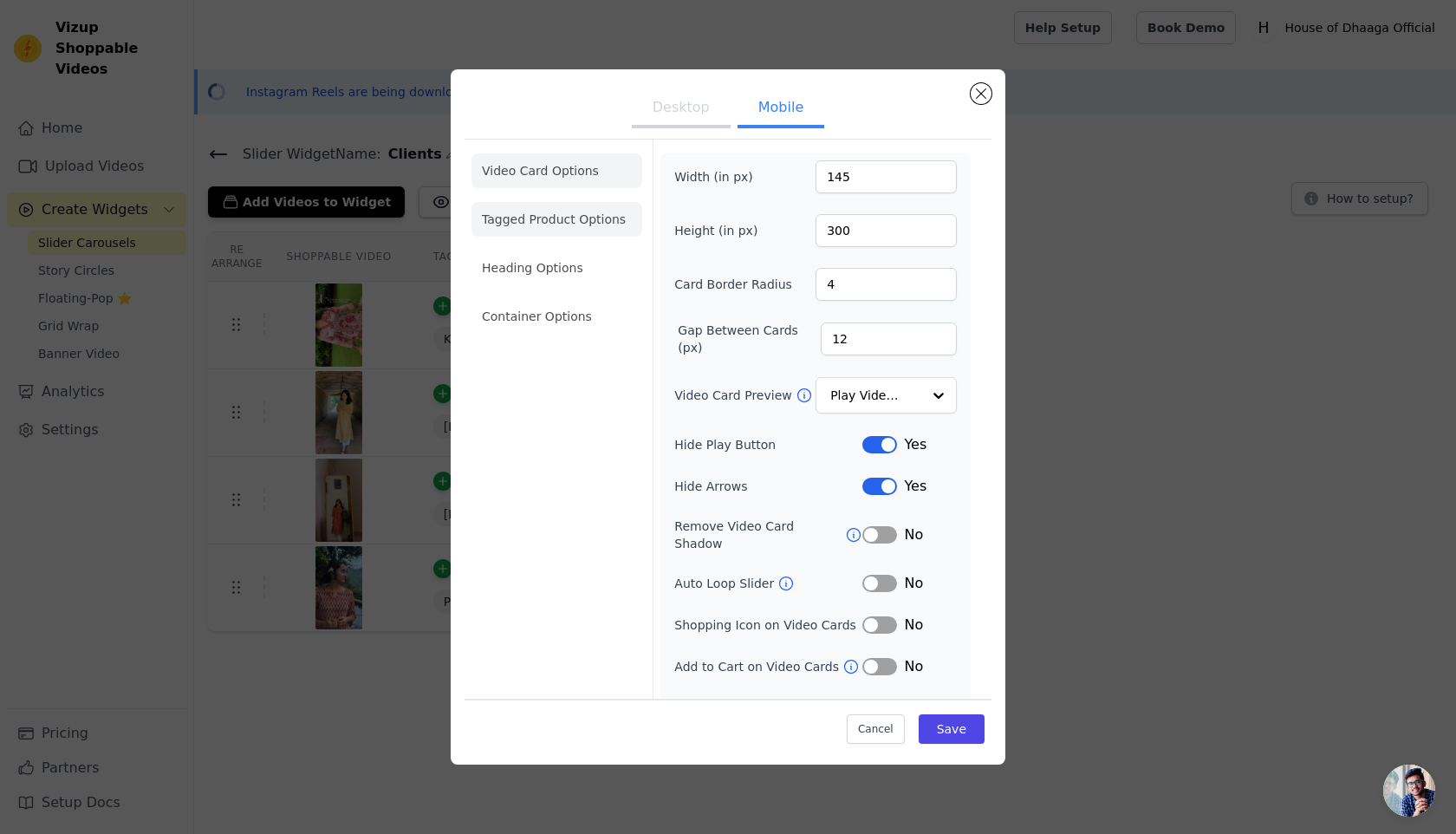
click at [593, 227] on li "Tagged Product Options" at bounding box center [556, 219] width 170 height 34
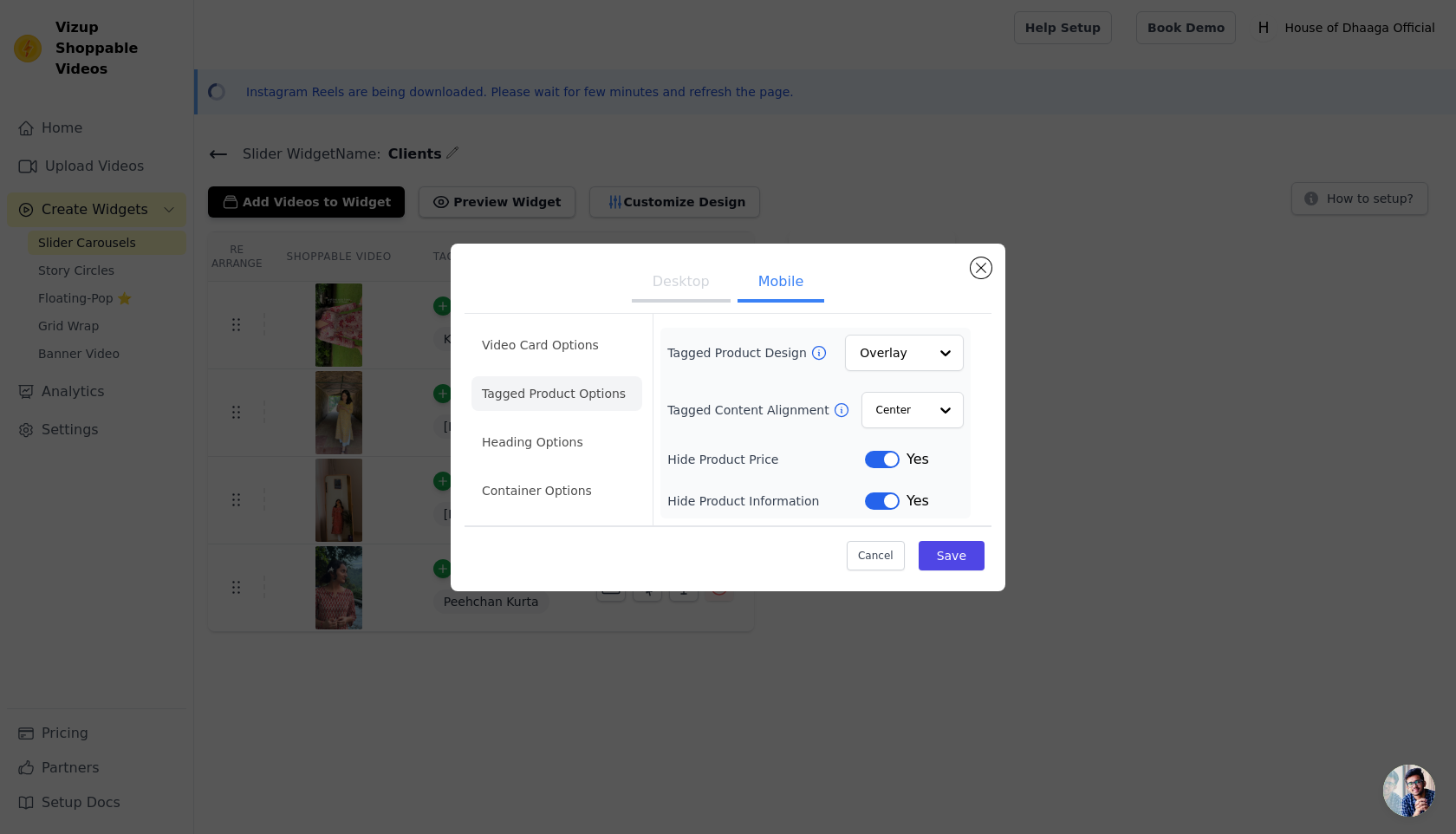
click at [874, 453] on button "Label" at bounding box center [882, 459] width 34 height 17
click at [884, 504] on button "Label" at bounding box center [882, 500] width 34 height 17
click at [973, 571] on div "Cancel Save" at bounding box center [728, 552] width 527 height 52
click at [962, 558] on button "Save" at bounding box center [951, 555] width 66 height 30
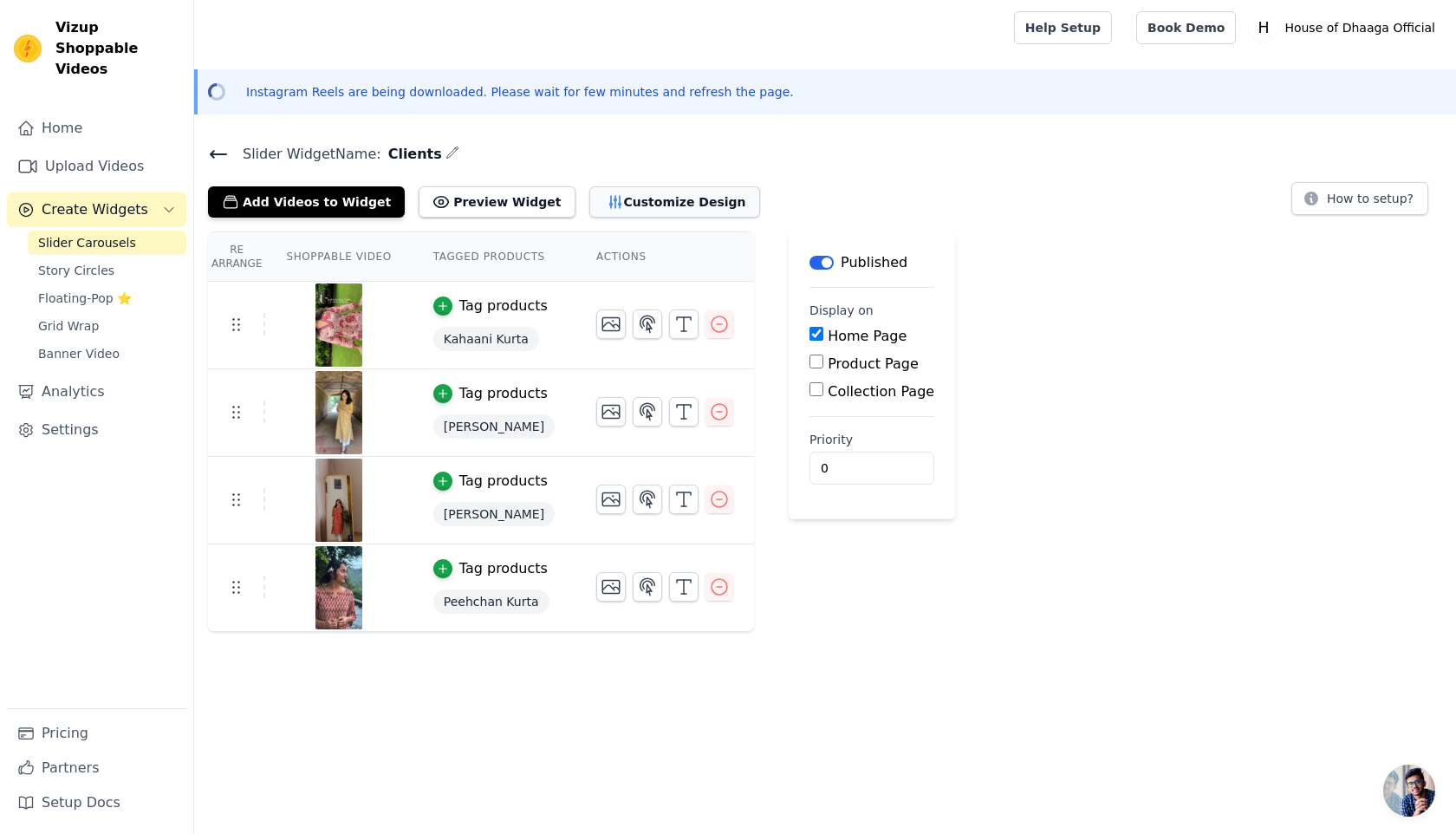
click at [645, 200] on button "Customize Design" at bounding box center [674, 202] width 170 height 32
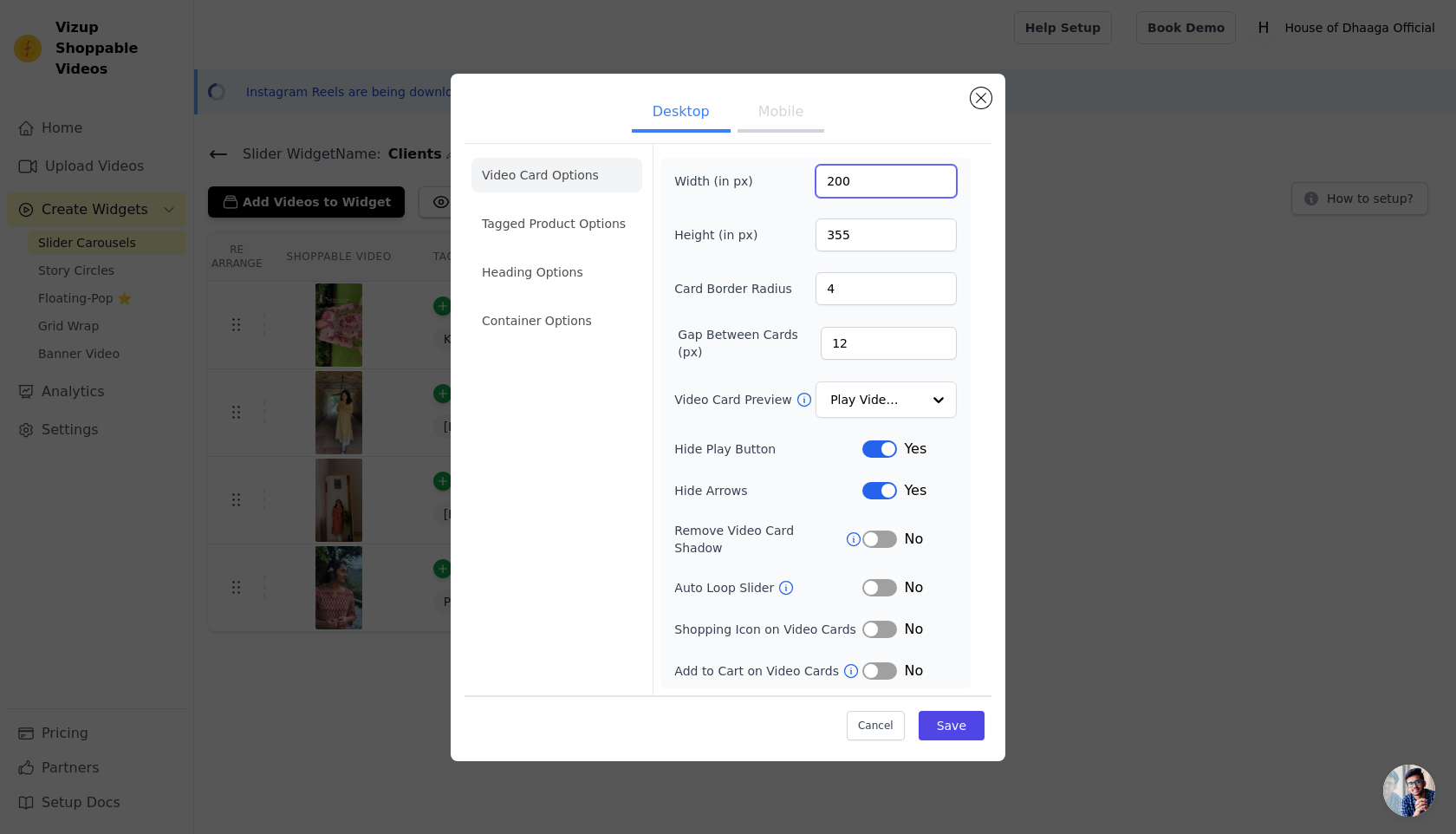
click at [842, 192] on input "200" at bounding box center [886, 181] width 142 height 33
click at [776, 132] on button "Mobile" at bounding box center [781, 114] width 87 height 38
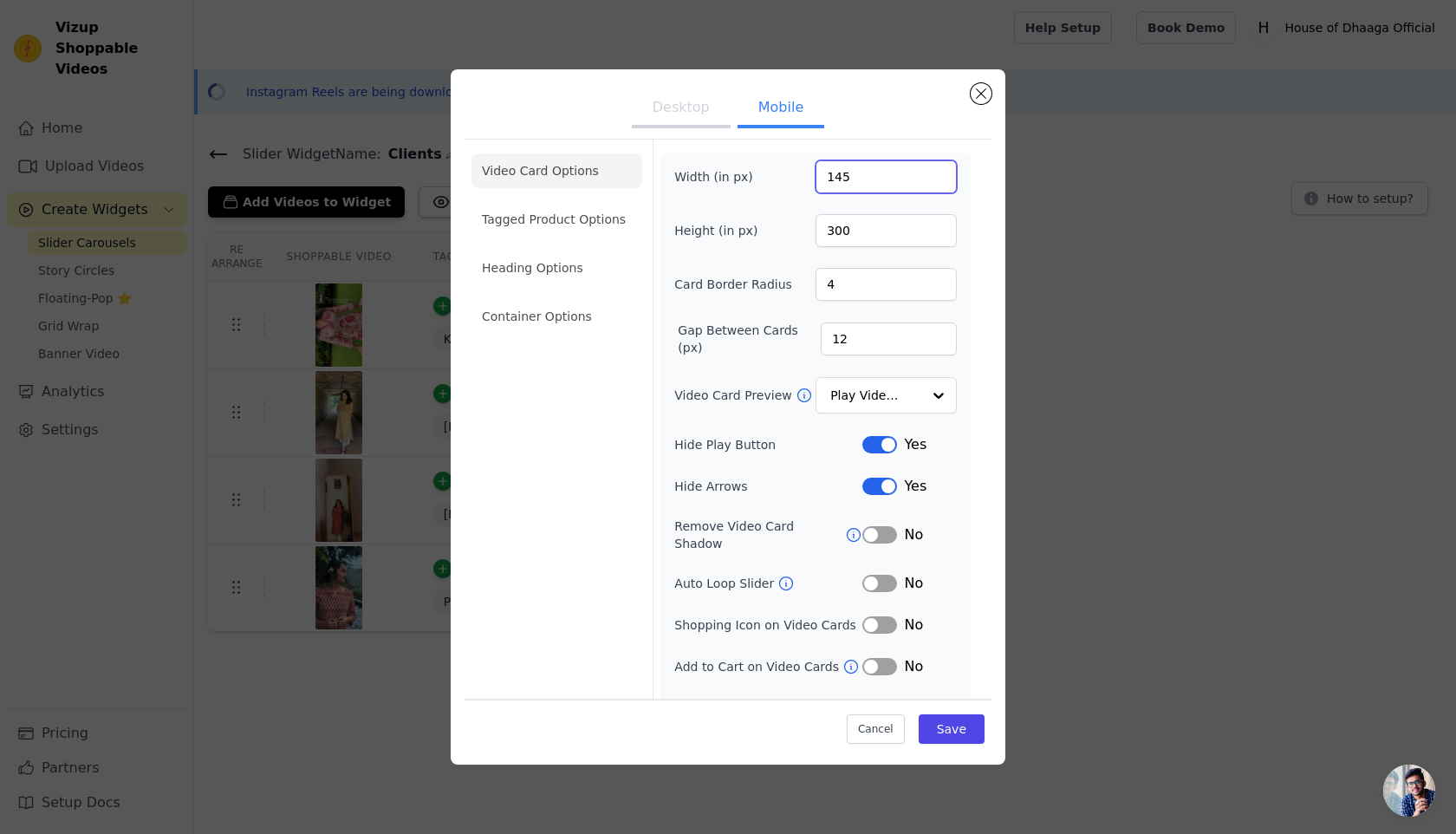
click at [866, 181] on input "145" at bounding box center [886, 177] width 142 height 33
type input "155"
click at [944, 721] on button "Save" at bounding box center [951, 729] width 66 height 30
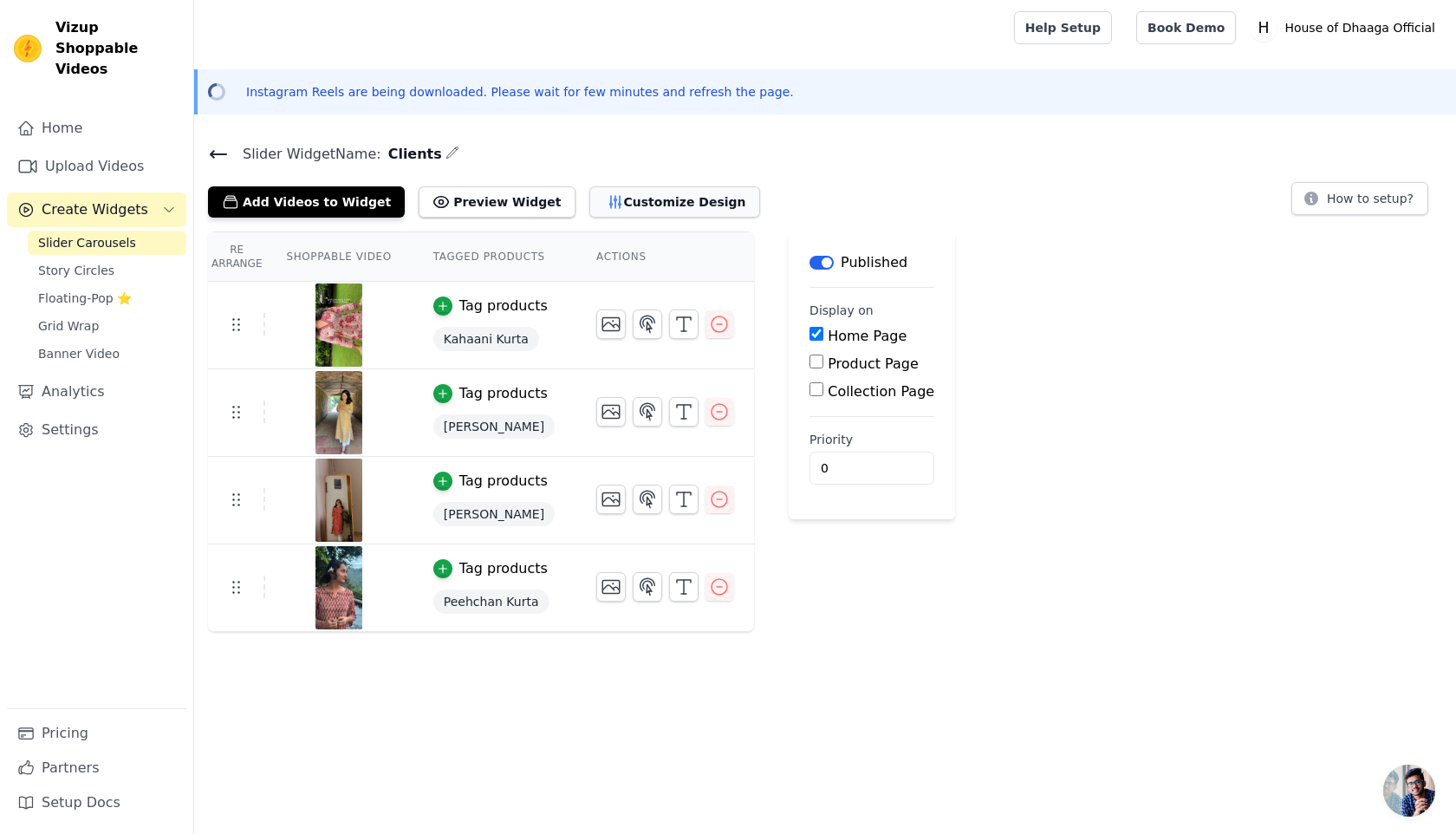
click at [677, 207] on button "Customize Design" at bounding box center [674, 202] width 170 height 32
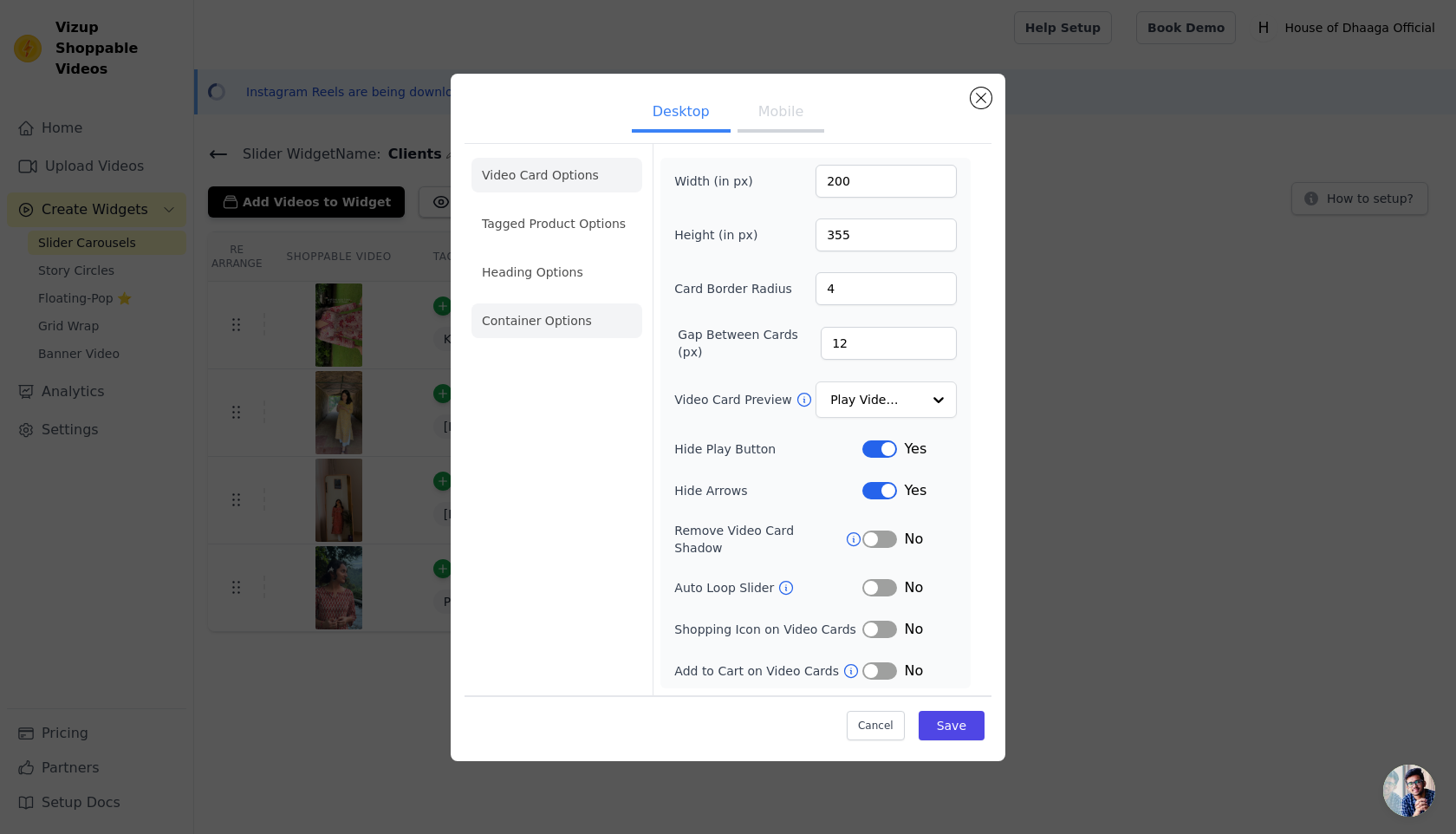
click at [527, 323] on li "Container Options" at bounding box center [556, 320] width 170 height 34
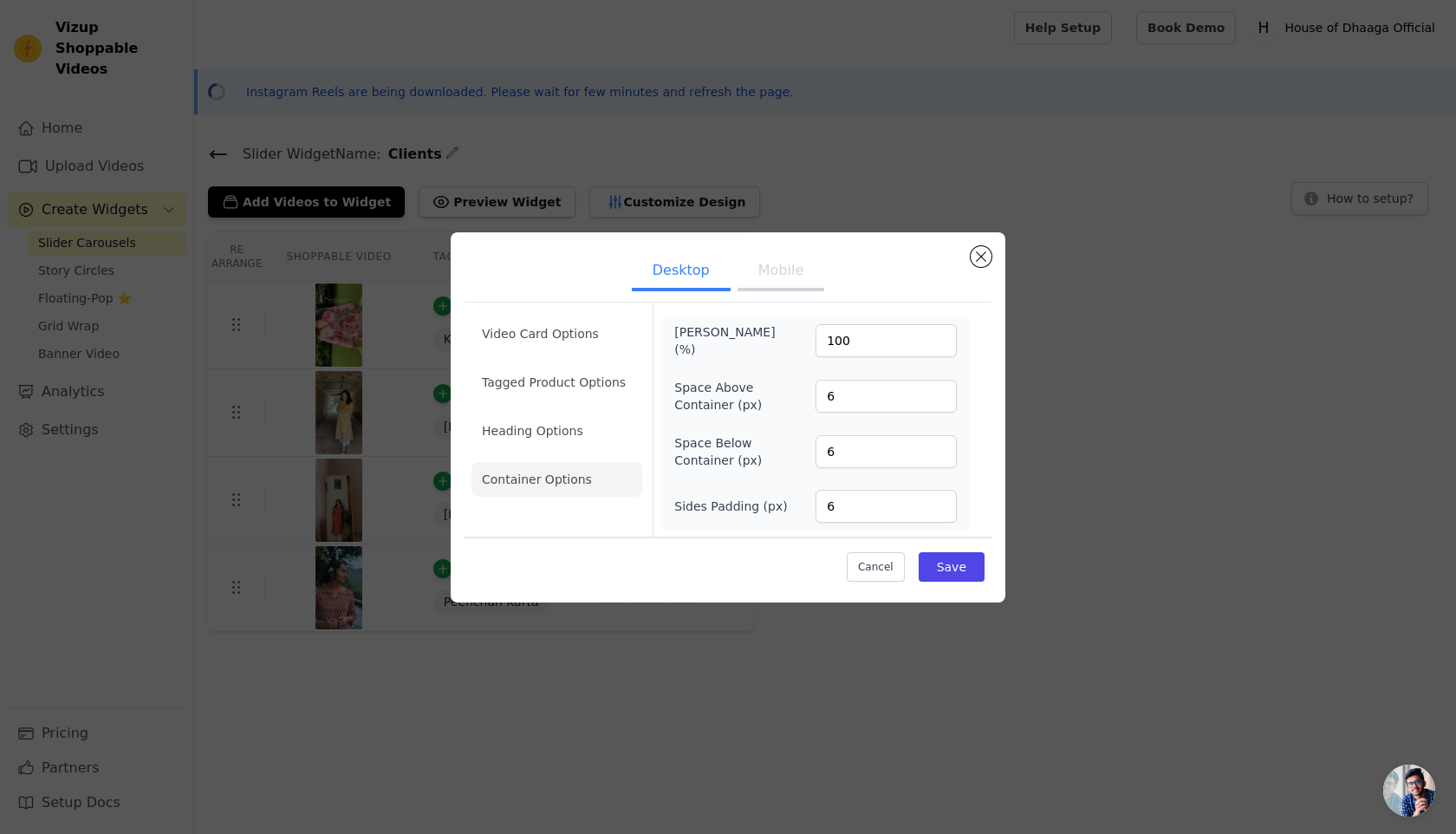
click at [772, 274] on button "Mobile" at bounding box center [781, 272] width 87 height 38
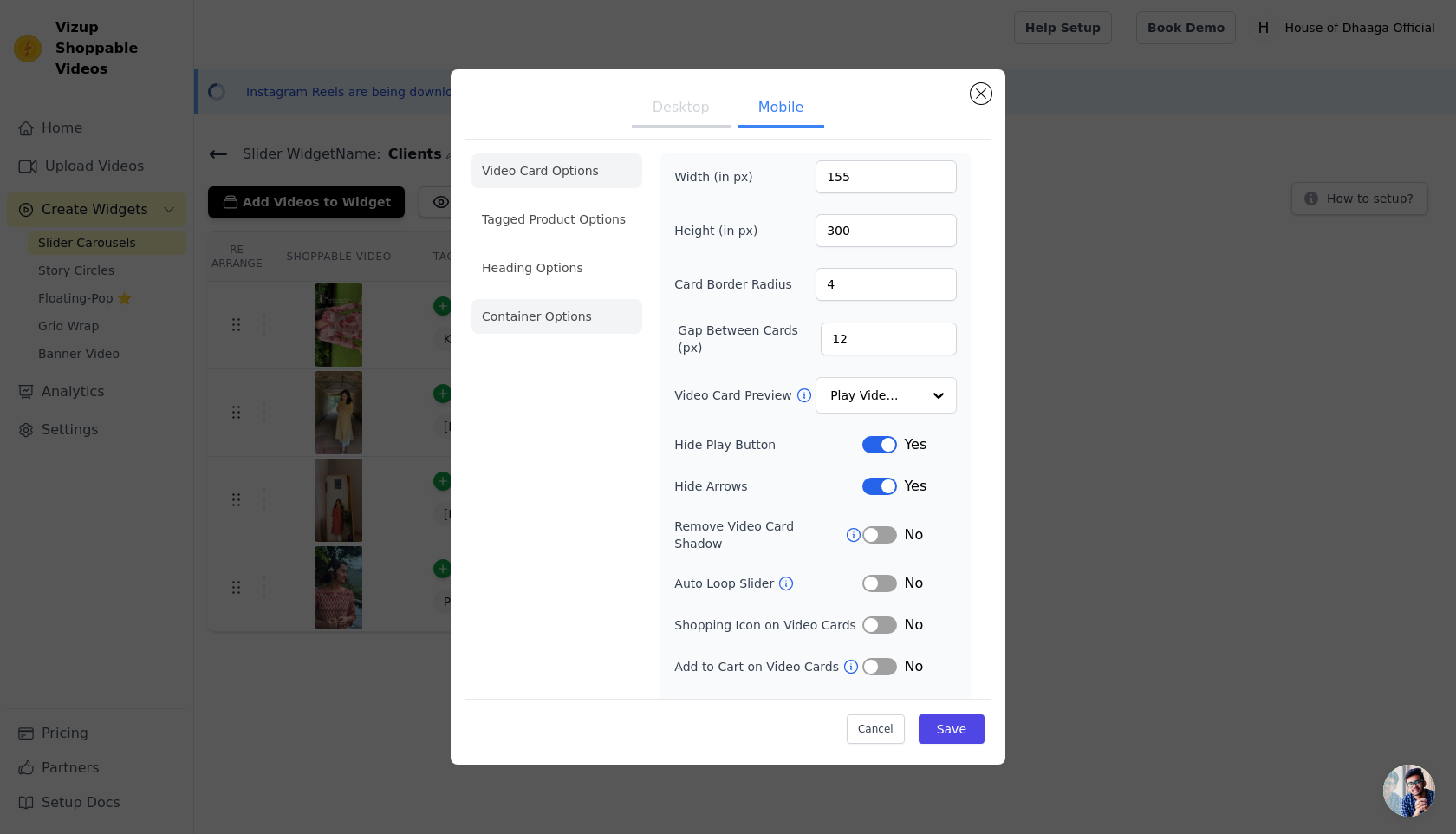
click at [550, 313] on li "Container Options" at bounding box center [556, 316] width 170 height 34
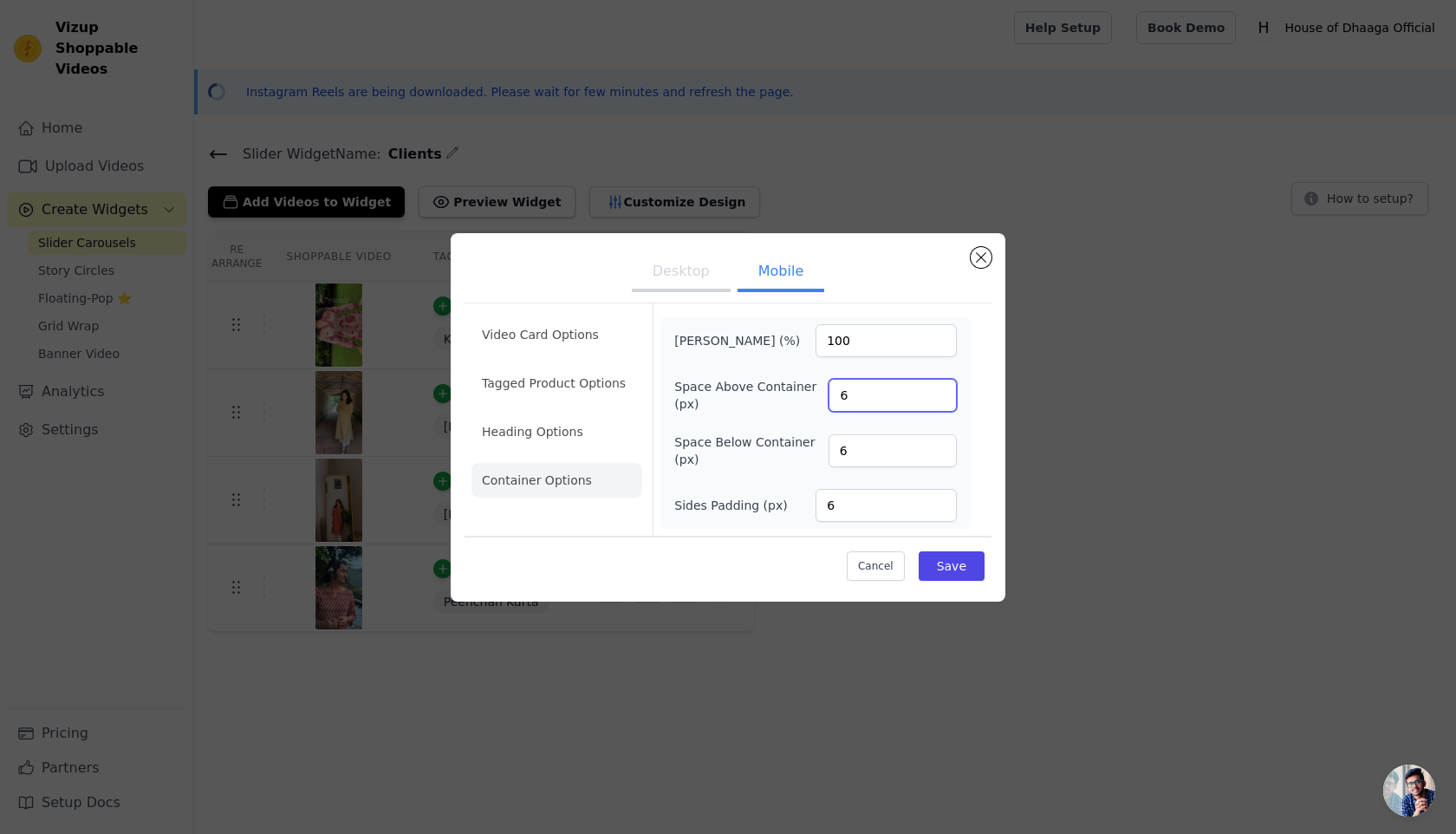
drag, startPoint x: 858, startPoint y: 399, endPoint x: 768, endPoint y: 398, distance: 90.0
click at [768, 398] on div "Space Above Container (px) 6" at bounding box center [815, 395] width 282 height 34
type input "0"
click at [856, 447] on input "6" at bounding box center [893, 451] width 128 height 33
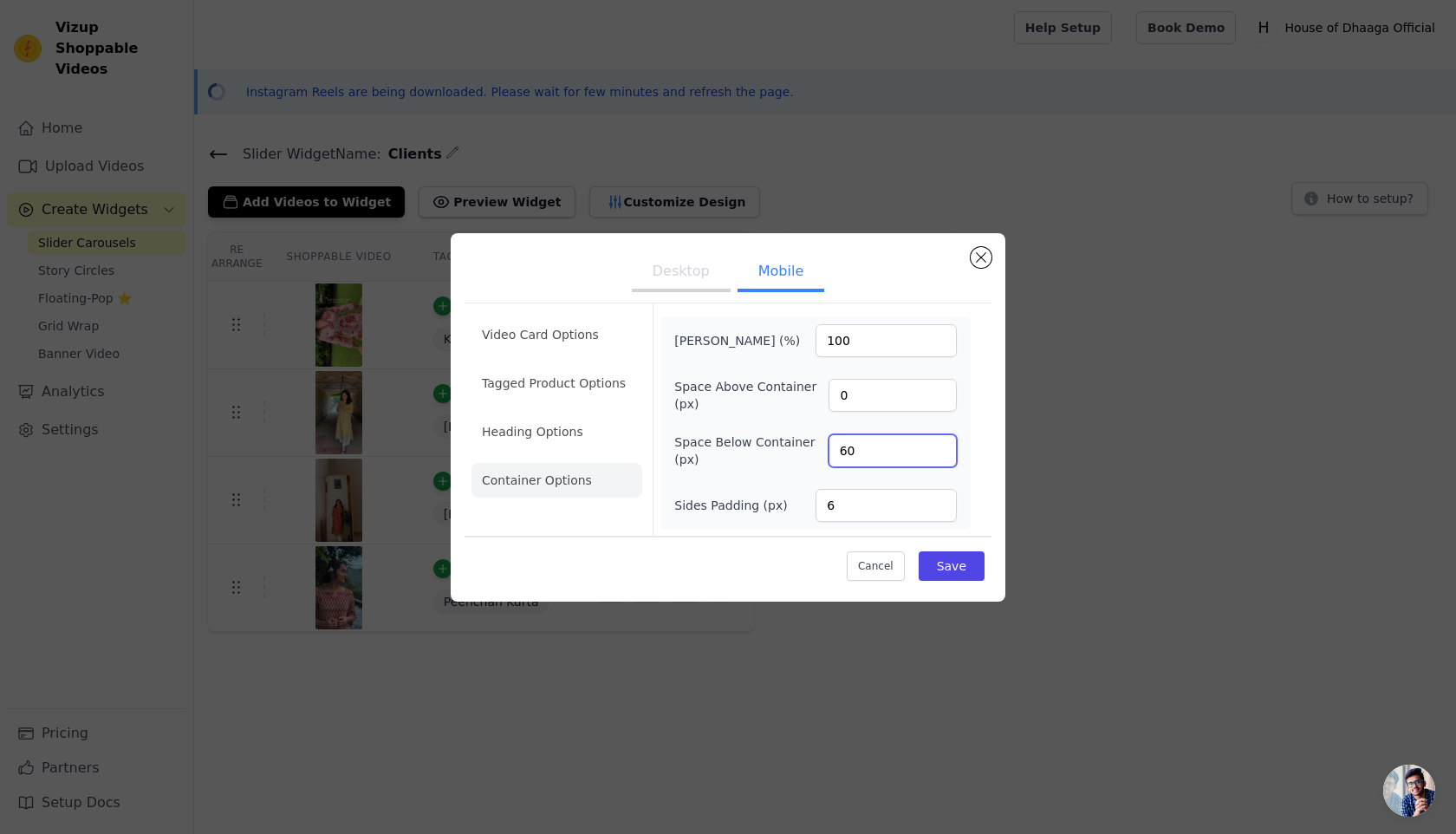
click at [853, 455] on input "60" at bounding box center [893, 451] width 128 height 33
type input "0"
click at [841, 509] on input "6" at bounding box center [886, 505] width 142 height 33
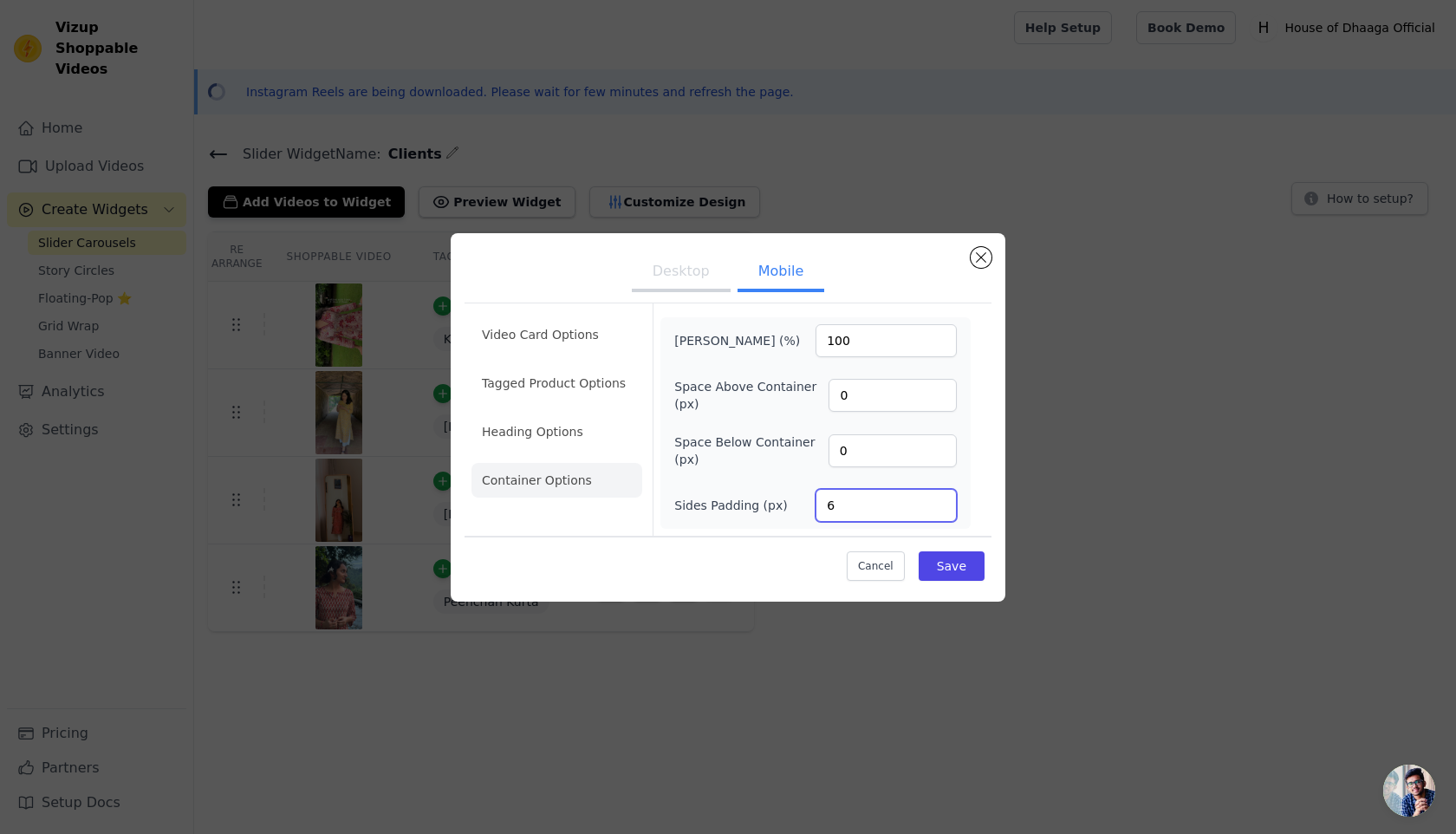
click at [841, 509] on input "6" at bounding box center [886, 505] width 142 height 33
type input "0"
click at [944, 555] on button "Save" at bounding box center [951, 565] width 66 height 30
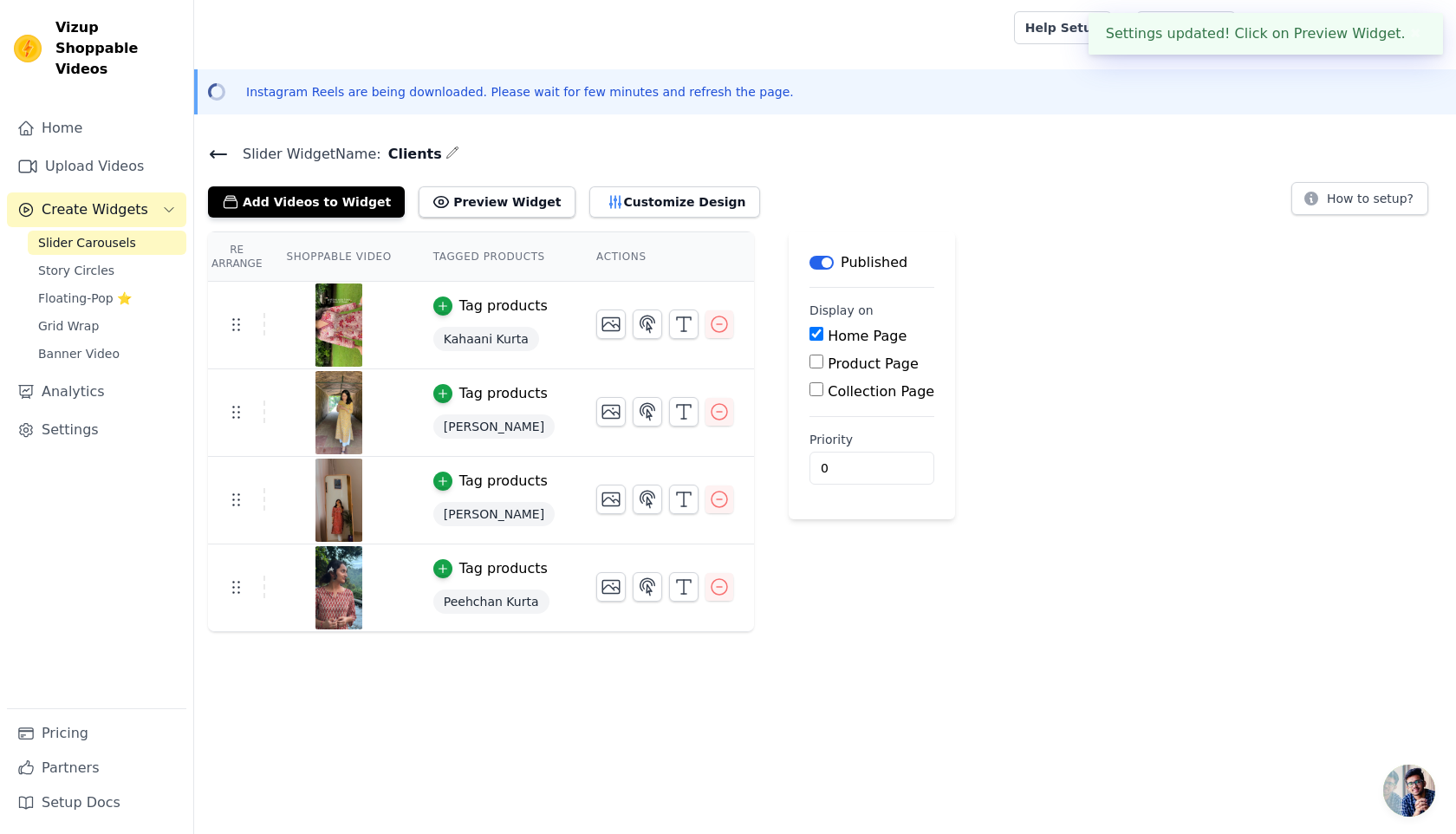
click at [218, 149] on icon at bounding box center [218, 154] width 21 height 21
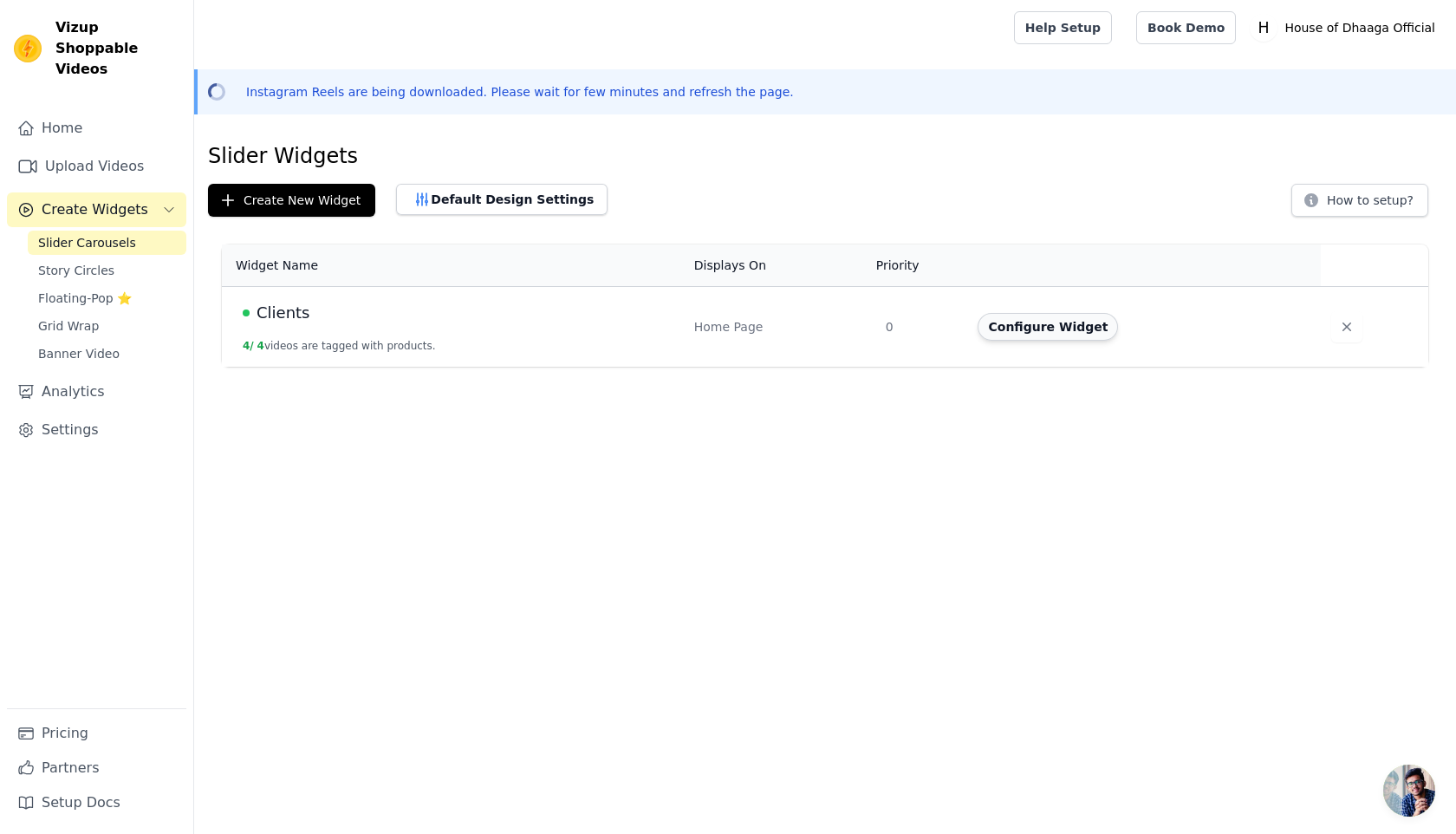
click at [1006, 328] on button "Configure Widget" at bounding box center [1048, 326] width 141 height 28
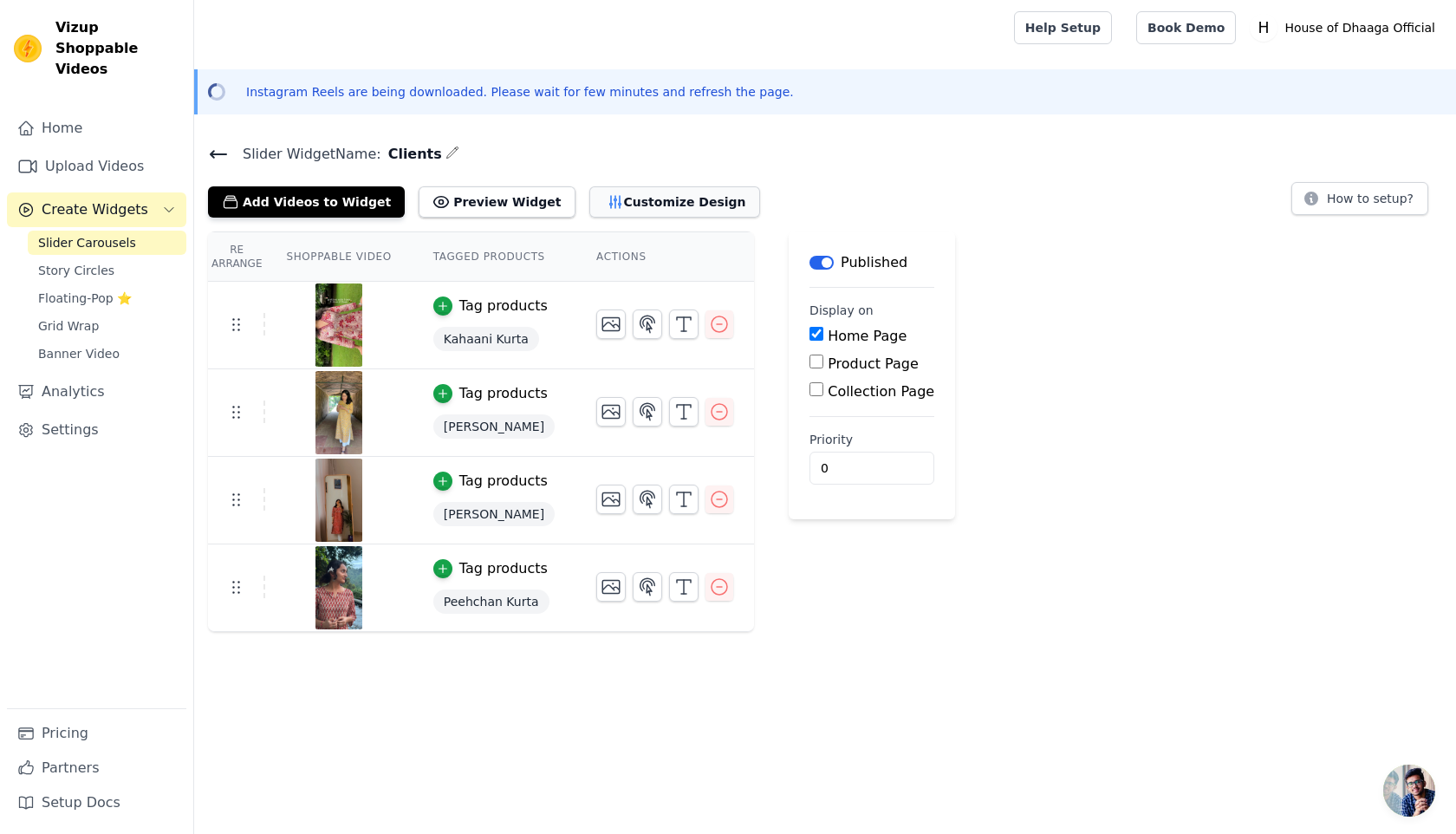
click at [651, 191] on button "Customize Design" at bounding box center [674, 202] width 170 height 32
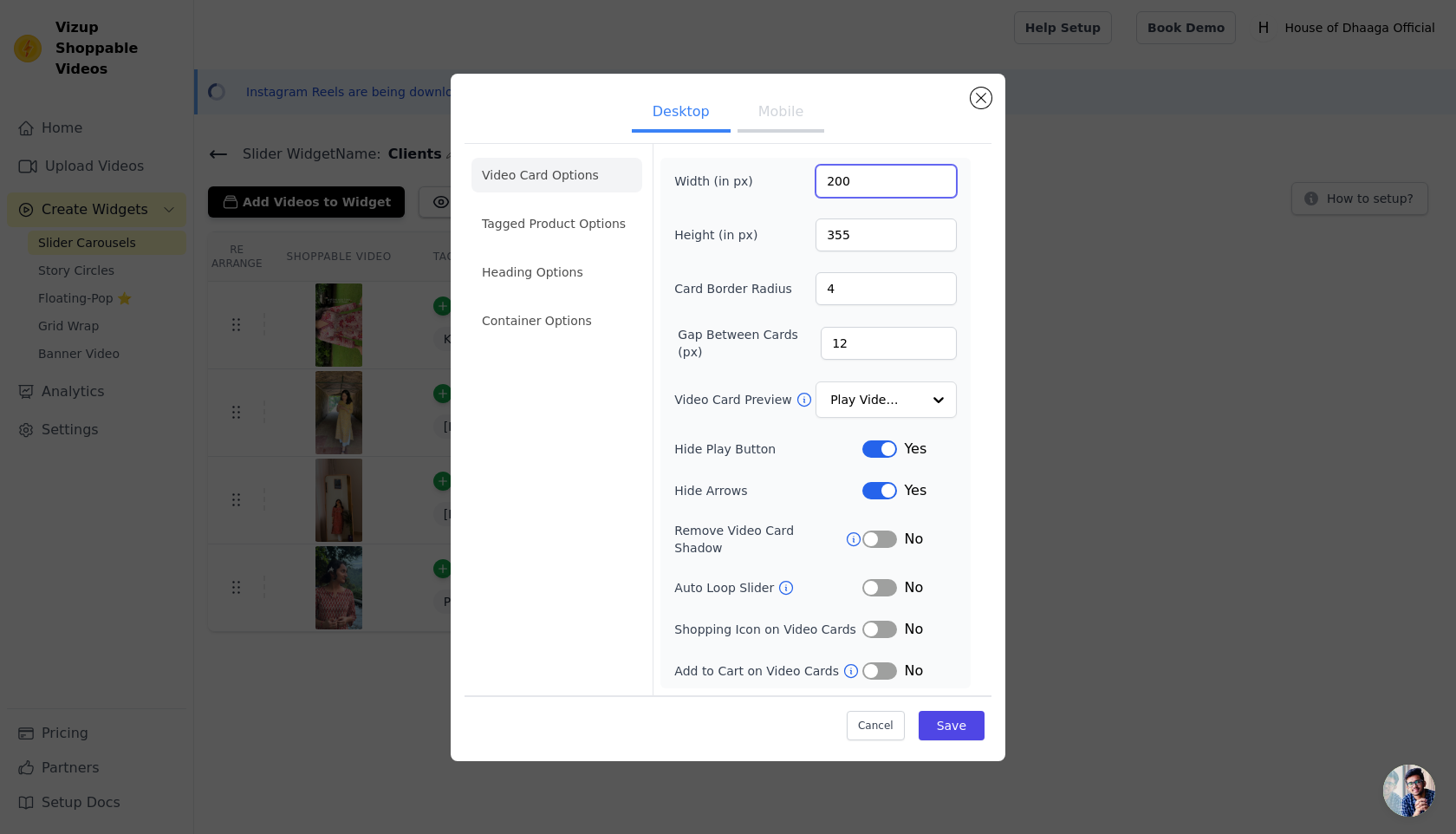
click at [841, 190] on input "200" at bounding box center [886, 181] width 142 height 33
type input "210"
click at [850, 298] on input "4" at bounding box center [886, 289] width 142 height 33
type input "6"
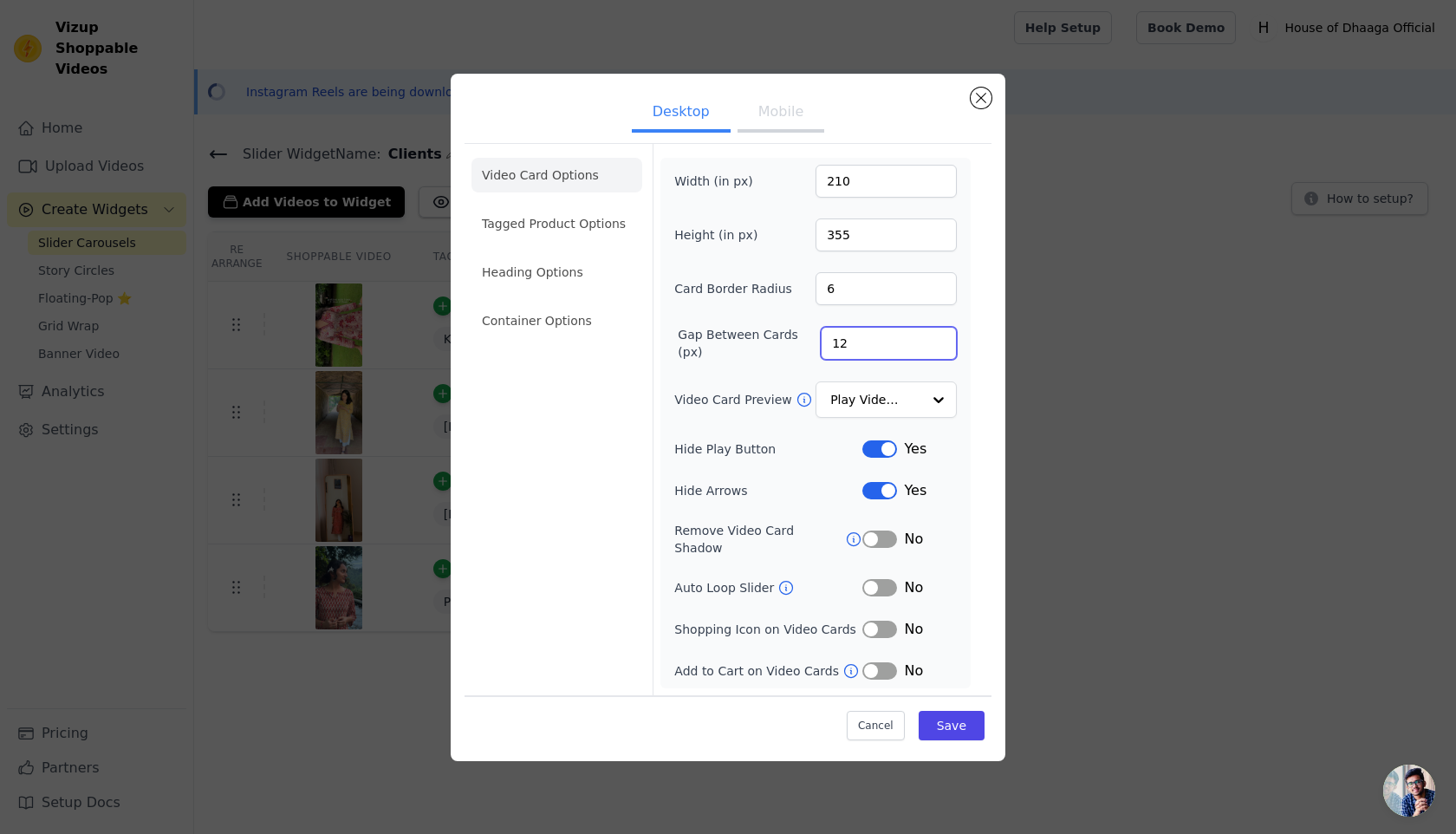
click at [847, 348] on input "12" at bounding box center [888, 343] width 136 height 33
type input "10"
click at [852, 190] on input "210" at bounding box center [886, 181] width 142 height 33
type input "200"
click at [754, 140] on ul "Desktop Mobile" at bounding box center [728, 114] width 527 height 52
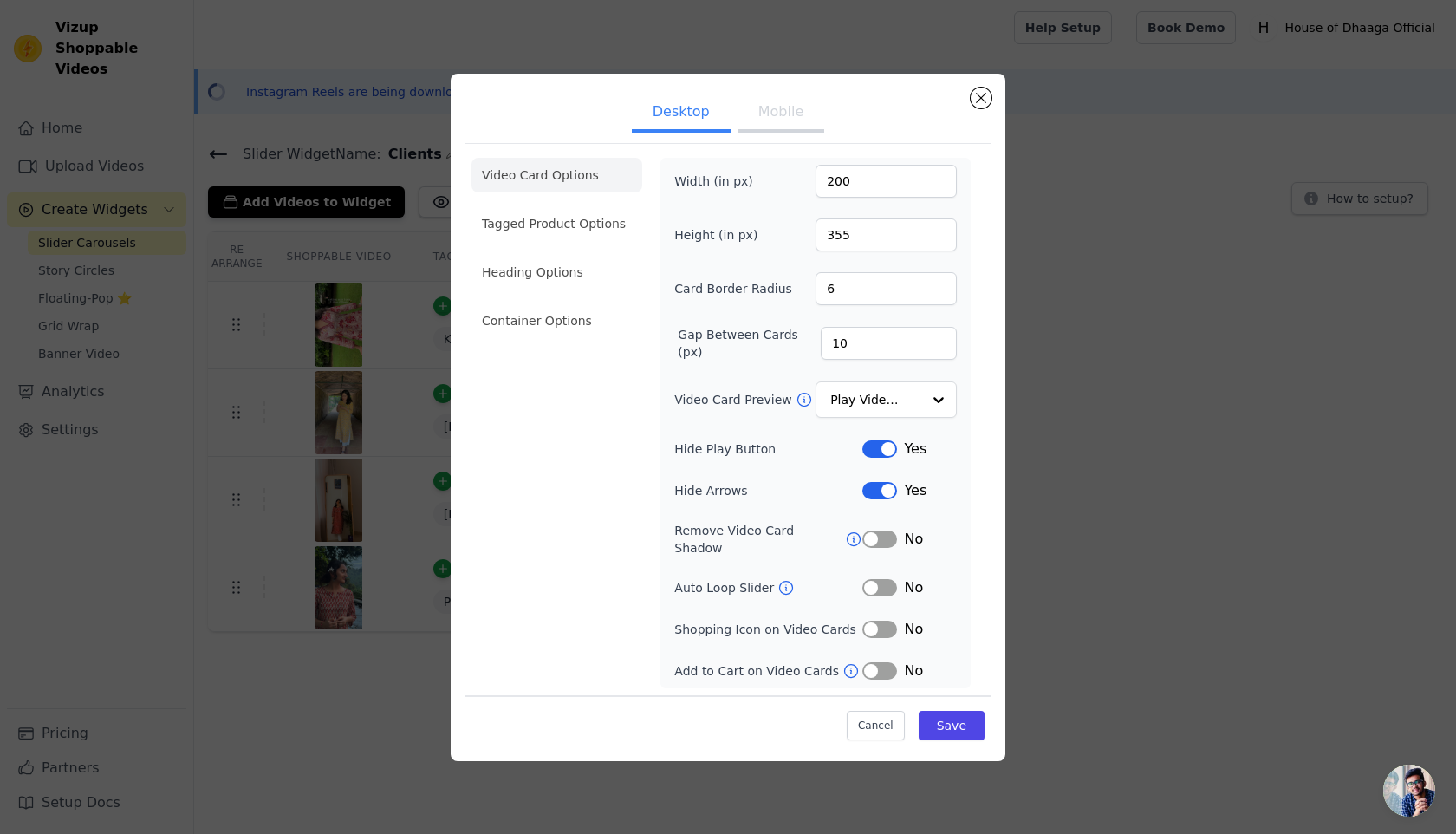
click at [765, 120] on button "Mobile" at bounding box center [781, 114] width 87 height 38
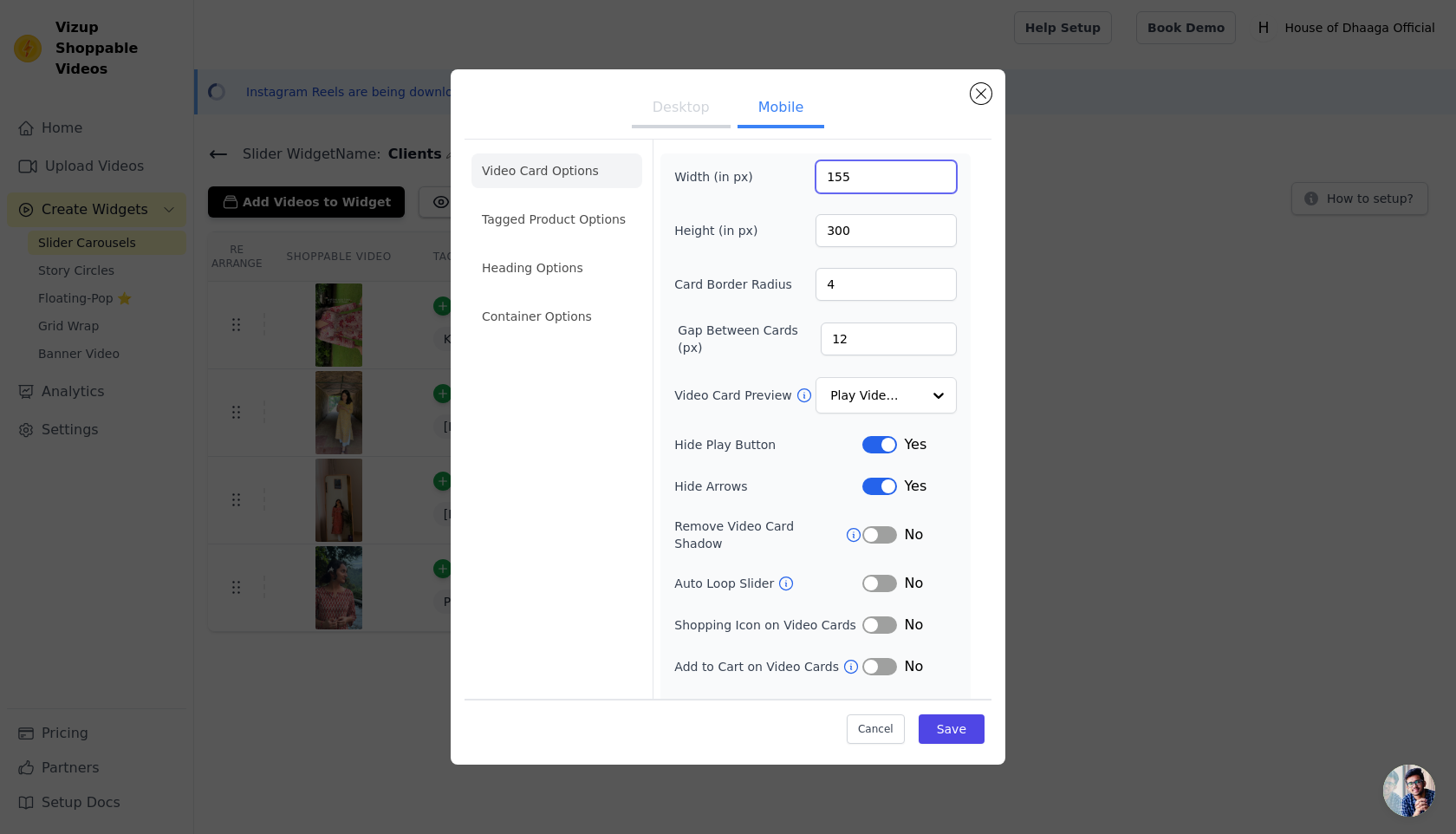
click at [838, 180] on input "155" at bounding box center [886, 177] width 142 height 33
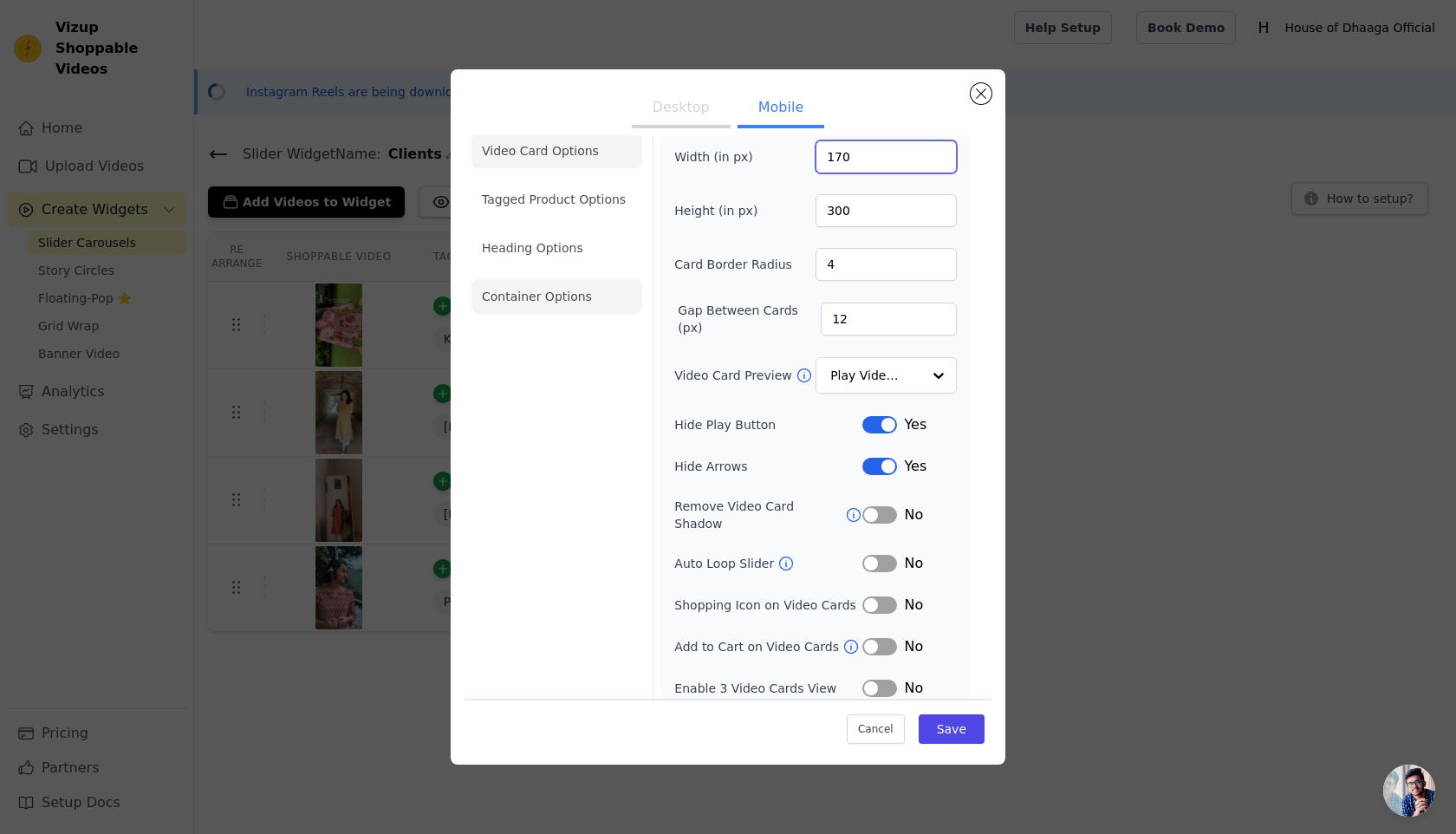
type input "170"
click at [523, 289] on li "Container Options" at bounding box center [556, 297] width 170 height 34
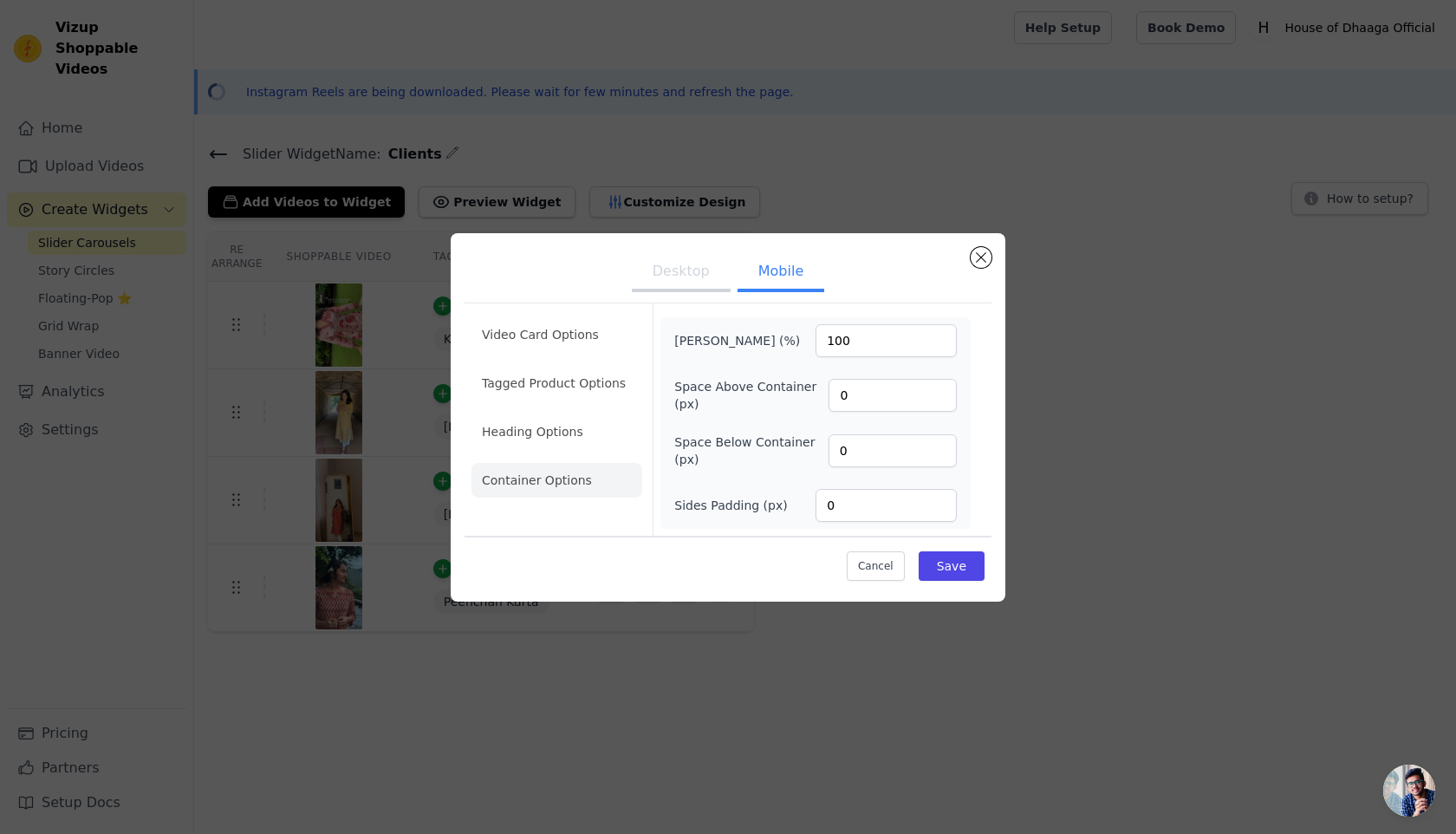
scroll to position [0, 0]
click at [960, 573] on button "Save" at bounding box center [951, 565] width 66 height 30
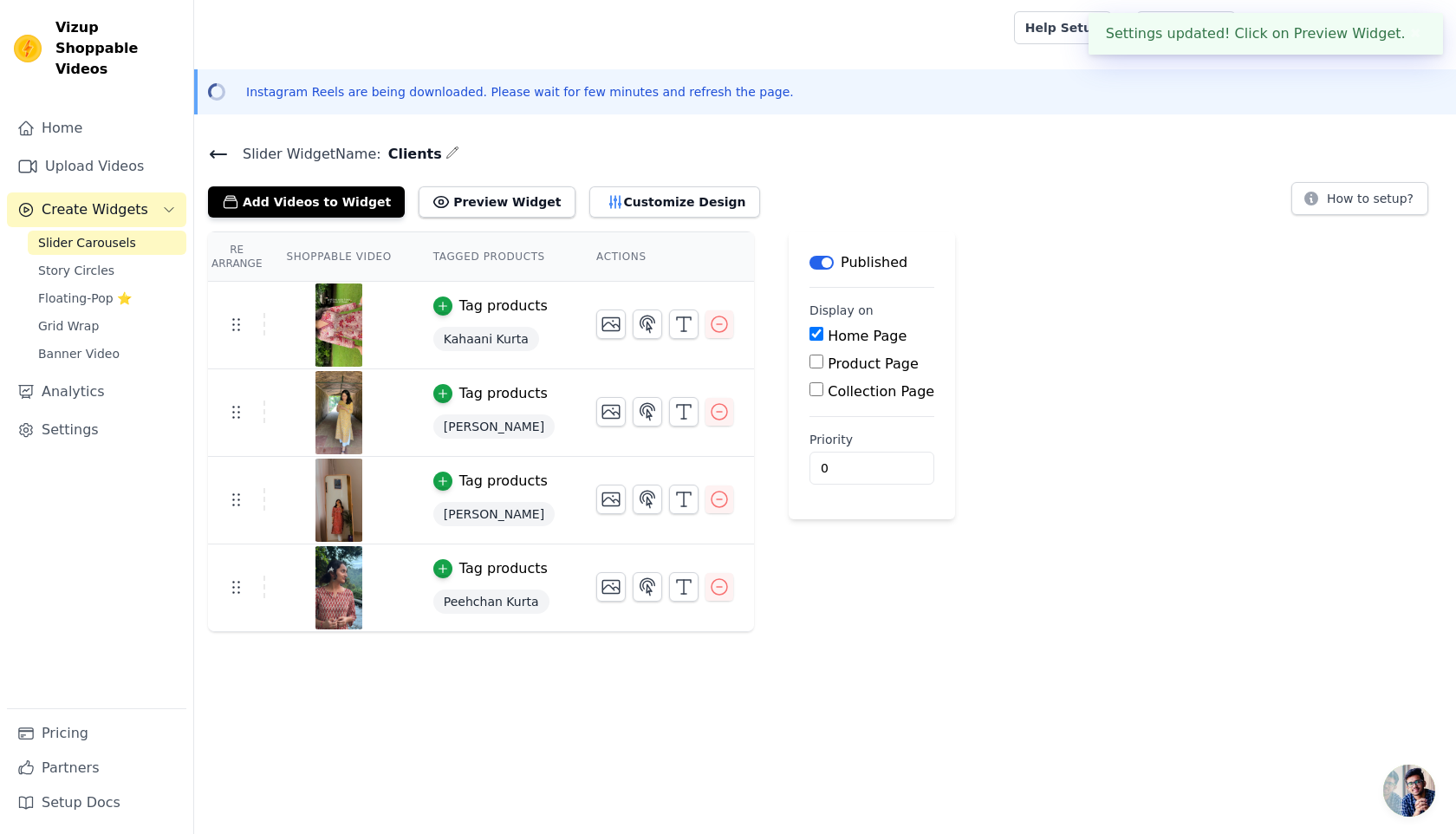
click at [225, 156] on icon at bounding box center [218, 154] width 21 height 21
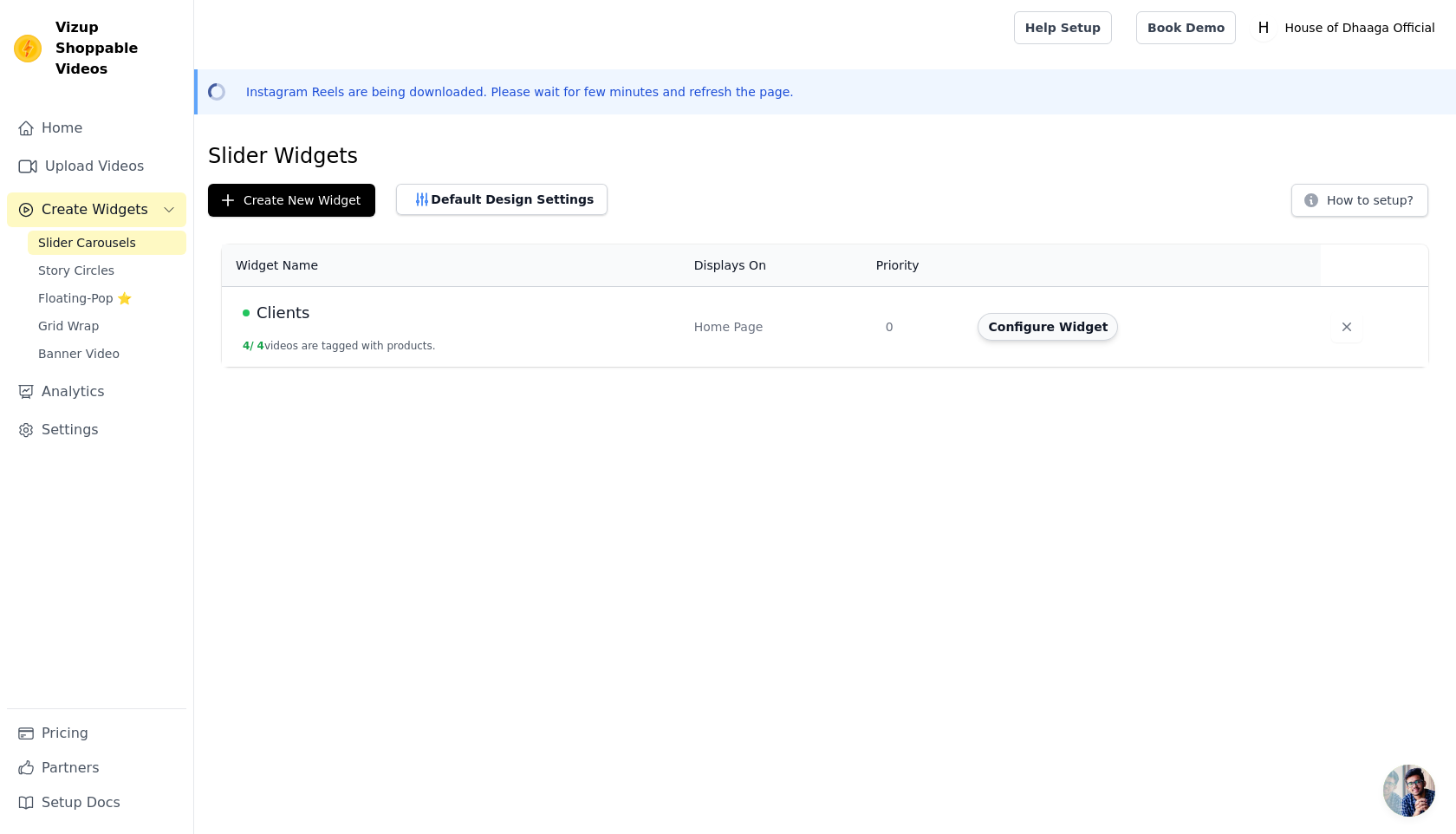
click at [1030, 326] on button "Configure Widget" at bounding box center [1048, 326] width 141 height 28
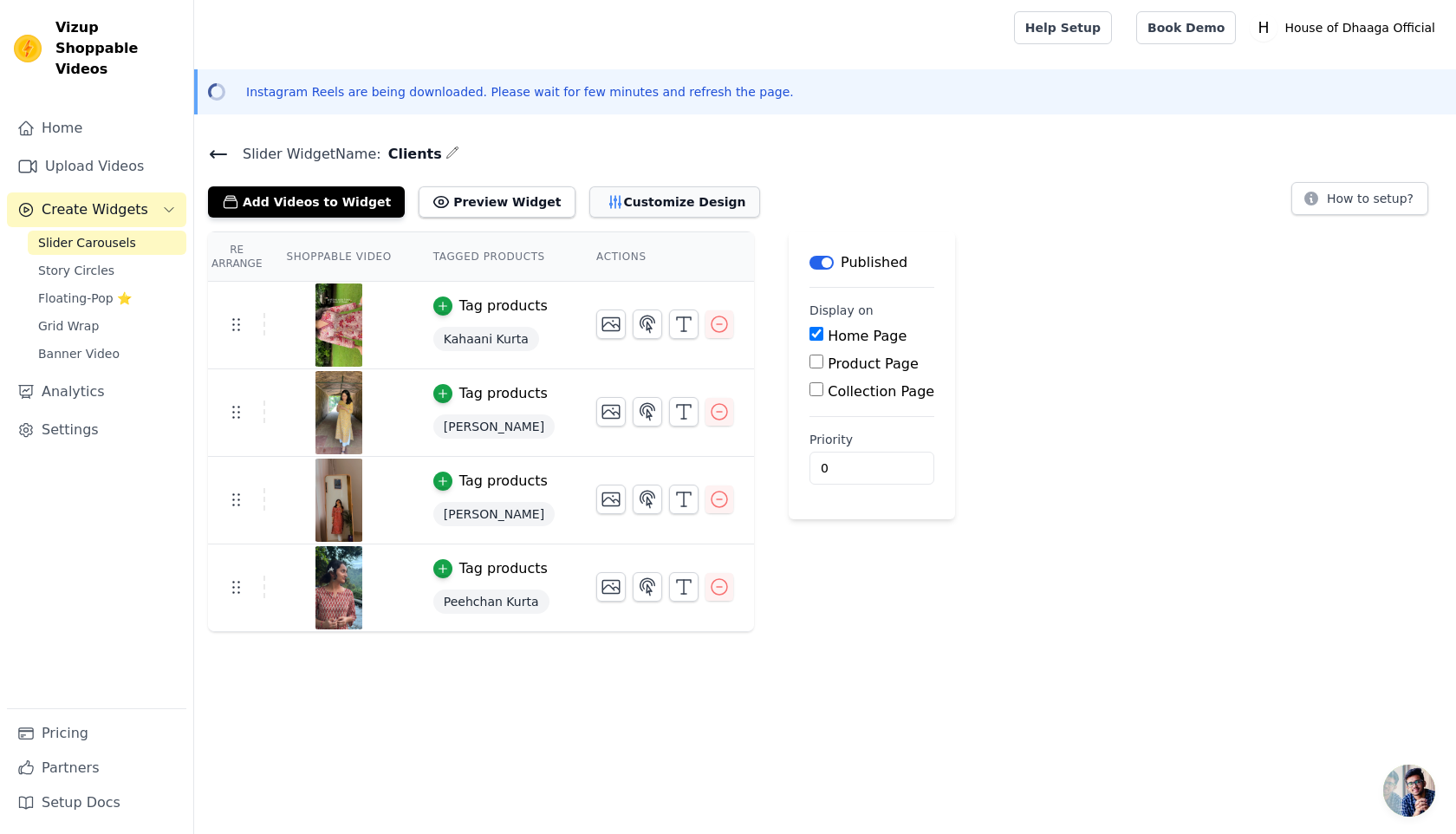
click at [604, 197] on button "Customize Design" at bounding box center [674, 202] width 170 height 32
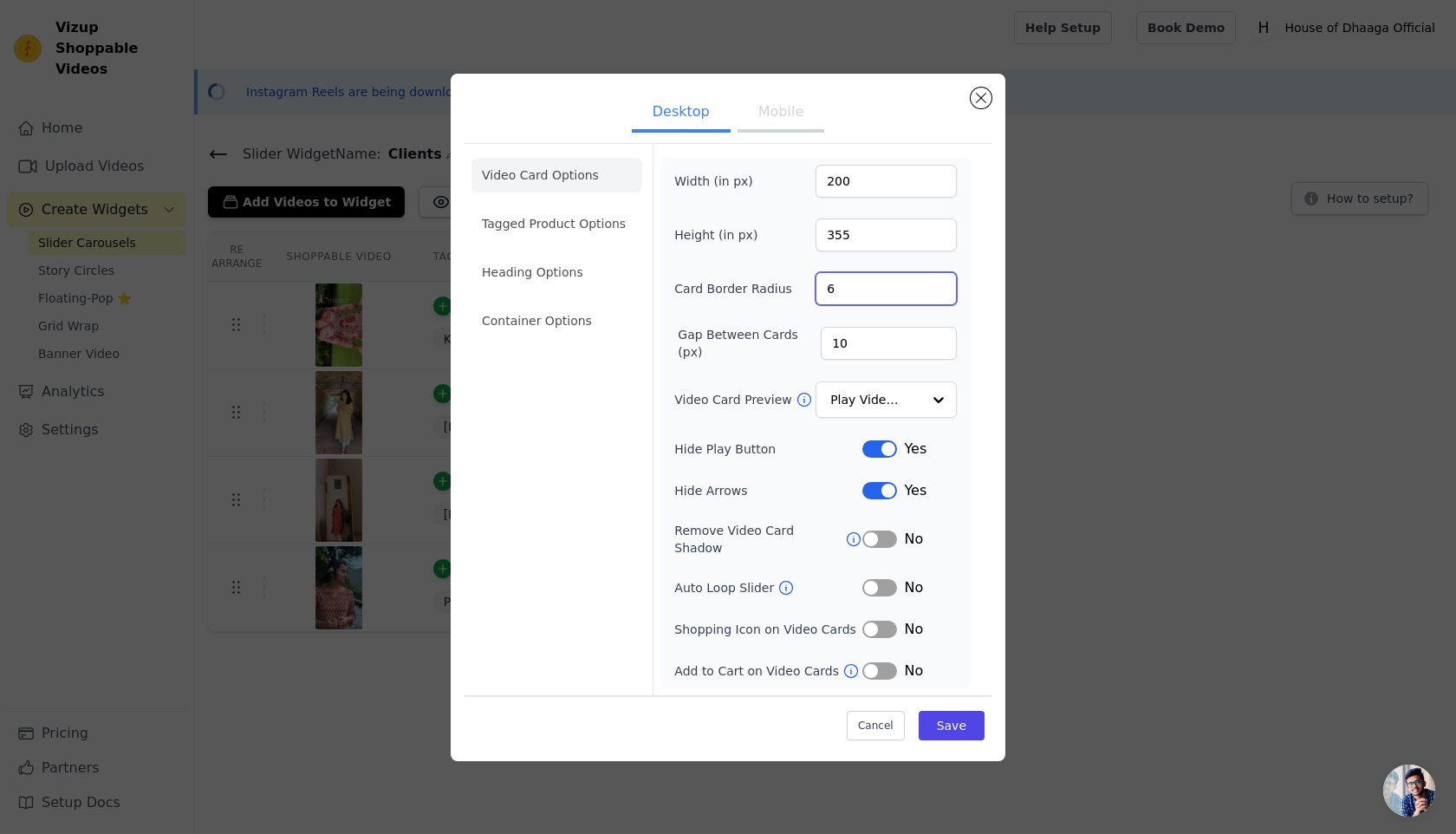
drag, startPoint x: 855, startPoint y: 287, endPoint x: 796, endPoint y: 287, distance: 59.0
click at [796, 287] on div "Card Border Radius 6" at bounding box center [815, 289] width 282 height 33
type input "10"
click at [774, 120] on button "Mobile" at bounding box center [781, 114] width 87 height 38
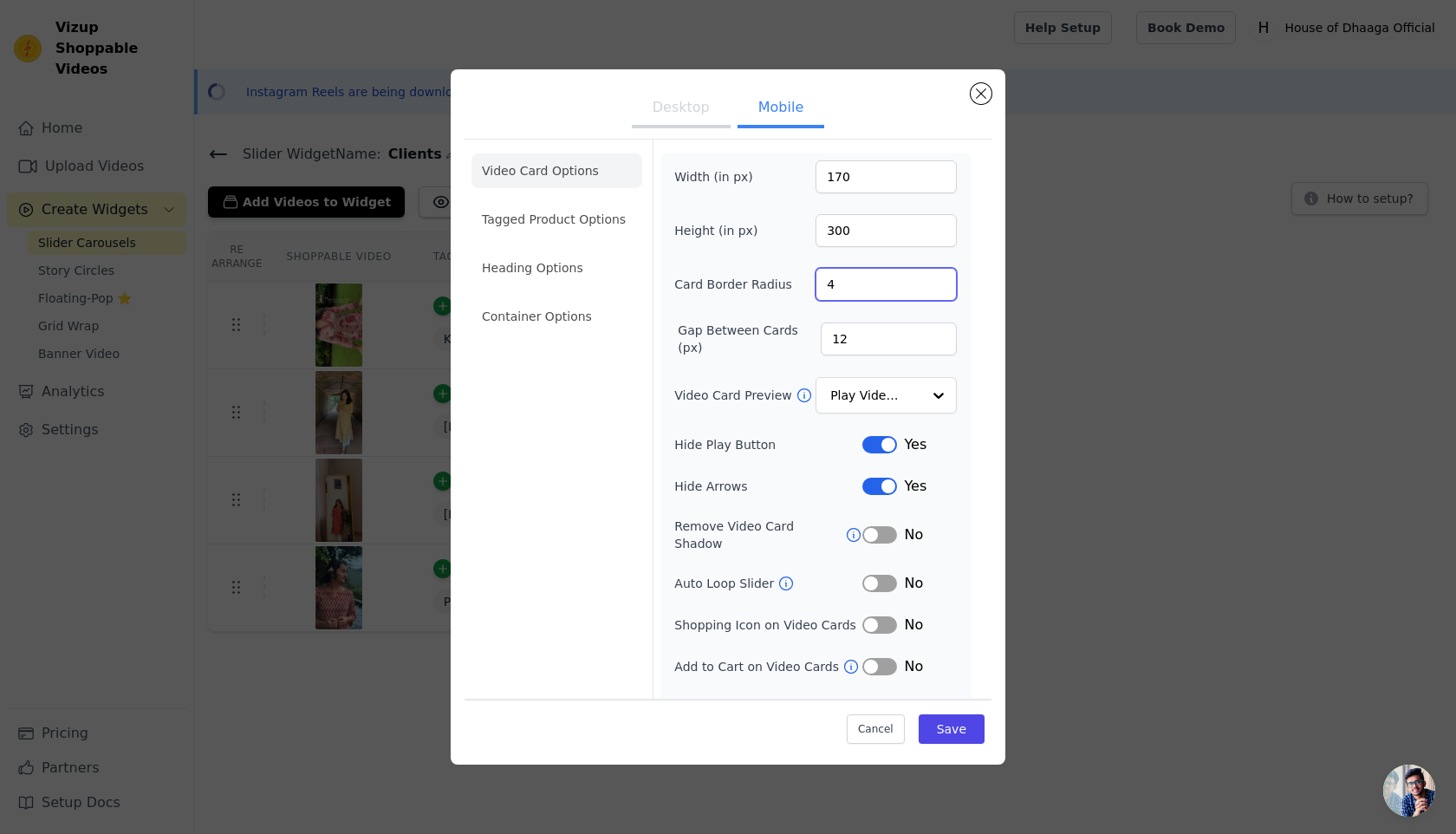
click at [836, 289] on input "4" at bounding box center [886, 284] width 142 height 33
type input "10"
click at [845, 338] on input "12" at bounding box center [888, 339] width 136 height 33
type input "1"
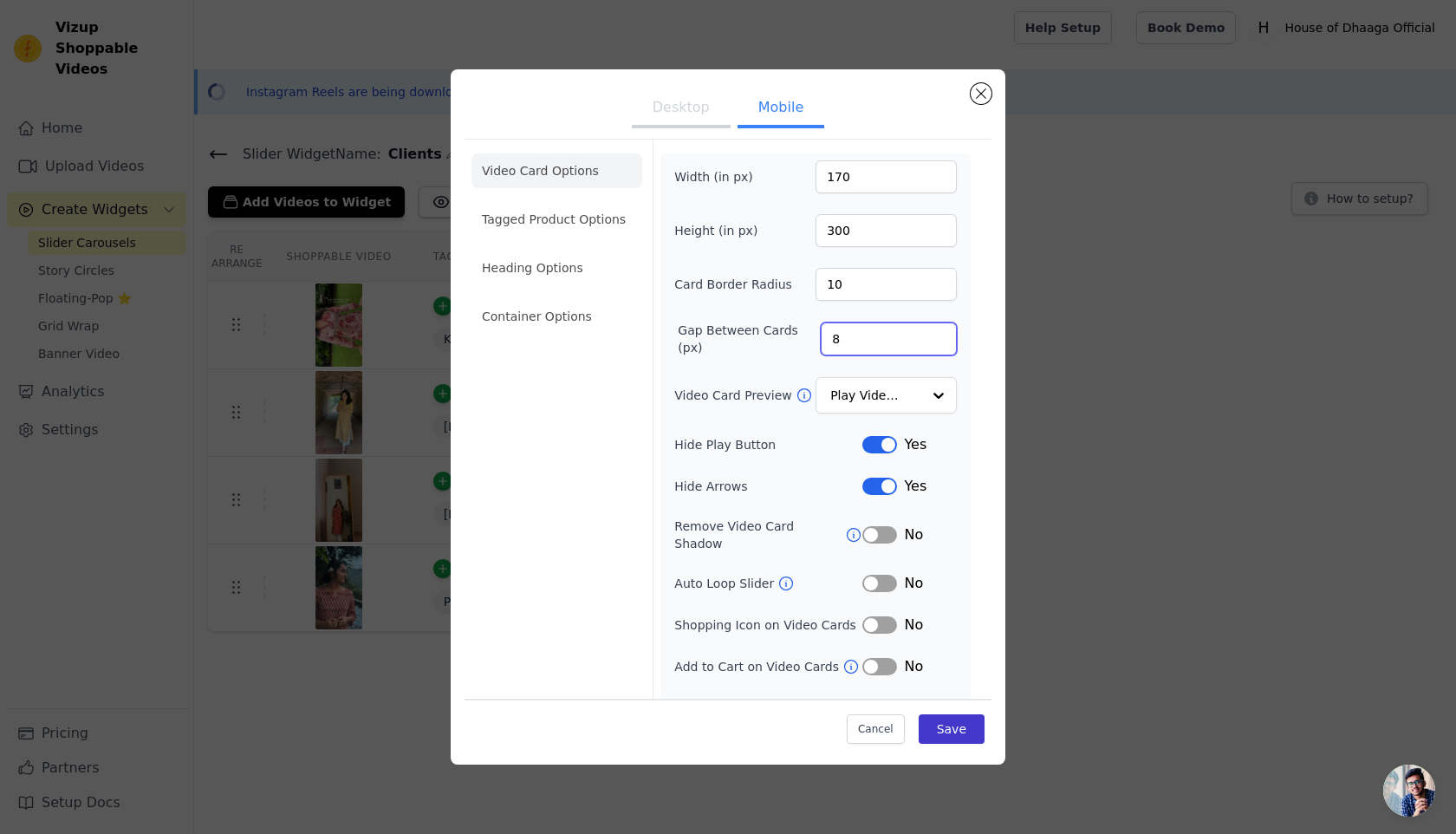
type input "8"
click at [946, 739] on button "Save" at bounding box center [951, 729] width 66 height 30
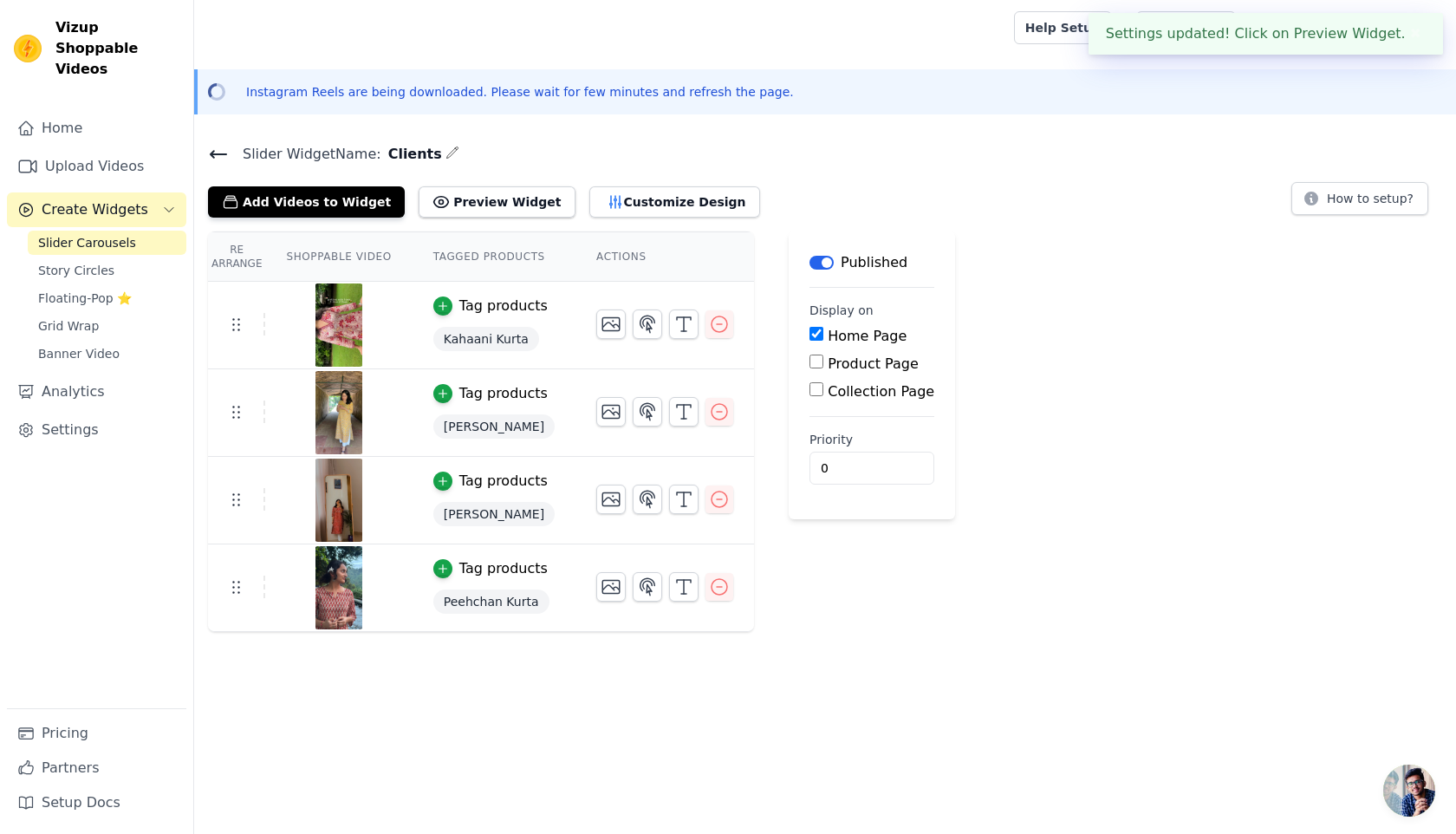
click at [213, 152] on icon at bounding box center [218, 154] width 15 height 7
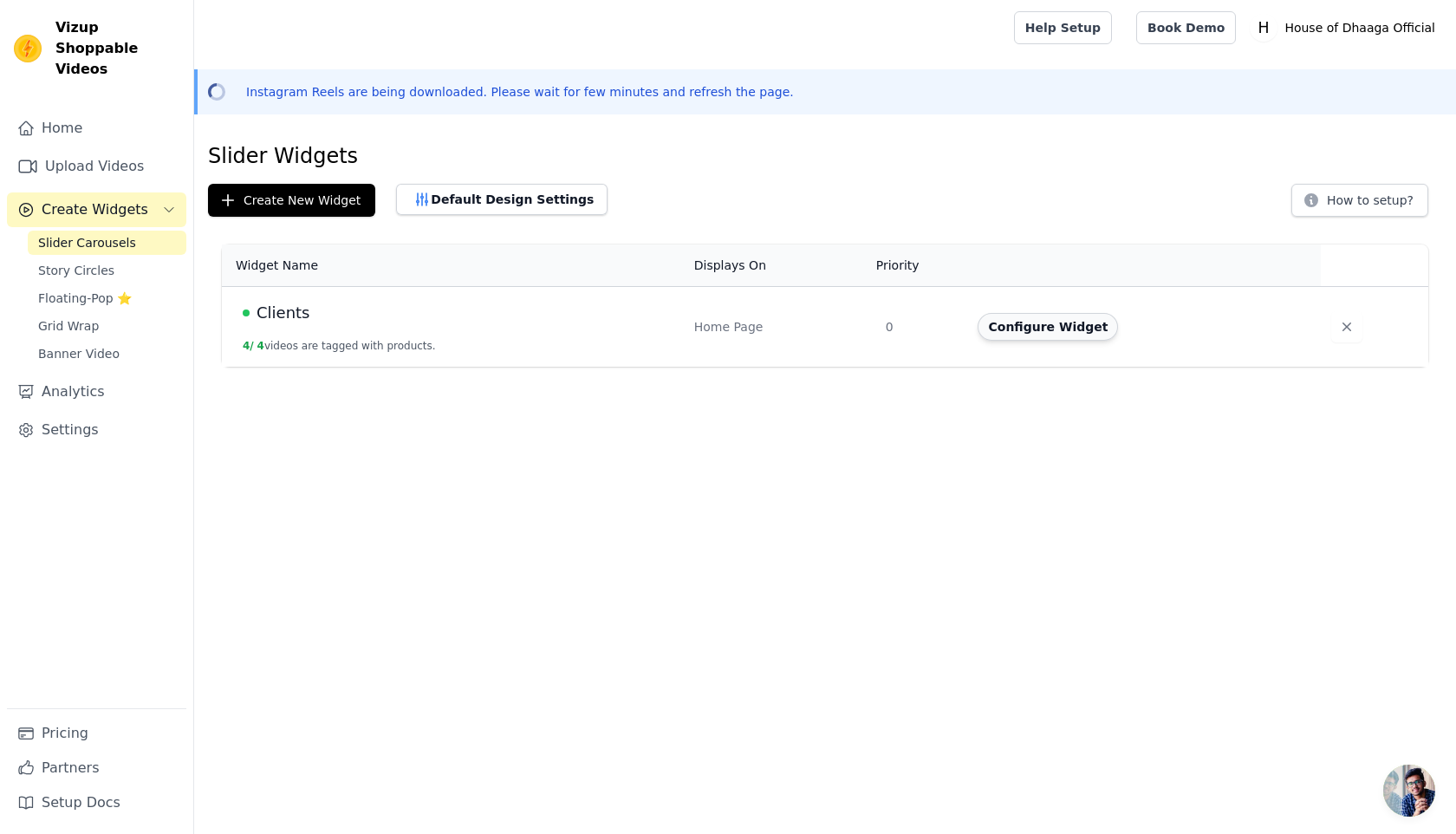
click at [1049, 333] on button "Configure Widget" at bounding box center [1048, 326] width 141 height 28
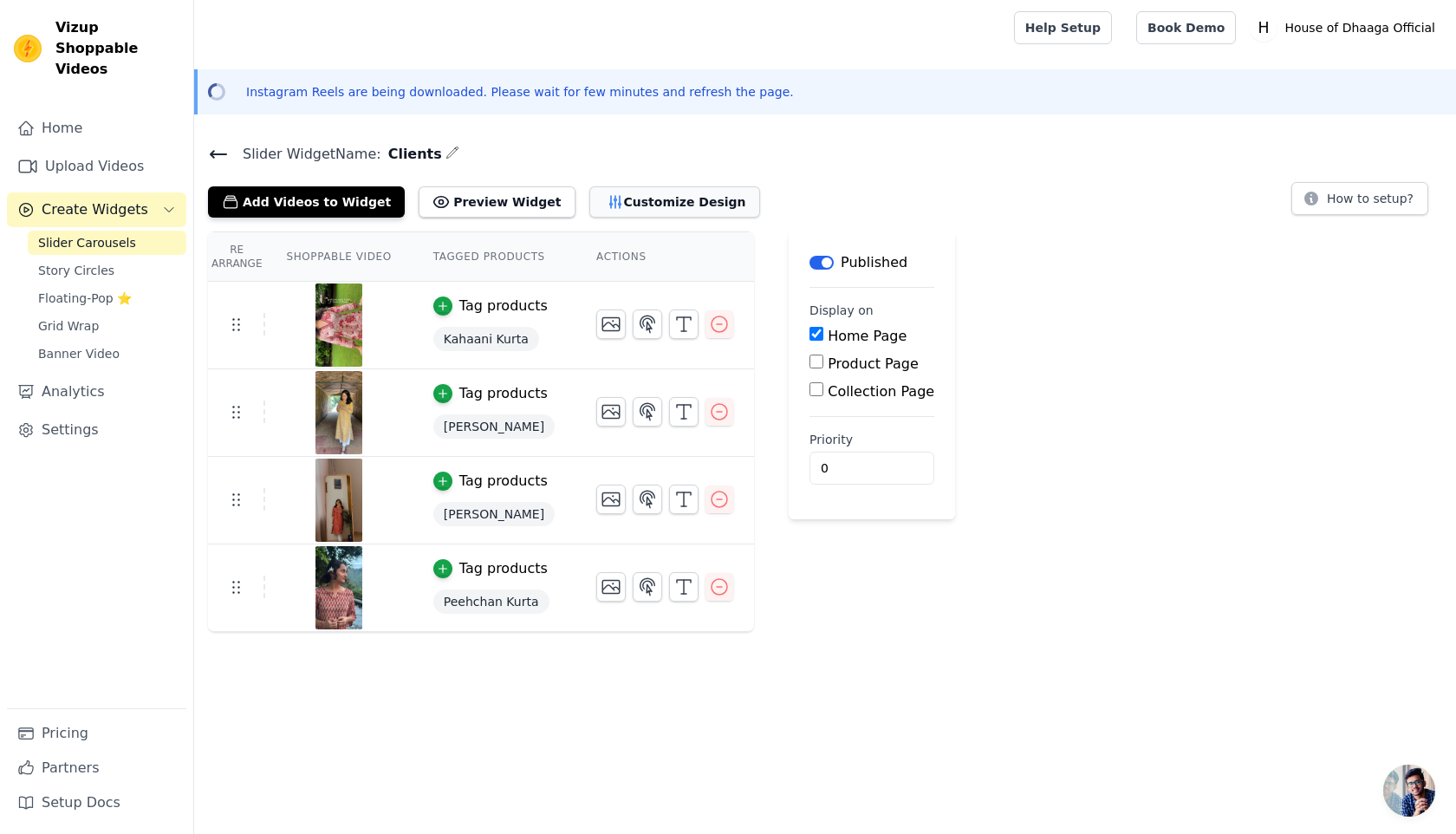
click at [605, 204] on button "Customize Design" at bounding box center [674, 202] width 170 height 32
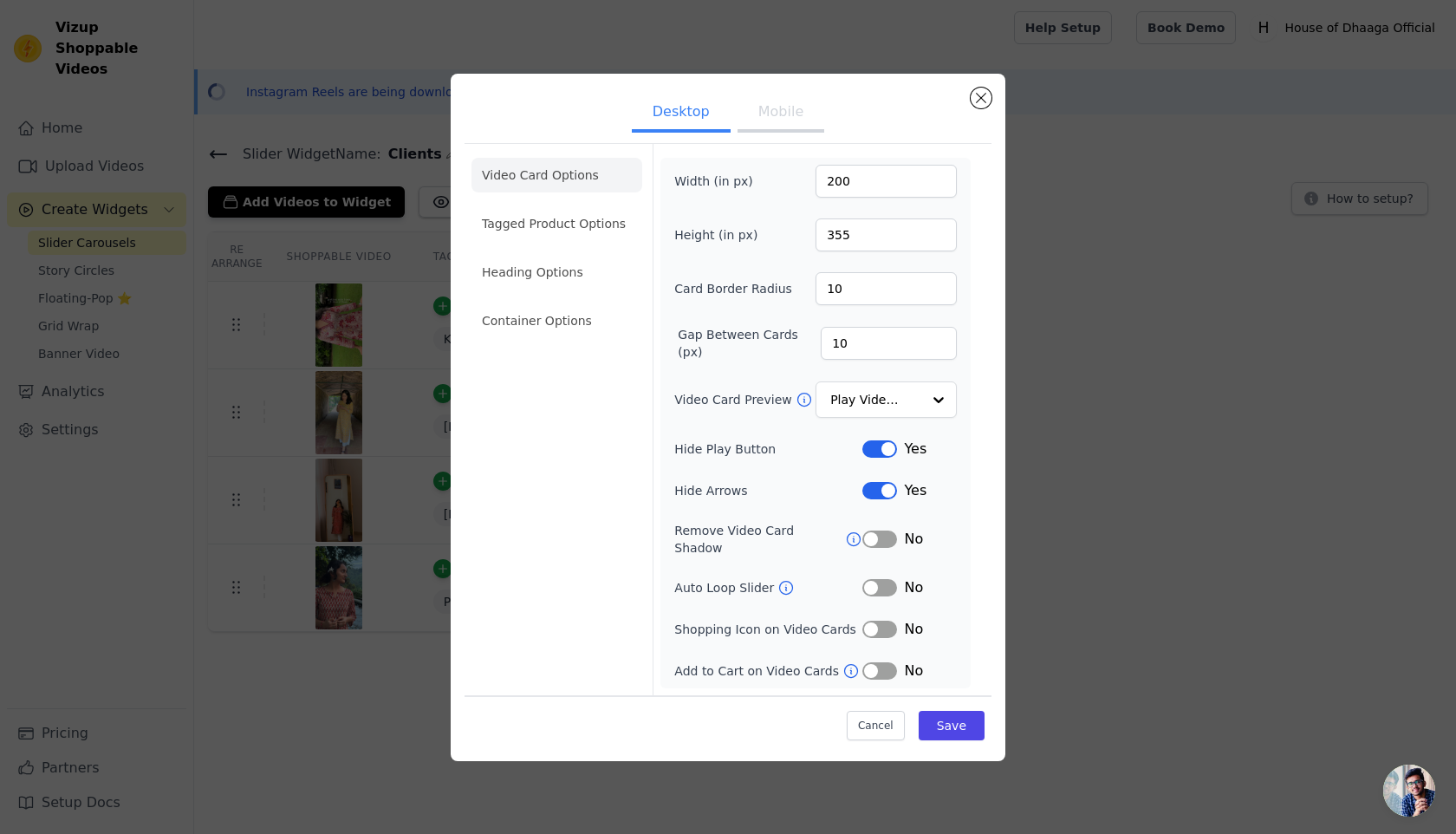
click at [778, 110] on button "Mobile" at bounding box center [781, 114] width 87 height 38
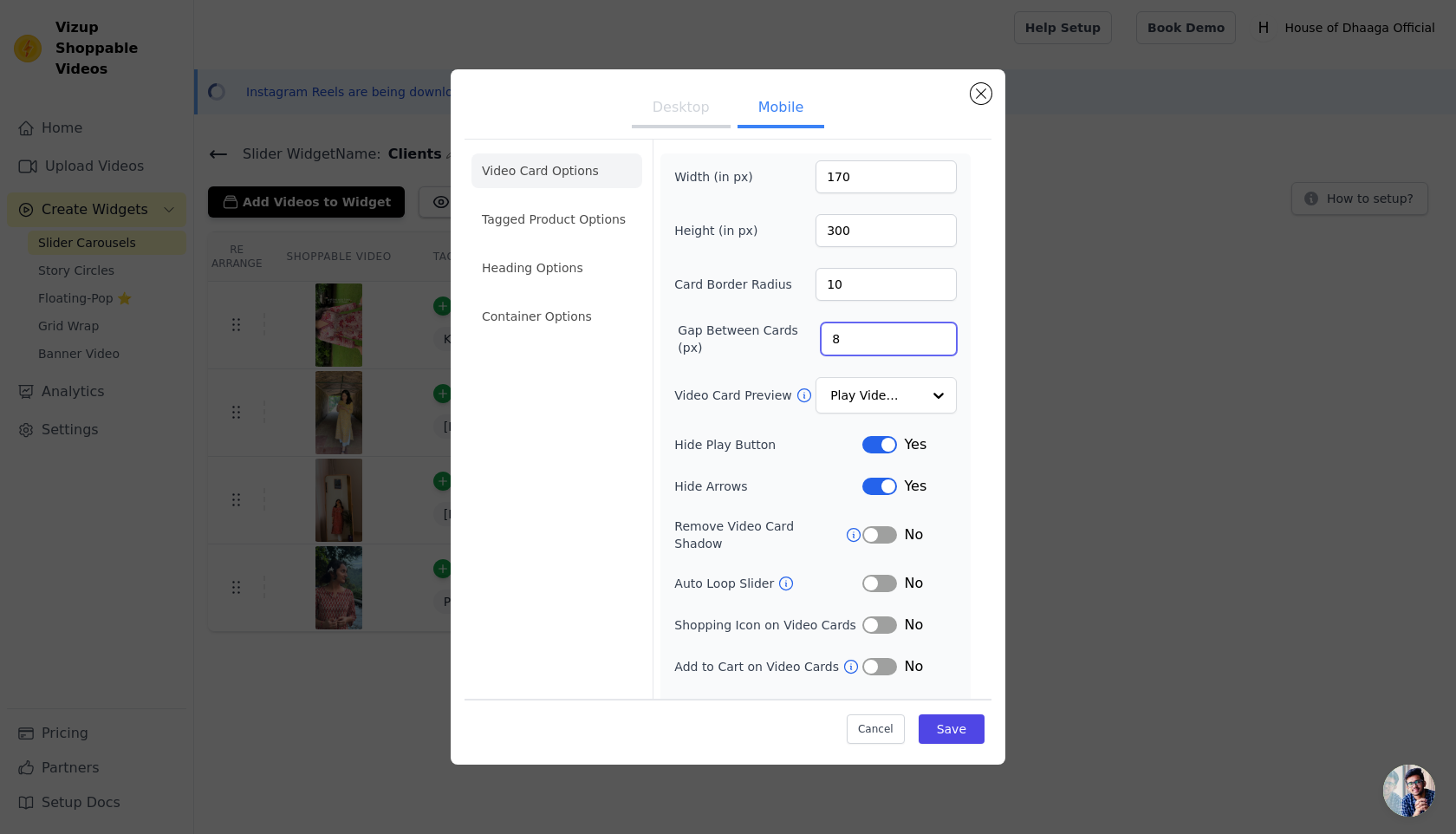
drag, startPoint x: 849, startPoint y: 337, endPoint x: 780, endPoint y: 337, distance: 69.0
click at [780, 337] on div "Gap Between Cards (px) 8" at bounding box center [815, 339] width 282 height 34
type input "0"
click at [942, 733] on button "Save" at bounding box center [951, 729] width 66 height 30
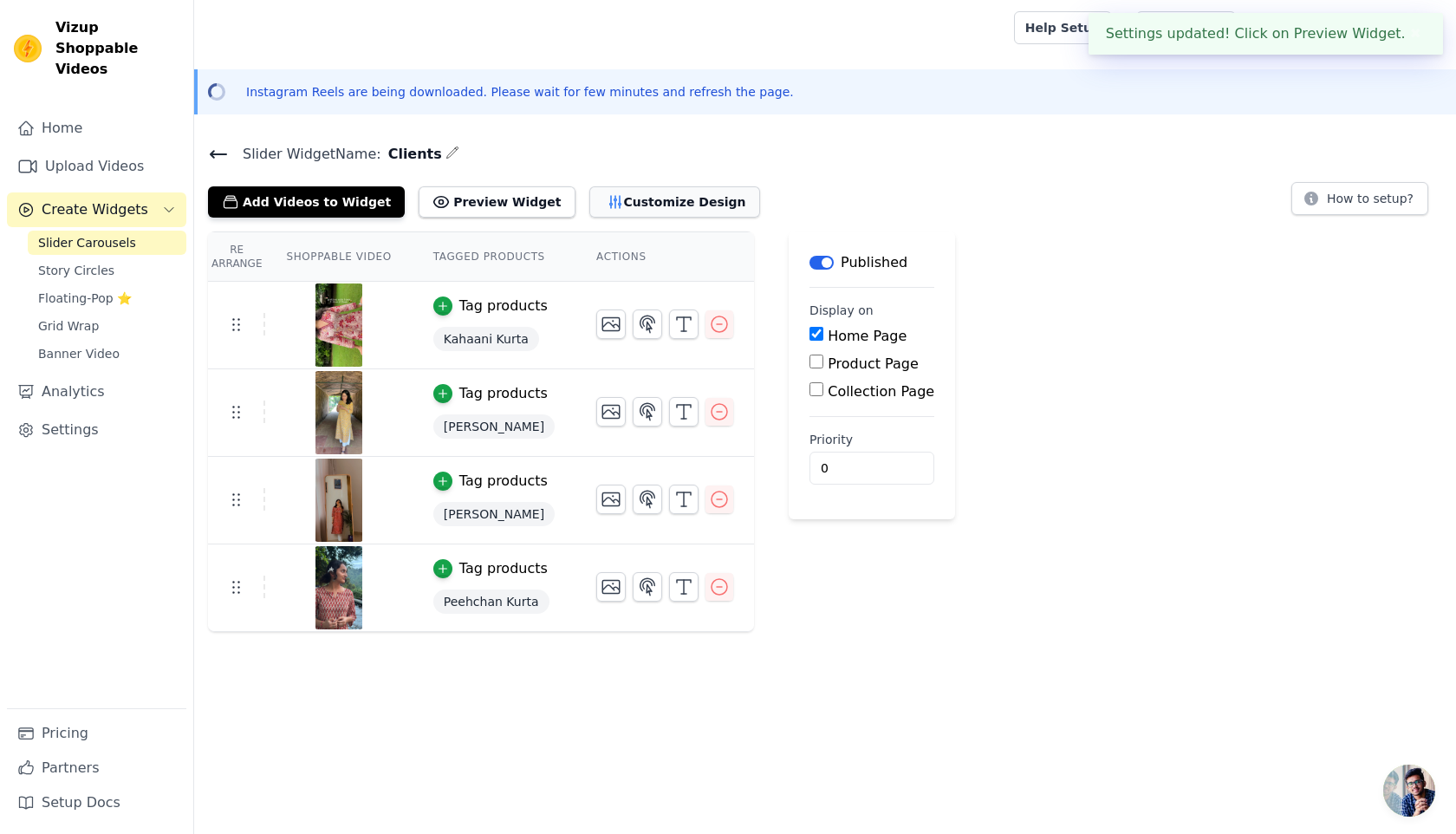
click at [590, 199] on button "Customize Design" at bounding box center [674, 202] width 170 height 32
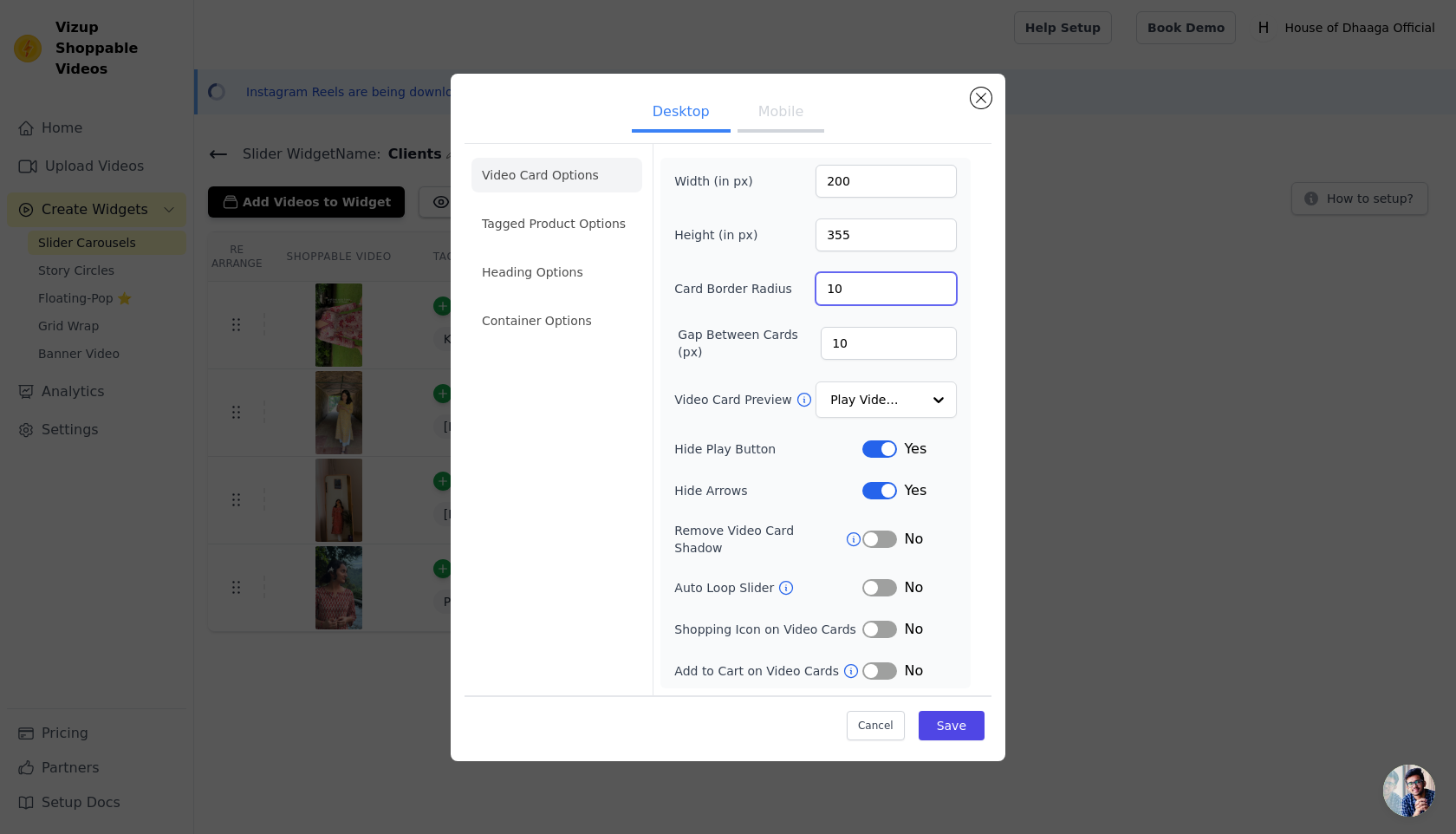
drag, startPoint x: 878, startPoint y: 298, endPoint x: 709, endPoint y: 298, distance: 169.0
click at [709, 298] on div "Card Border Radius 10" at bounding box center [815, 289] width 282 height 33
click at [768, 118] on button "Mobile" at bounding box center [781, 114] width 87 height 38
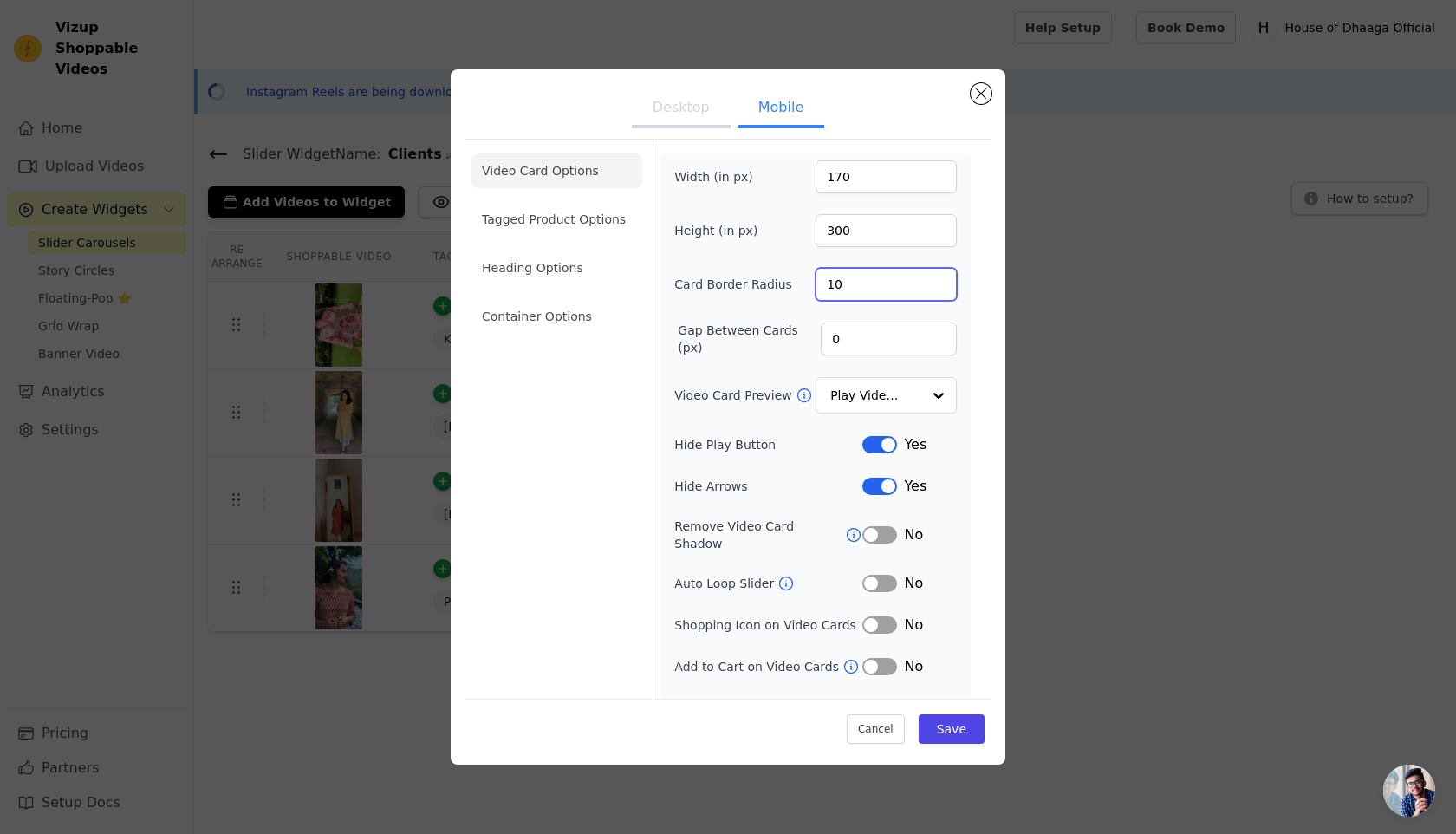
drag, startPoint x: 872, startPoint y: 288, endPoint x: 789, endPoint y: 288, distance: 83.0
click at [789, 288] on div "Card Border Radius 10" at bounding box center [815, 284] width 282 height 33
type input "0"
click at [962, 723] on button "Save" at bounding box center [951, 729] width 66 height 30
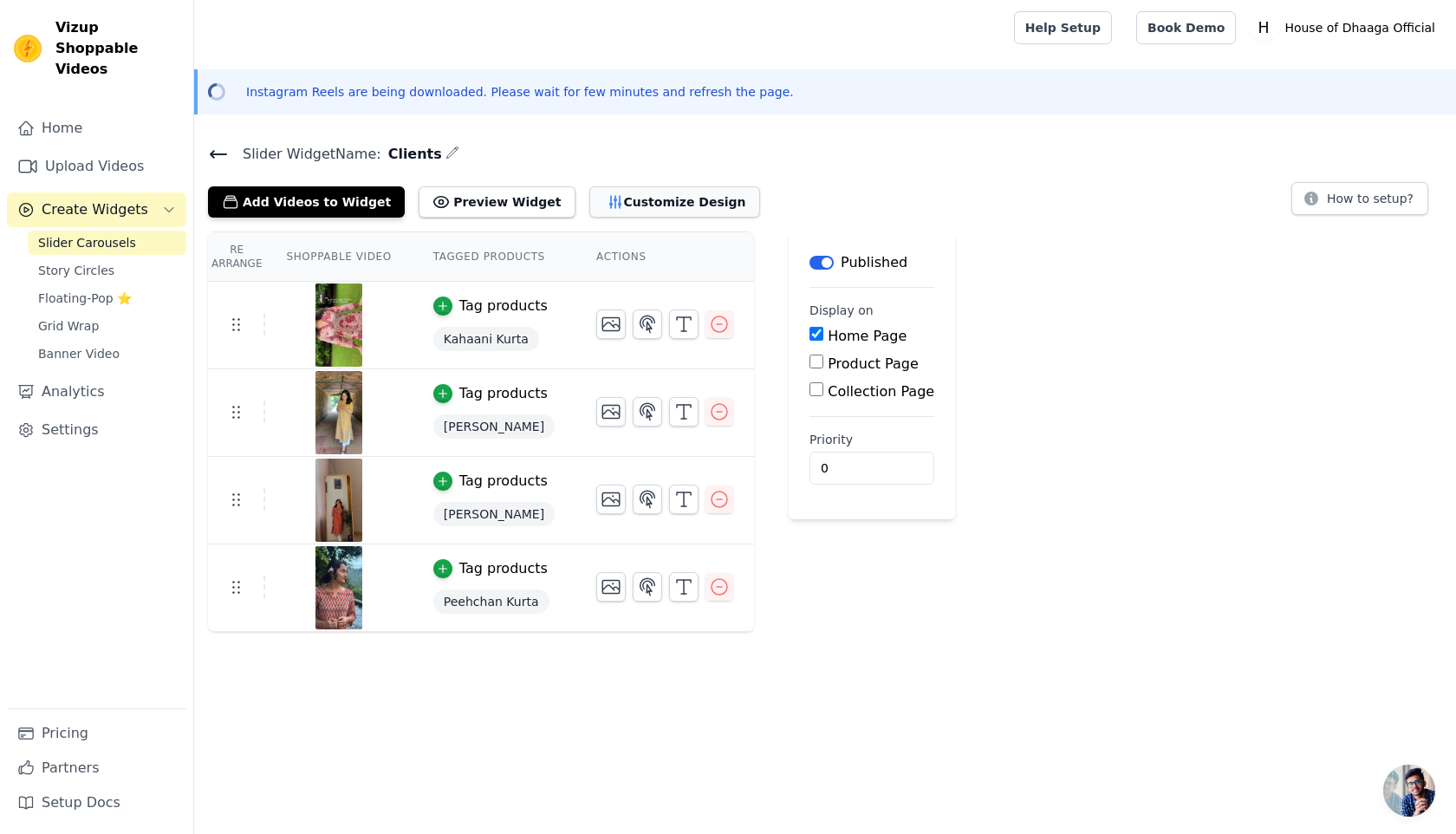
click at [614, 214] on button "Customize Design" at bounding box center [674, 202] width 170 height 32
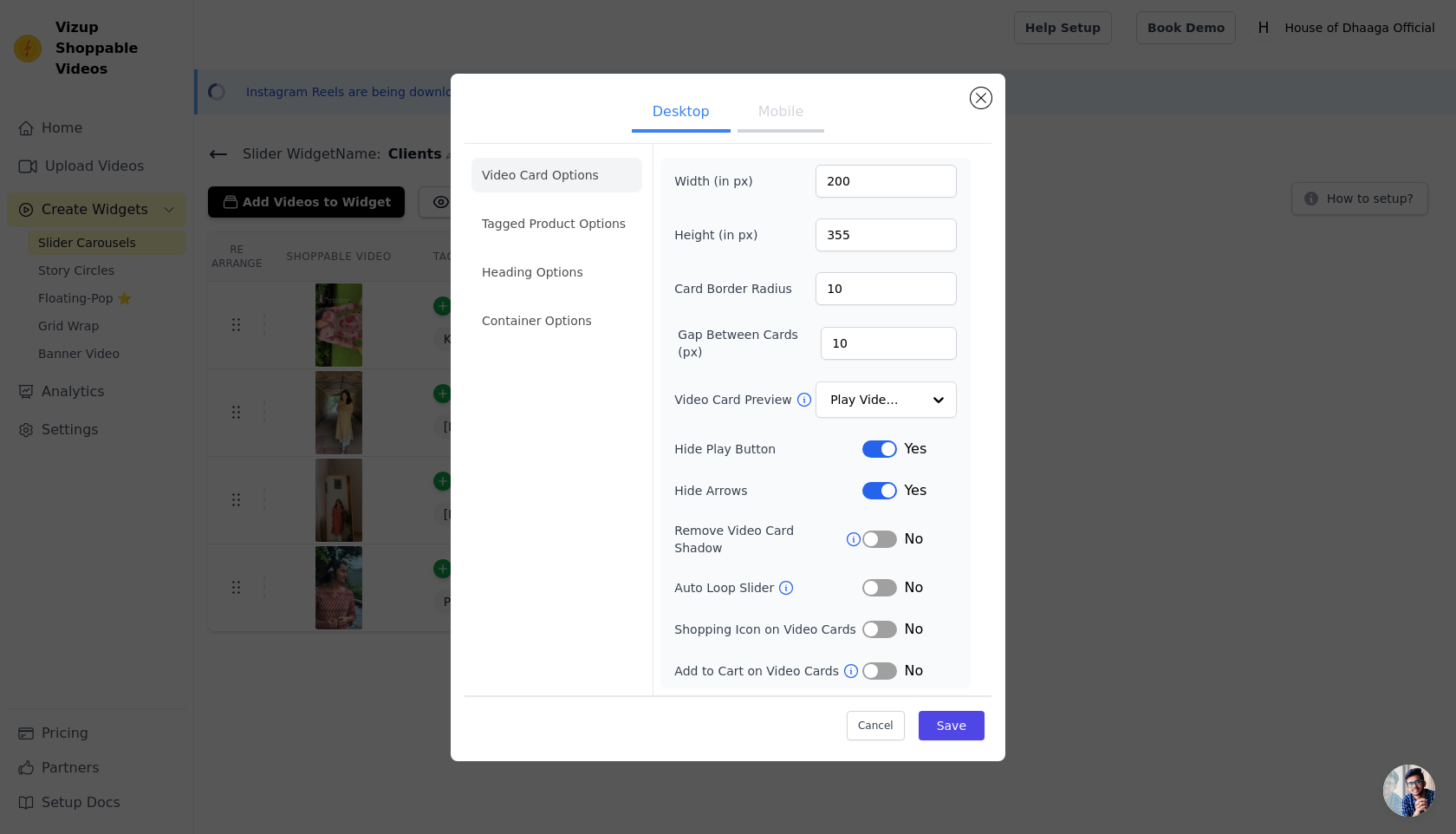
click at [796, 140] on ul "Desktop Mobile" at bounding box center [728, 114] width 527 height 52
click at [795, 129] on button "Mobile" at bounding box center [781, 114] width 87 height 38
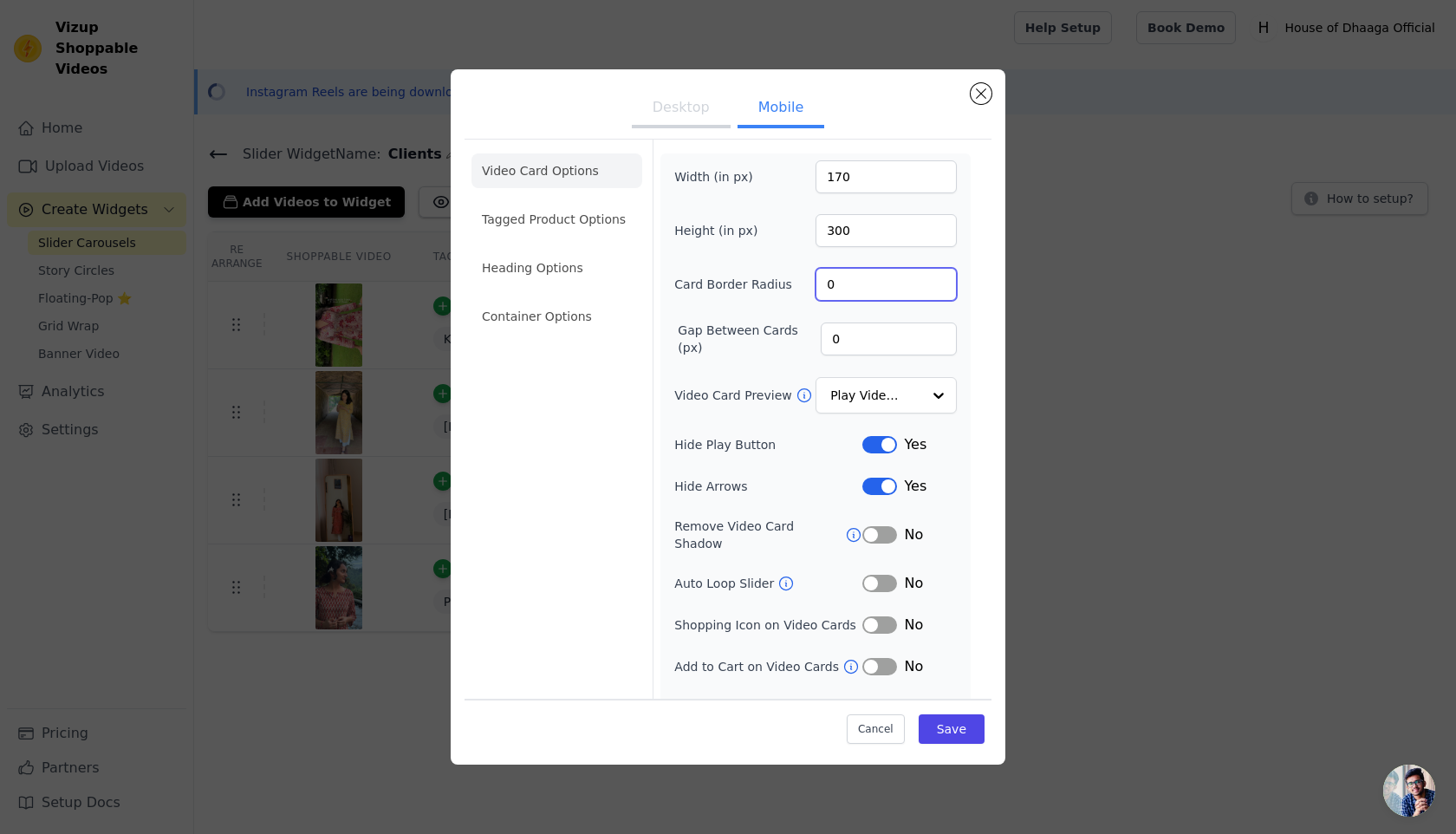
click at [853, 281] on input "0" at bounding box center [886, 284] width 142 height 33
click at [823, 285] on input "0" at bounding box center [886, 284] width 142 height 33
type input "20"
click at [842, 338] on input "0" at bounding box center [888, 339] width 136 height 33
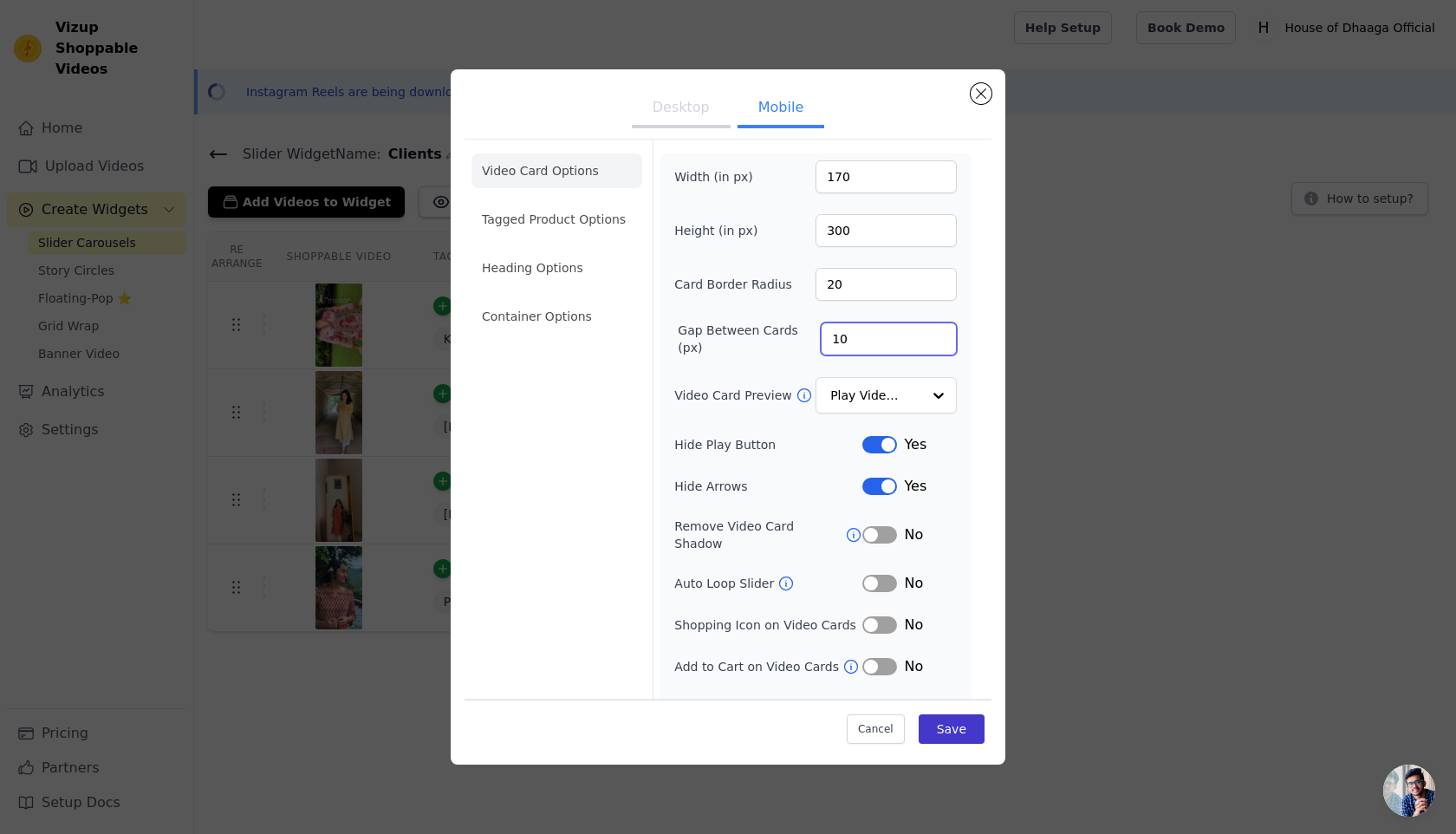
type input "10"
click at [949, 727] on button "Save" at bounding box center [951, 729] width 66 height 30
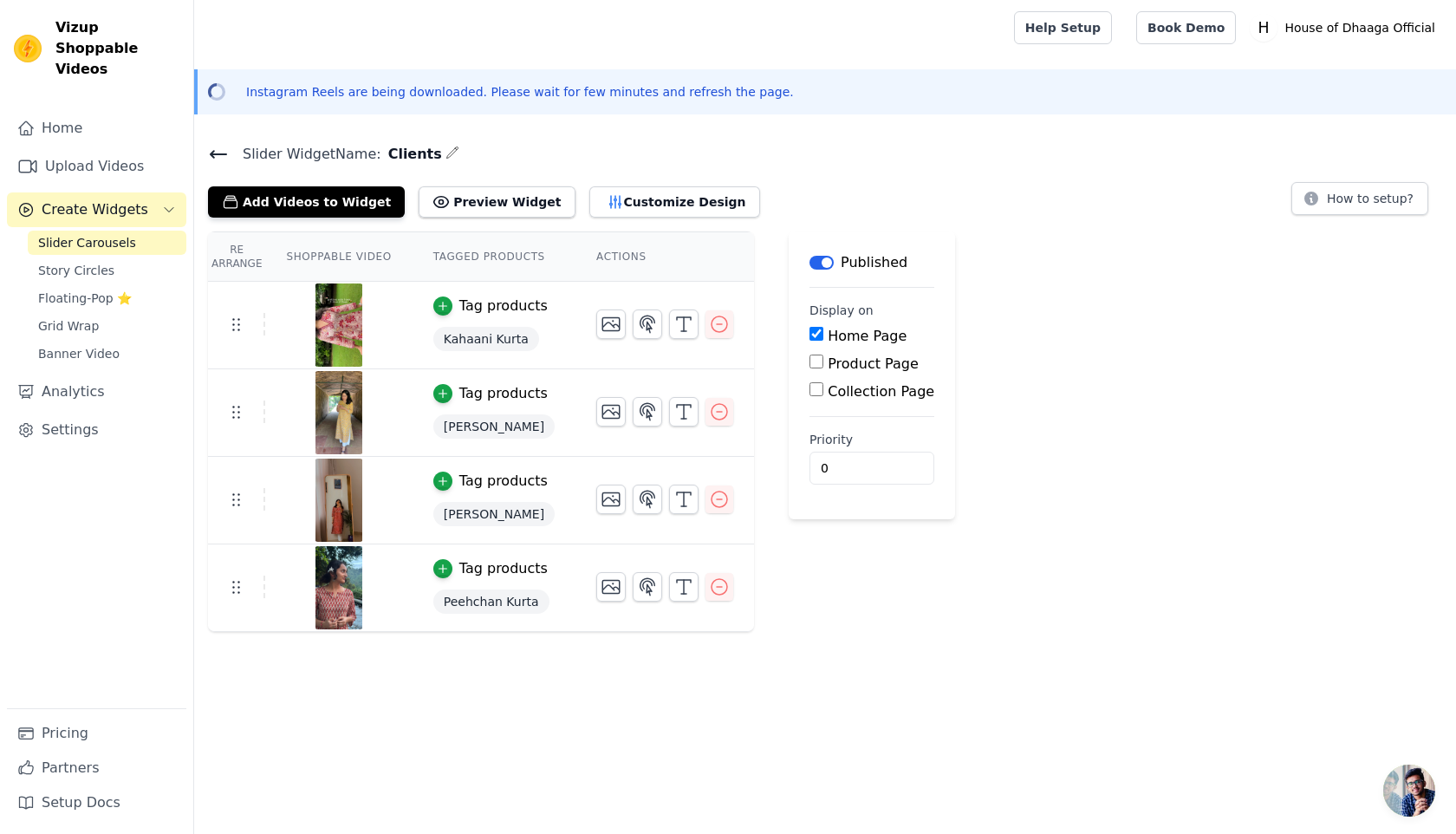
click at [215, 141] on main "Slider Widget Name: Clients Add Videos to Widget Preview Widget Customize Desig…" at bounding box center [825, 380] width 1262 height 504
click at [214, 144] on icon at bounding box center [218, 154] width 21 height 21
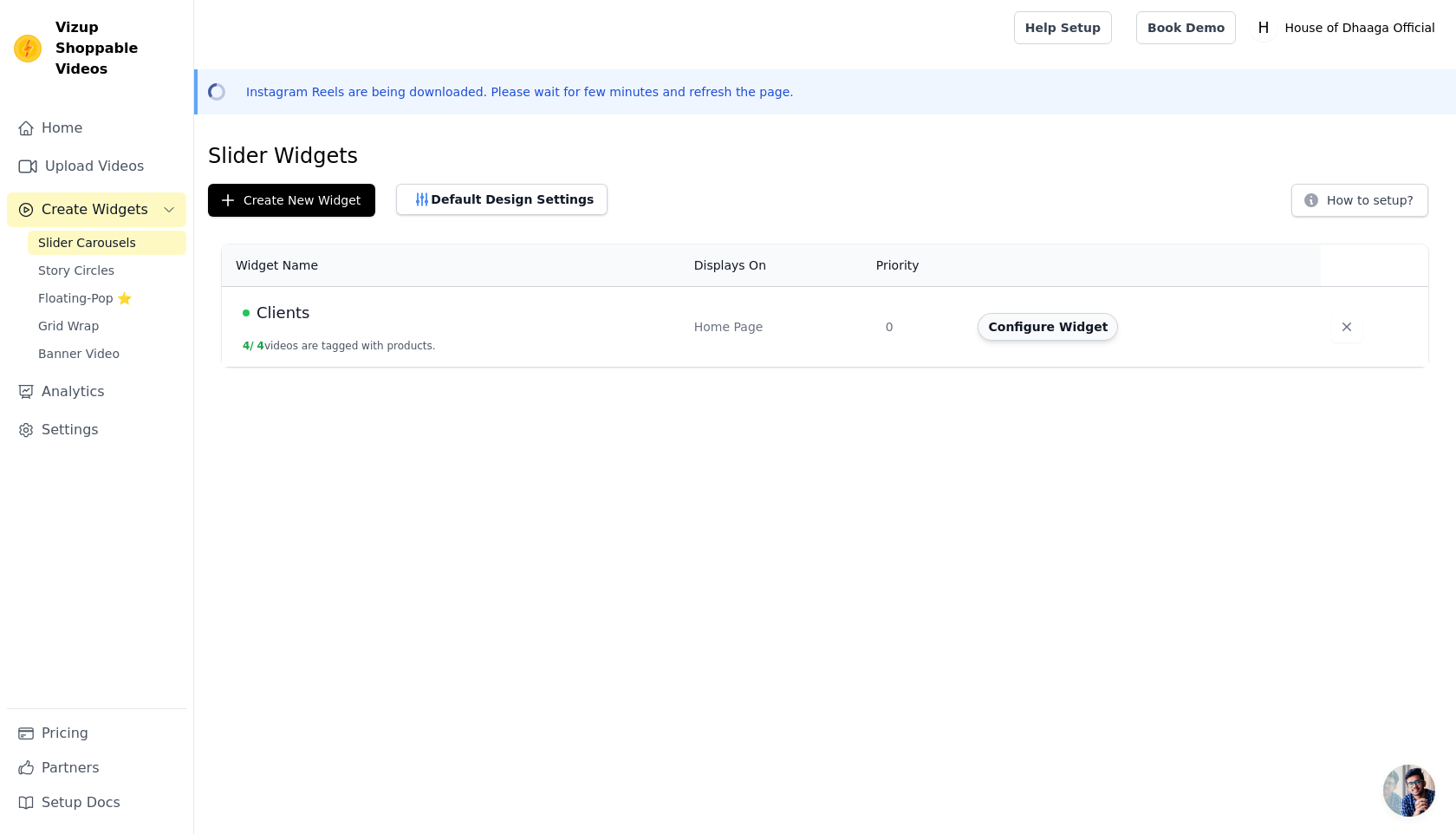
click at [1030, 332] on button "Configure Widget" at bounding box center [1048, 326] width 141 height 28
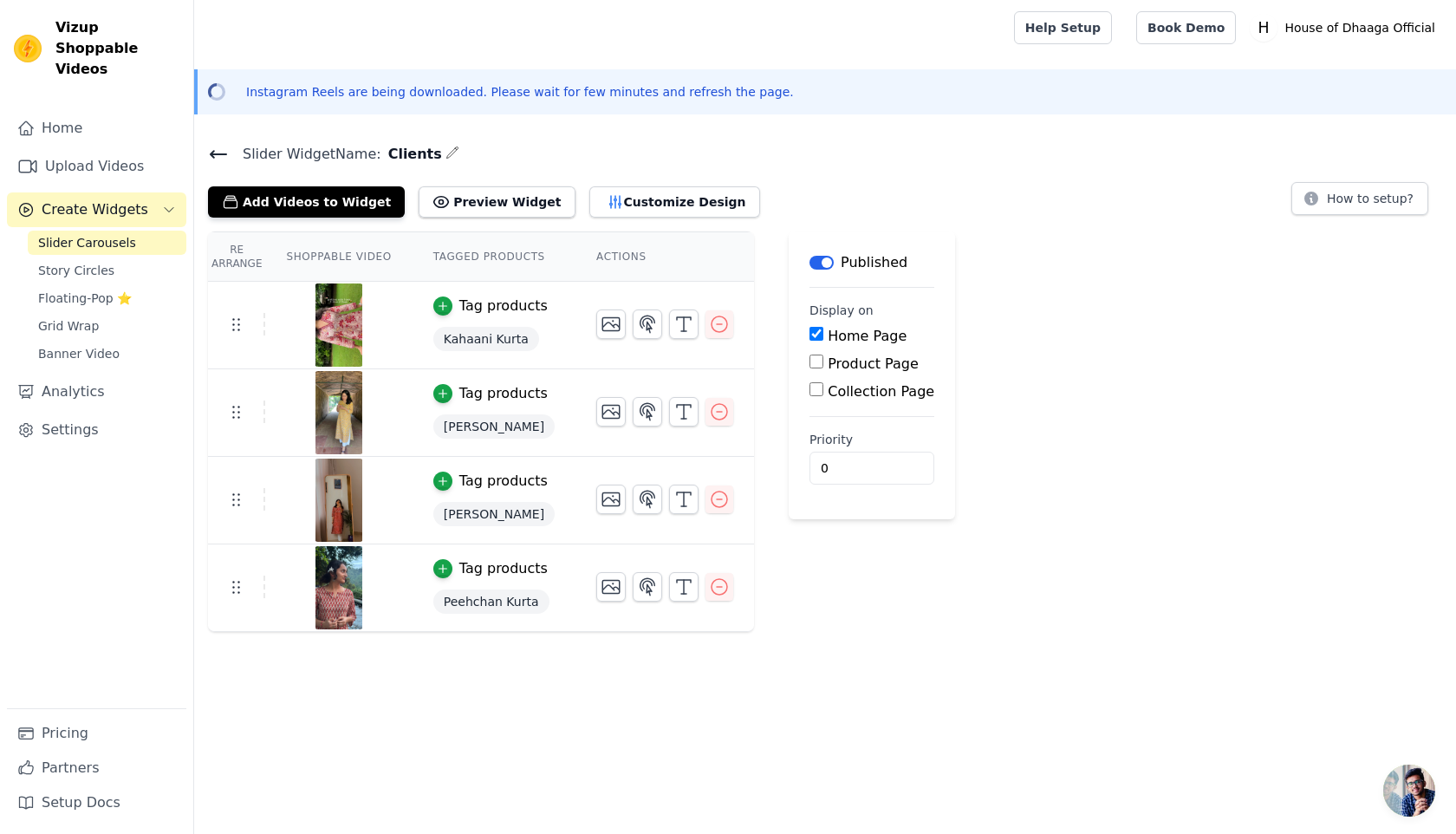
click at [669, 216] on div "Slider Widget Name: Clients Add Videos to Widget Preview Widget Customize Desig…" at bounding box center [825, 387] width 1262 height 490
click at [662, 205] on button "Customize Design" at bounding box center [674, 202] width 170 height 32
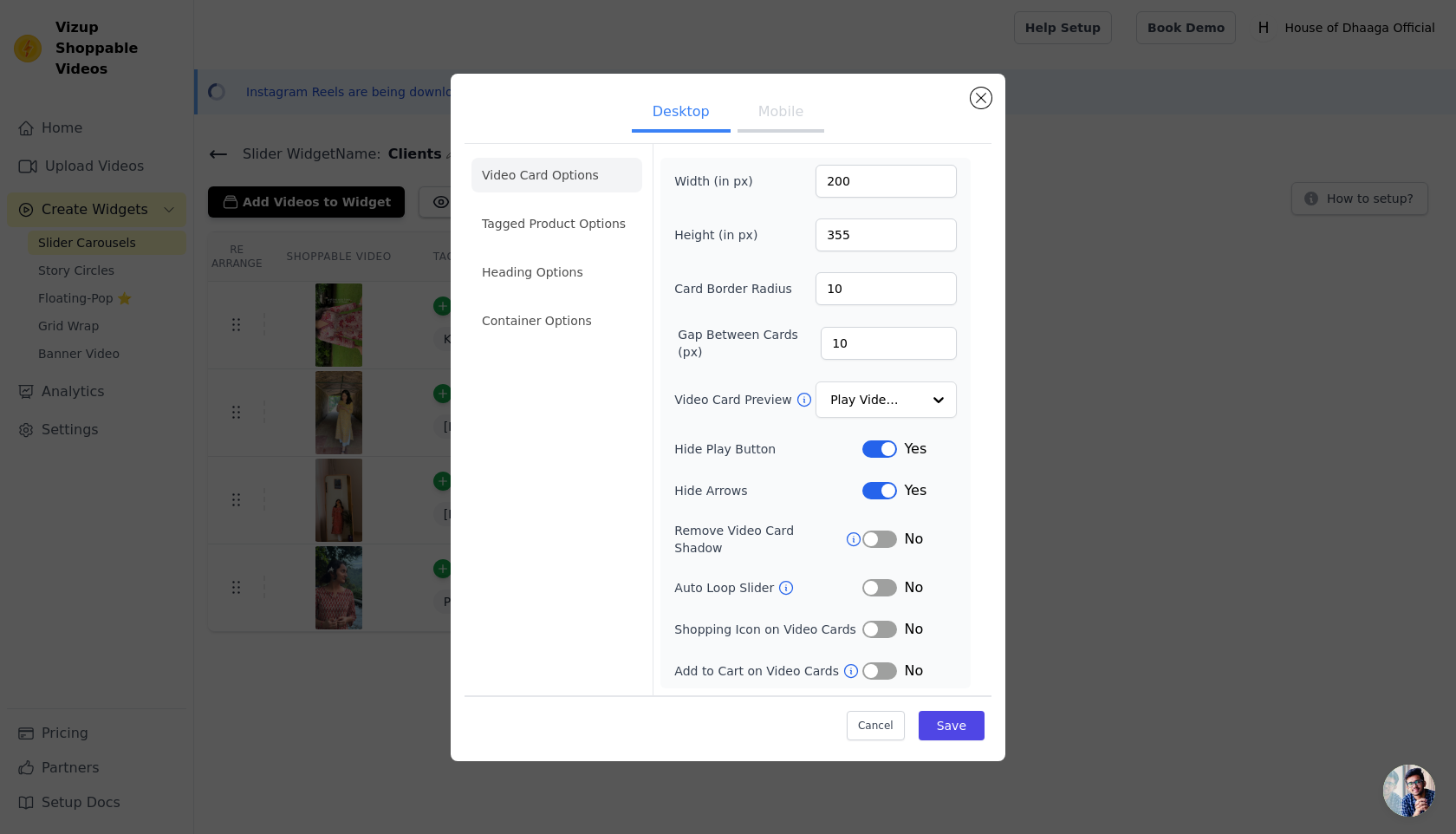
click at [801, 130] on button "Mobile" at bounding box center [781, 114] width 87 height 38
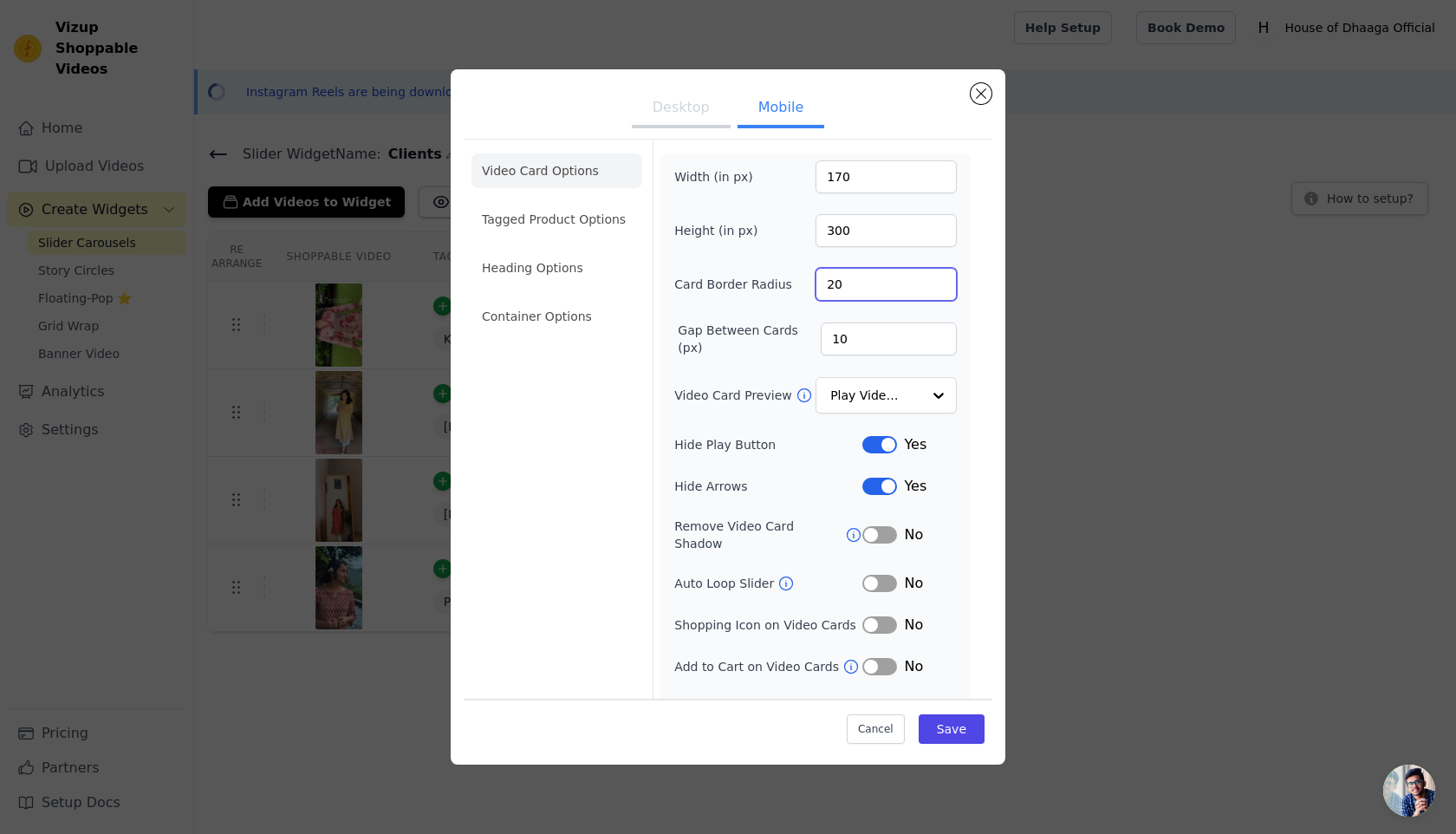
drag, startPoint x: 856, startPoint y: 279, endPoint x: 820, endPoint y: 279, distance: 36.0
click at [820, 279] on input "20" at bounding box center [886, 284] width 142 height 33
type input "0"
click at [831, 344] on input "10" at bounding box center [888, 339] width 136 height 33
click at [566, 309] on li "Container Options" at bounding box center [556, 316] width 170 height 34
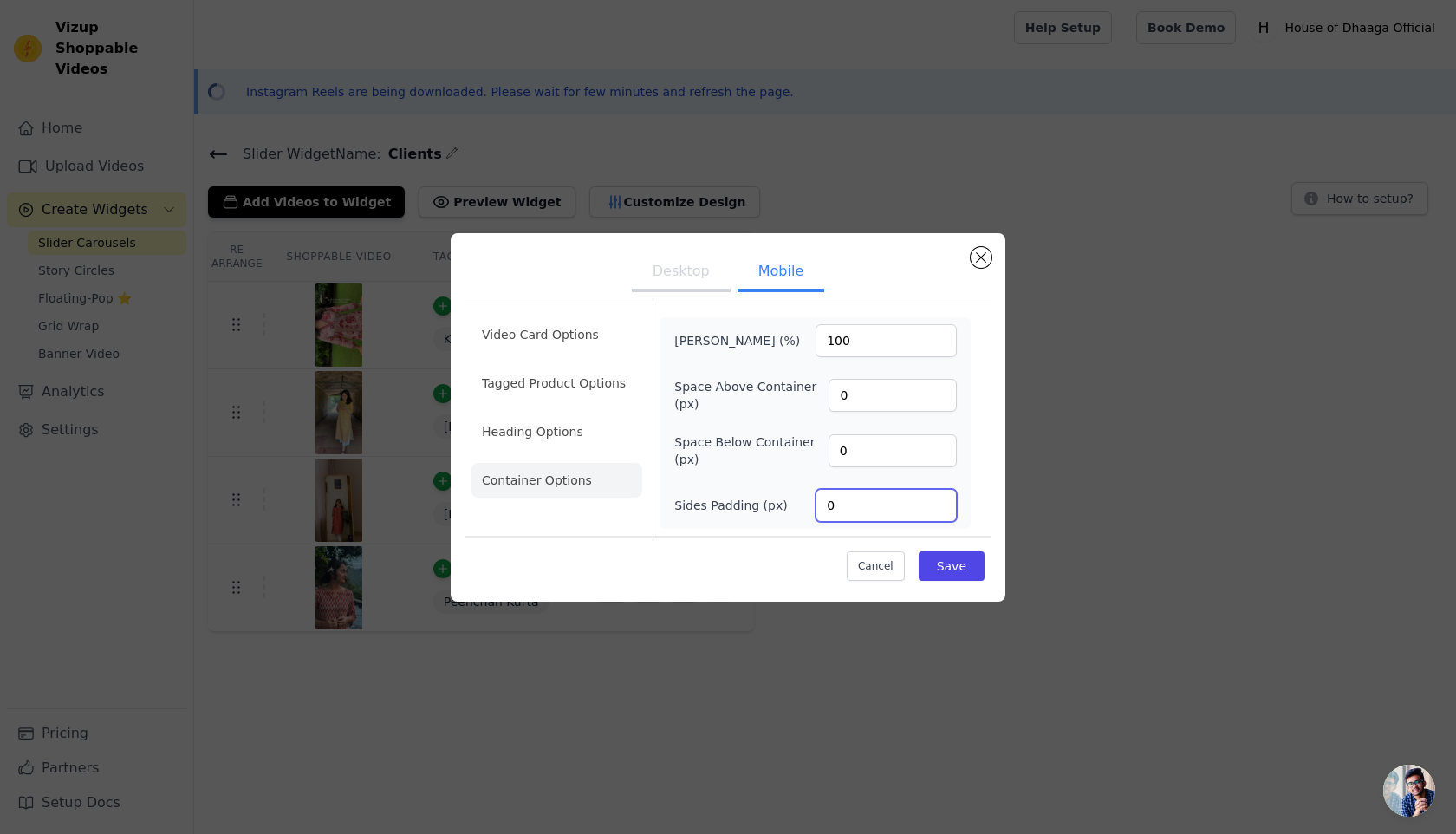
click at [830, 501] on input "0" at bounding box center [886, 505] width 142 height 33
type input "5"
click at [956, 568] on button "Save" at bounding box center [951, 565] width 66 height 30
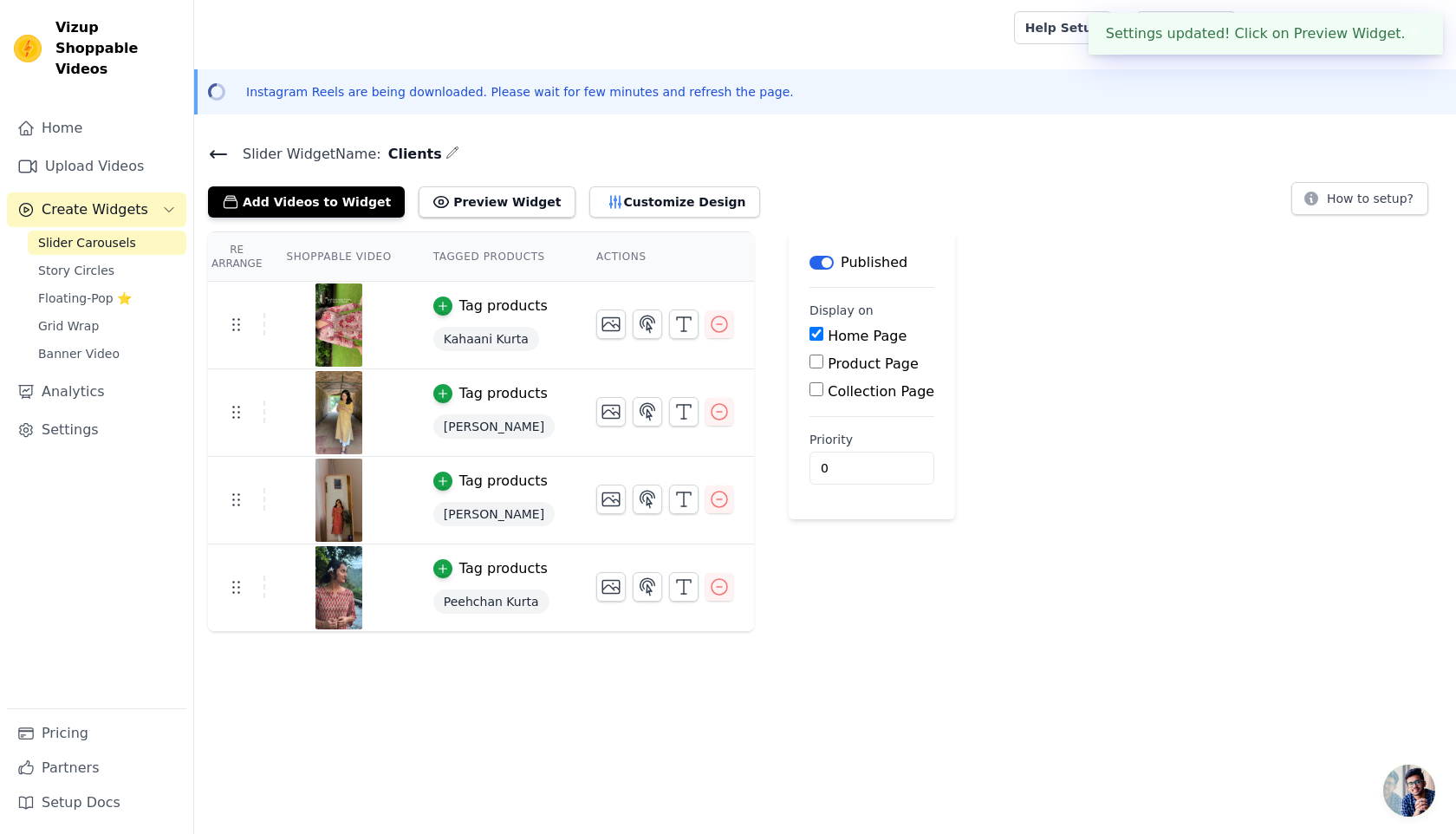
click at [227, 154] on icon at bounding box center [218, 154] width 21 height 21
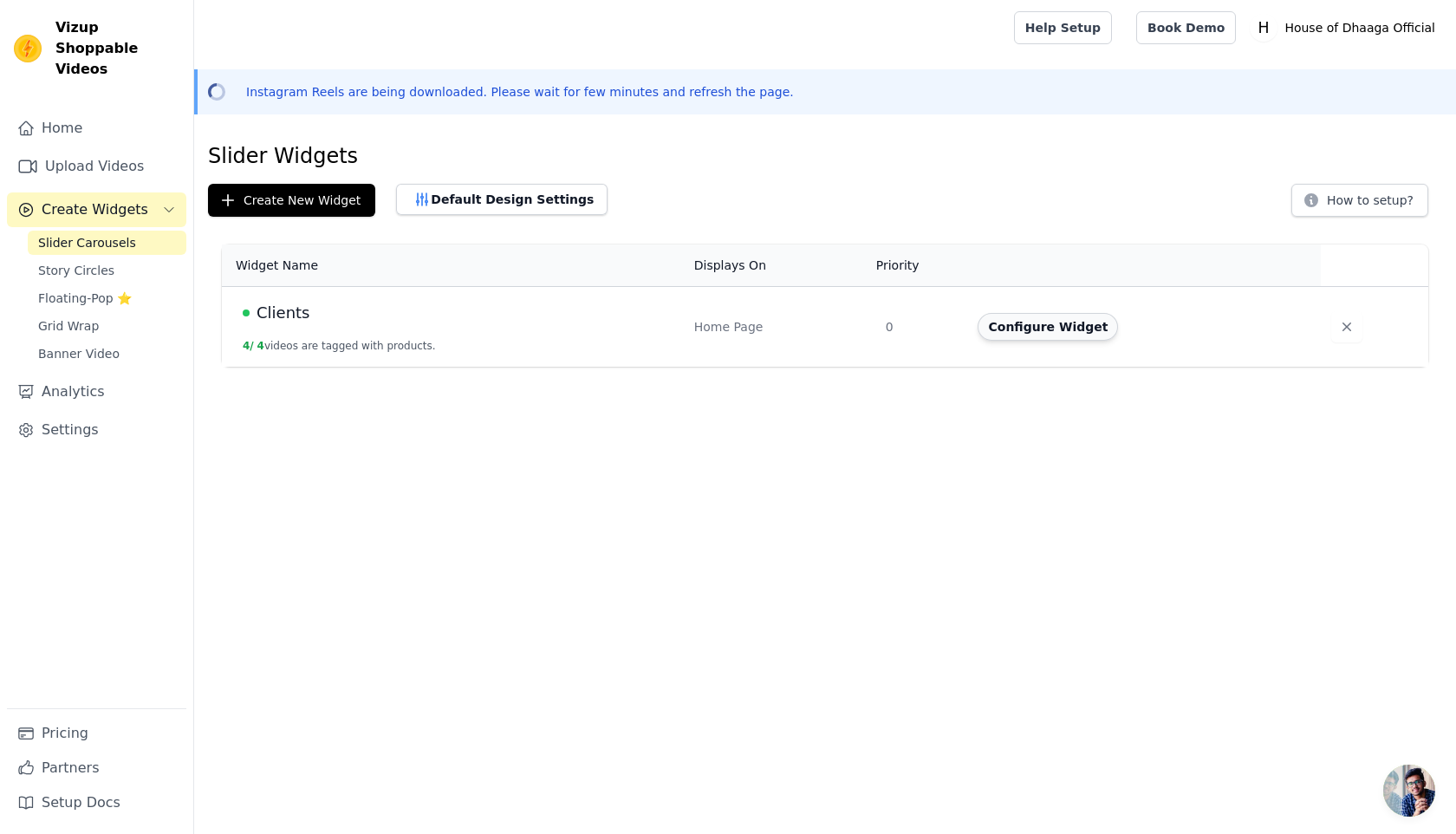
click at [1037, 325] on button "Configure Widget" at bounding box center [1048, 326] width 141 height 28
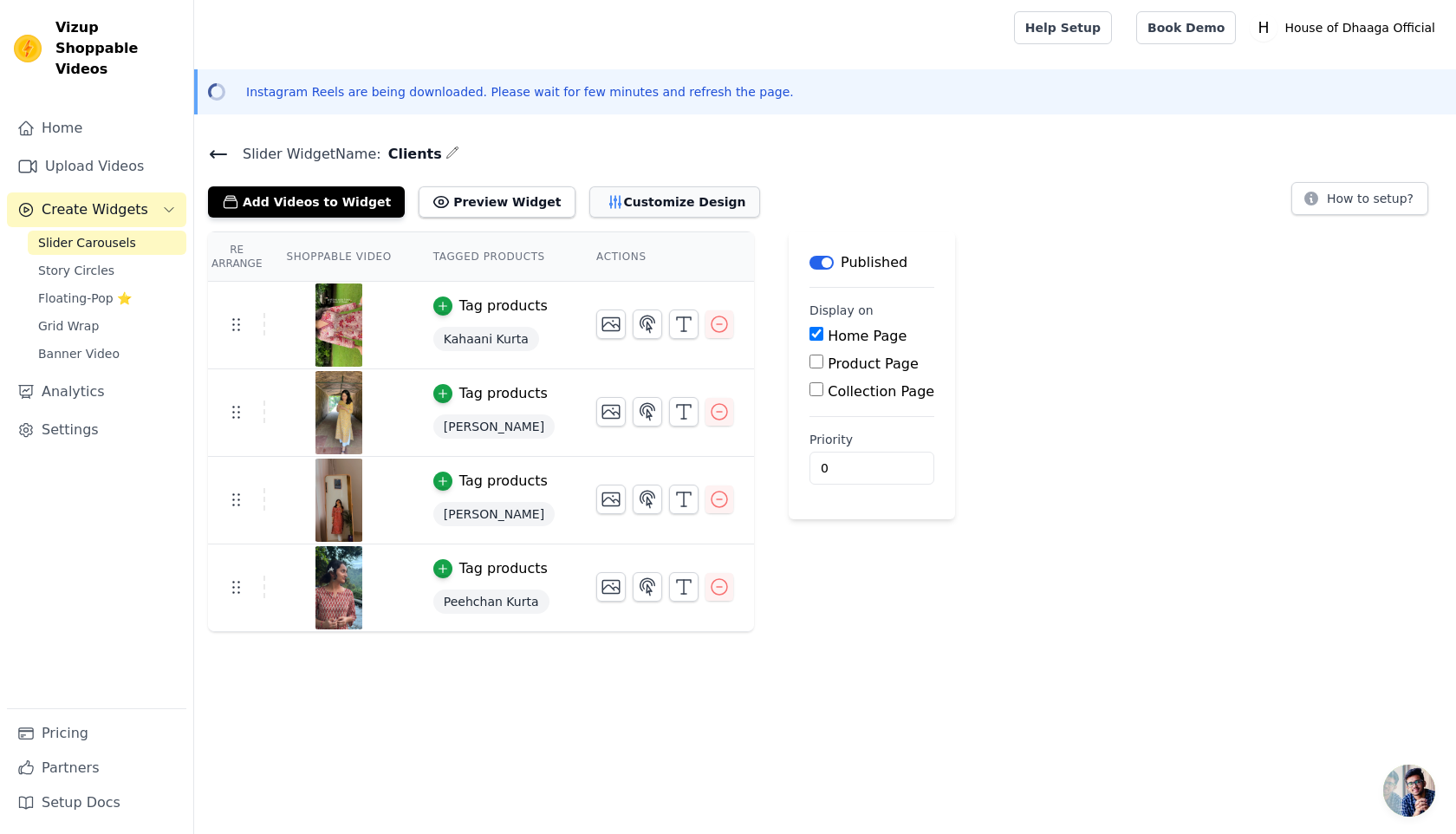
click at [603, 213] on button "Customize Design" at bounding box center [674, 202] width 170 height 32
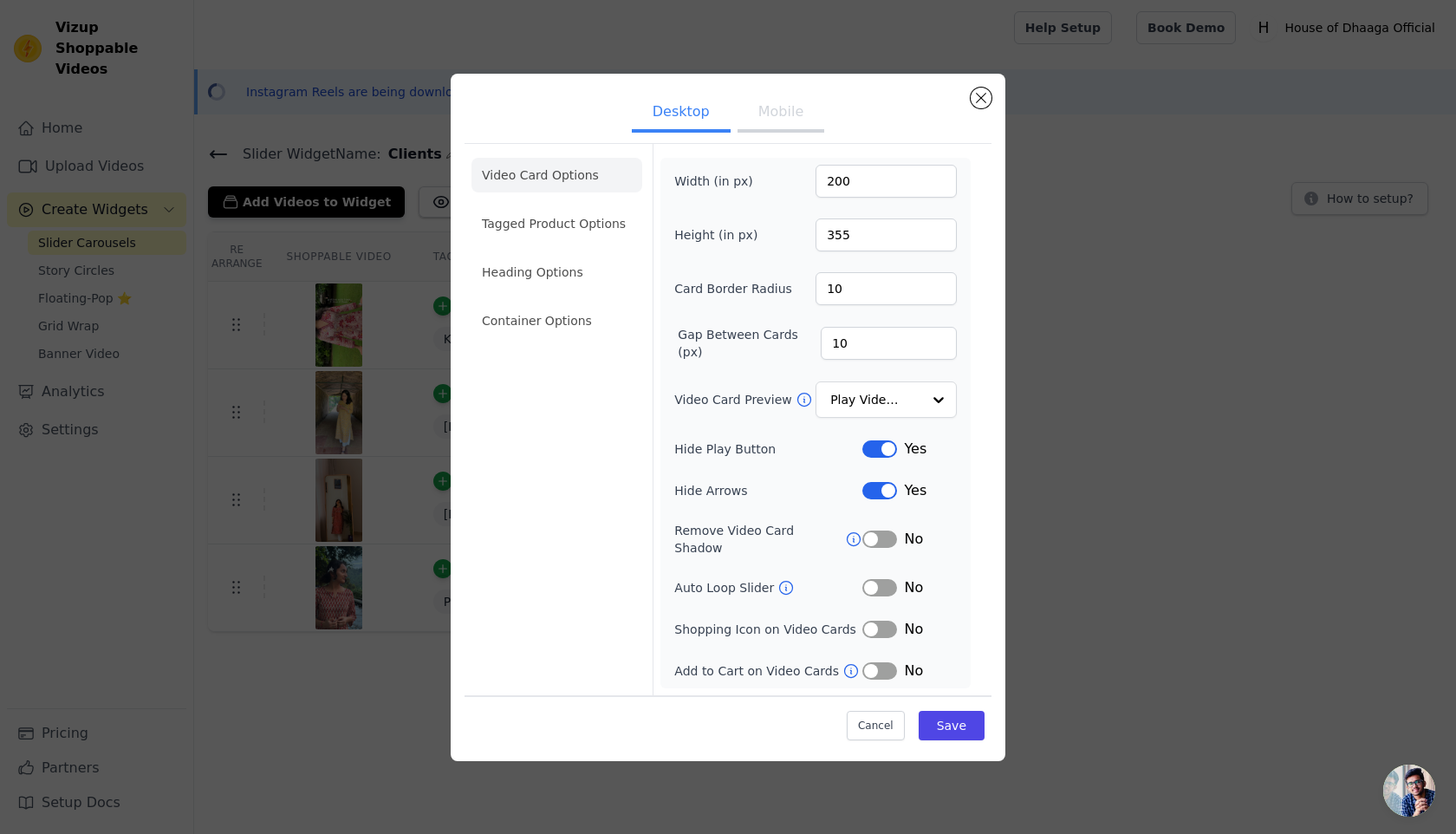
click at [792, 117] on button "Mobile" at bounding box center [781, 114] width 87 height 38
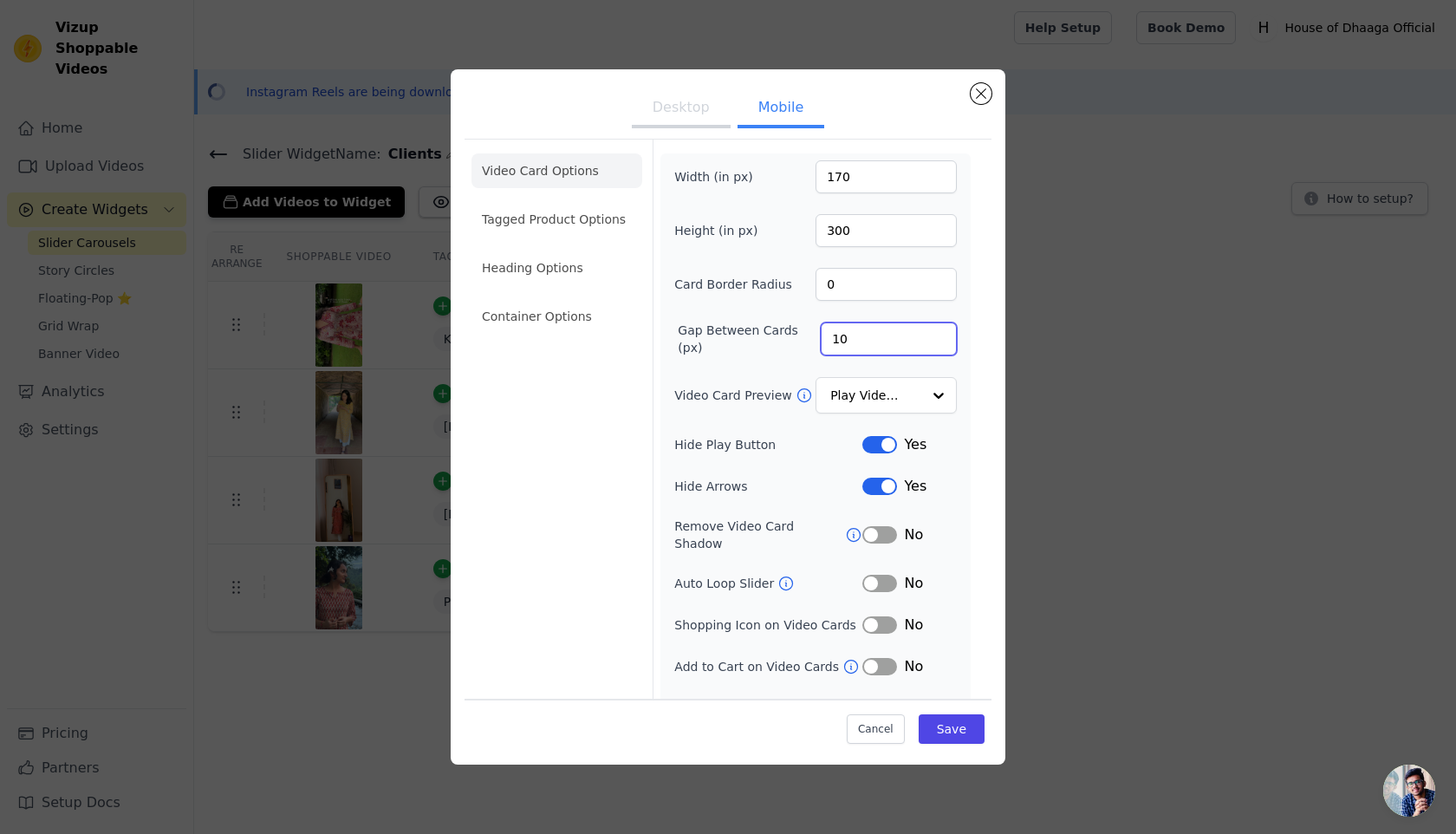
click at [836, 335] on input "10" at bounding box center [888, 339] width 136 height 33
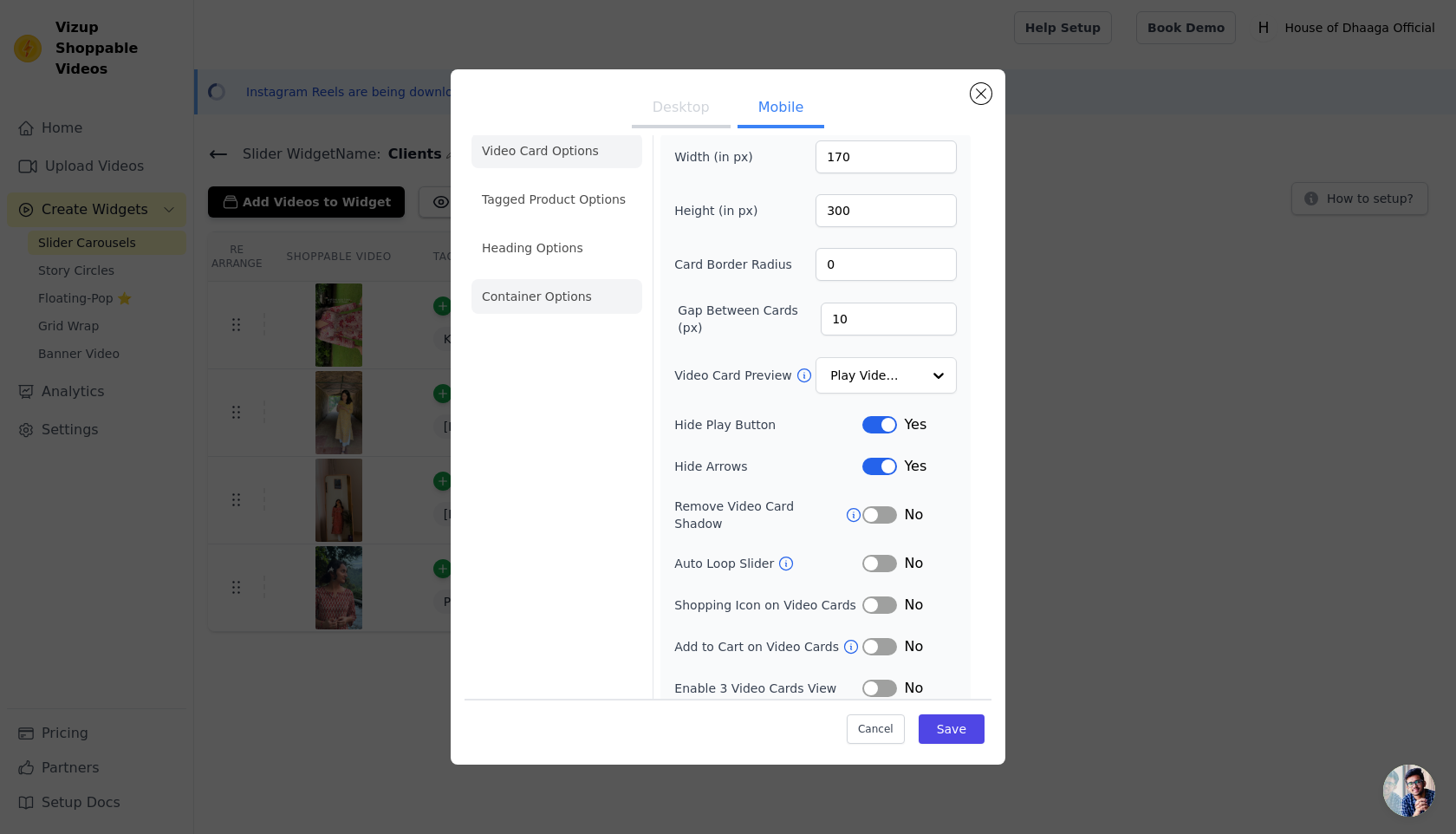
click at [520, 302] on li "Container Options" at bounding box center [556, 297] width 170 height 34
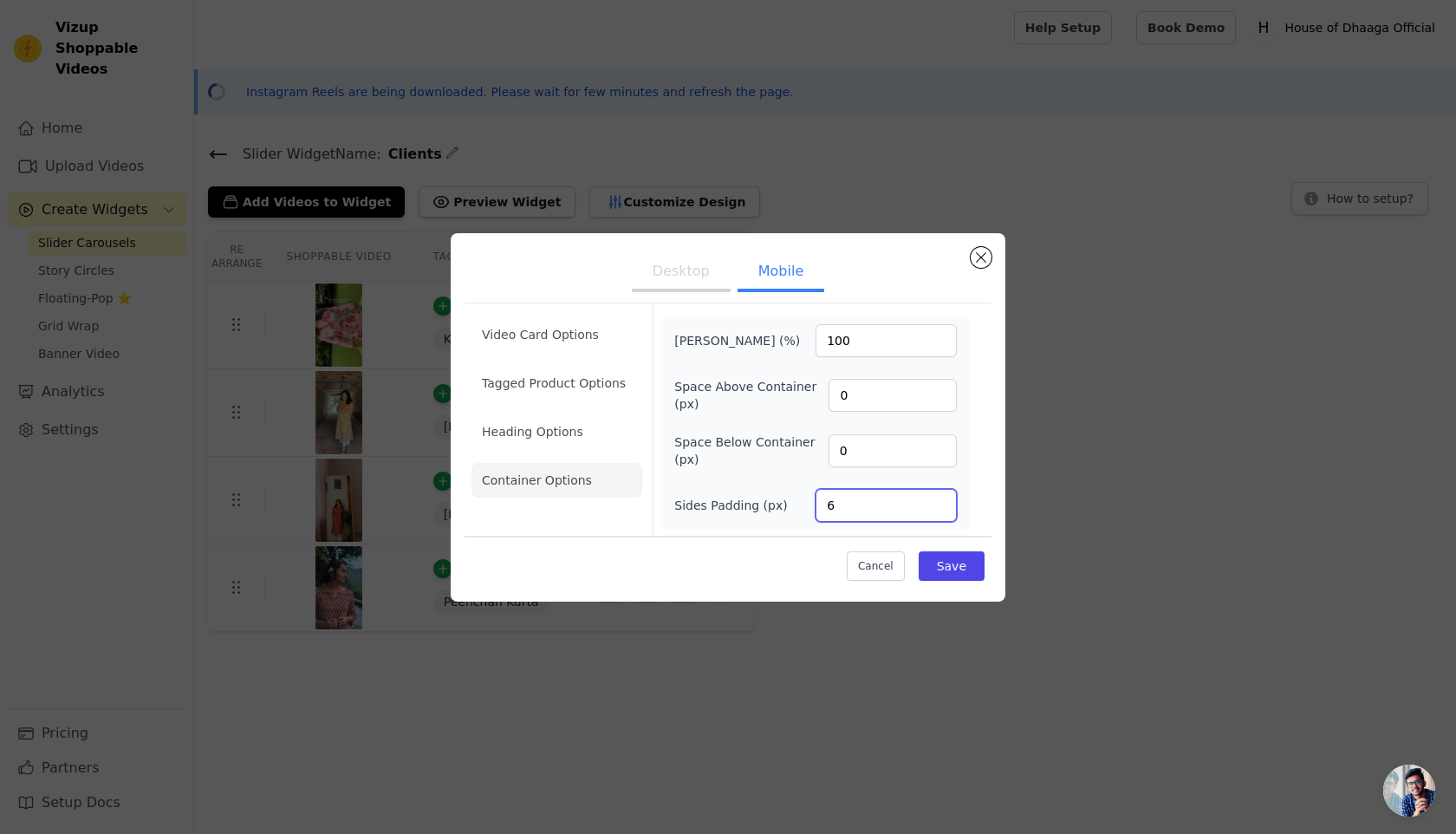
type input "6"
click at [939, 499] on input "6" at bounding box center [886, 505] width 142 height 33
click at [958, 569] on button "Save" at bounding box center [951, 565] width 66 height 30
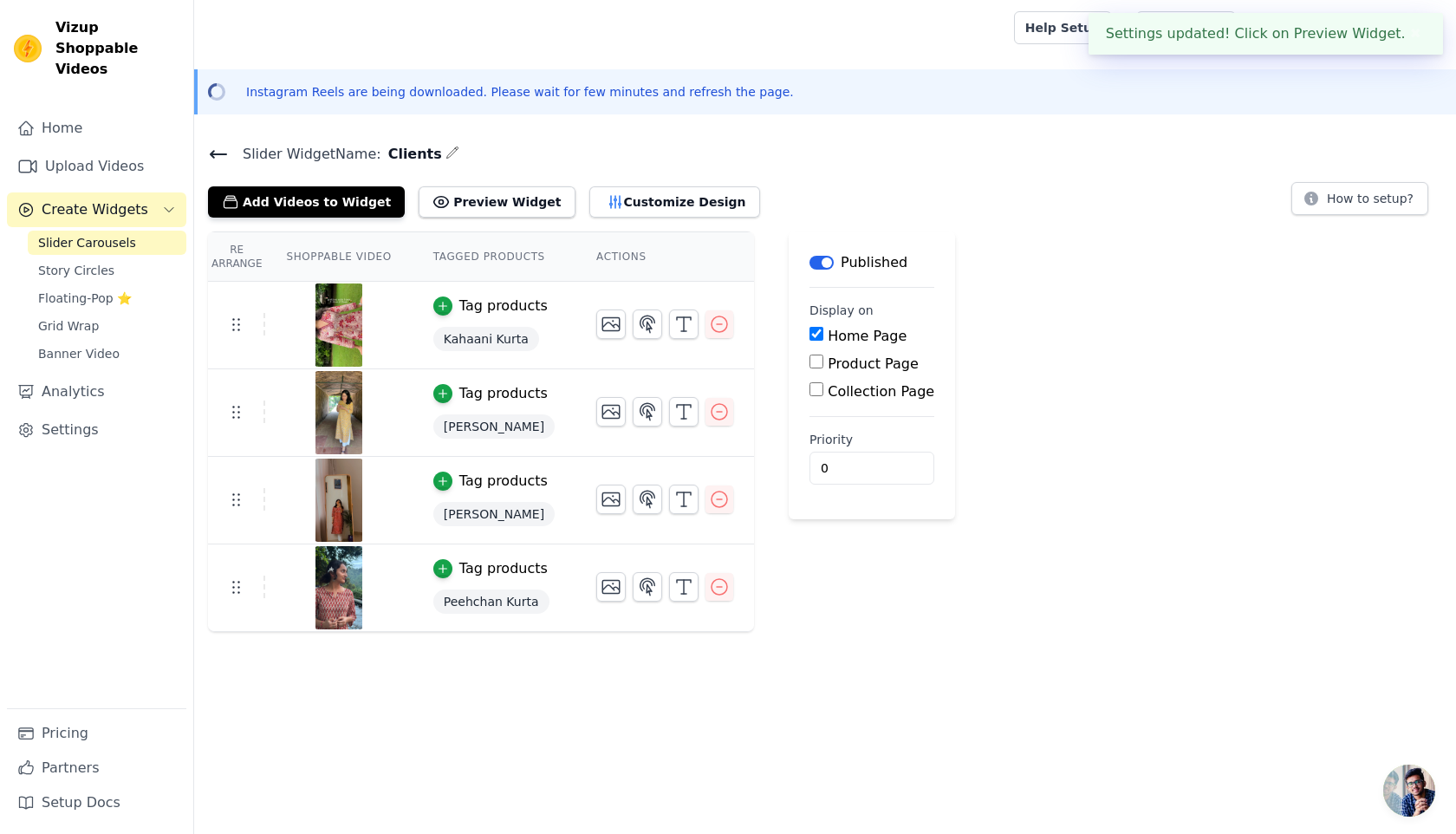
click at [215, 148] on icon at bounding box center [218, 154] width 21 height 21
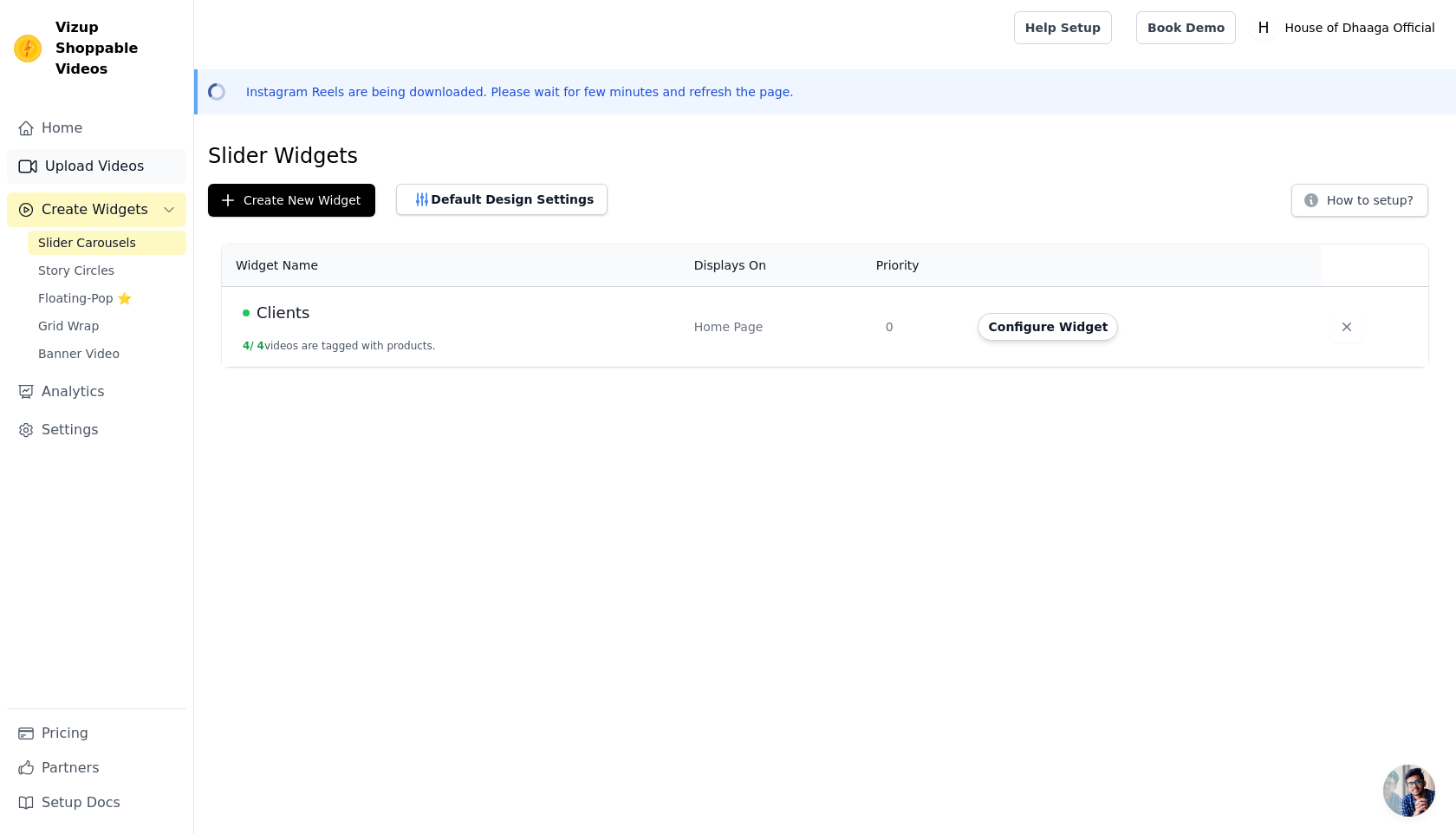
click at [71, 149] on link "Upload Videos" at bounding box center [96, 166] width 179 height 34
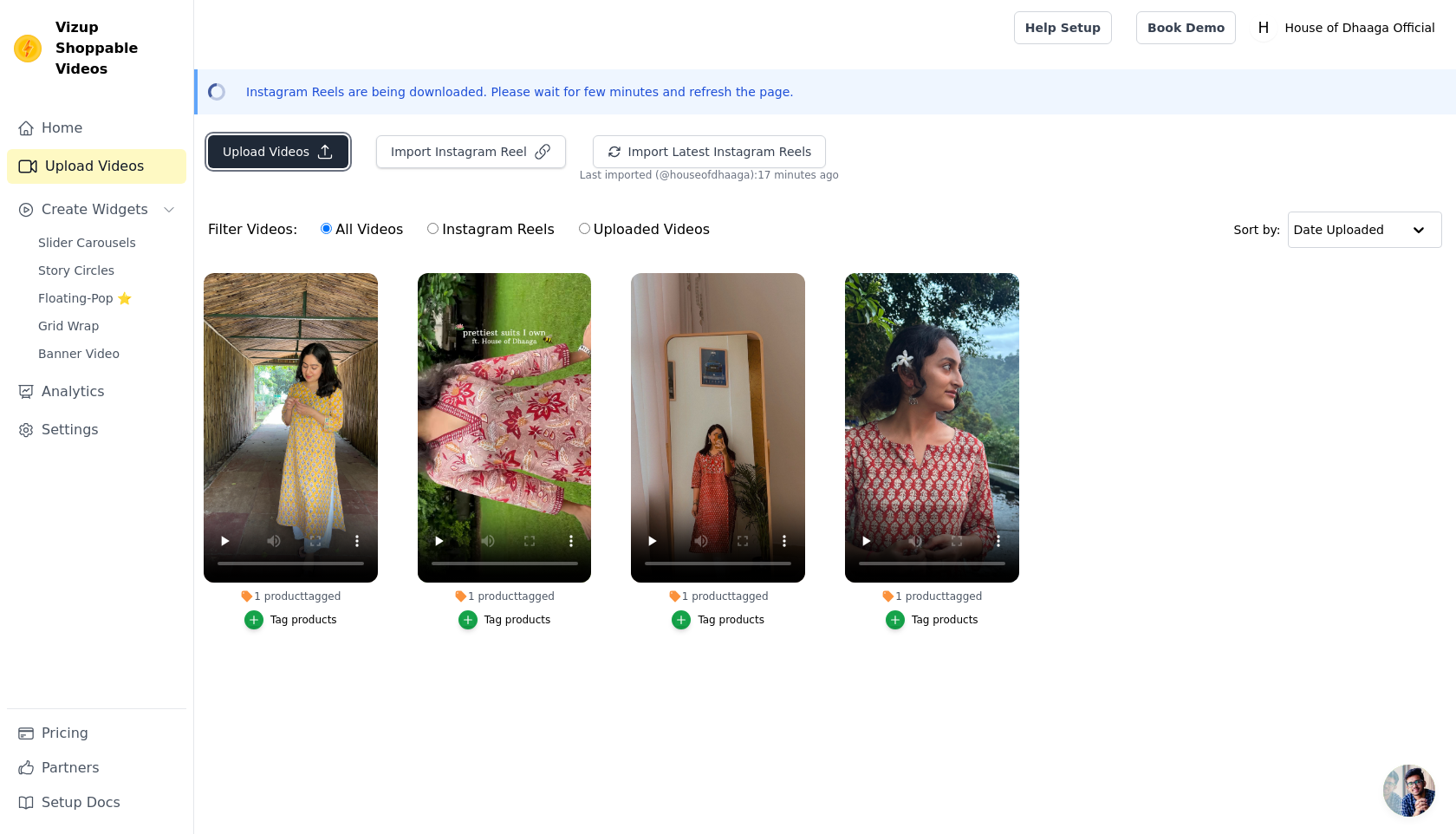
click at [281, 146] on button "Upload Videos" at bounding box center [279, 151] width 141 height 33
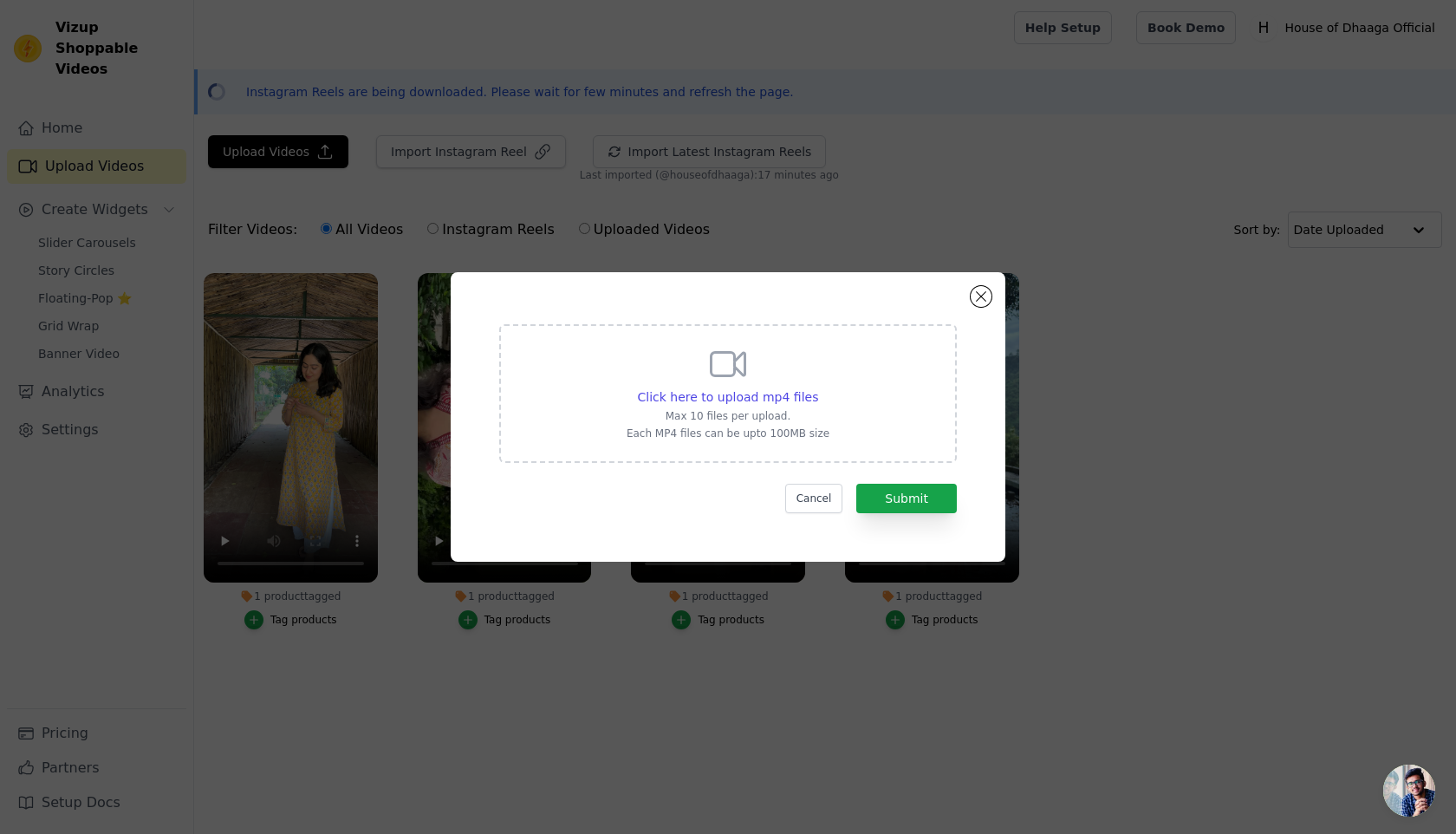
click at [731, 360] on icon at bounding box center [728, 364] width 41 height 41
click at [818, 388] on input "Click here to upload mp4 files Max 10 files per upload. Each MP4 files can be u…" at bounding box center [818, 388] width 1 height 1
click at [734, 394] on span "Click here to upload mp4 files" at bounding box center [728, 397] width 181 height 14
click at [818, 389] on input "Click here to upload mp4 files Max 10 files per upload. Each MP4 files can be u…" at bounding box center [818, 388] width 1 height 1
type input "C:\fakepath\IMG_7170.mp4"
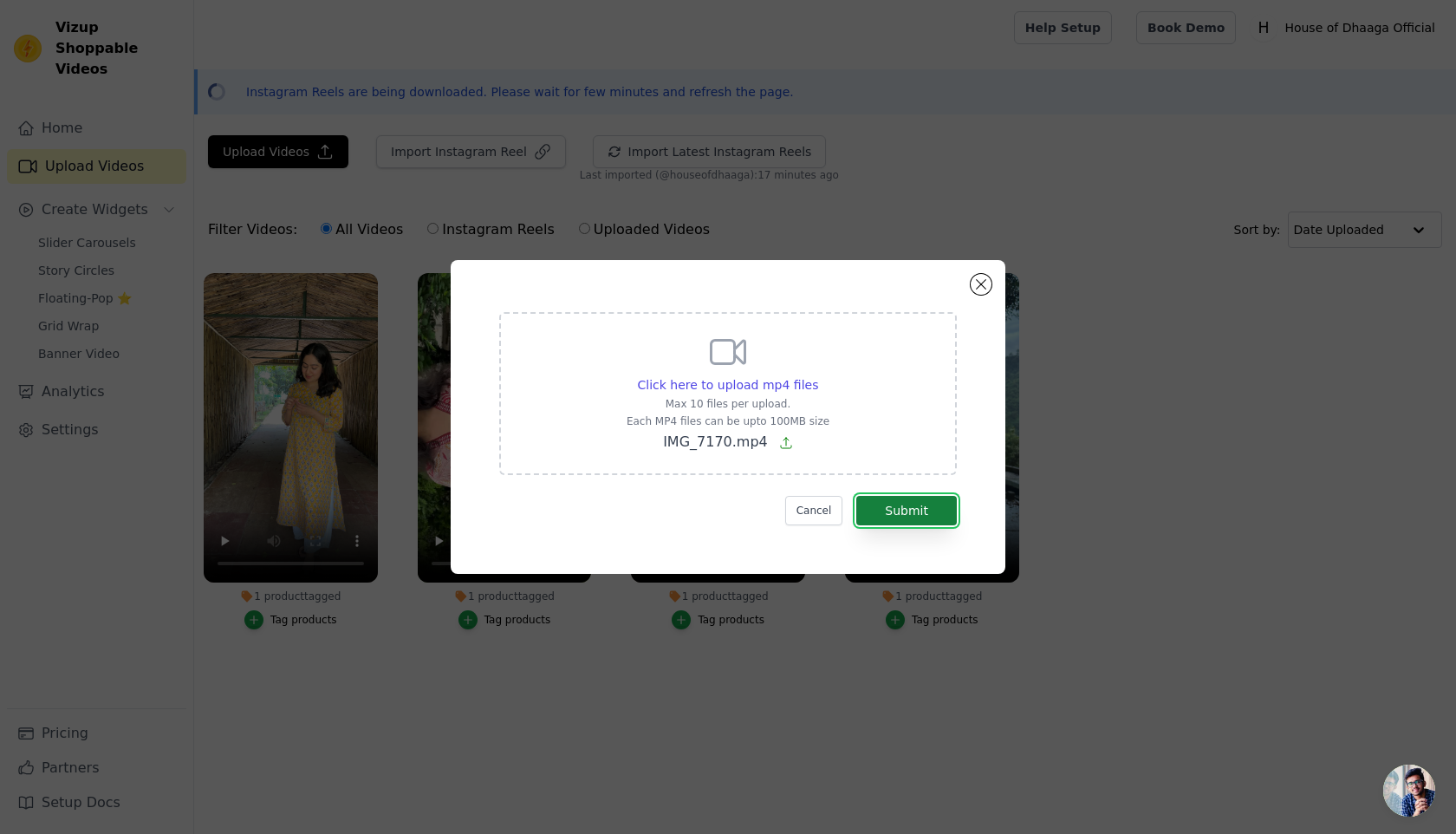
click at [930, 525] on button "Submit" at bounding box center [907, 510] width 101 height 30
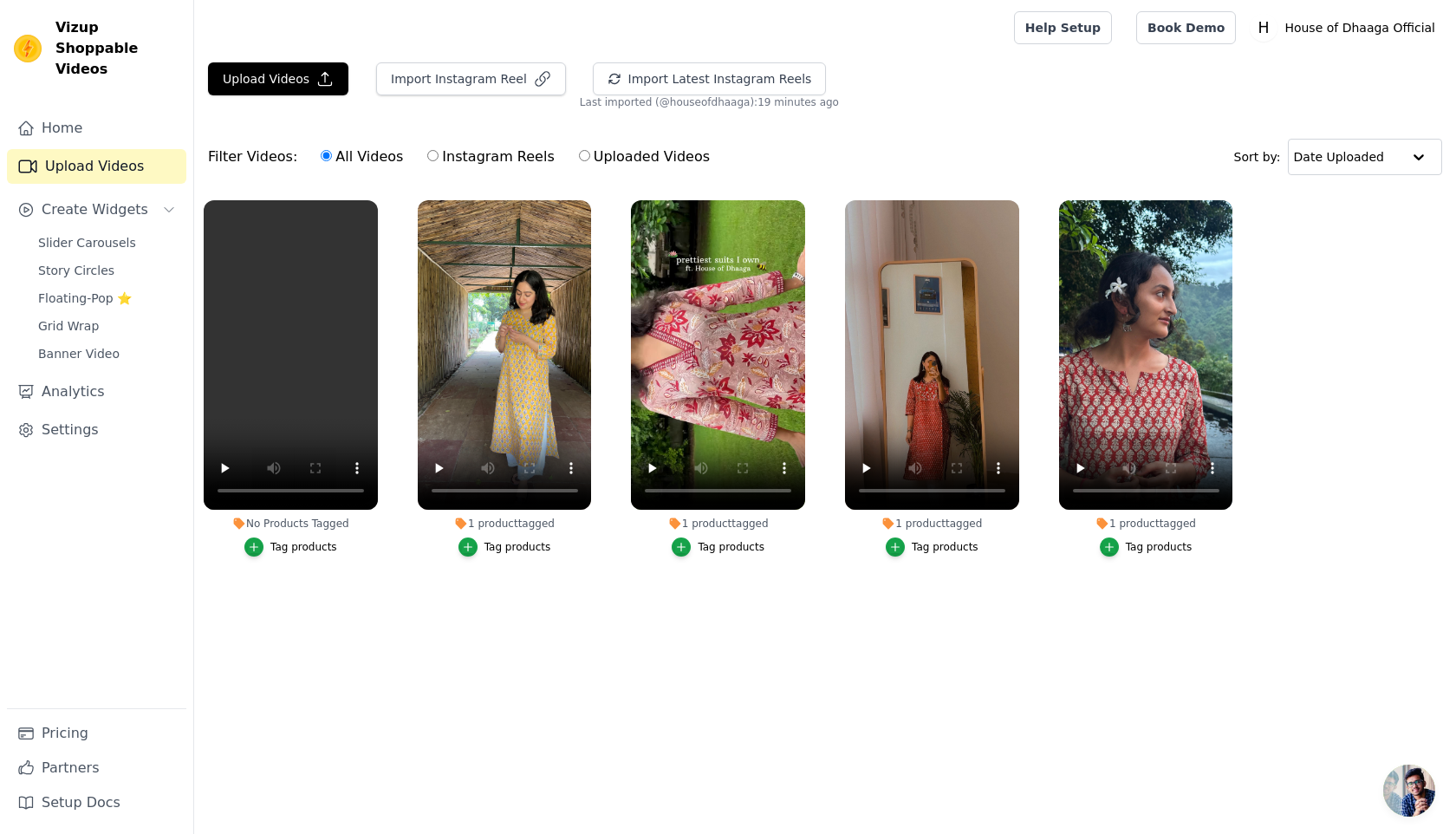
click at [296, 545] on div "Tag products" at bounding box center [304, 546] width 67 height 14
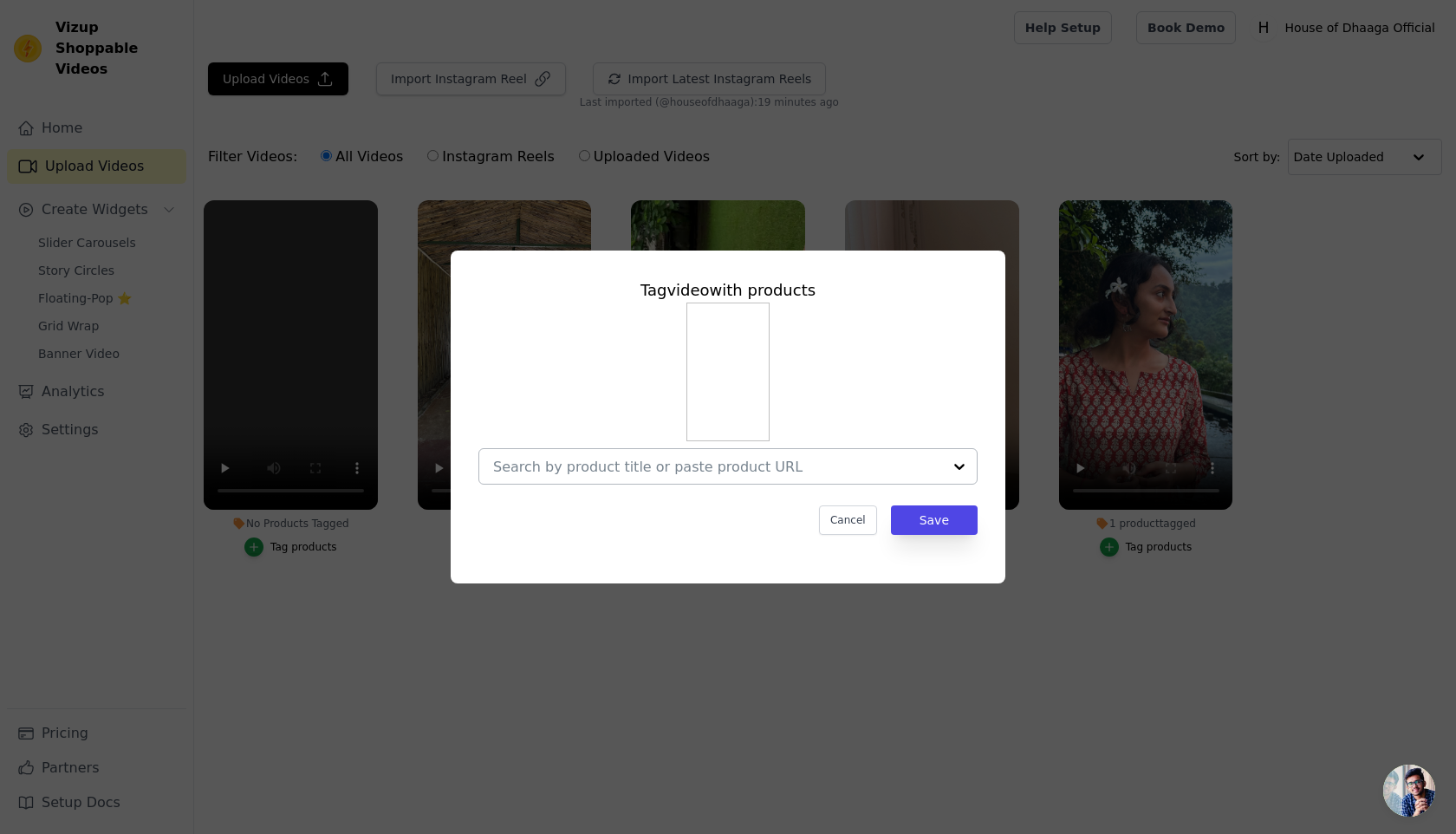
click at [692, 472] on input "No Products Tagged Tag video with products Cancel Save Tag products" at bounding box center [718, 467] width 449 height 16
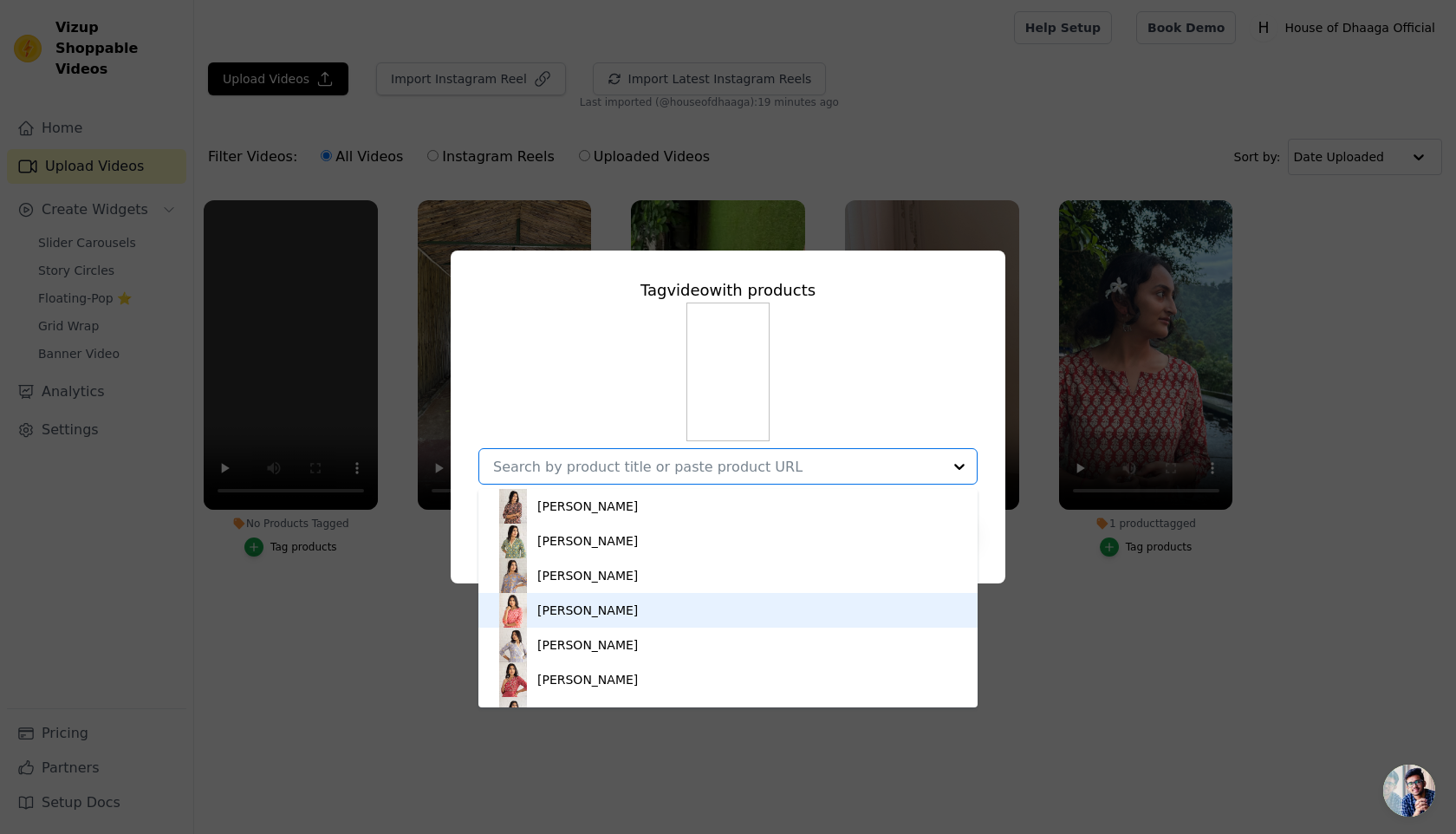
click at [581, 608] on div "[PERSON_NAME]" at bounding box center [588, 609] width 101 height 17
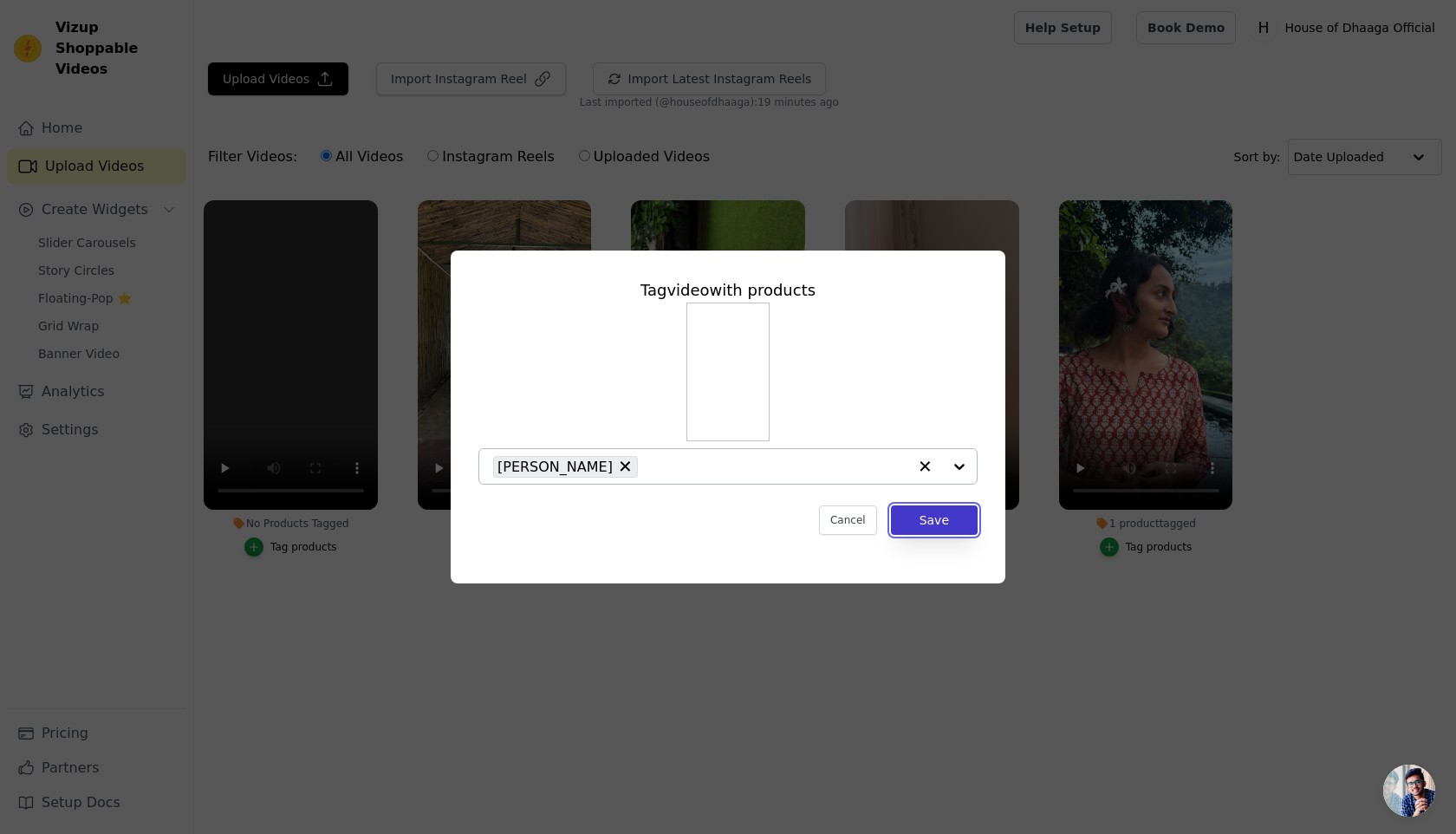
click at [948, 519] on button "Save" at bounding box center [934, 519] width 87 height 30
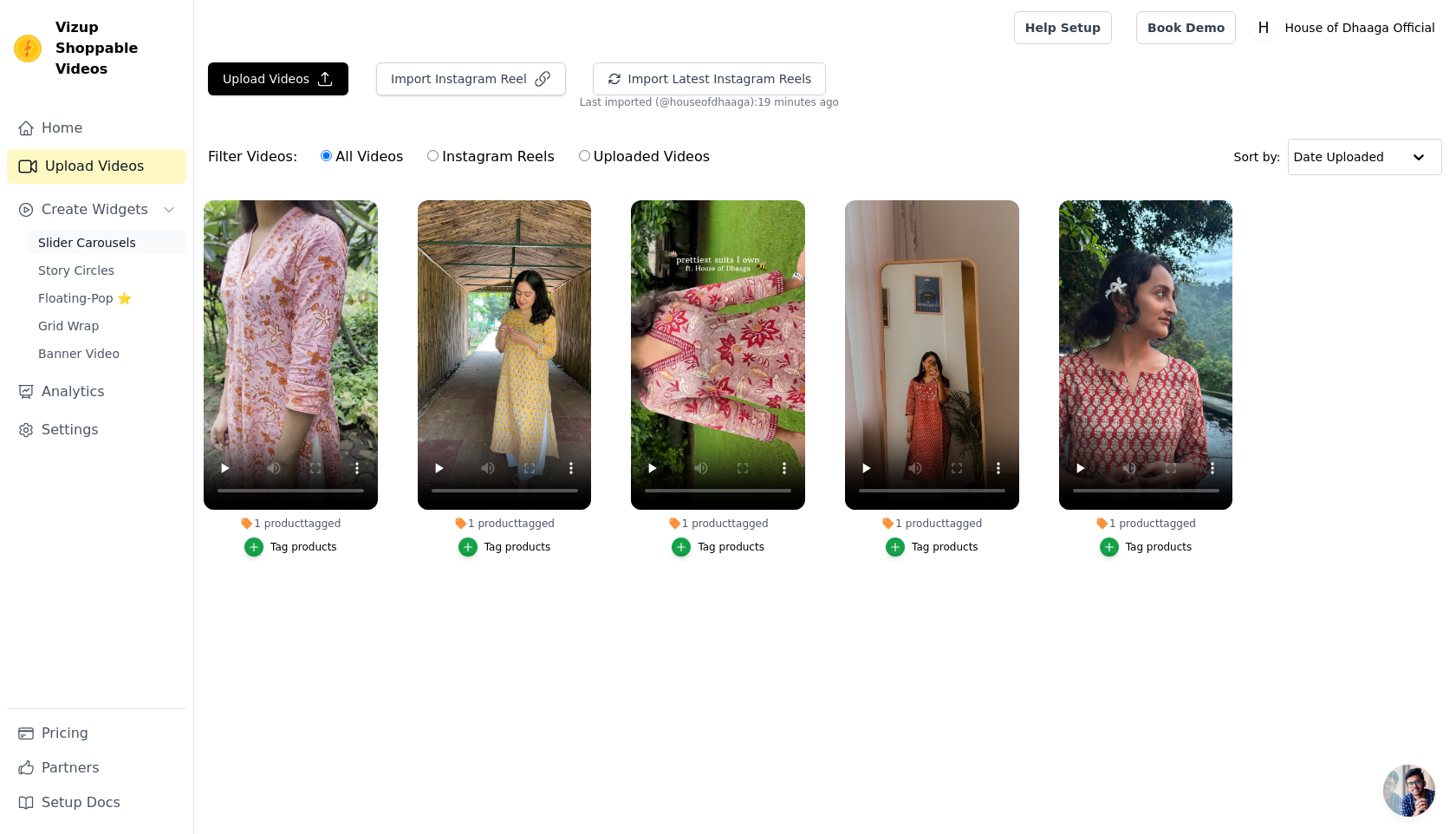
click at [72, 234] on span "Slider Carousels" at bounding box center [87, 243] width 98 height 17
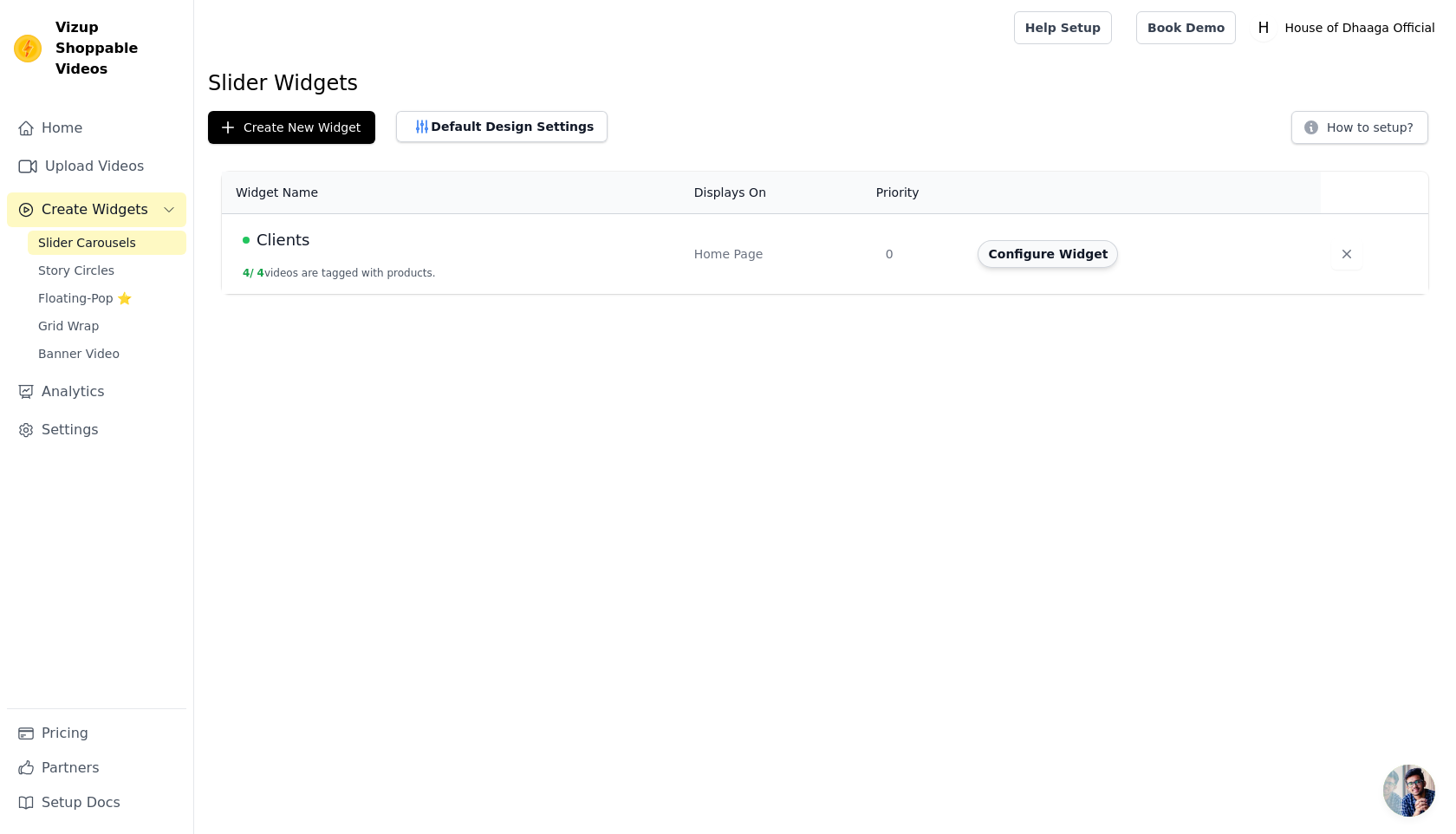
click at [1039, 262] on button "Configure Widget" at bounding box center [1048, 253] width 141 height 28
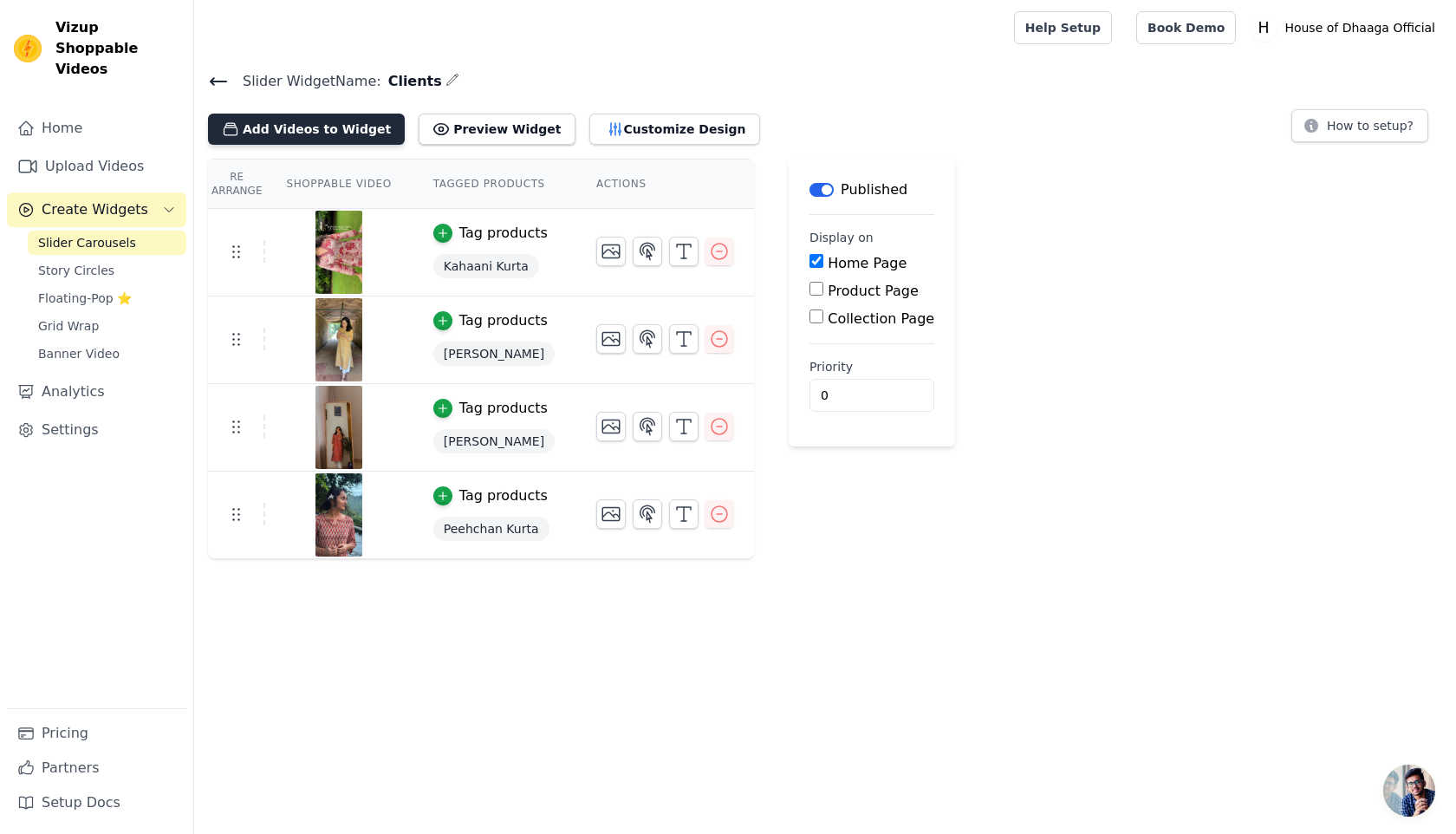
click at [307, 132] on button "Add Videos to Widget" at bounding box center [307, 129] width 197 height 32
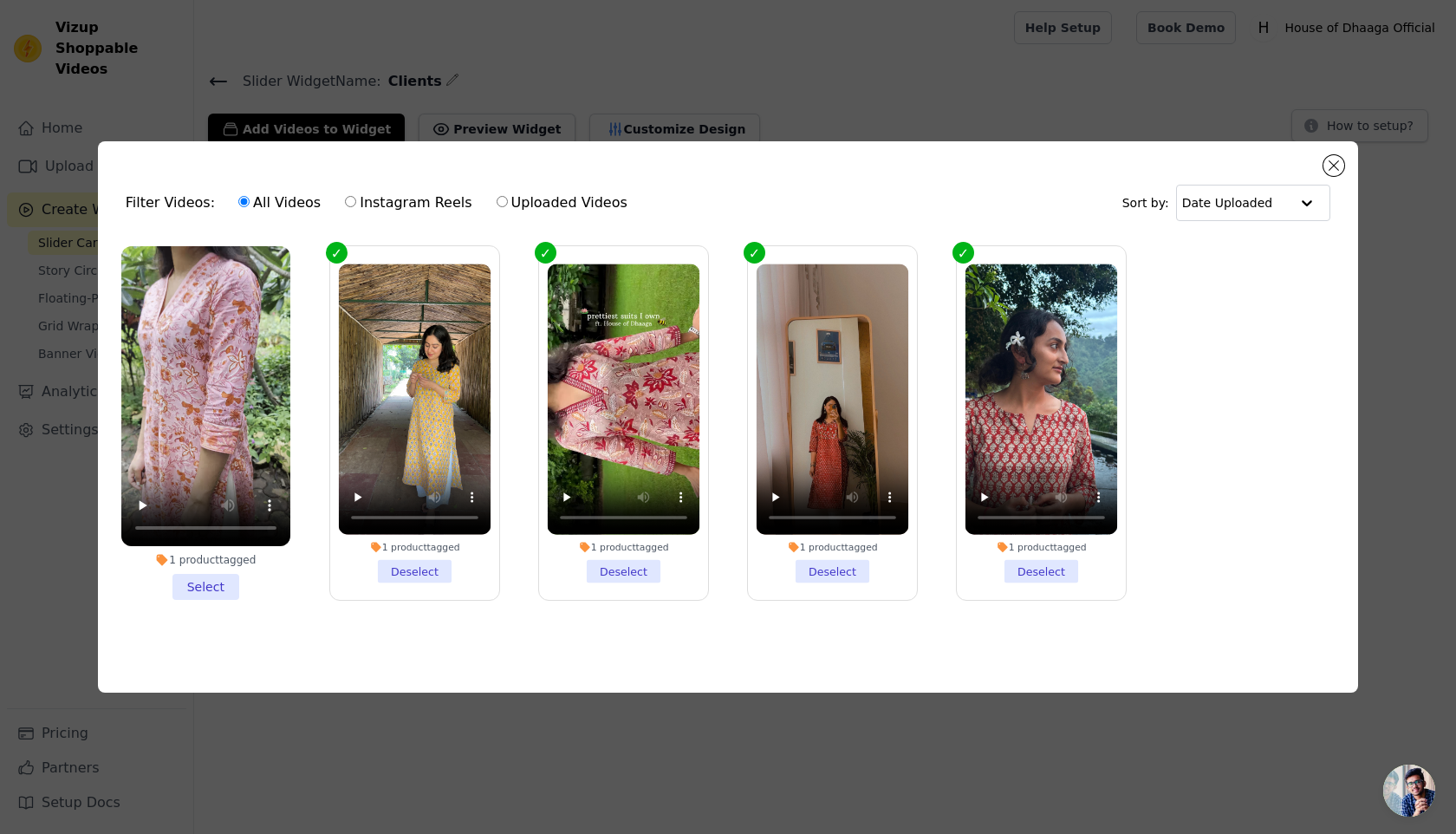
click at [207, 591] on li "1 product tagged Select" at bounding box center [206, 423] width 169 height 354
click at [0, 0] on input "1 product tagged Select" at bounding box center [0, 0] width 0 height 0
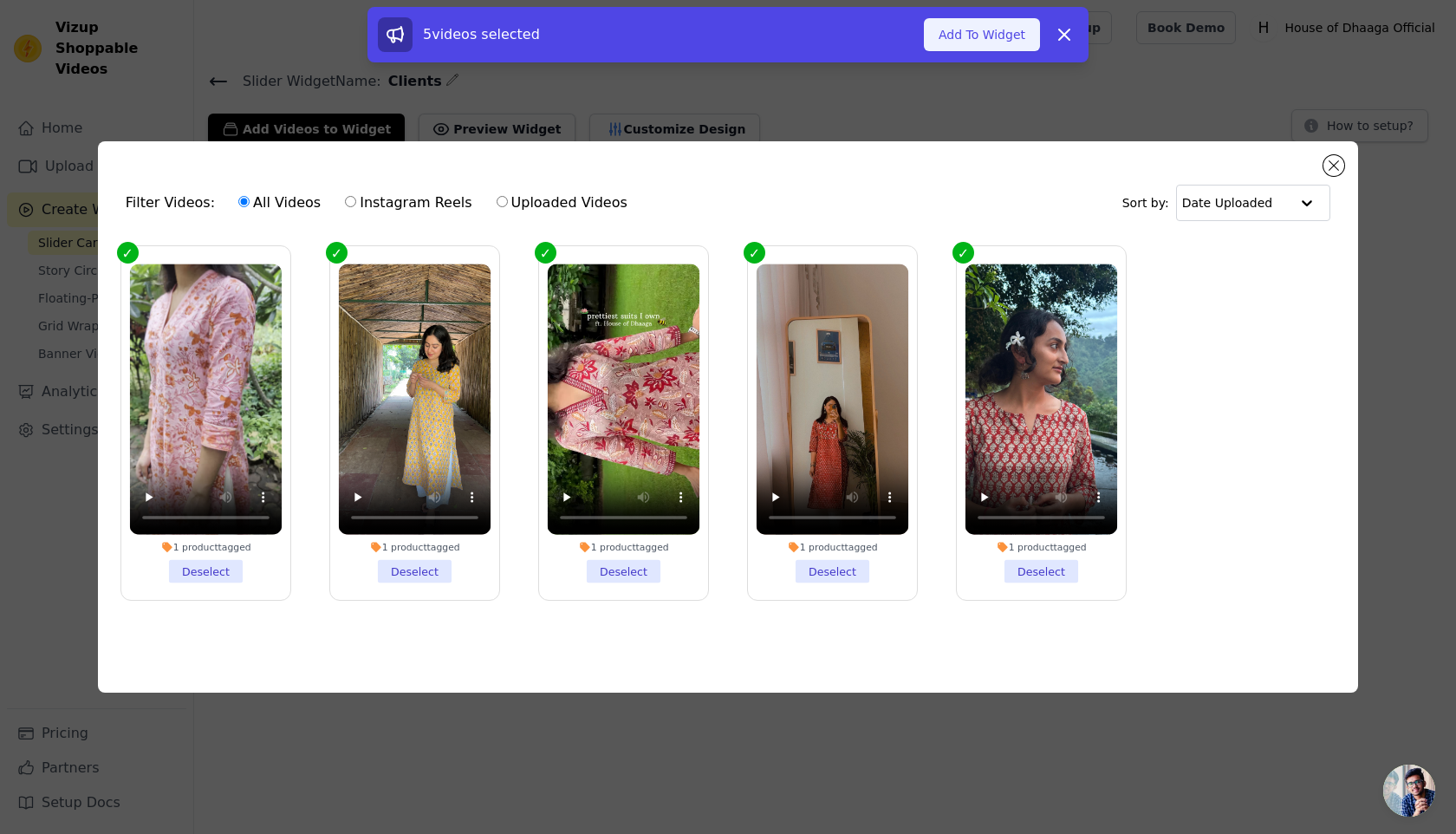
click at [987, 19] on button "Add To Widget" at bounding box center [982, 34] width 116 height 33
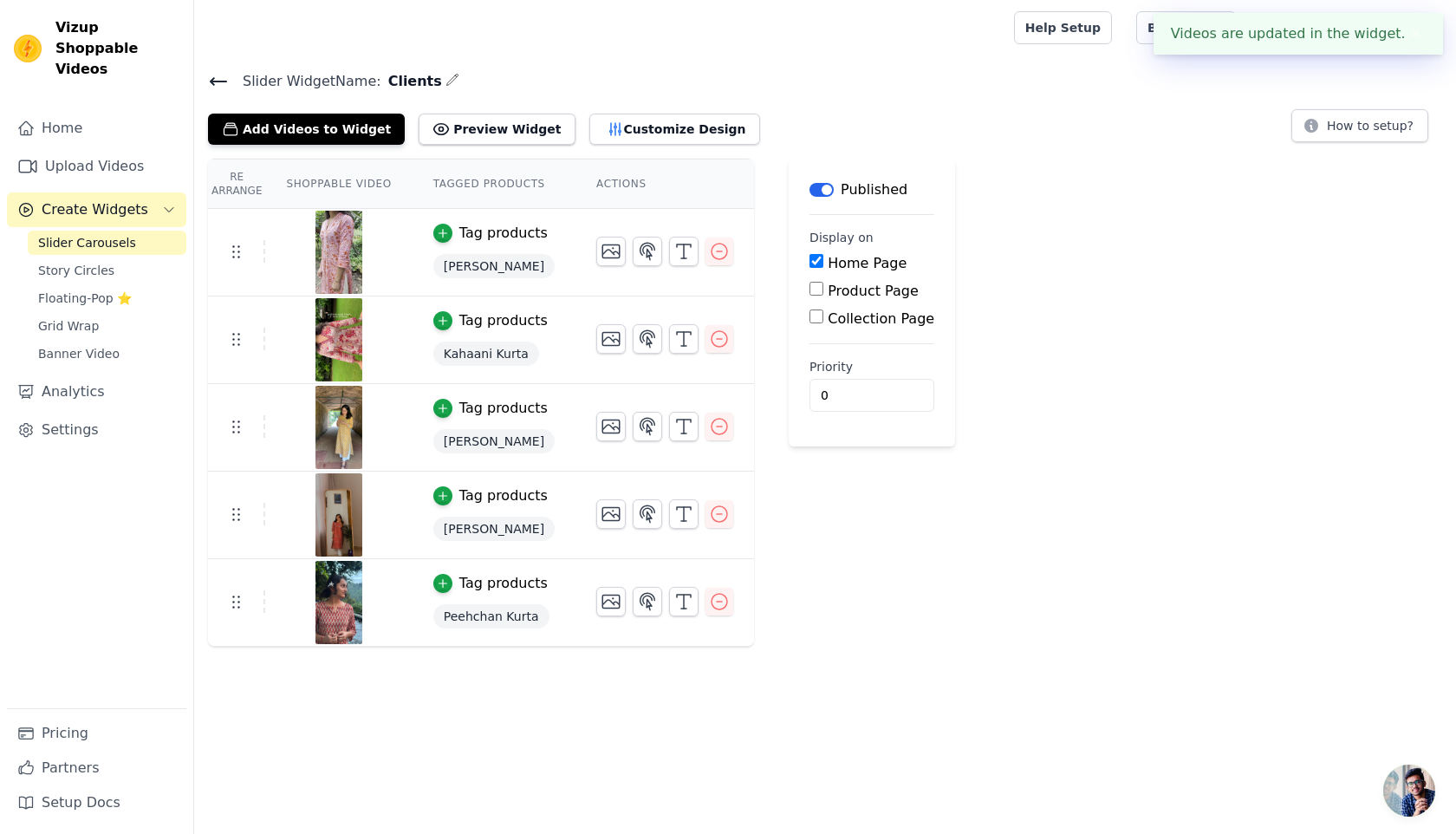
click at [211, 87] on icon at bounding box center [218, 81] width 21 height 21
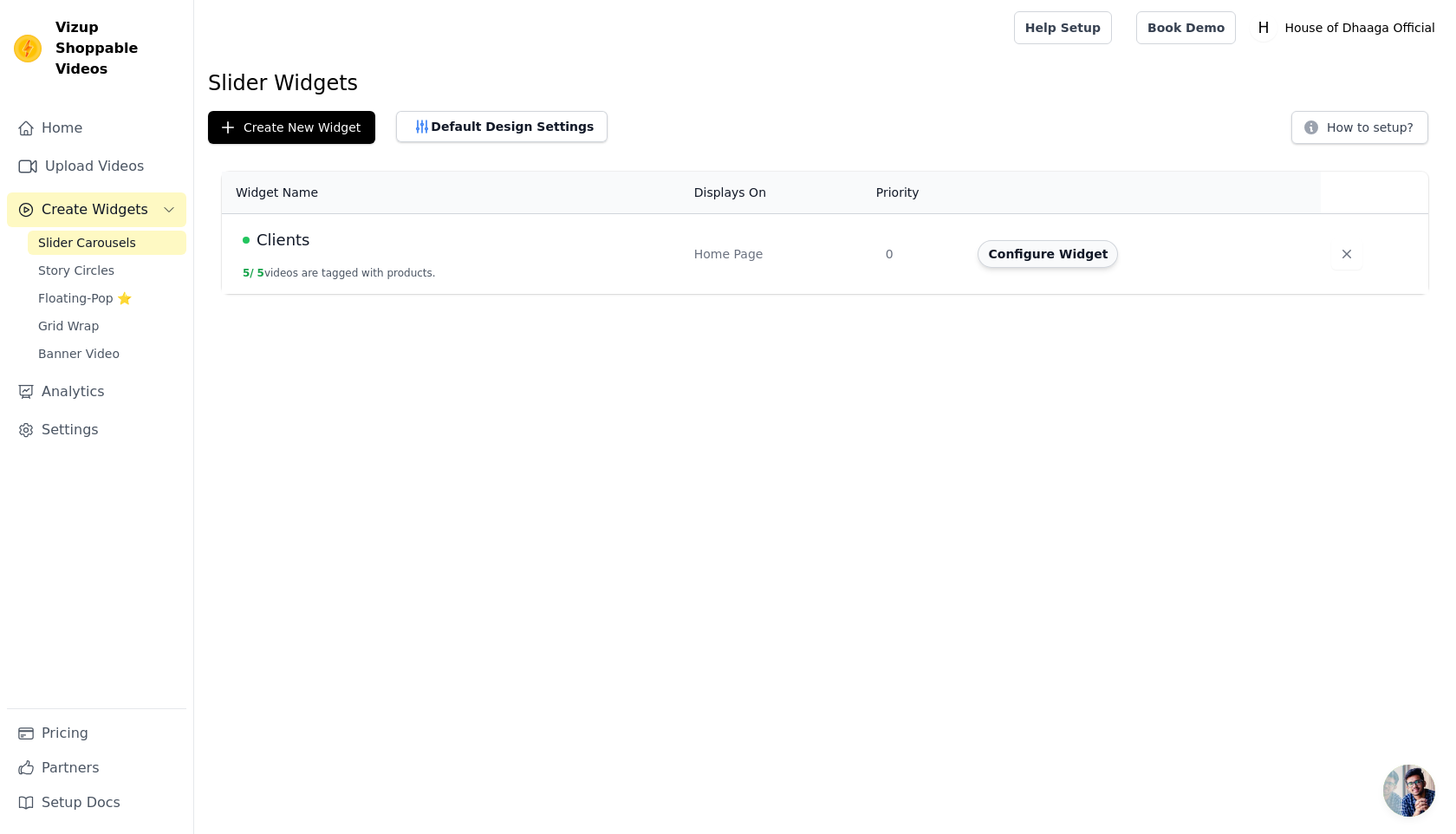
click at [1066, 261] on button "Configure Widget" at bounding box center [1048, 253] width 141 height 28
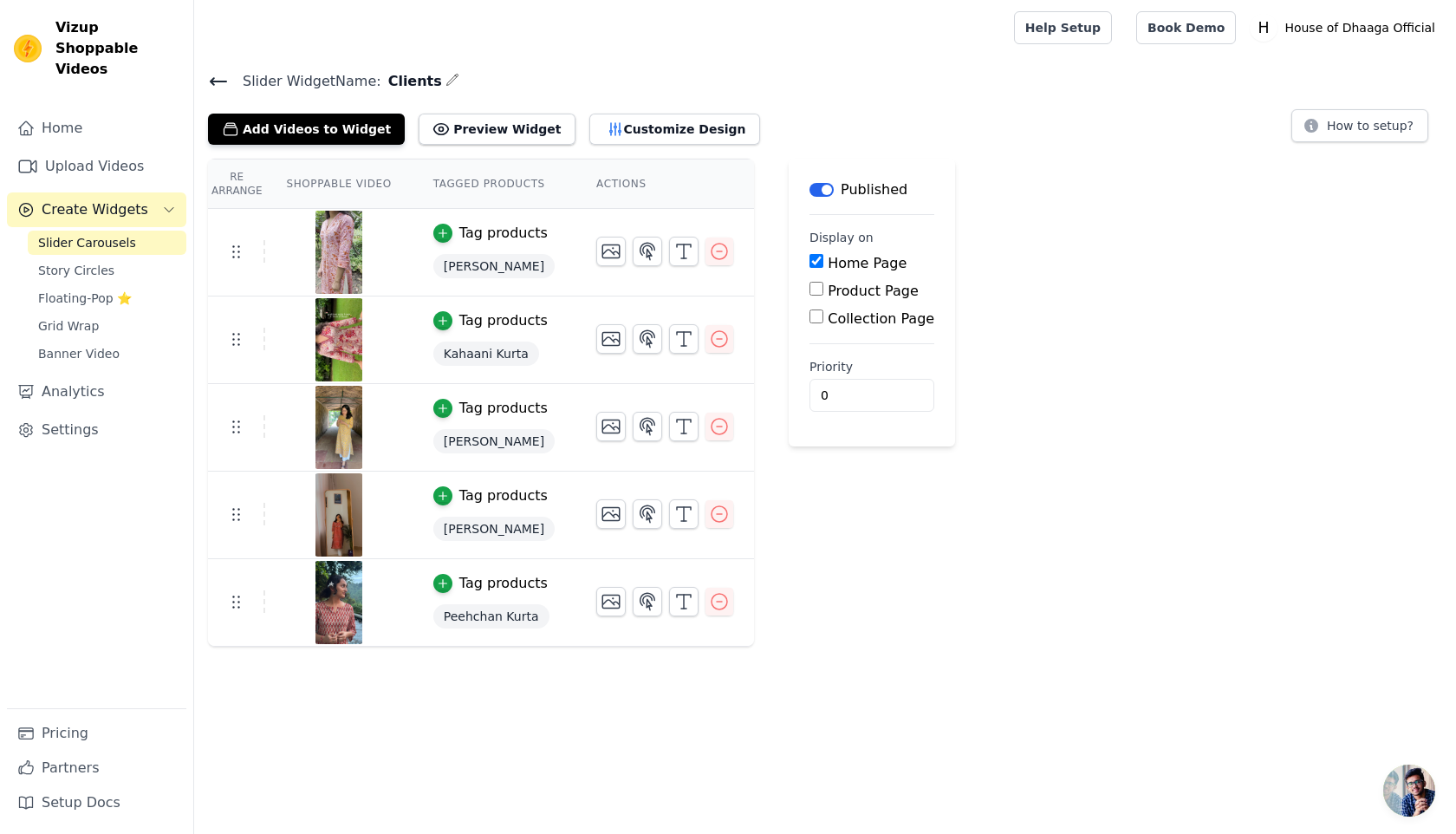
click at [217, 77] on icon at bounding box center [218, 81] width 21 height 21
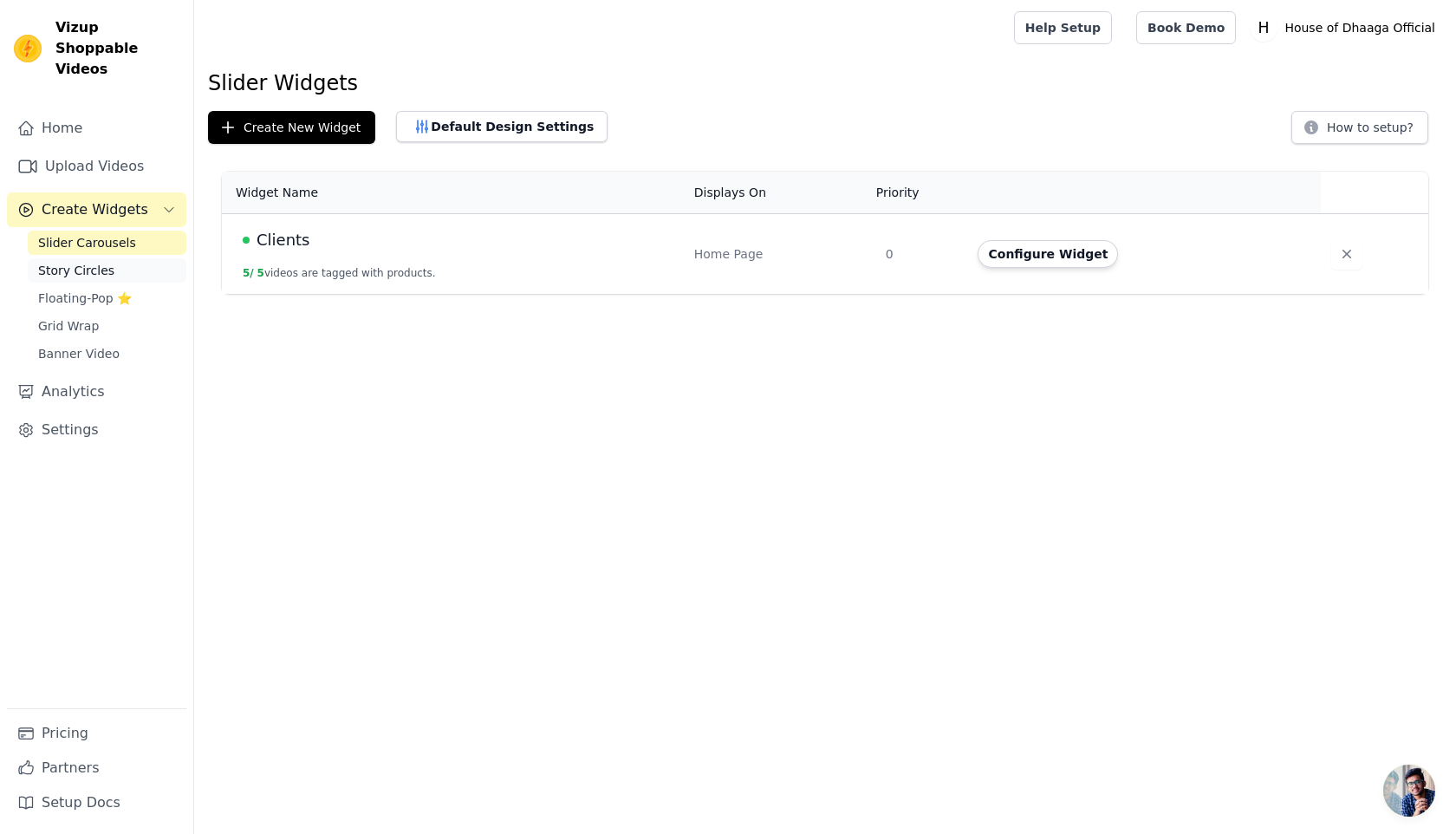
click at [126, 258] on link "Story Circles" at bounding box center [107, 270] width 159 height 24
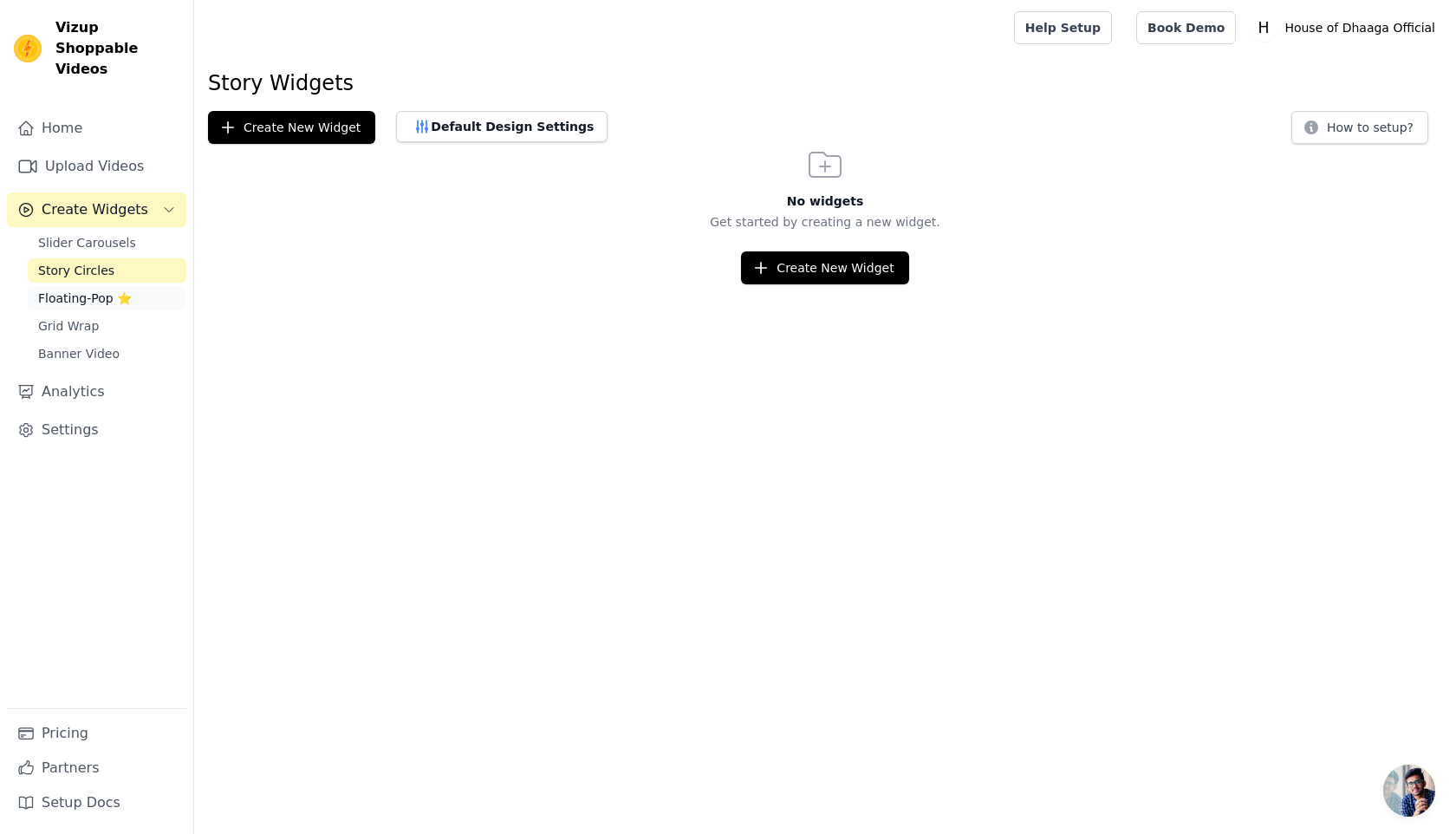
click at [124, 289] on span "Floating-Pop ⭐" at bounding box center [85, 298] width 94 height 17
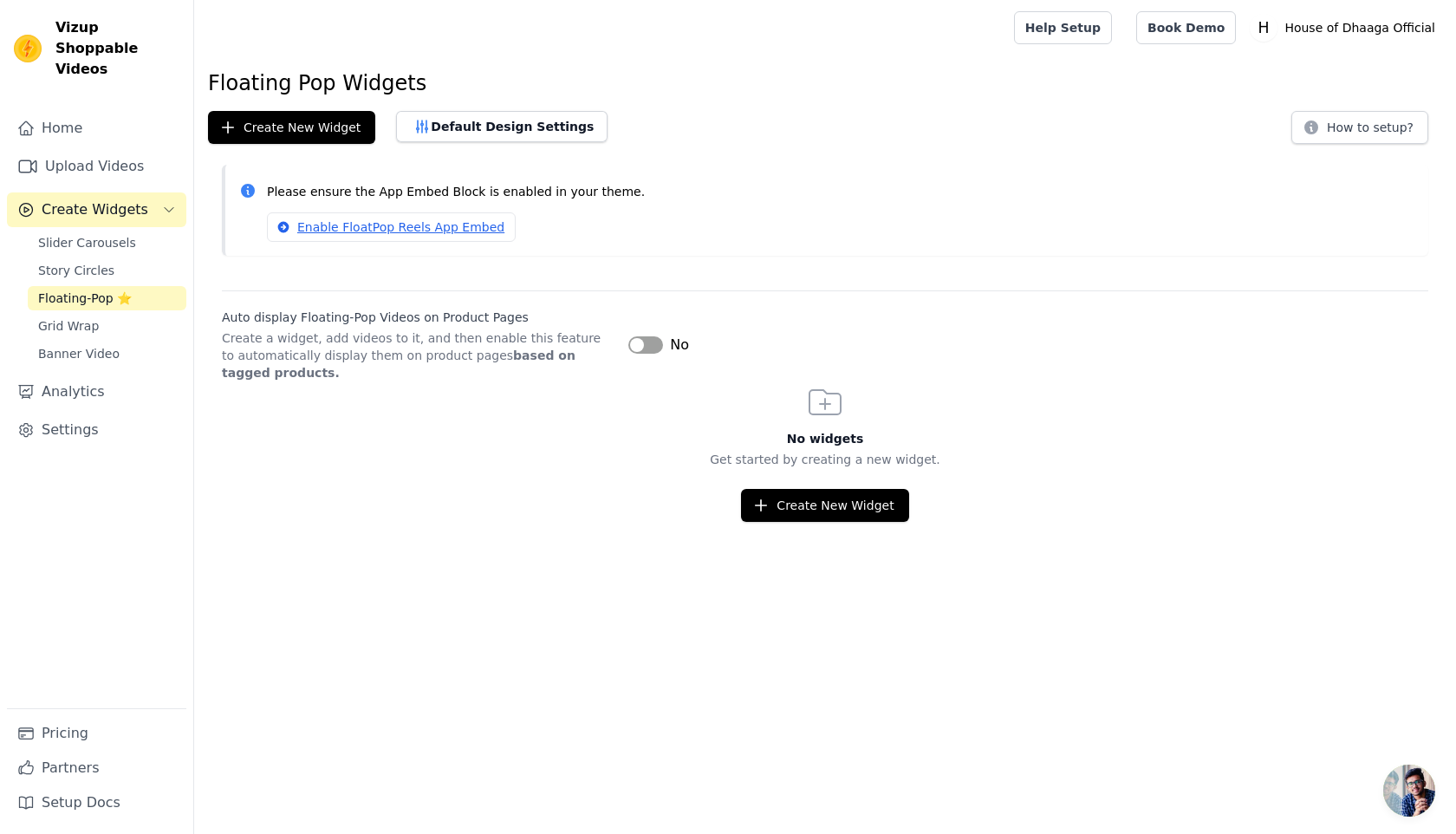
click at [645, 341] on button "Label" at bounding box center [646, 344] width 34 height 17
click at [795, 508] on button "Create New Widget" at bounding box center [825, 505] width 168 height 33
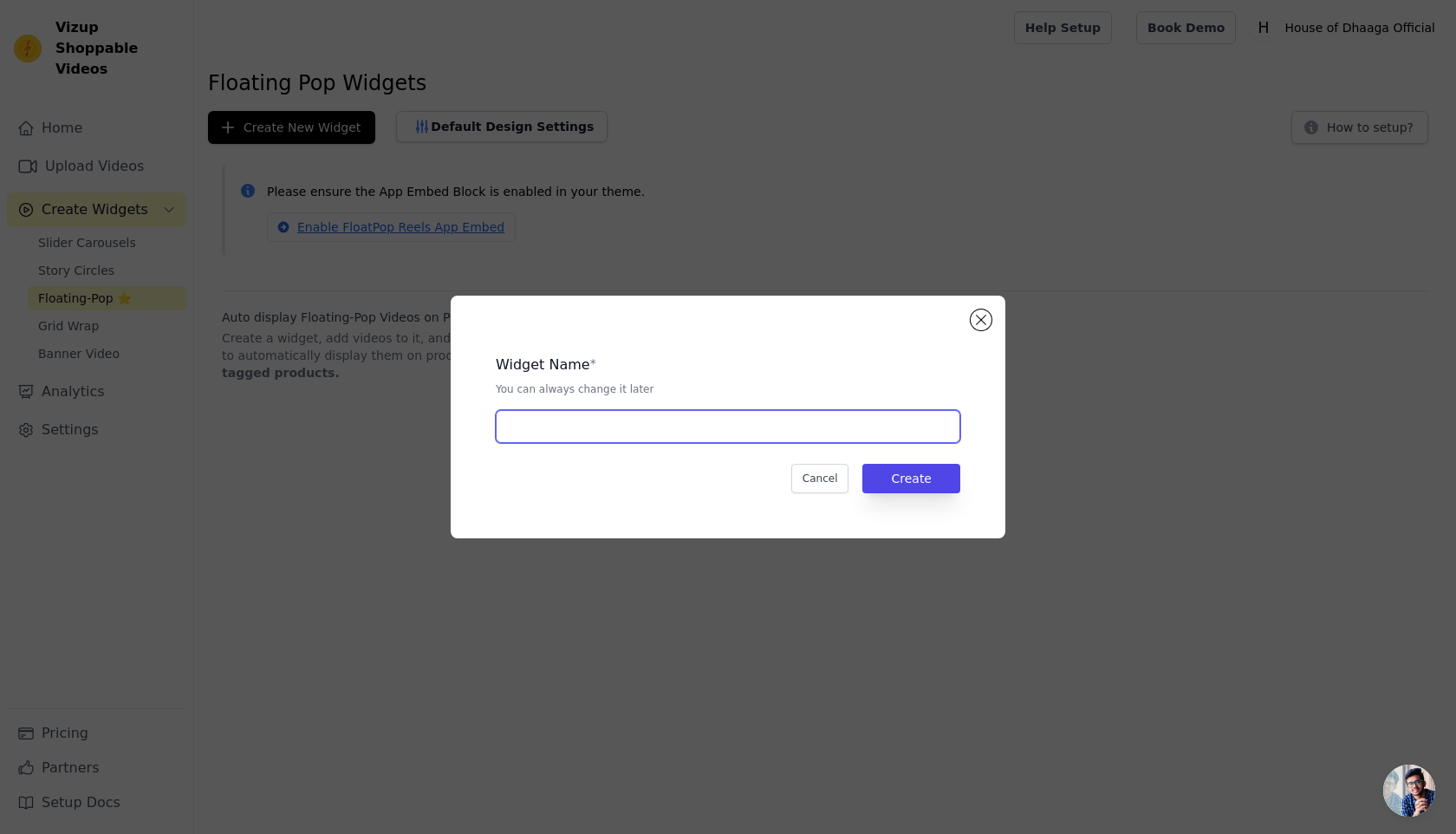
click at [627, 424] on input "text" at bounding box center [728, 426] width 464 height 33
type input "Clients"
click at [921, 487] on button "Create" at bounding box center [911, 478] width 98 height 30
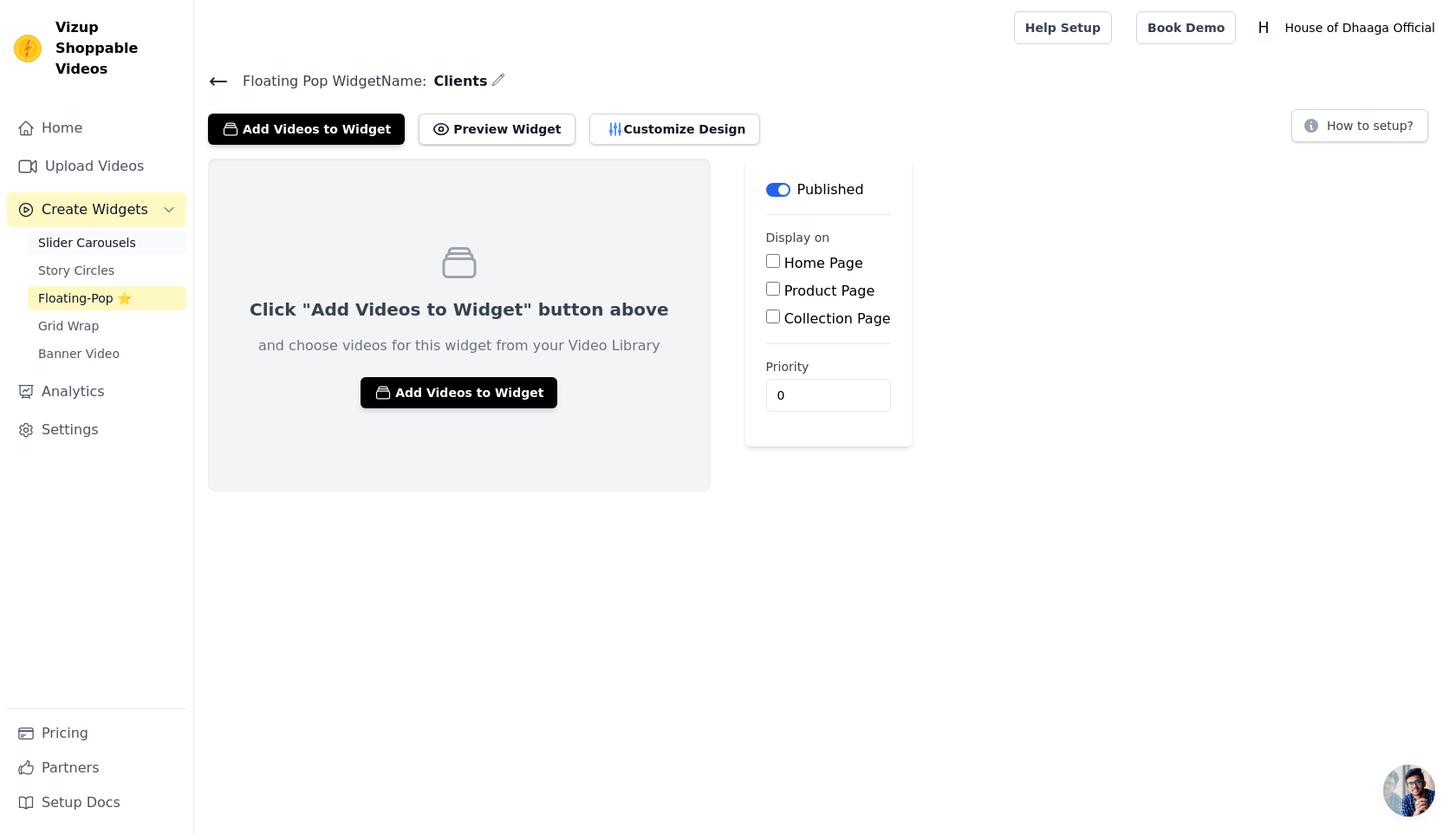
click at [82, 234] on span "Slider Carousels" at bounding box center [87, 243] width 98 height 17
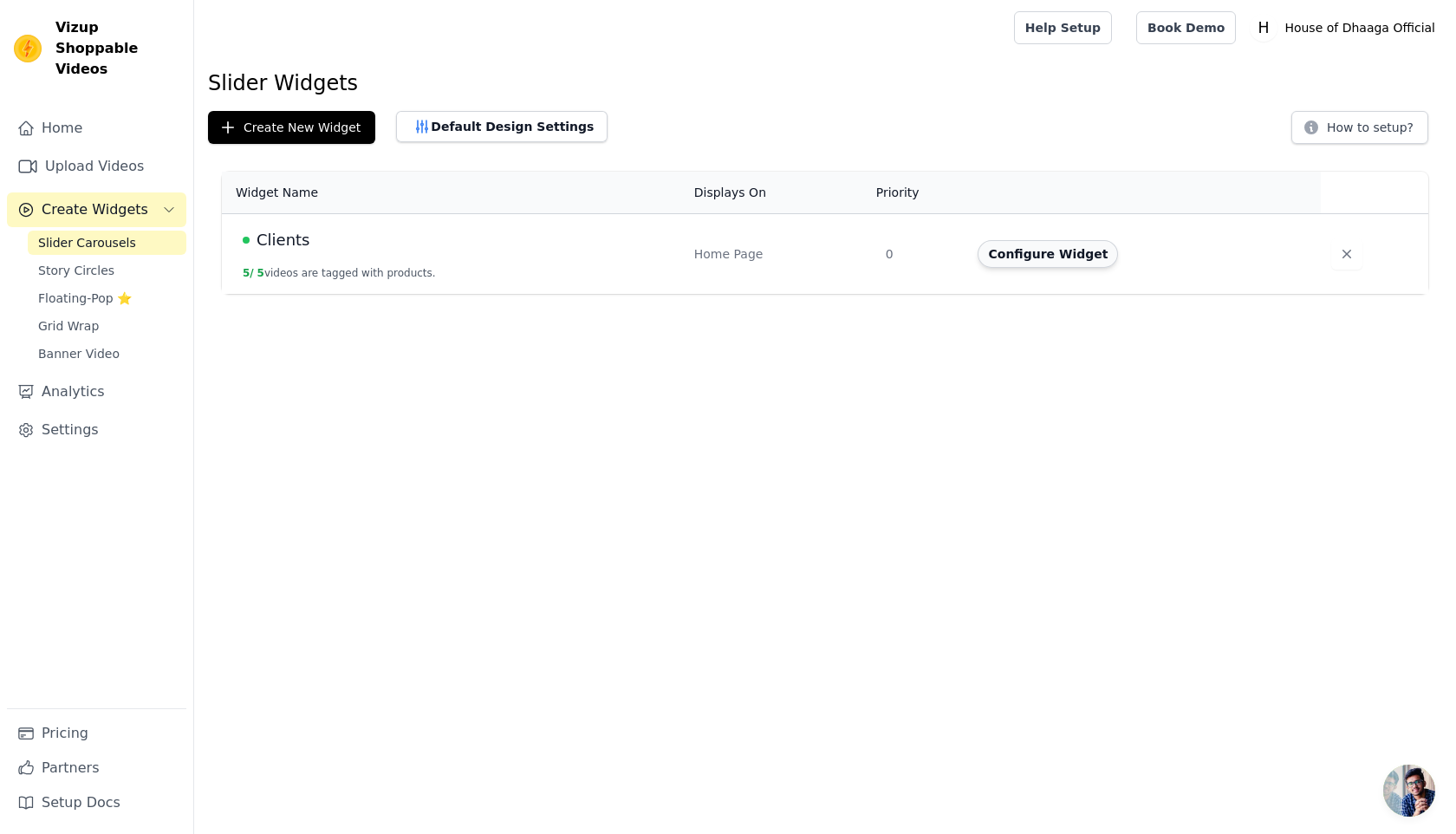
click at [1037, 261] on button "Configure Widget" at bounding box center [1048, 253] width 141 height 28
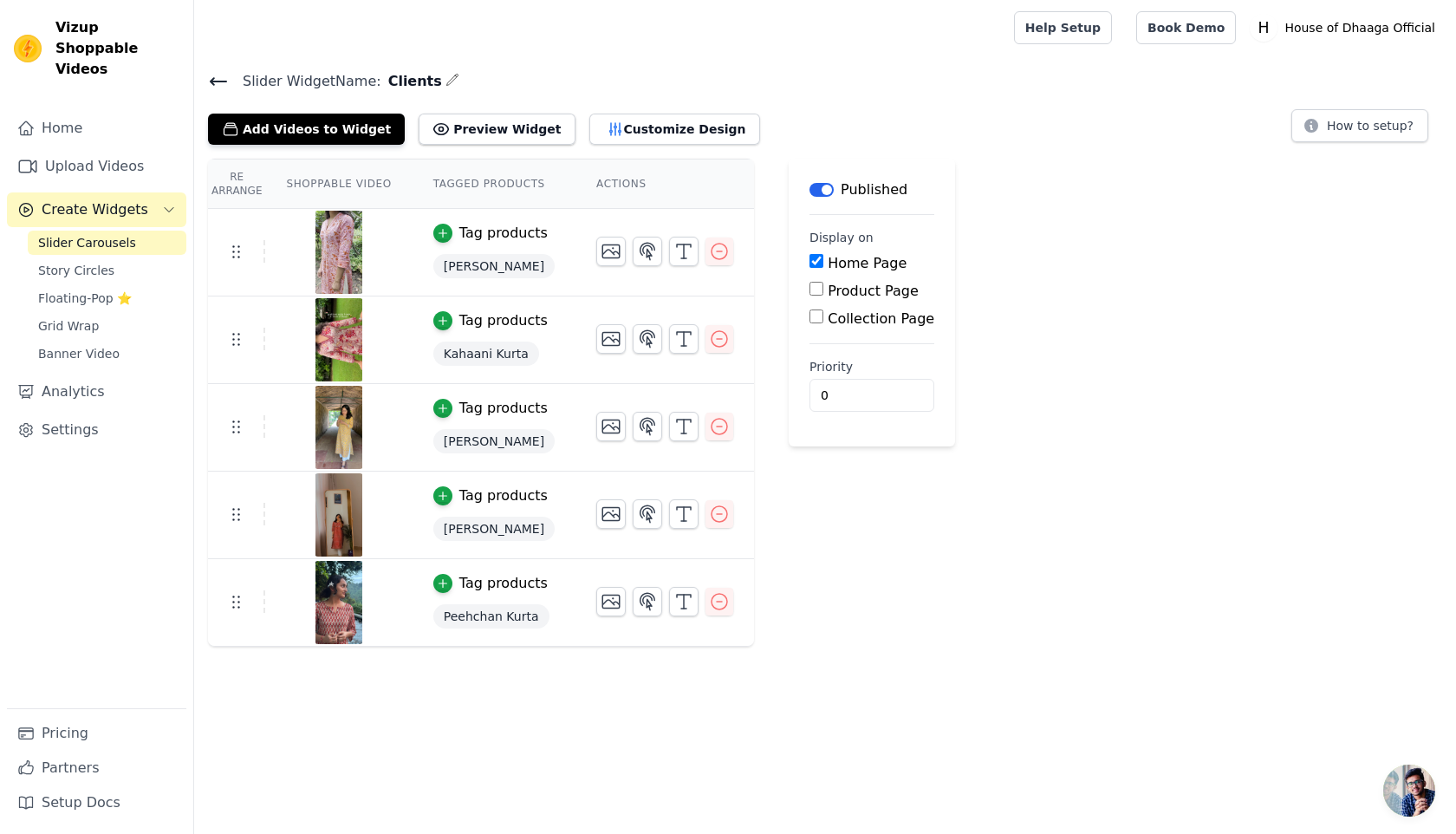
click at [841, 295] on label "Product Page" at bounding box center [873, 290] width 91 height 16
click at [823, 295] on input "Product Page" at bounding box center [816, 288] width 14 height 14
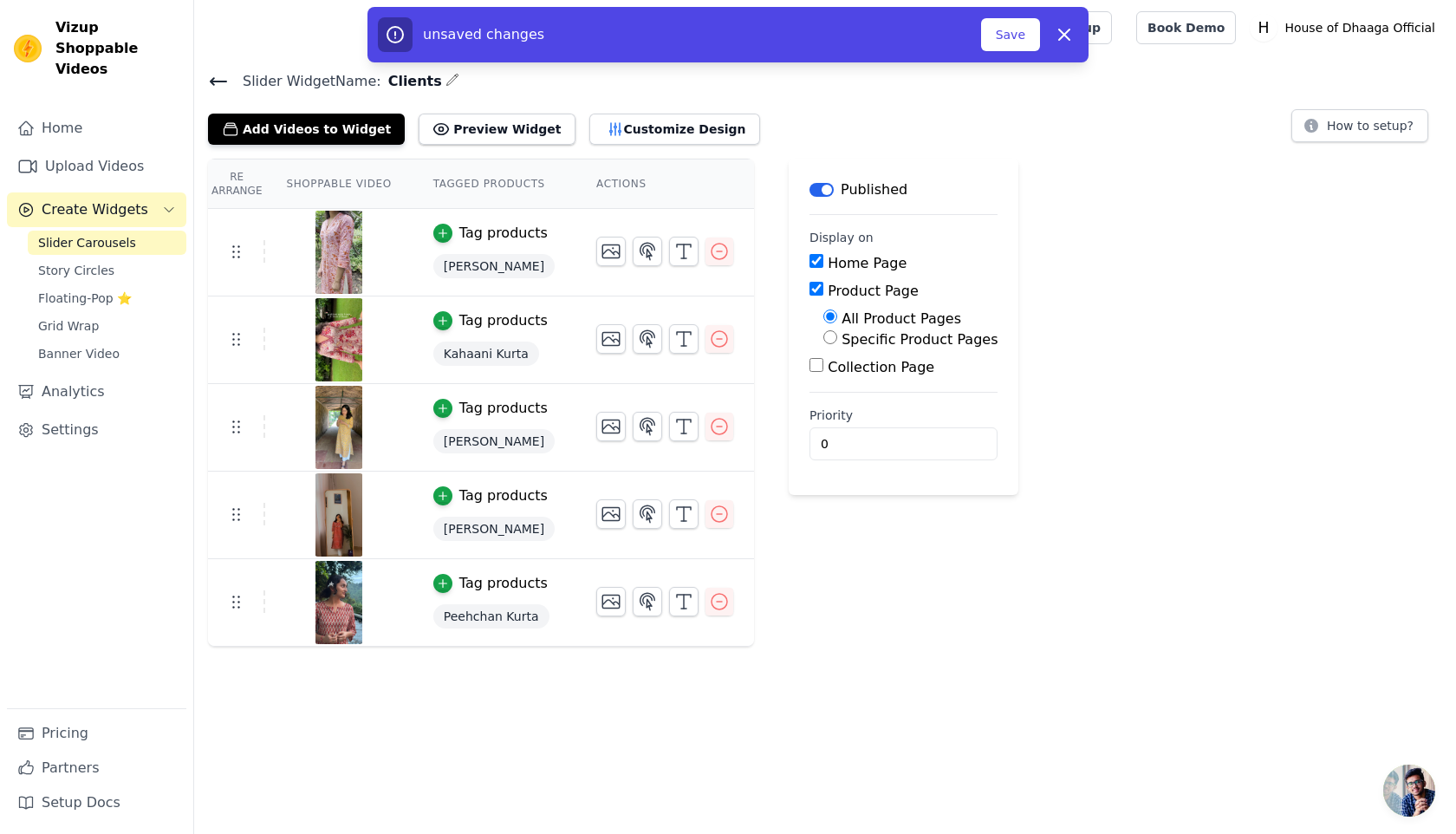
click at [828, 292] on label "Product Page" at bounding box center [873, 290] width 91 height 16
click at [820, 292] on input "Product Page" at bounding box center [816, 288] width 14 height 14
checkbox input "false"
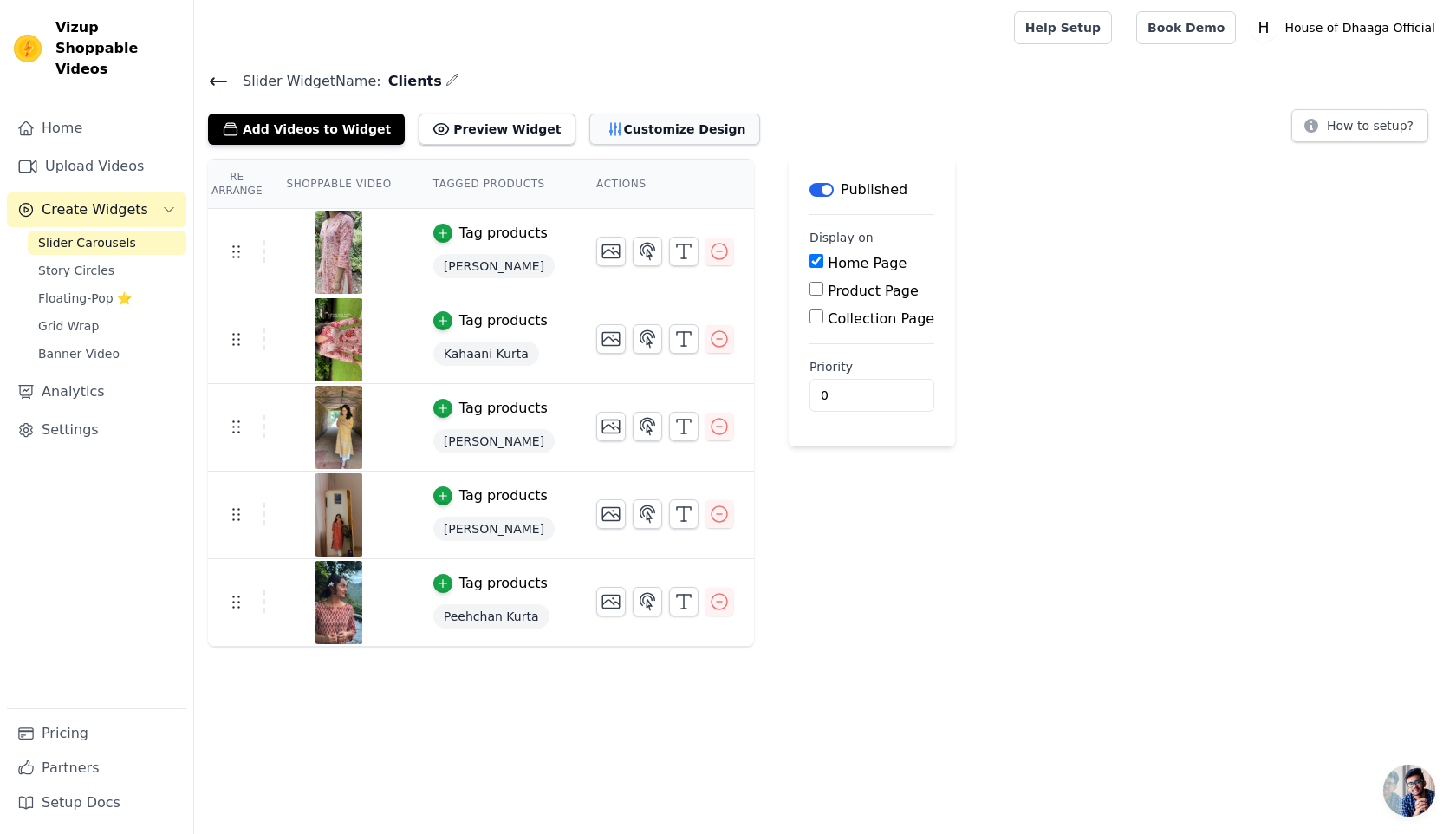
click at [626, 124] on button "Customize Design" at bounding box center [674, 129] width 170 height 32
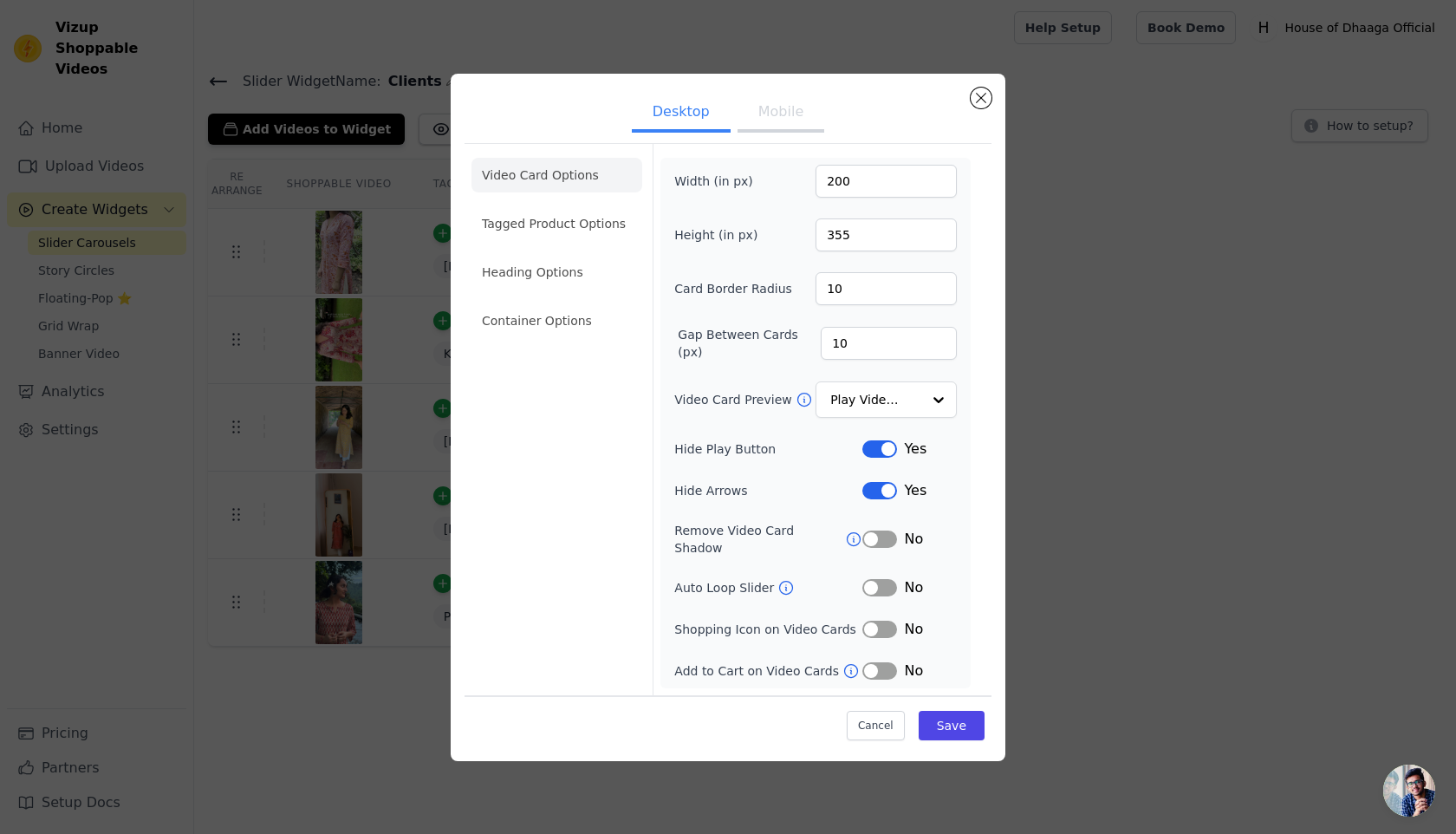
click at [768, 109] on button "Mobile" at bounding box center [781, 114] width 87 height 38
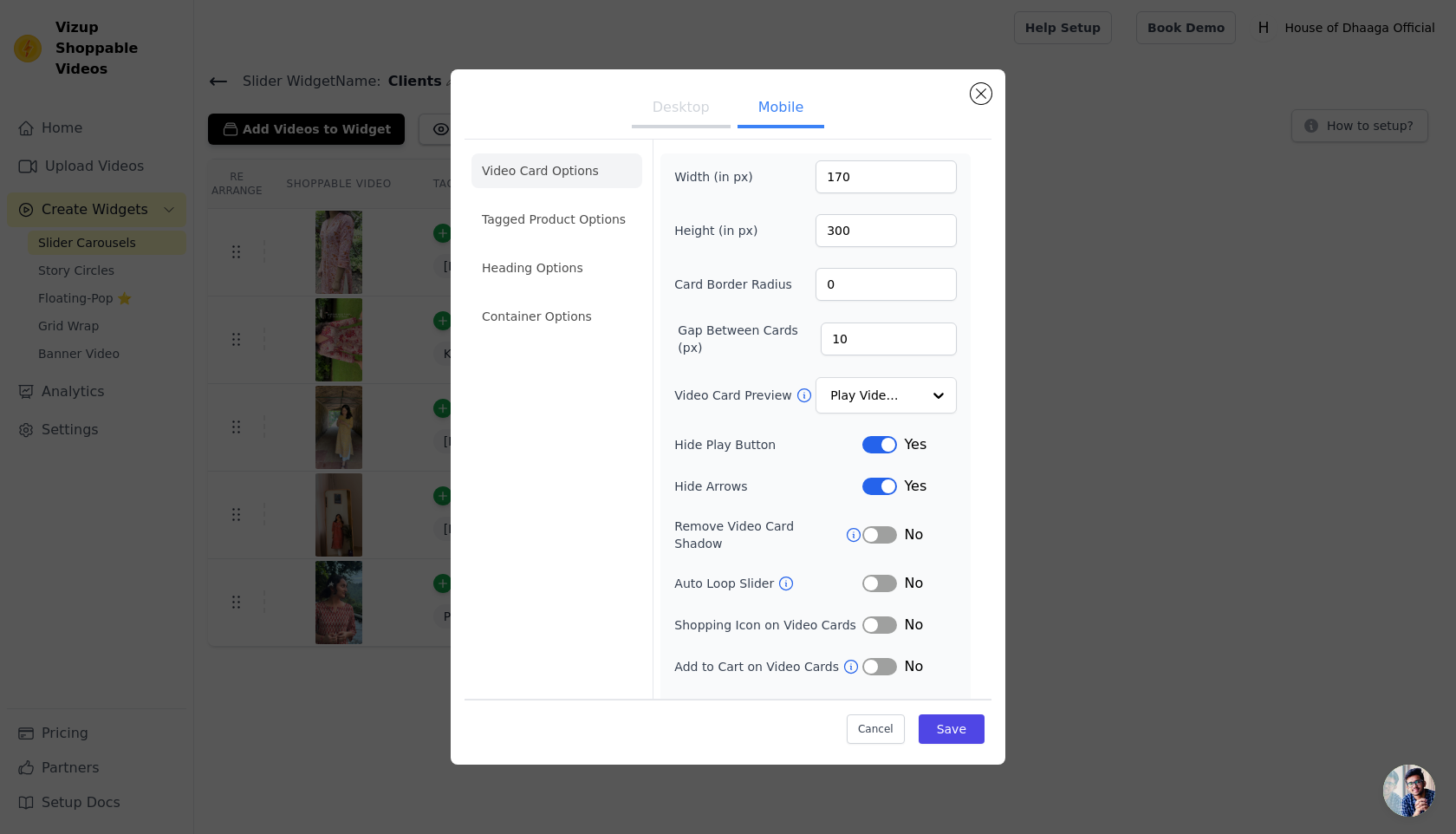
click at [879, 529] on button "Label" at bounding box center [880, 535] width 34 height 17
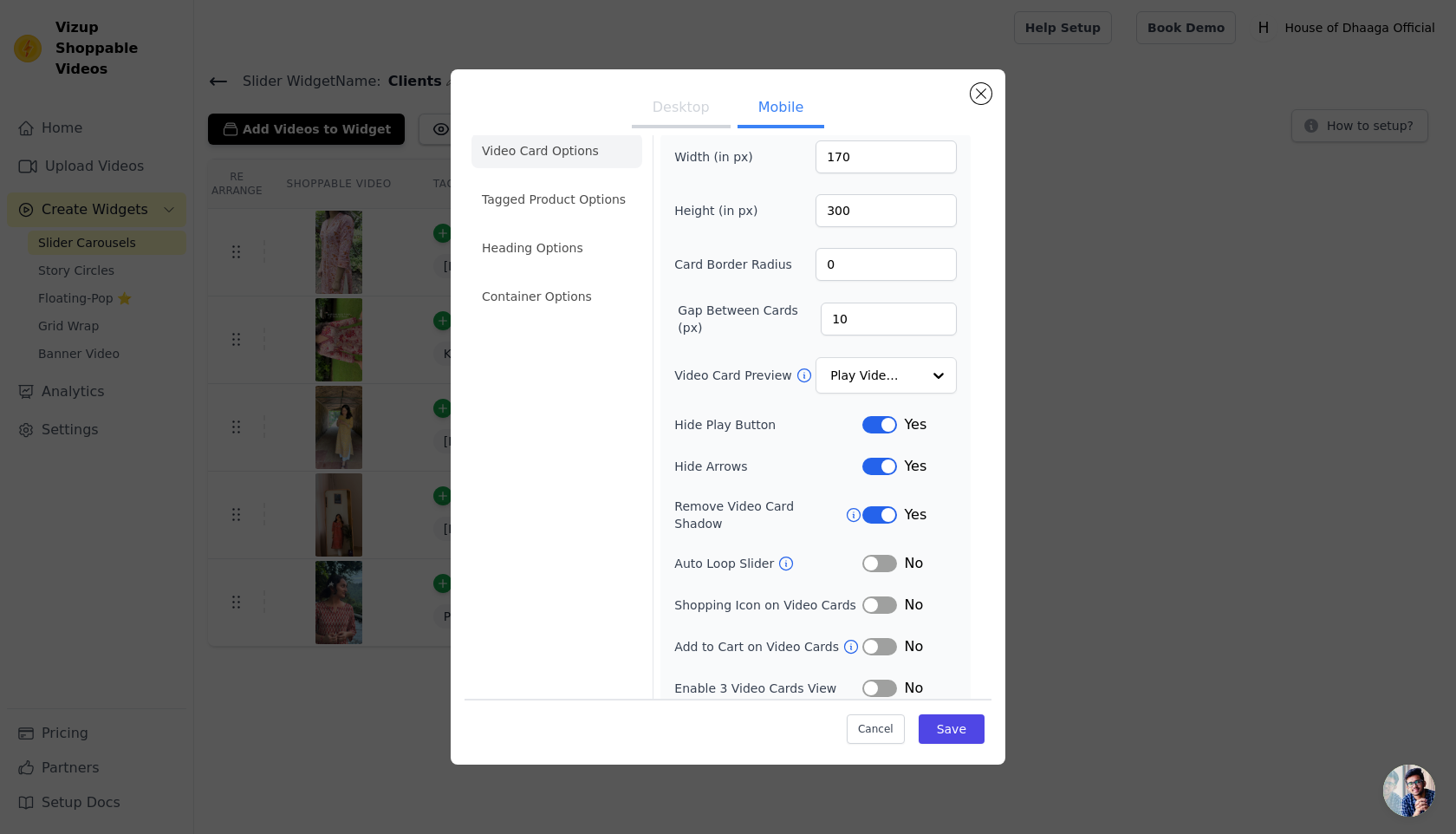
click at [671, 107] on button "Desktop" at bounding box center [682, 109] width 99 height 38
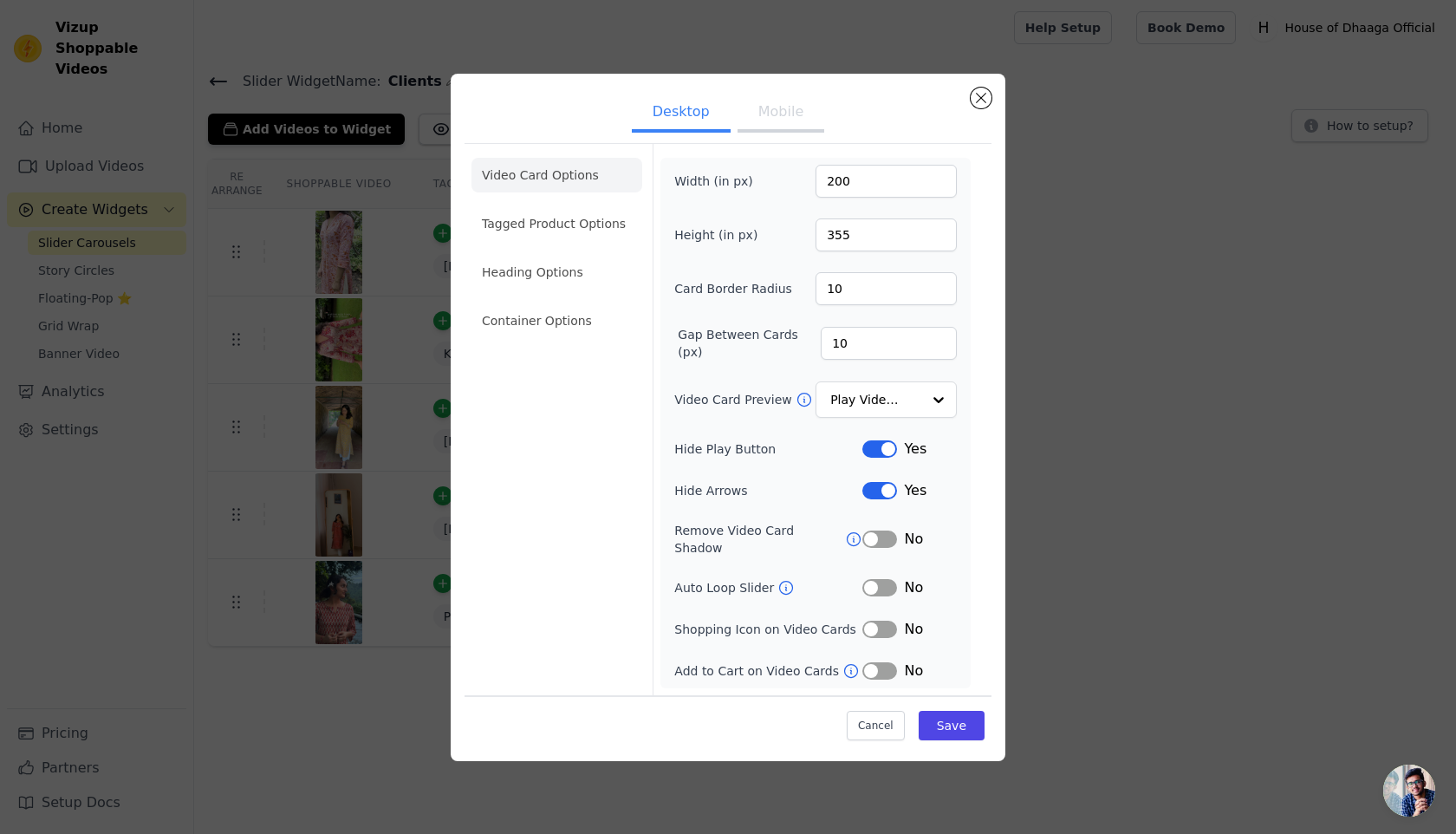
click at [871, 536] on button "Label" at bounding box center [880, 538] width 34 height 17
click at [775, 123] on button "Mobile" at bounding box center [781, 114] width 87 height 38
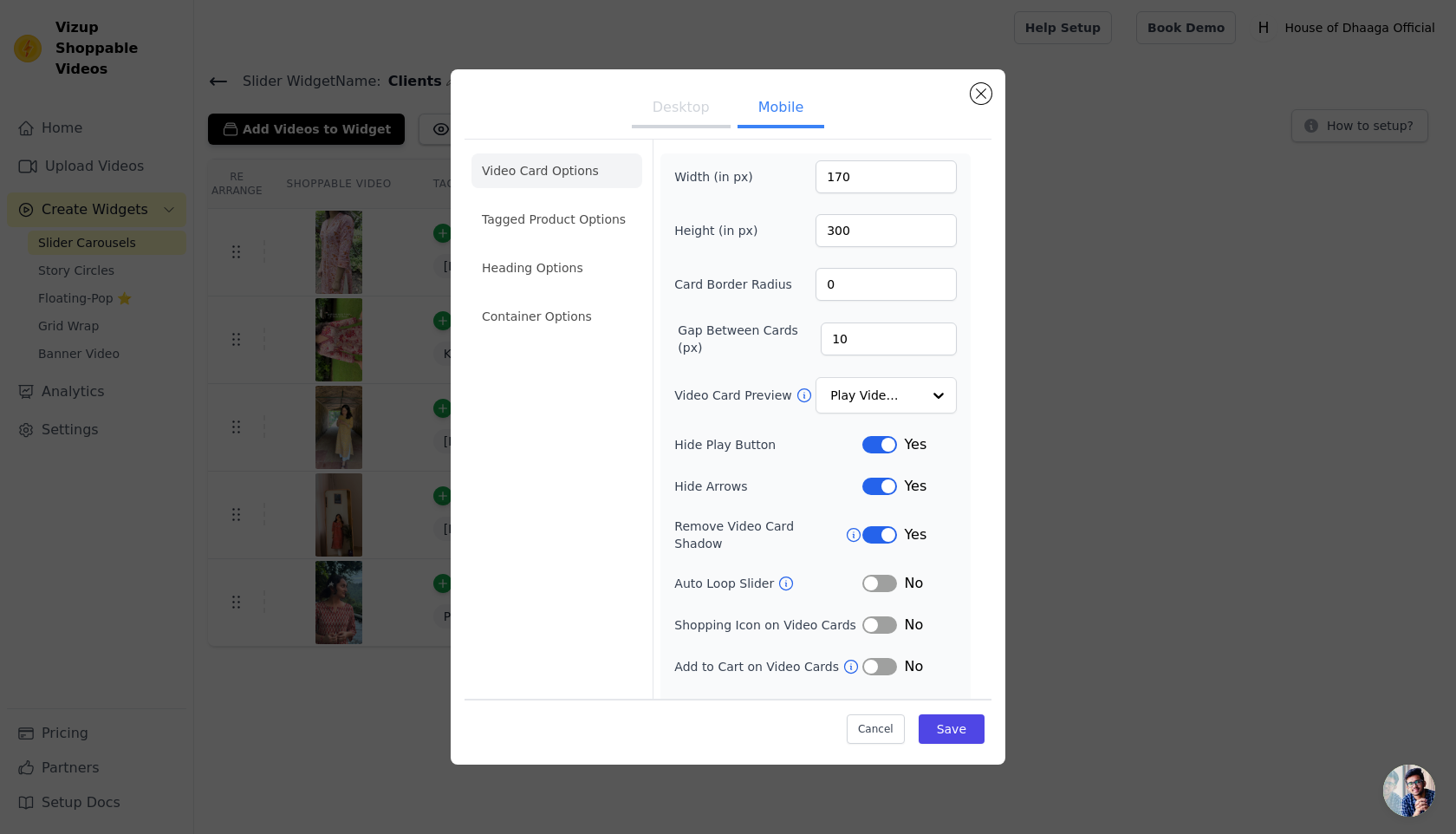
click at [697, 110] on button "Desktop" at bounding box center [682, 109] width 99 height 38
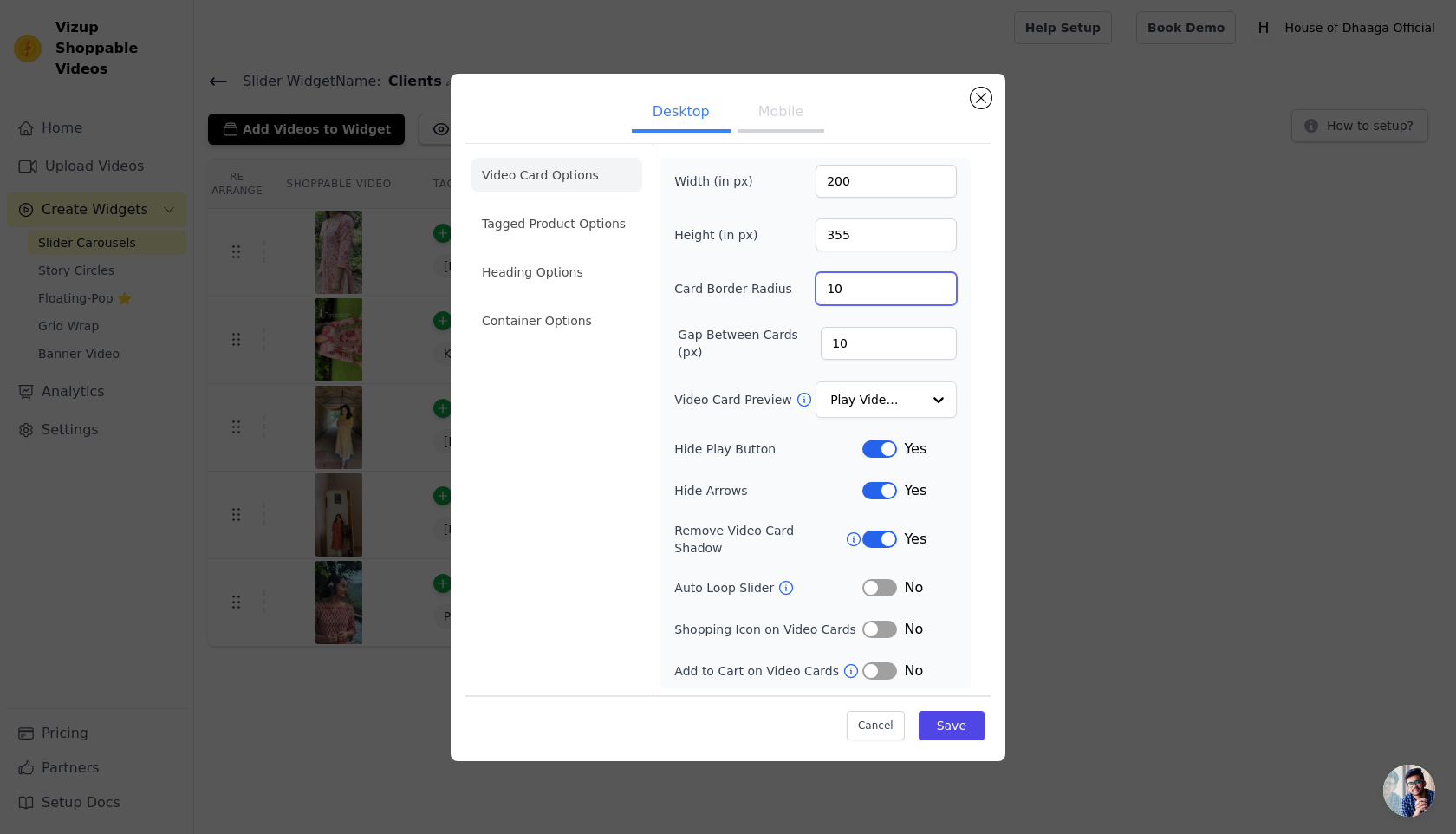
drag, startPoint x: 866, startPoint y: 290, endPoint x: 796, endPoint y: 290, distance: 70.0
click at [796, 290] on div "Card Border Radius 10" at bounding box center [815, 289] width 282 height 33
type input "0"
click at [541, 338] on li "Container Options" at bounding box center [556, 320] width 170 height 34
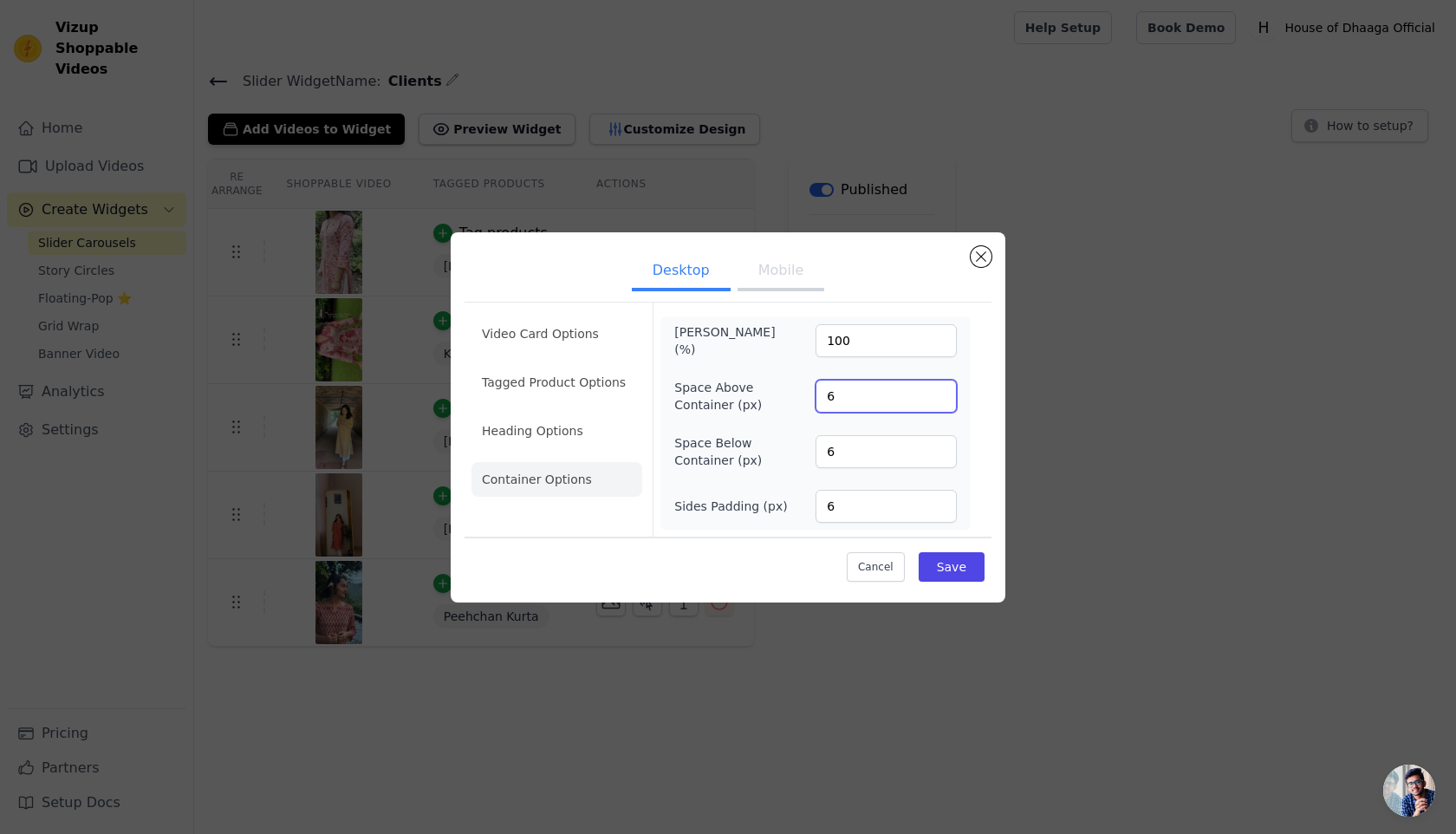
drag, startPoint x: 893, startPoint y: 396, endPoint x: 794, endPoint y: 396, distance: 99.0
click at [794, 396] on div "Space Above Container (px) 6" at bounding box center [815, 396] width 282 height 34
type input "0"
drag, startPoint x: 854, startPoint y: 459, endPoint x: 746, endPoint y: 458, distance: 108.0
click at [746, 458] on div "Space Below Container (px) 6" at bounding box center [815, 452] width 282 height 34
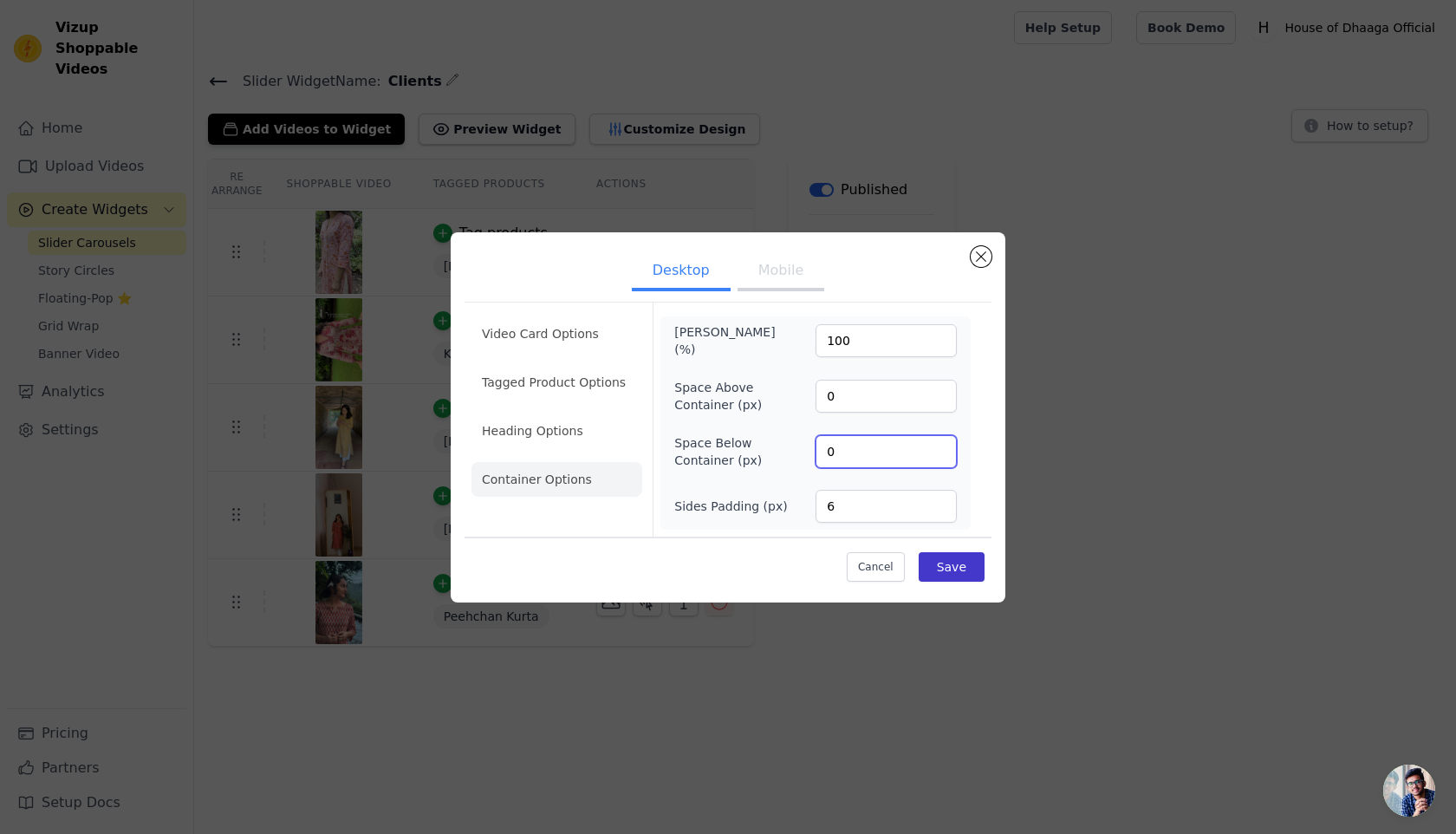
type input "0"
click at [959, 564] on button "Save" at bounding box center [951, 566] width 66 height 30
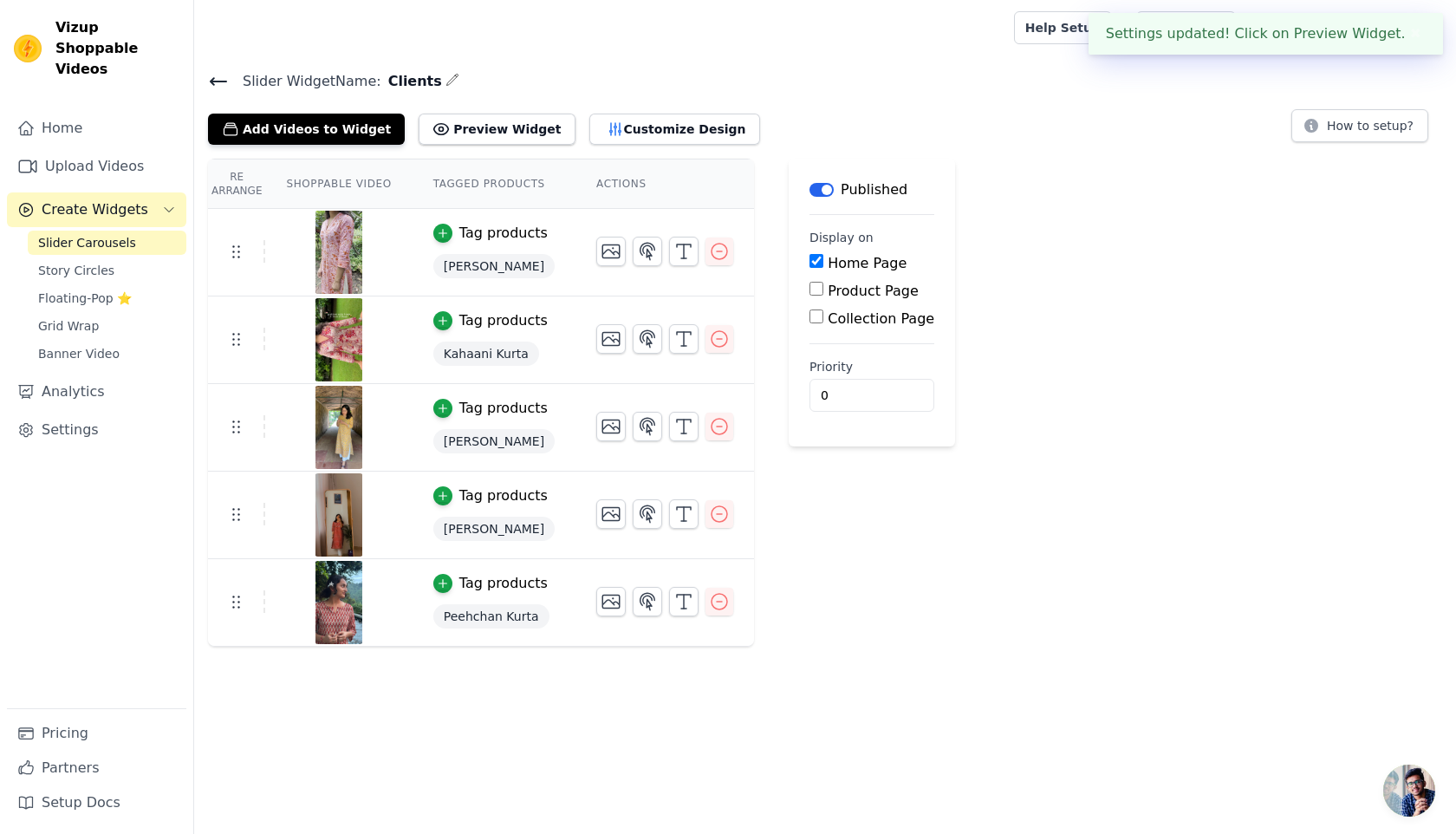
click at [221, 91] on h4 "Slider Widget Name: Clients" at bounding box center [825, 81] width 1234 height 23
click at [215, 73] on icon at bounding box center [218, 81] width 21 height 21
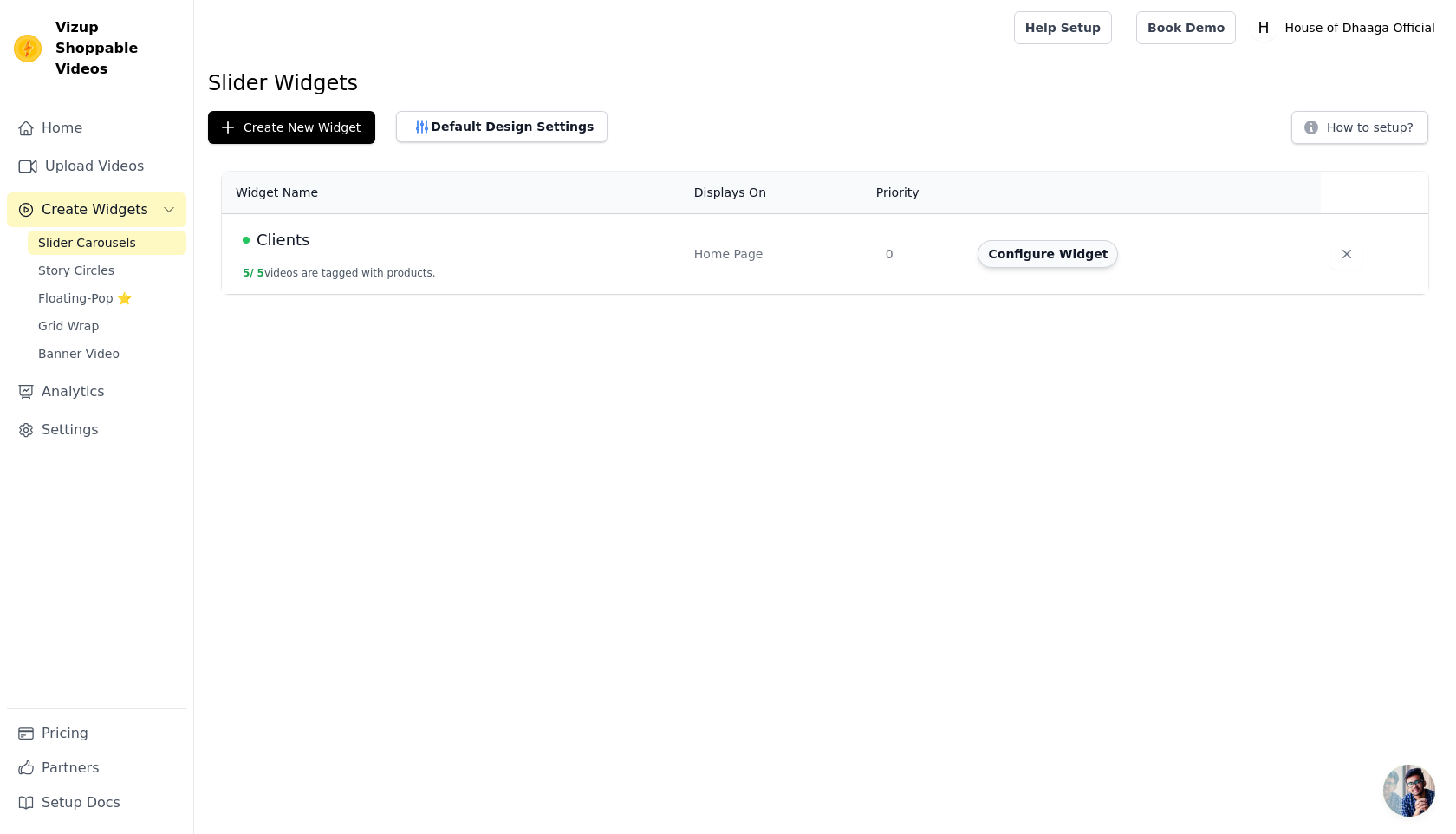
click at [1060, 259] on button "Configure Widget" at bounding box center [1048, 253] width 141 height 28
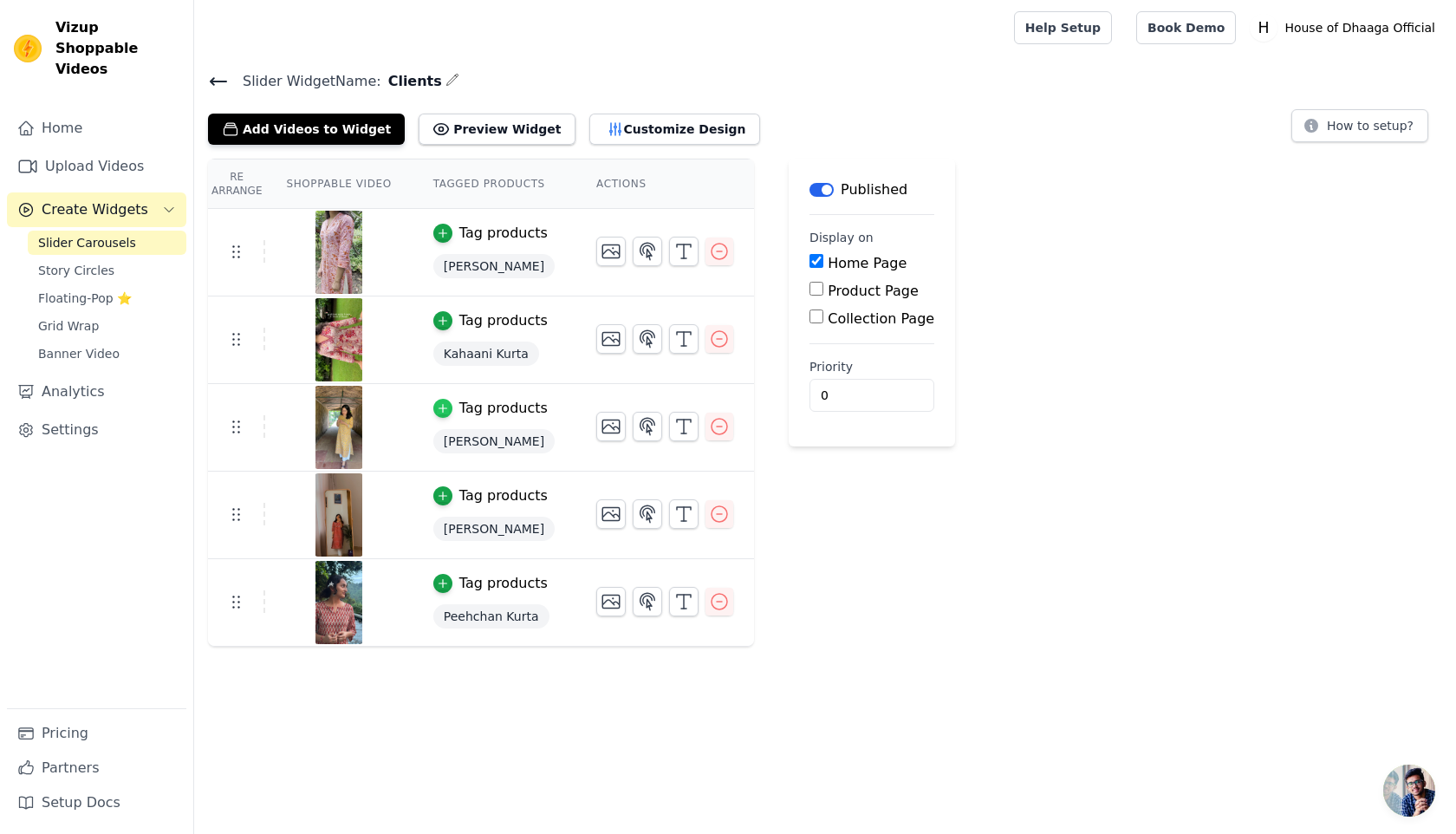
click at [442, 415] on div "button" at bounding box center [443, 408] width 19 height 19
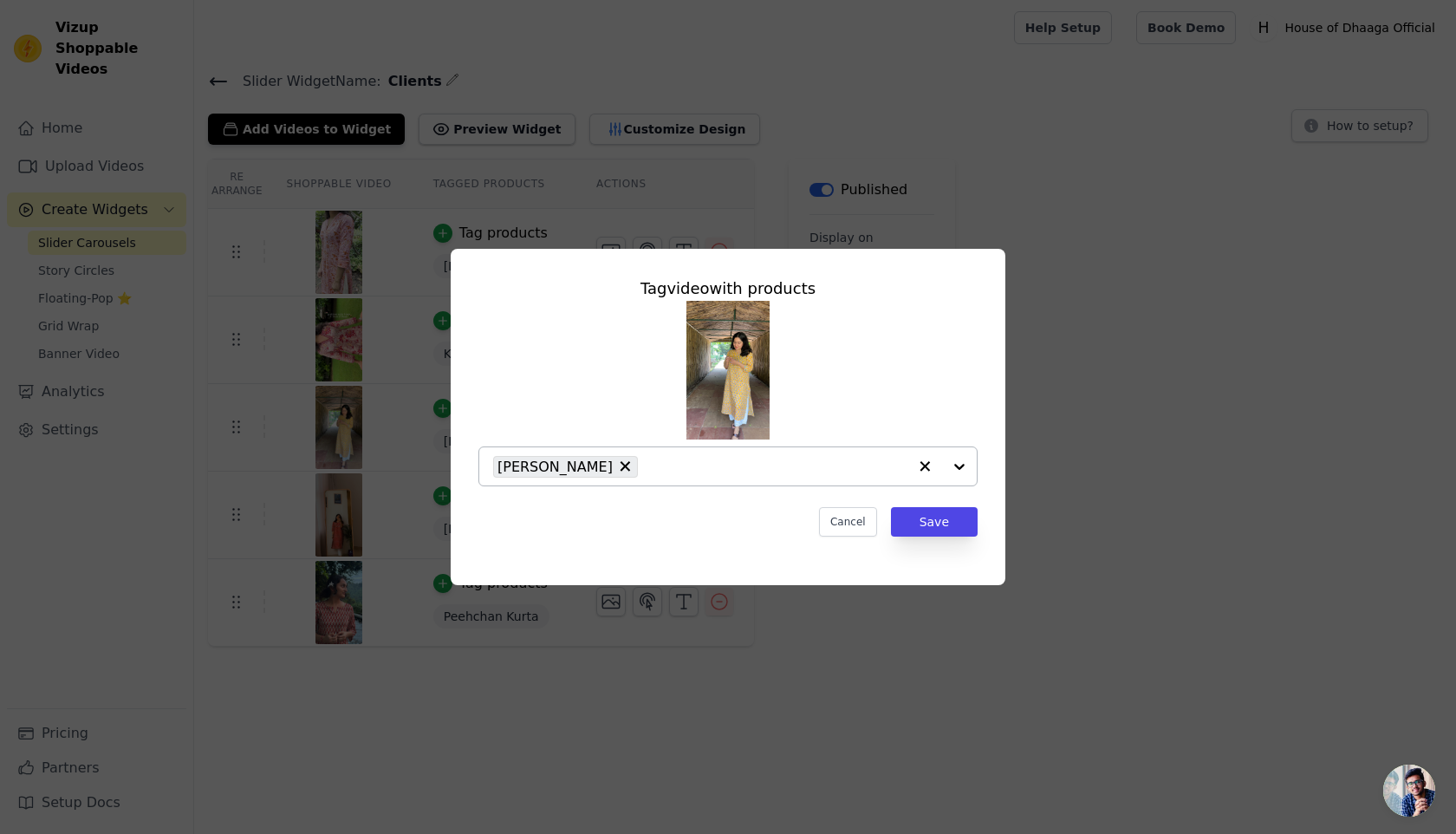
click at [929, 471] on icon "button" at bounding box center [926, 466] width 11 height 11
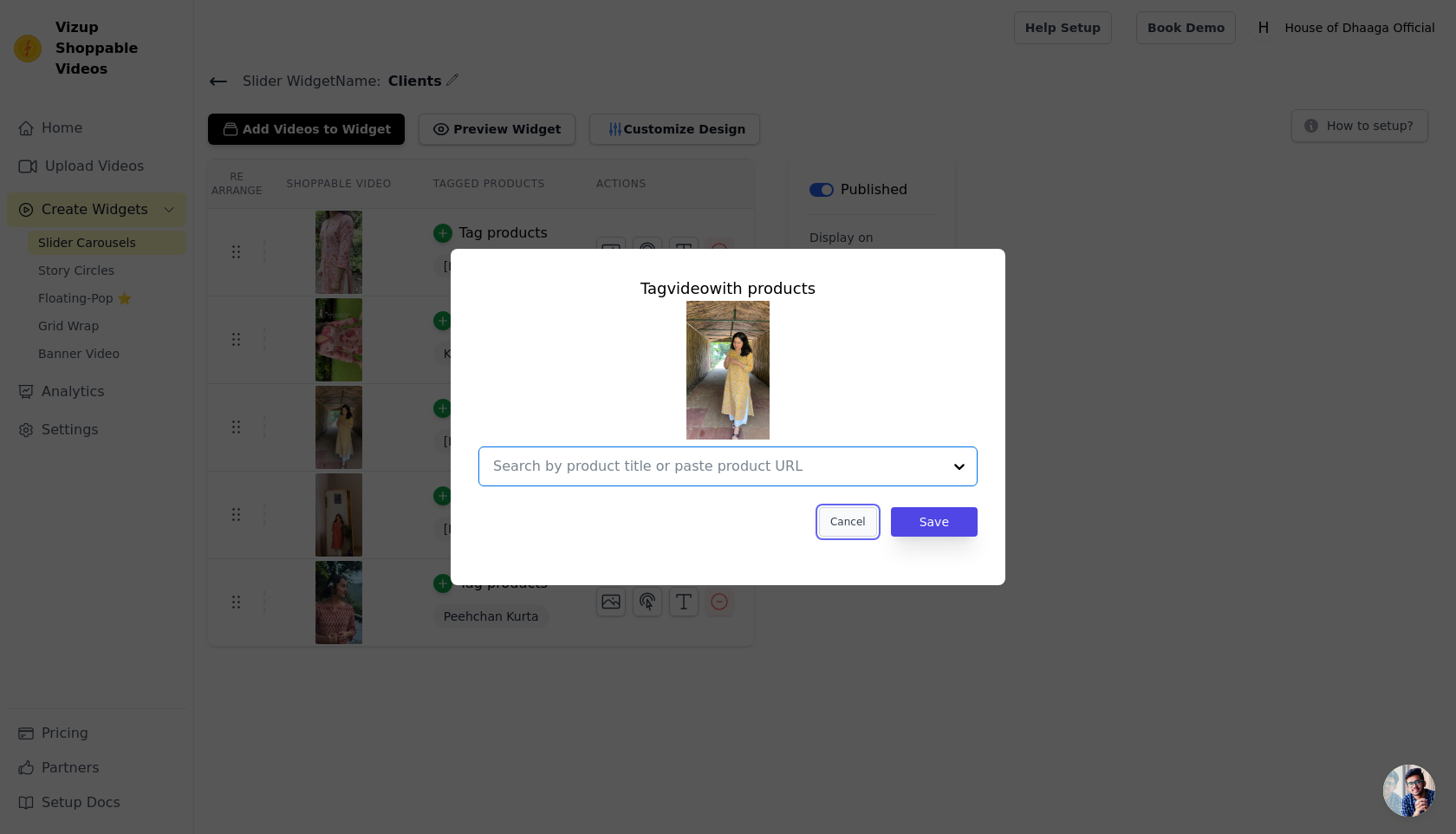
click at [834, 514] on button "Cancel" at bounding box center [847, 521] width 58 height 30
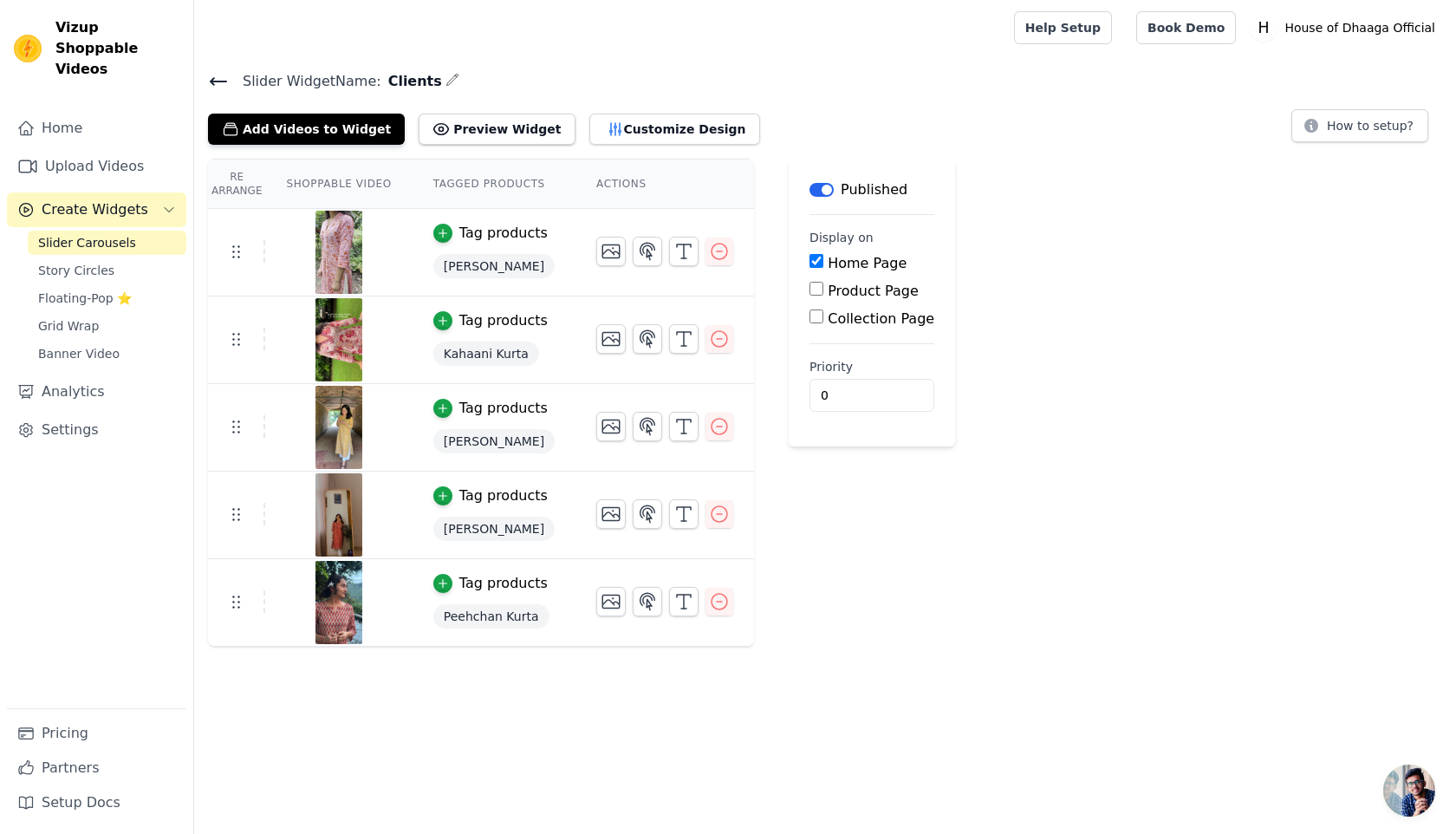
click at [494, 261] on span "[PERSON_NAME]" at bounding box center [494, 266] width 122 height 24
click at [461, 240] on div "Tag products" at bounding box center [504, 233] width 88 height 21
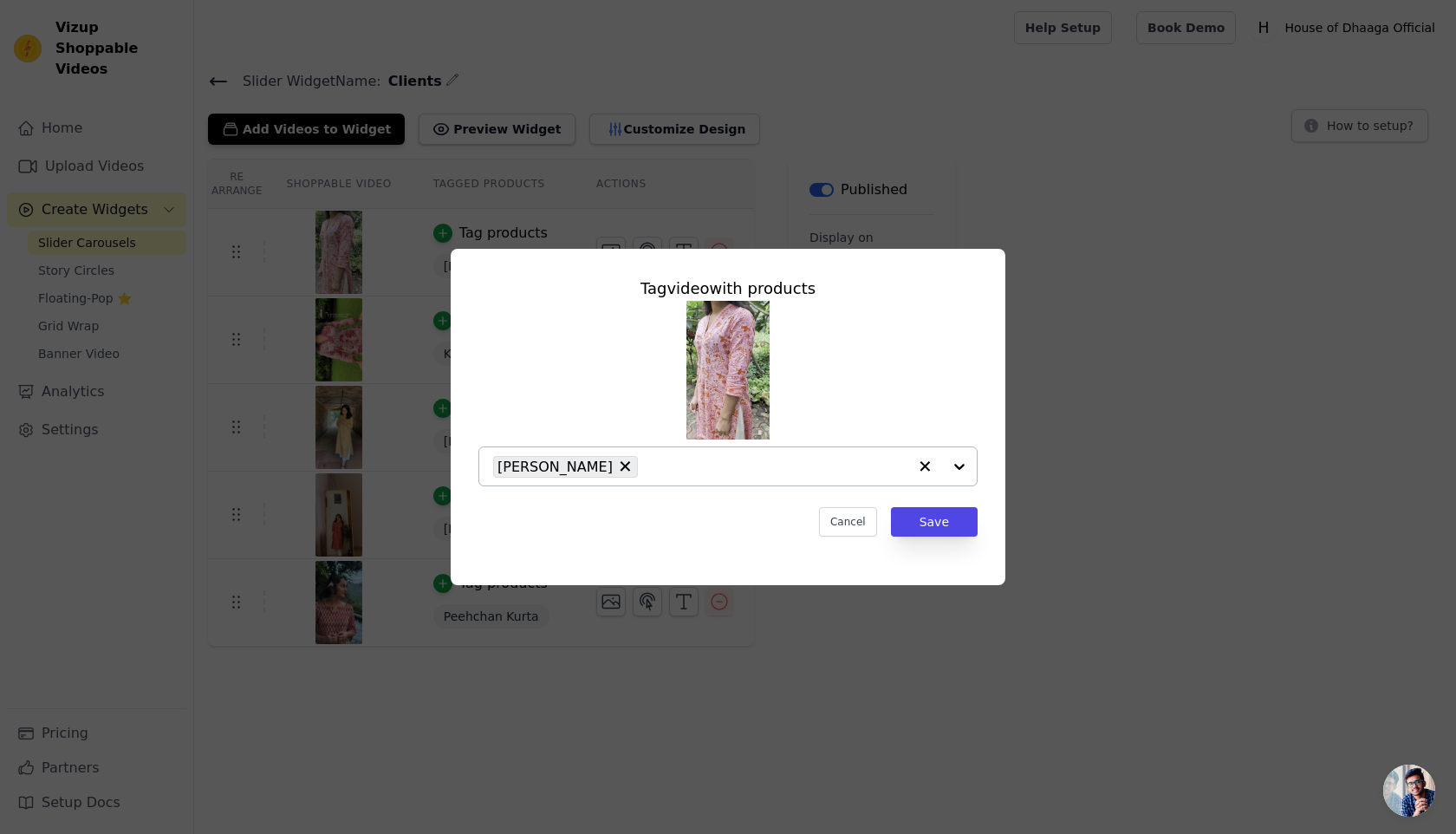
click at [917, 462] on icon "button" at bounding box center [924, 466] width 17 height 17
click at [654, 459] on input "text" at bounding box center [718, 466] width 449 height 21
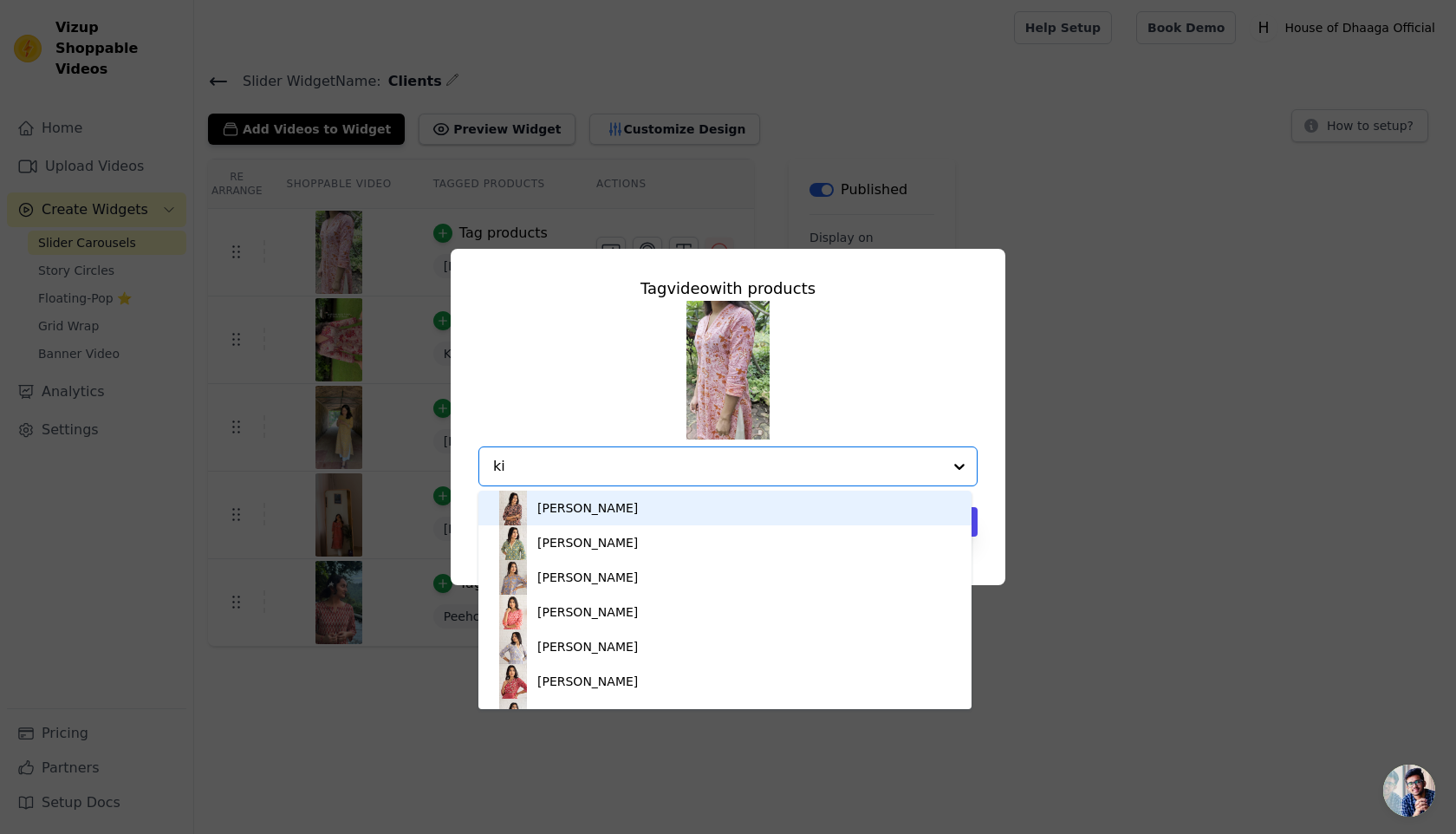
type input "kir"
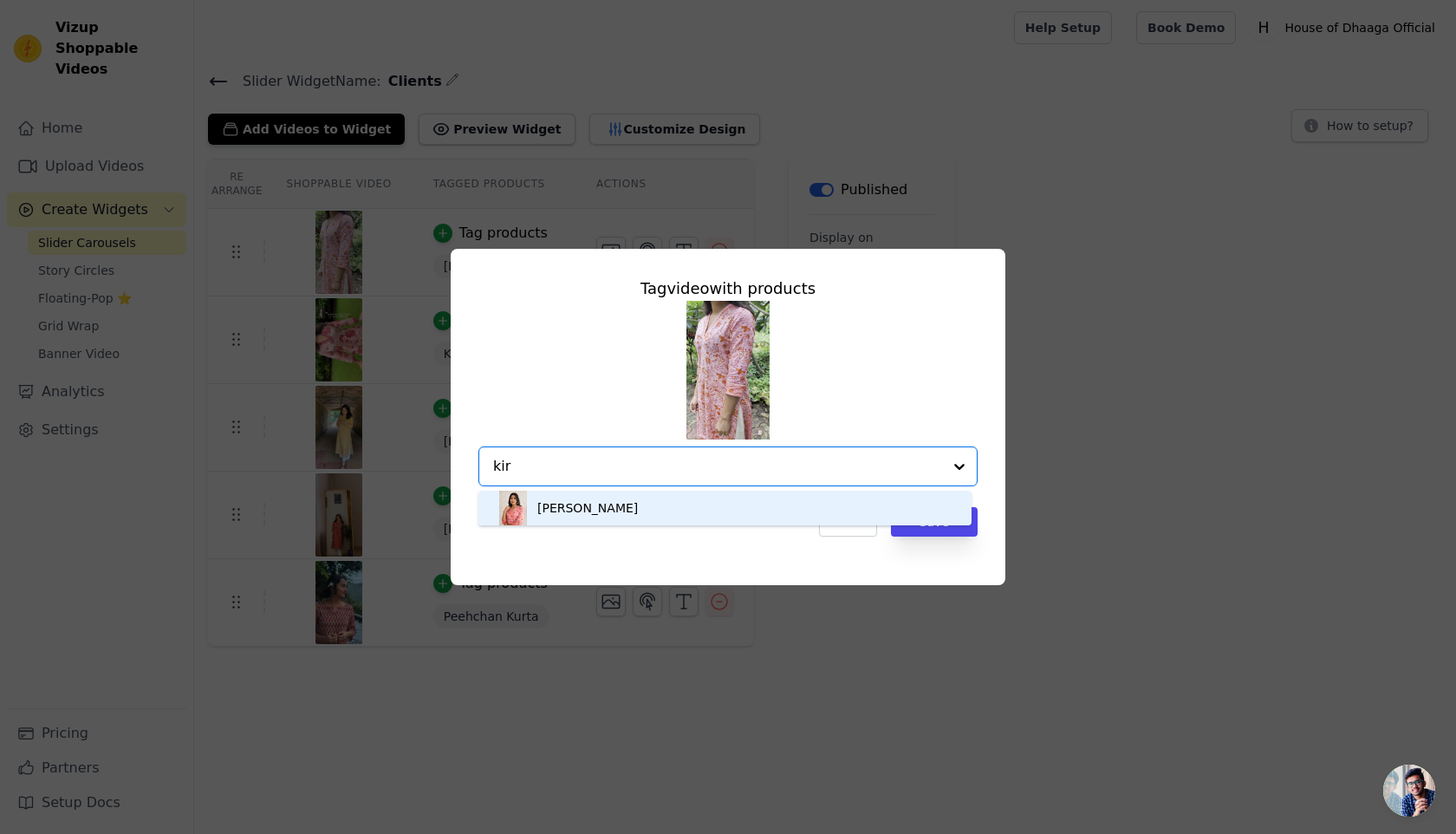
click at [630, 507] on div "[PERSON_NAME]" at bounding box center [725, 508] width 459 height 34
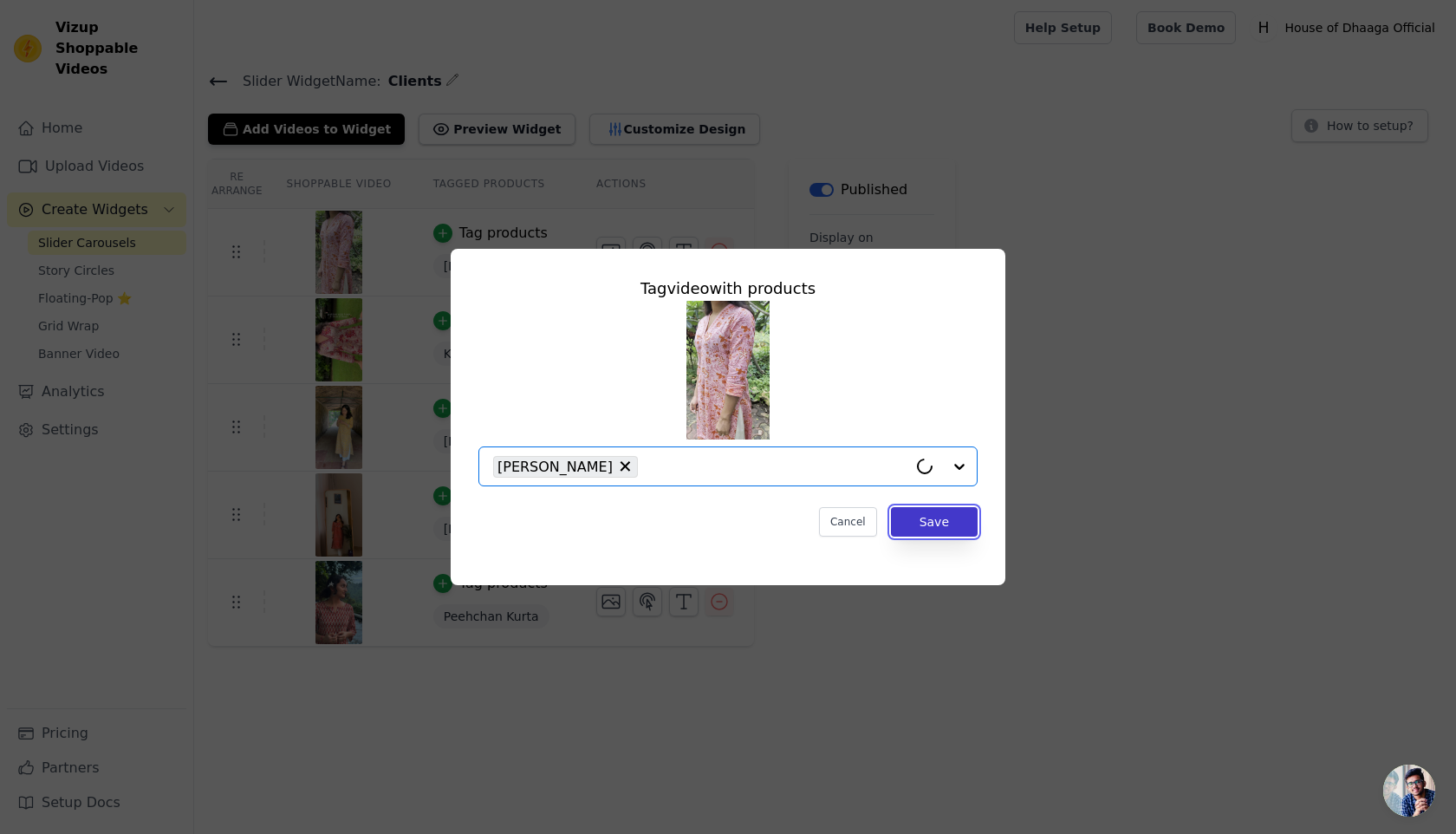
click at [925, 522] on button "Save" at bounding box center [934, 521] width 87 height 30
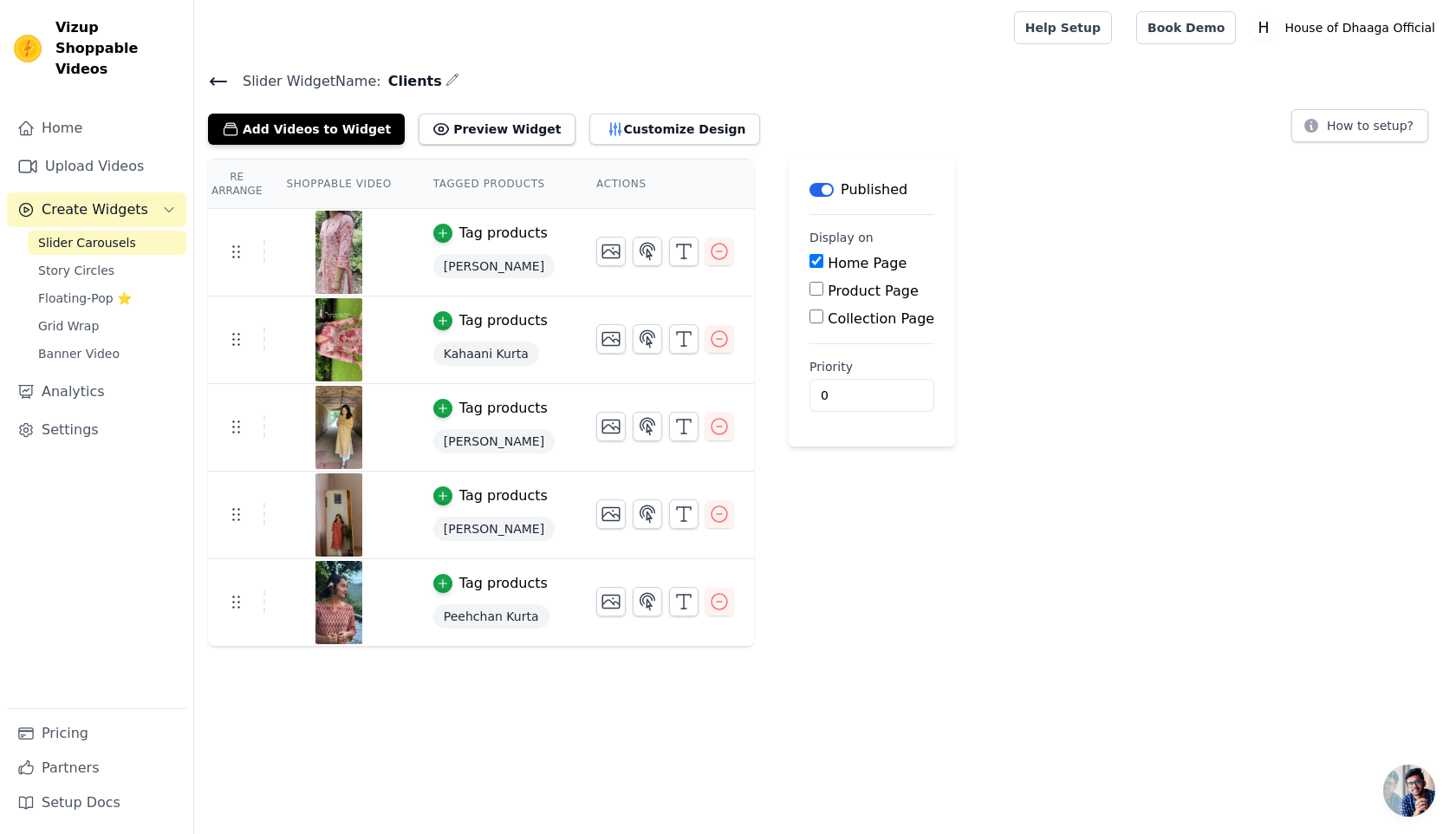
click at [463, 582] on div "Tag products" at bounding box center [504, 582] width 88 height 21
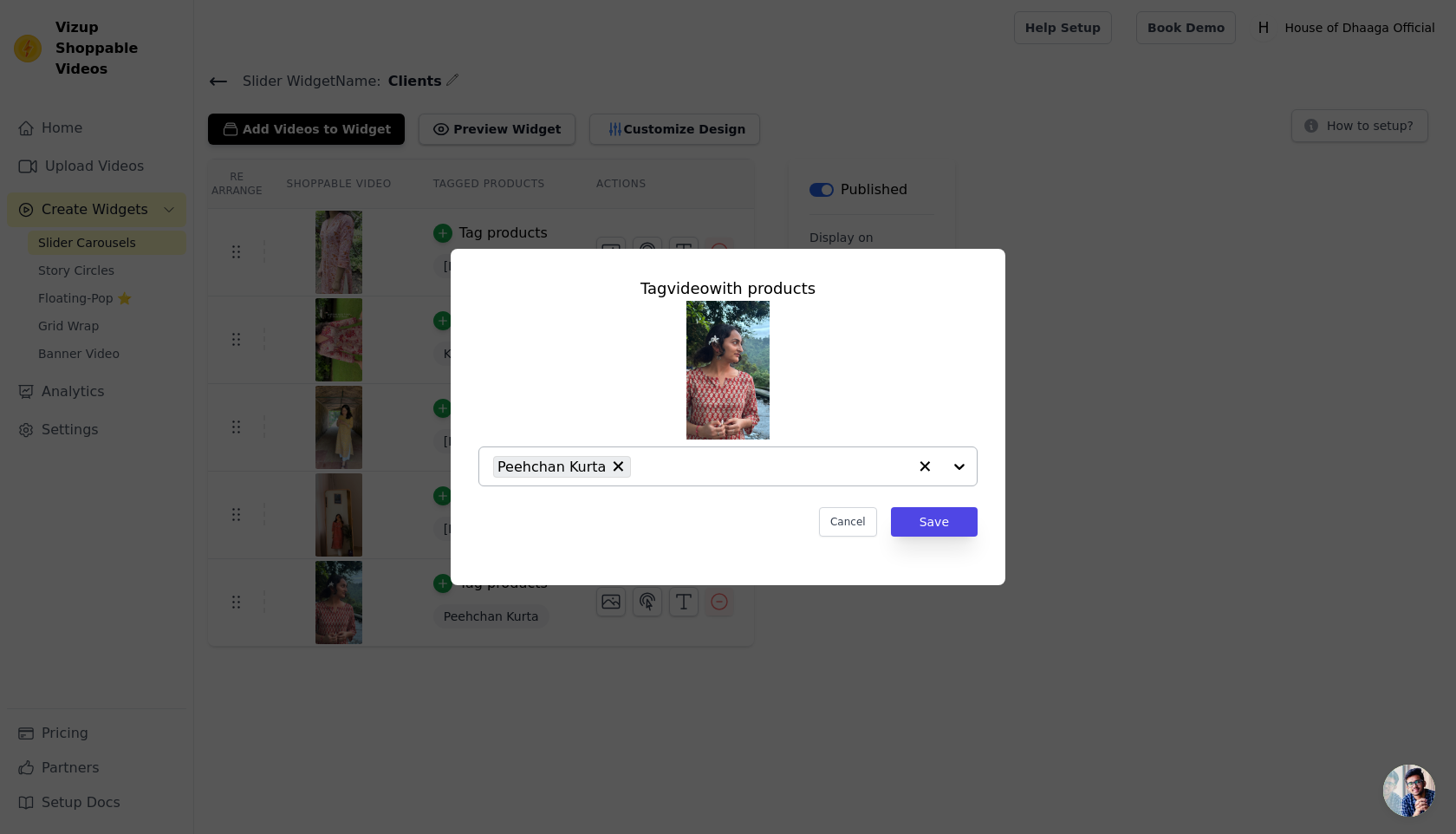
click at [920, 467] on icon "button" at bounding box center [924, 466] width 17 height 17
type input "t"
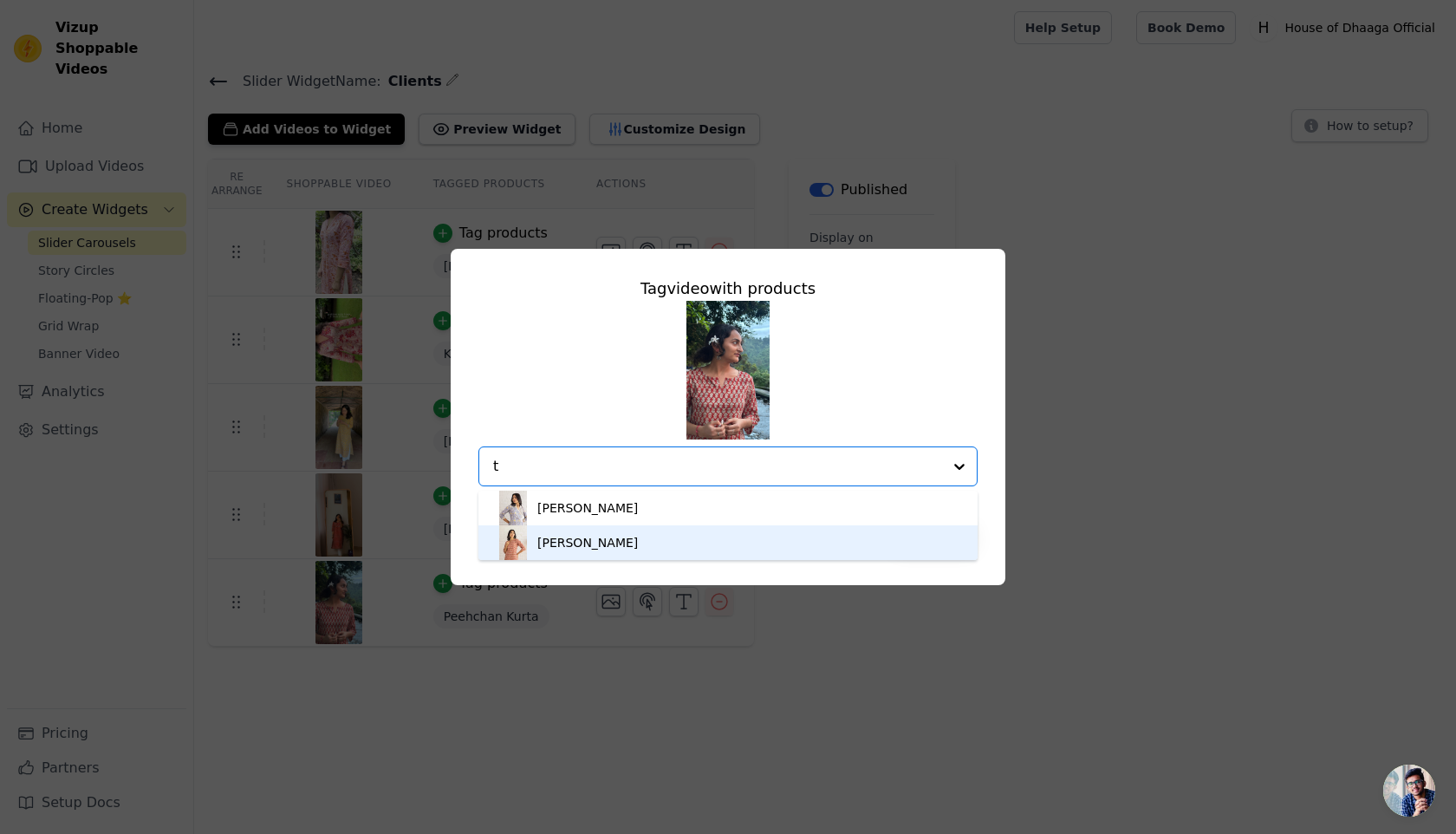
click at [607, 549] on div "[PERSON_NAME]" at bounding box center [588, 542] width 101 height 17
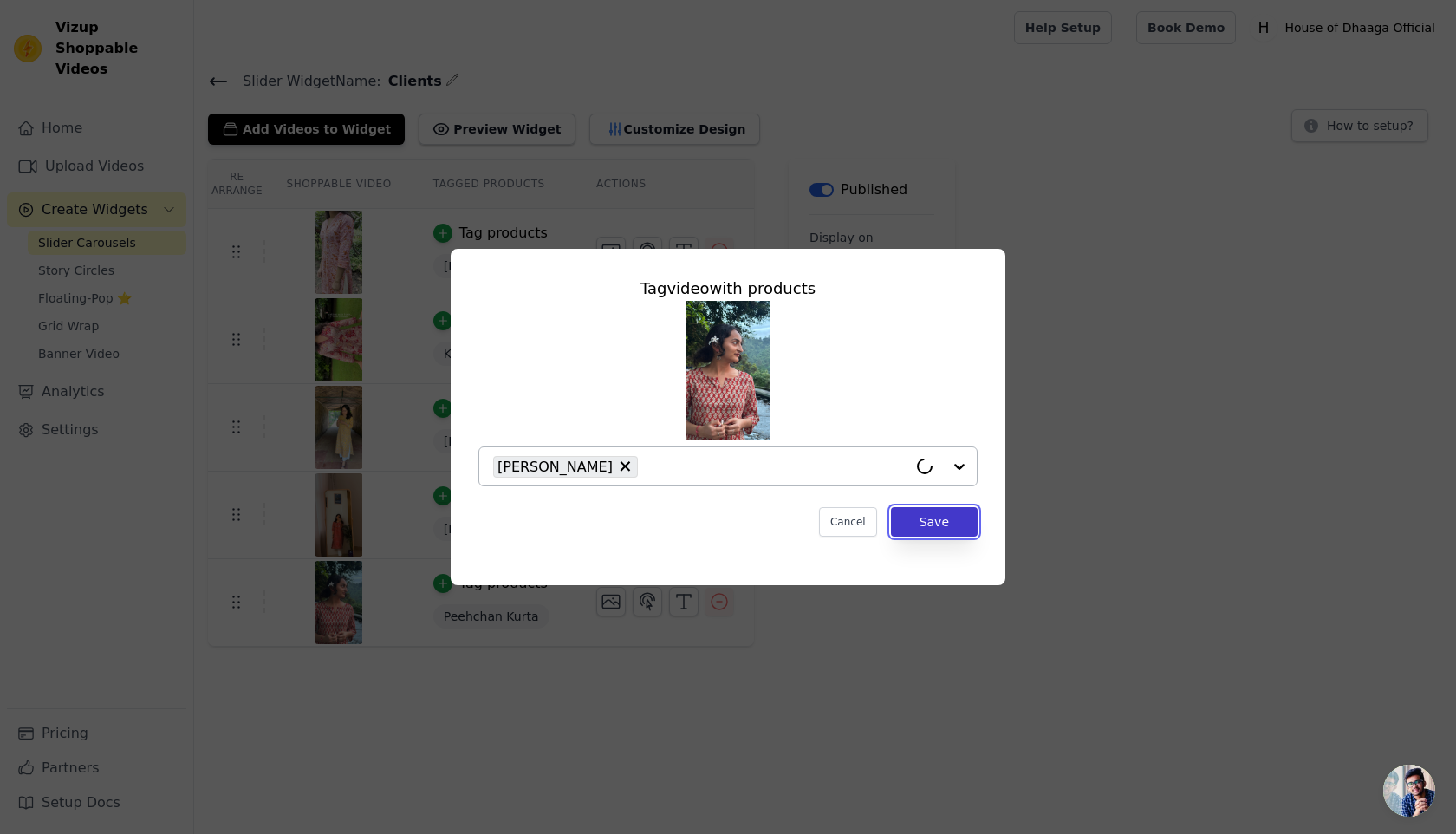
click at [935, 526] on button "Save" at bounding box center [934, 521] width 87 height 30
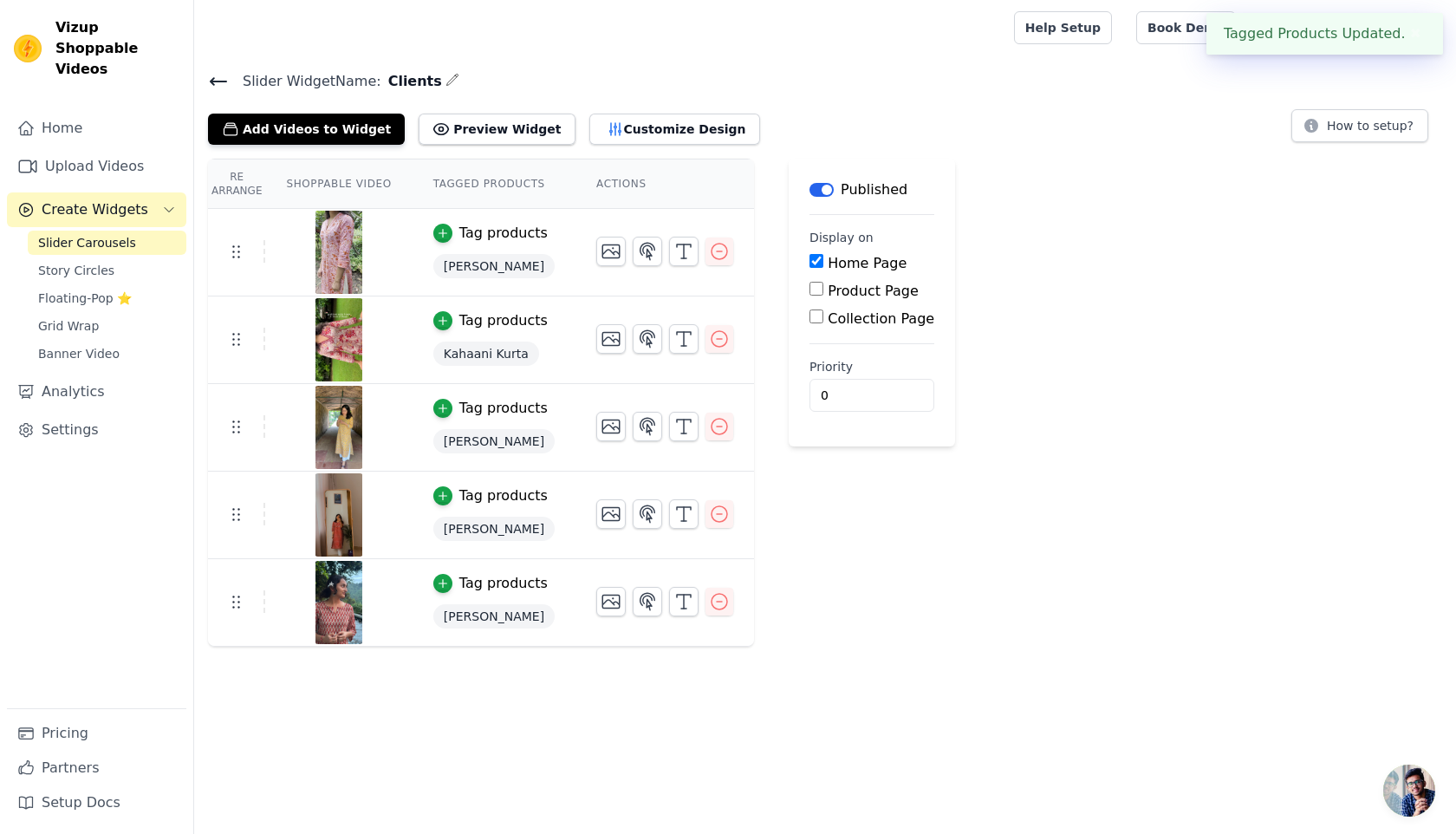
click at [211, 73] on icon at bounding box center [218, 81] width 21 height 21
